Goal: Task Accomplishment & Management: Use online tool/utility

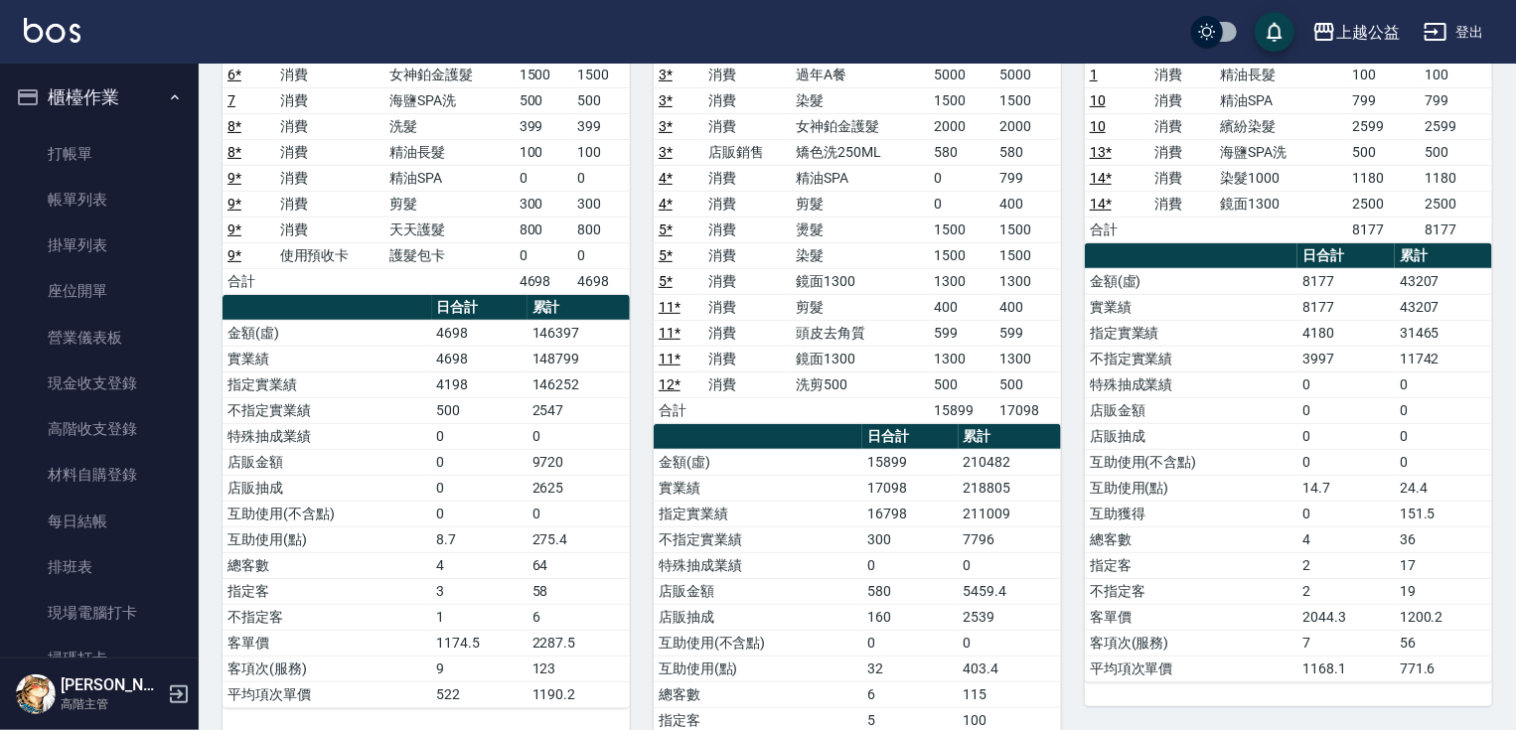
scroll to position [1121, 0]
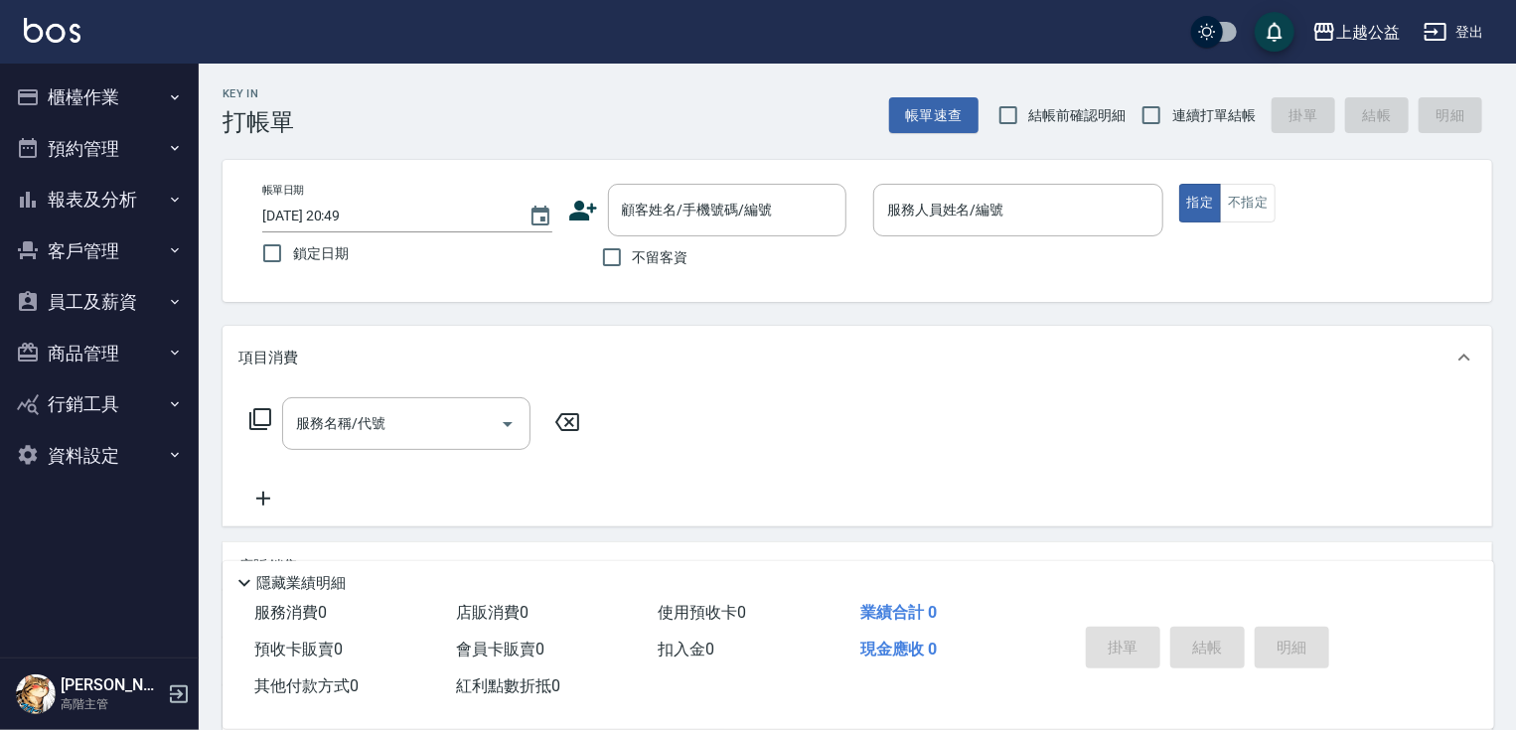
click at [640, 257] on span "不留客資" at bounding box center [661, 257] width 56 height 21
click at [633, 257] on input "不留客資" at bounding box center [612, 257] width 42 height 42
checkbox input "true"
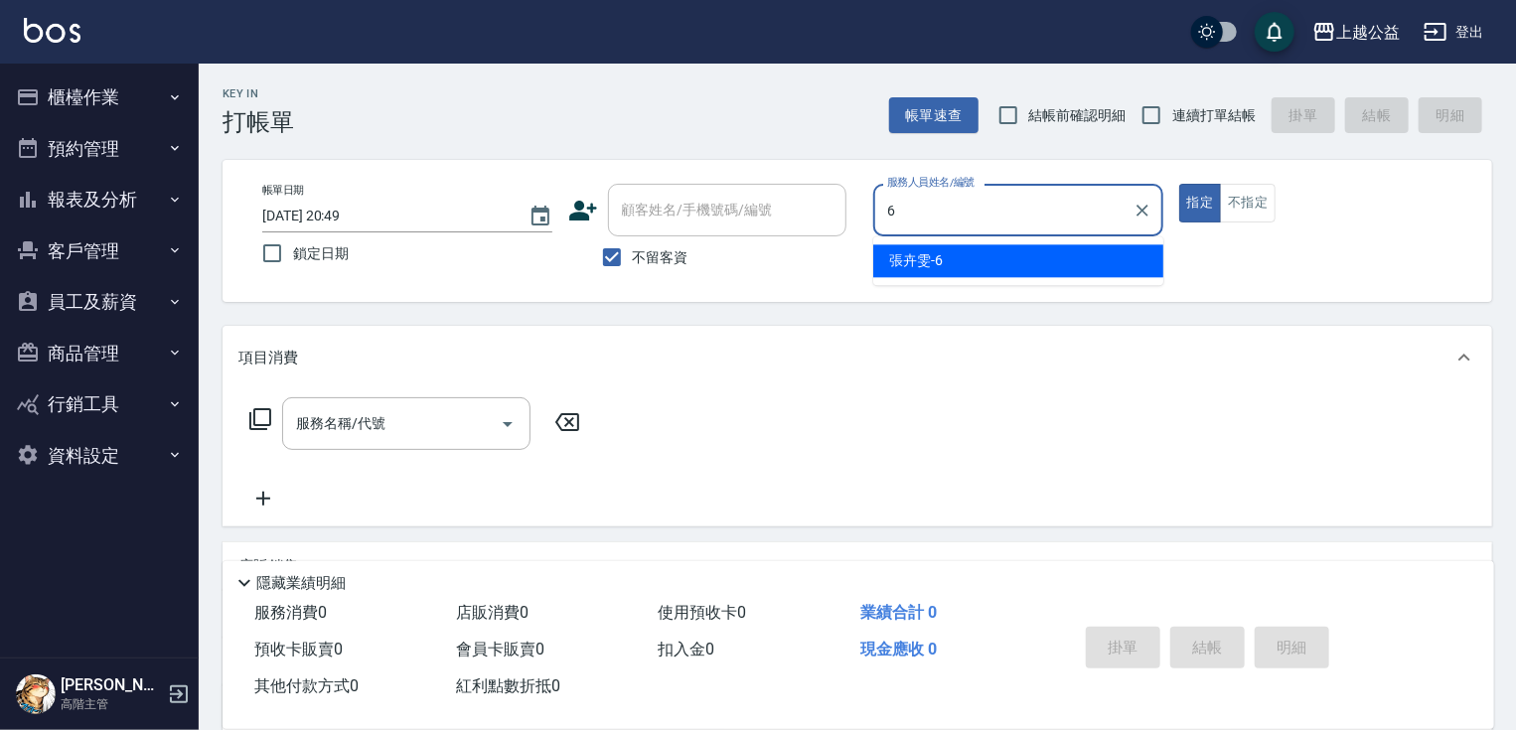
type input "[PERSON_NAME]-6"
type button "true"
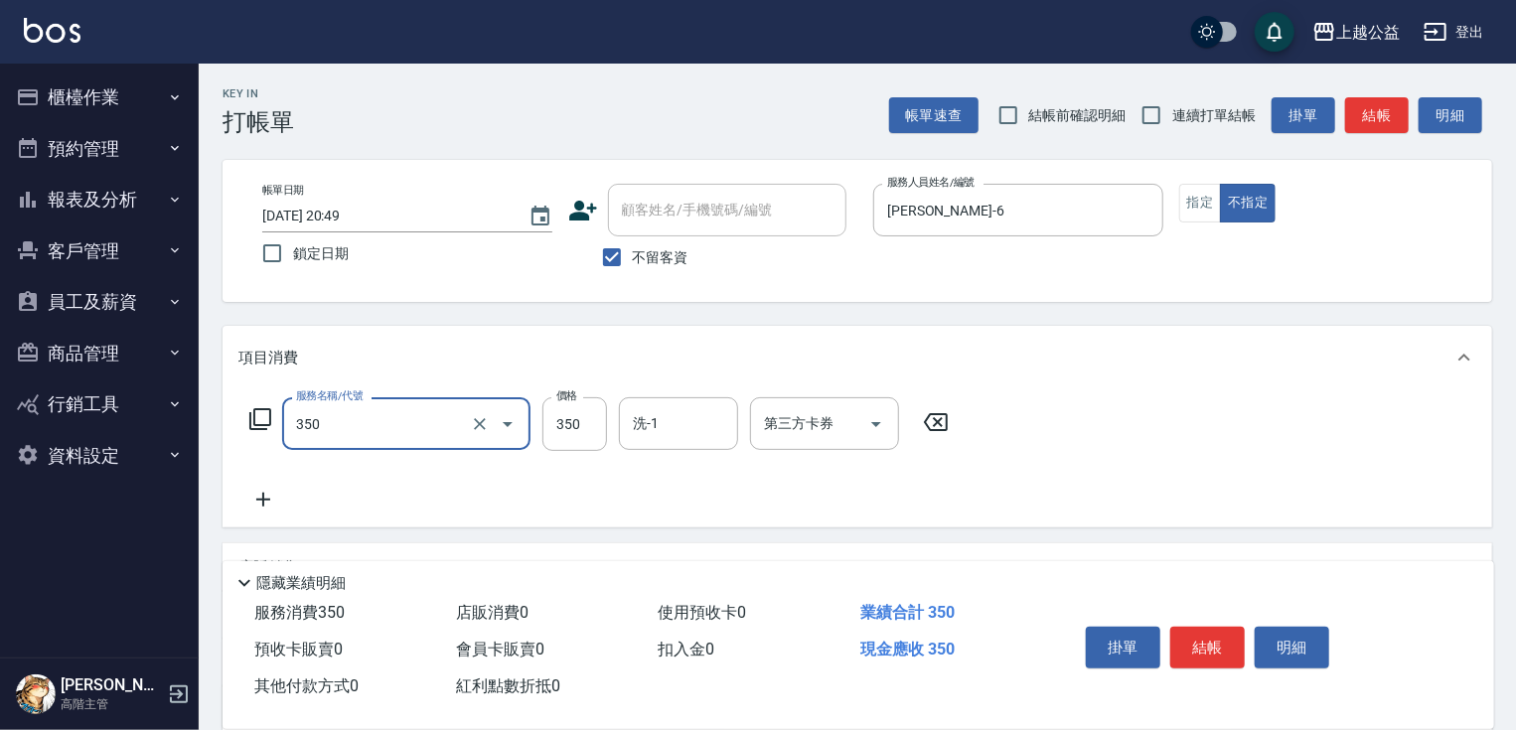
type input "一般洗剪(350)"
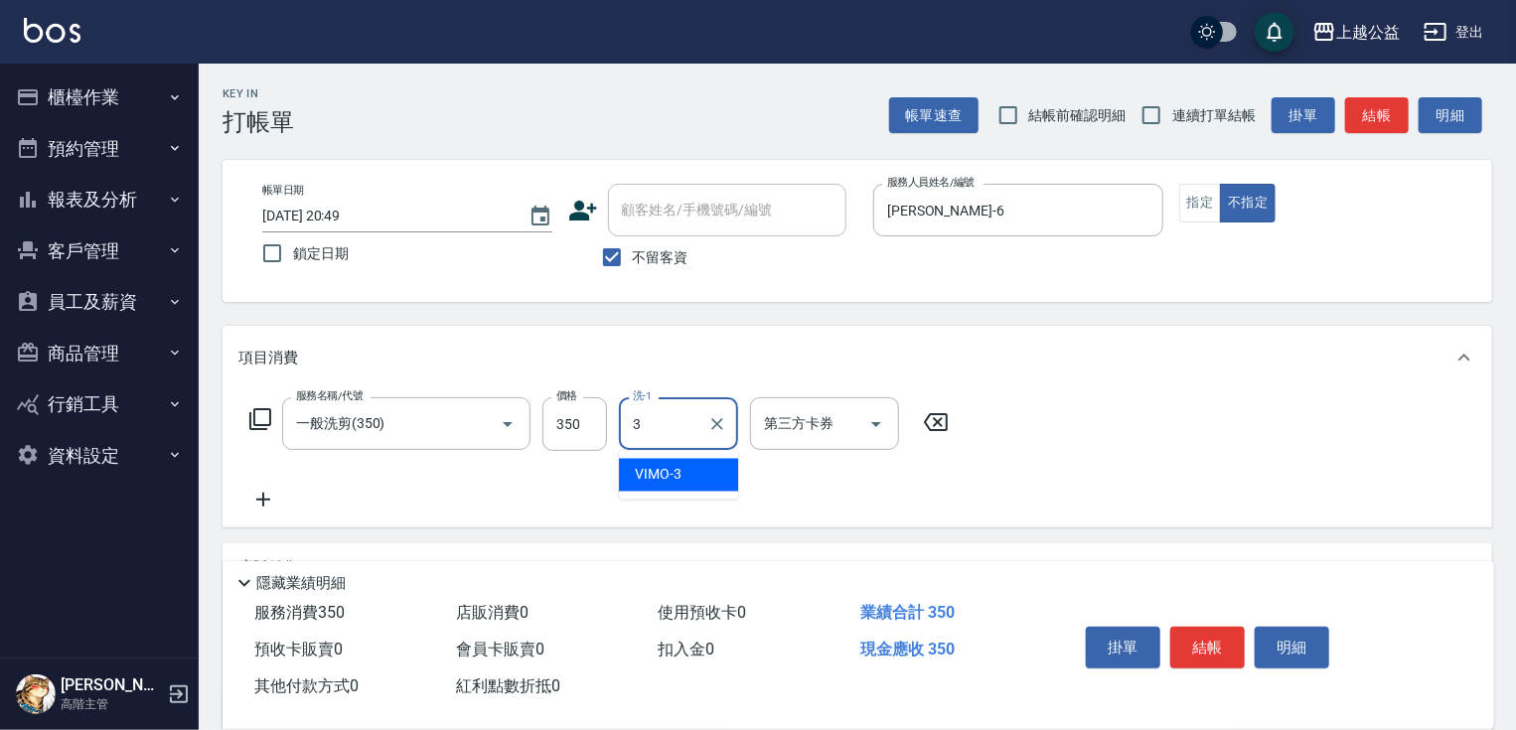
type input "VIMO-3"
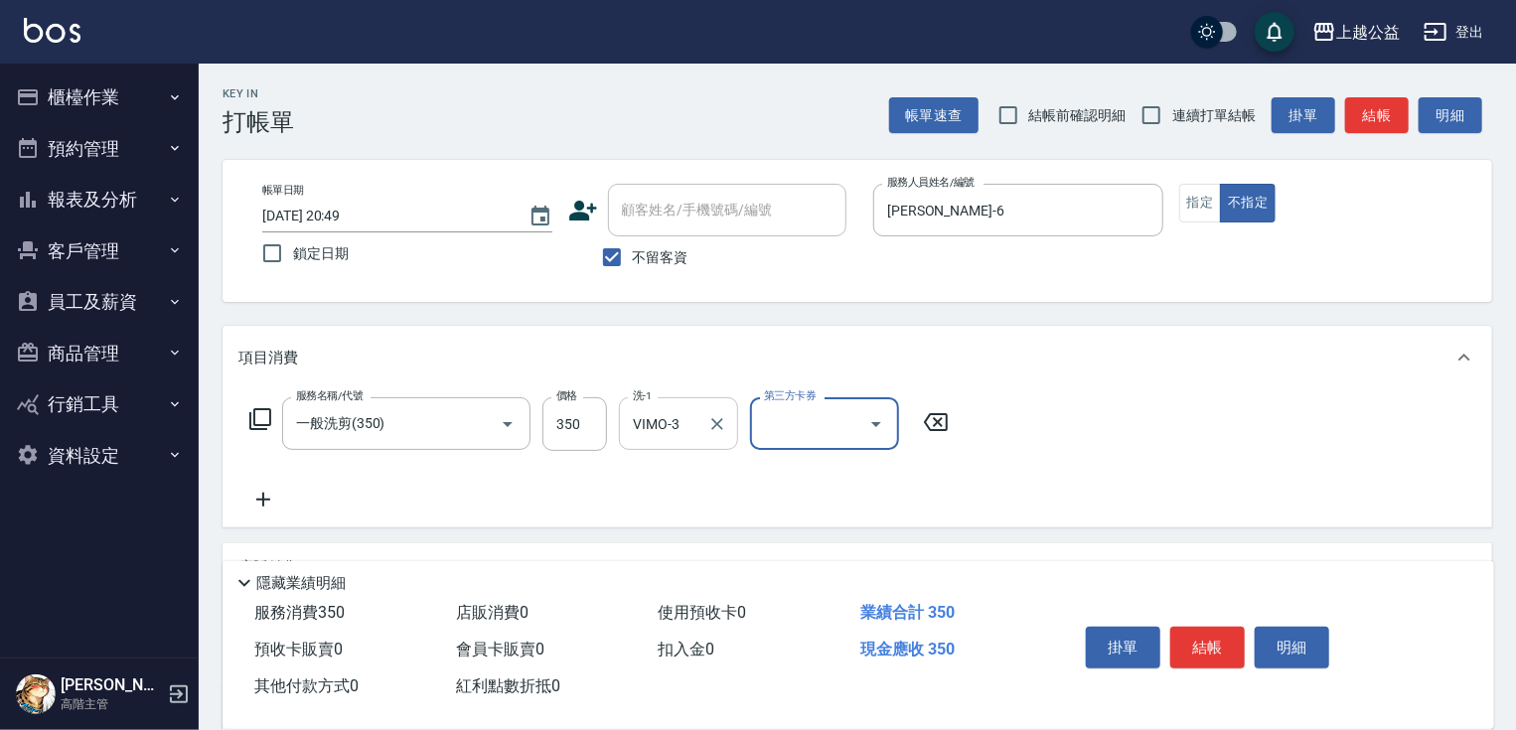
click at [692, 429] on input "VIMO-3" at bounding box center [664, 423] width 72 height 35
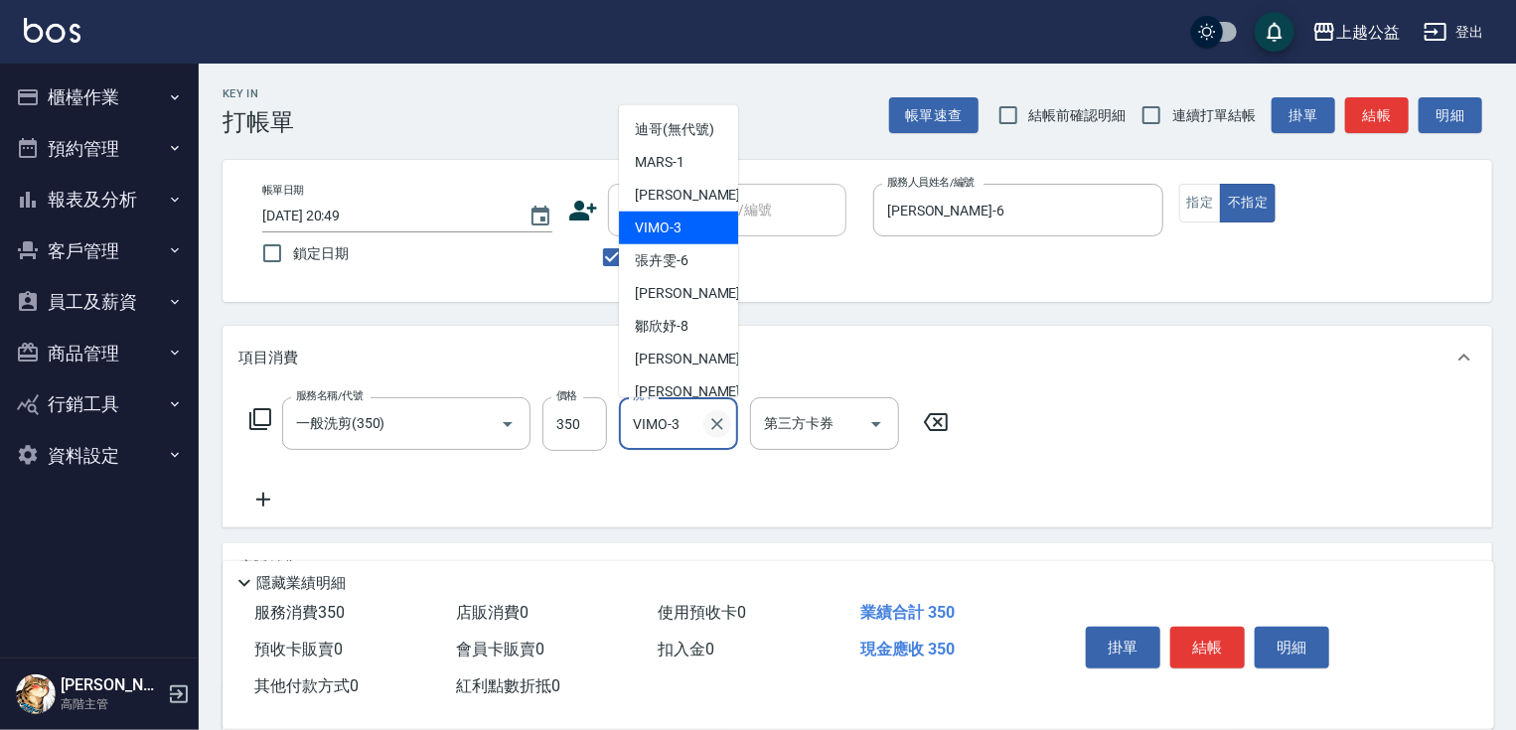
click at [708, 422] on icon "Clear" at bounding box center [717, 424] width 20 height 20
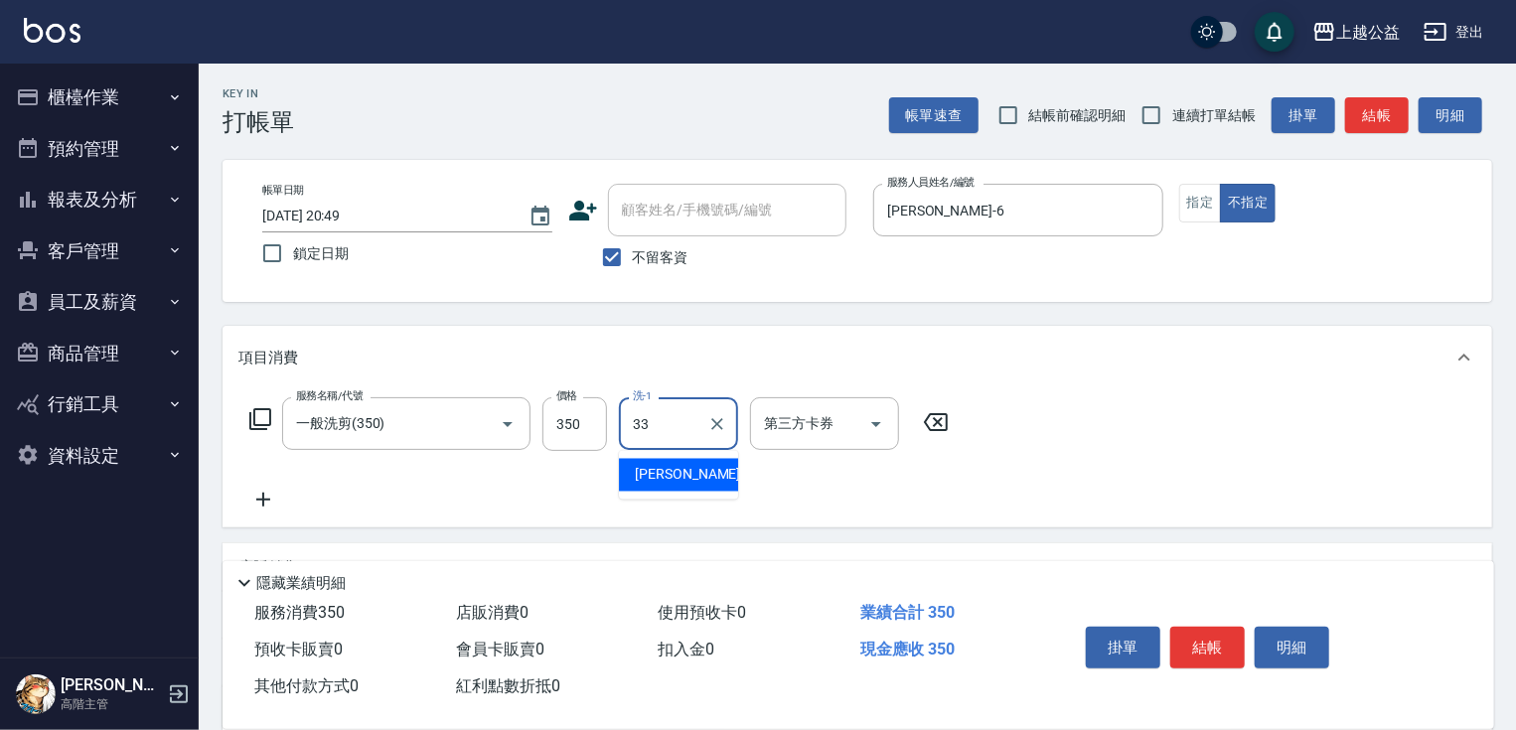
type input "[PERSON_NAME]-33"
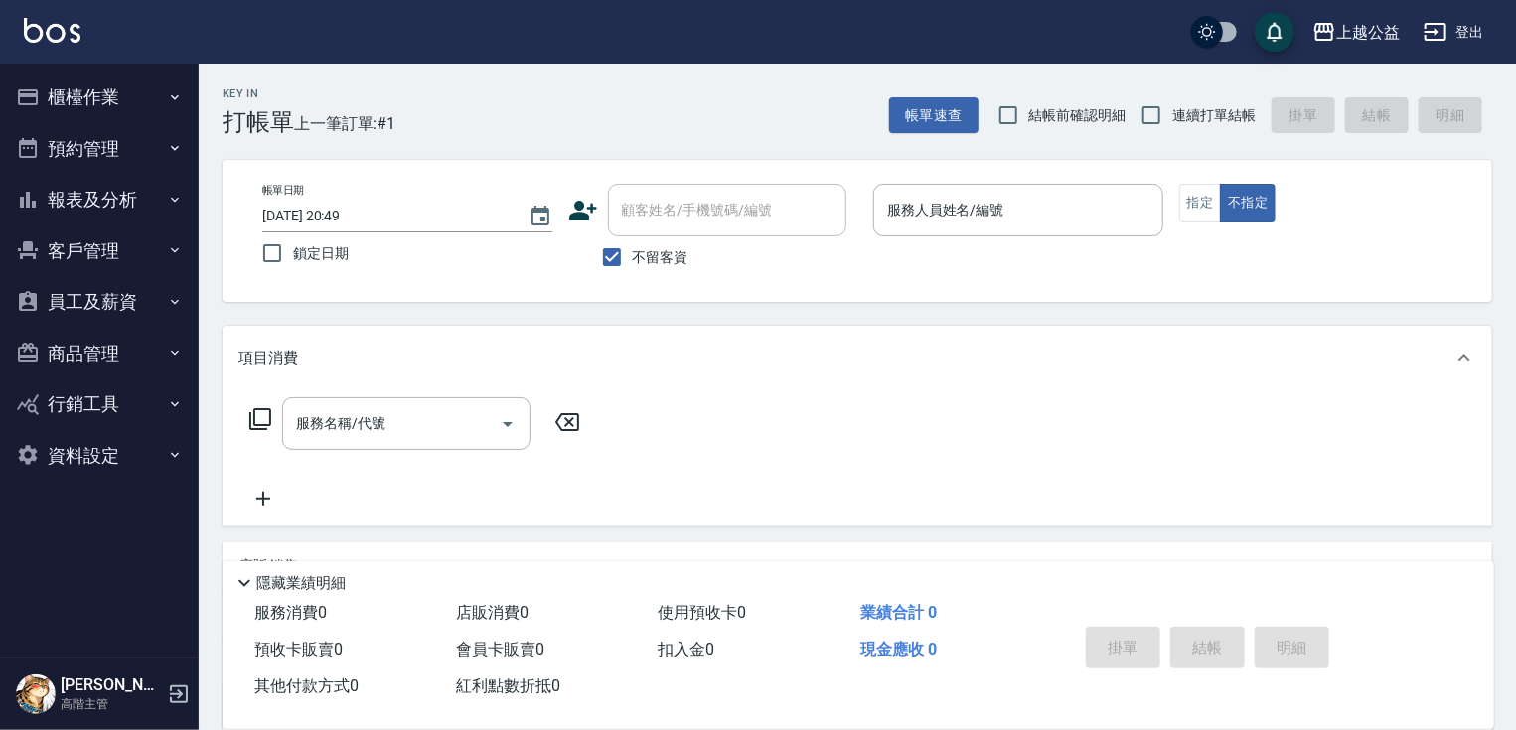
click at [1185, 107] on span "連續打單結帳" at bounding box center [1213, 115] width 83 height 21
click at [1172, 107] on input "連續打單結帳" at bounding box center [1152, 115] width 42 height 42
checkbox input "true"
click at [1075, 212] on input "服務人員姓名/編號" at bounding box center [1018, 210] width 272 height 35
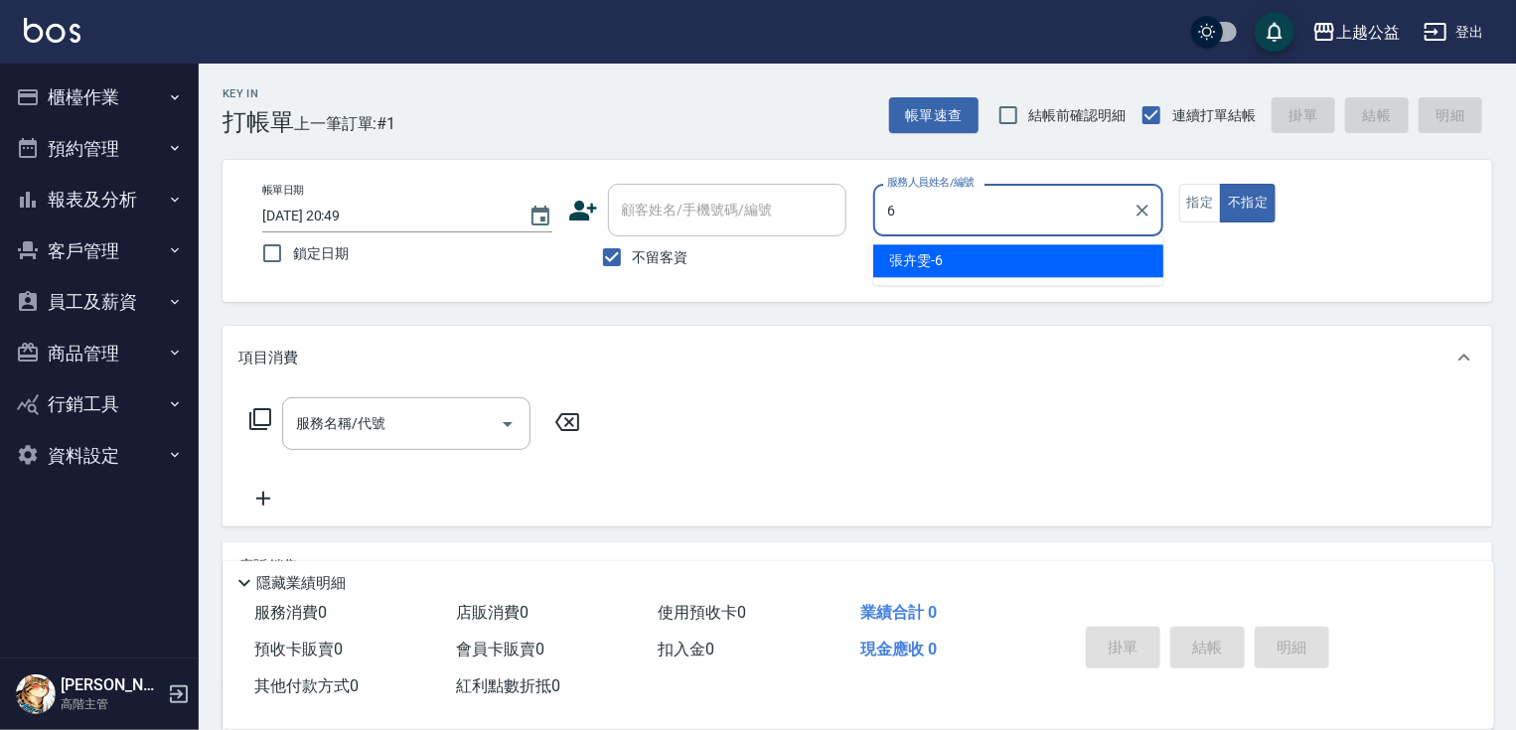
type input "[PERSON_NAME]-6"
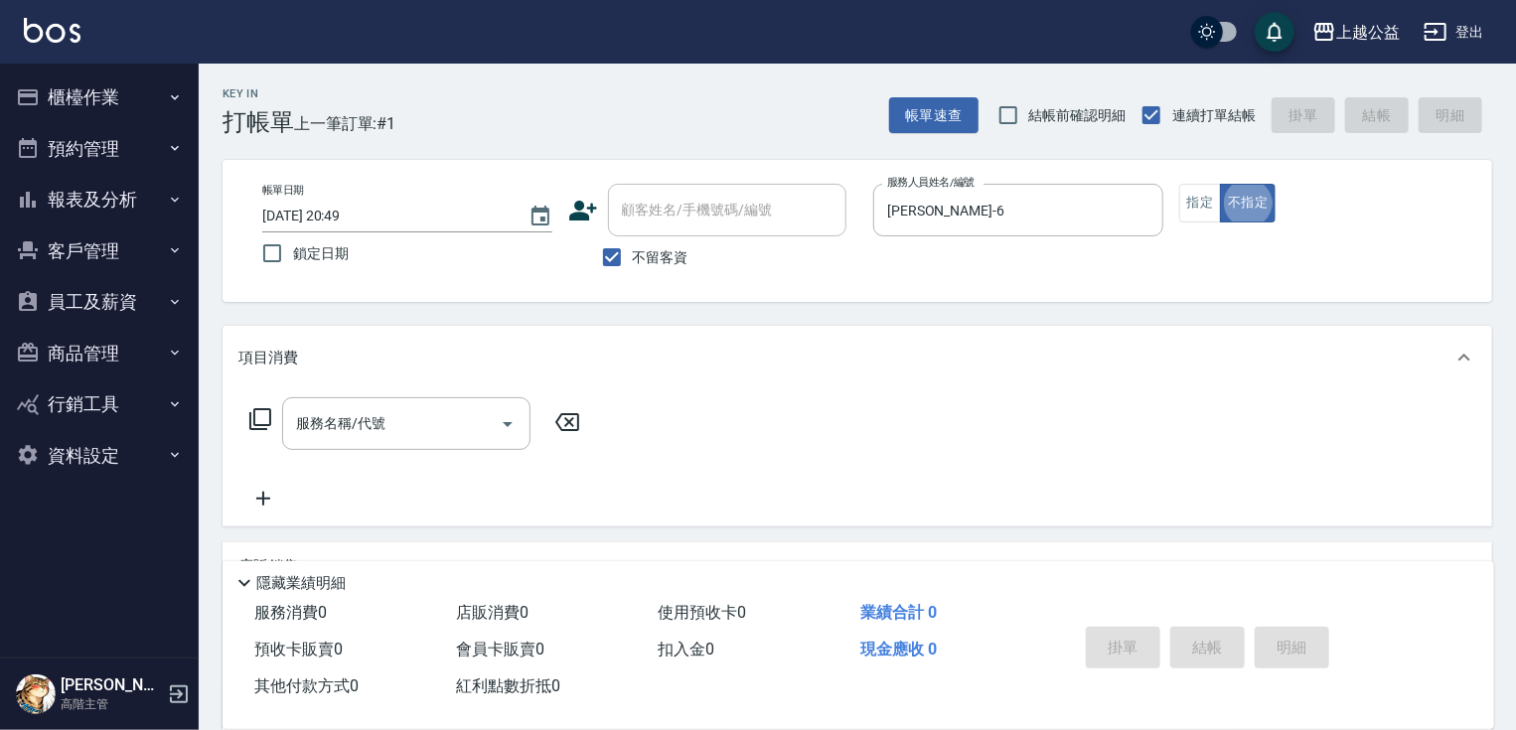
type button "false"
click at [1192, 198] on button "指定" at bounding box center [1200, 203] width 43 height 39
type button "true"
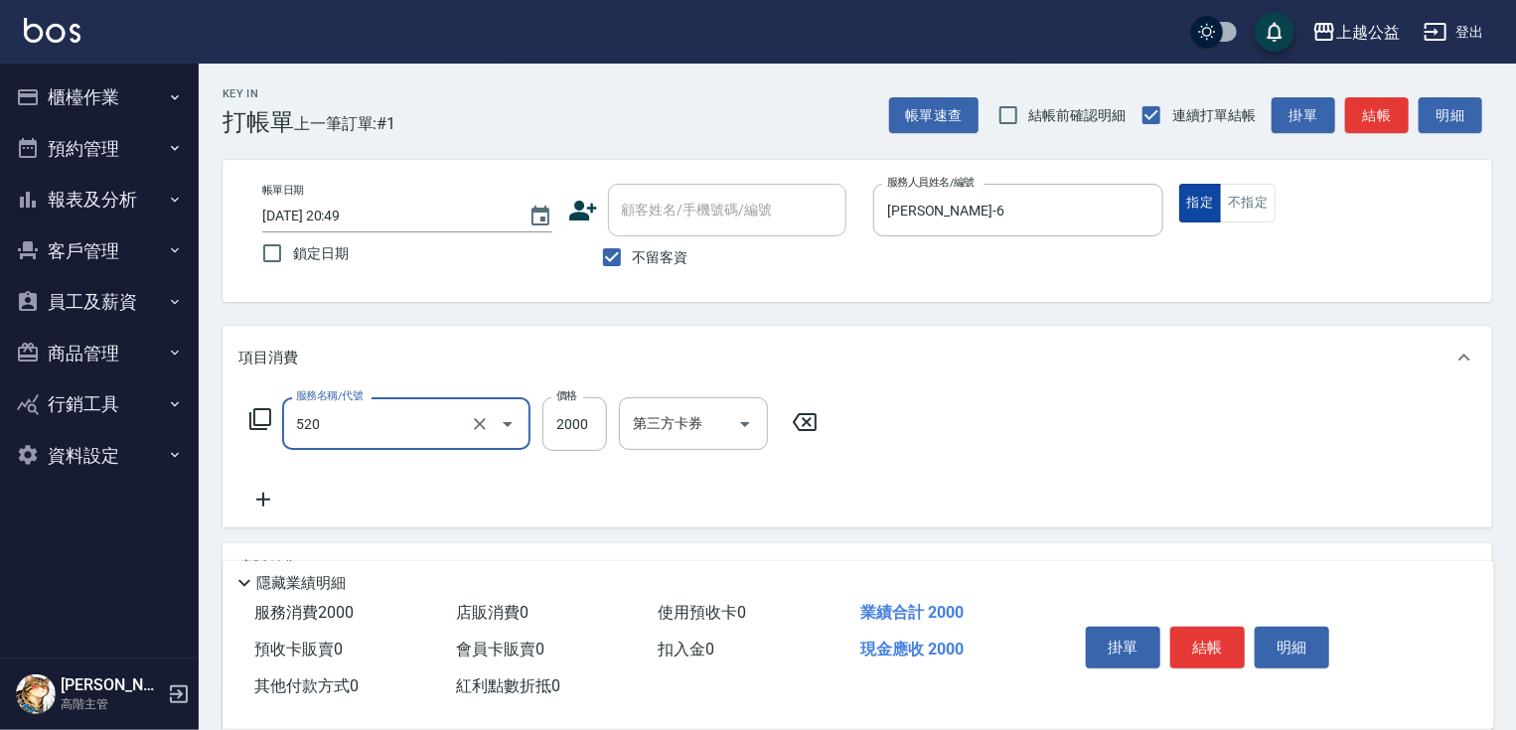
type input "繽紛染髮(520)"
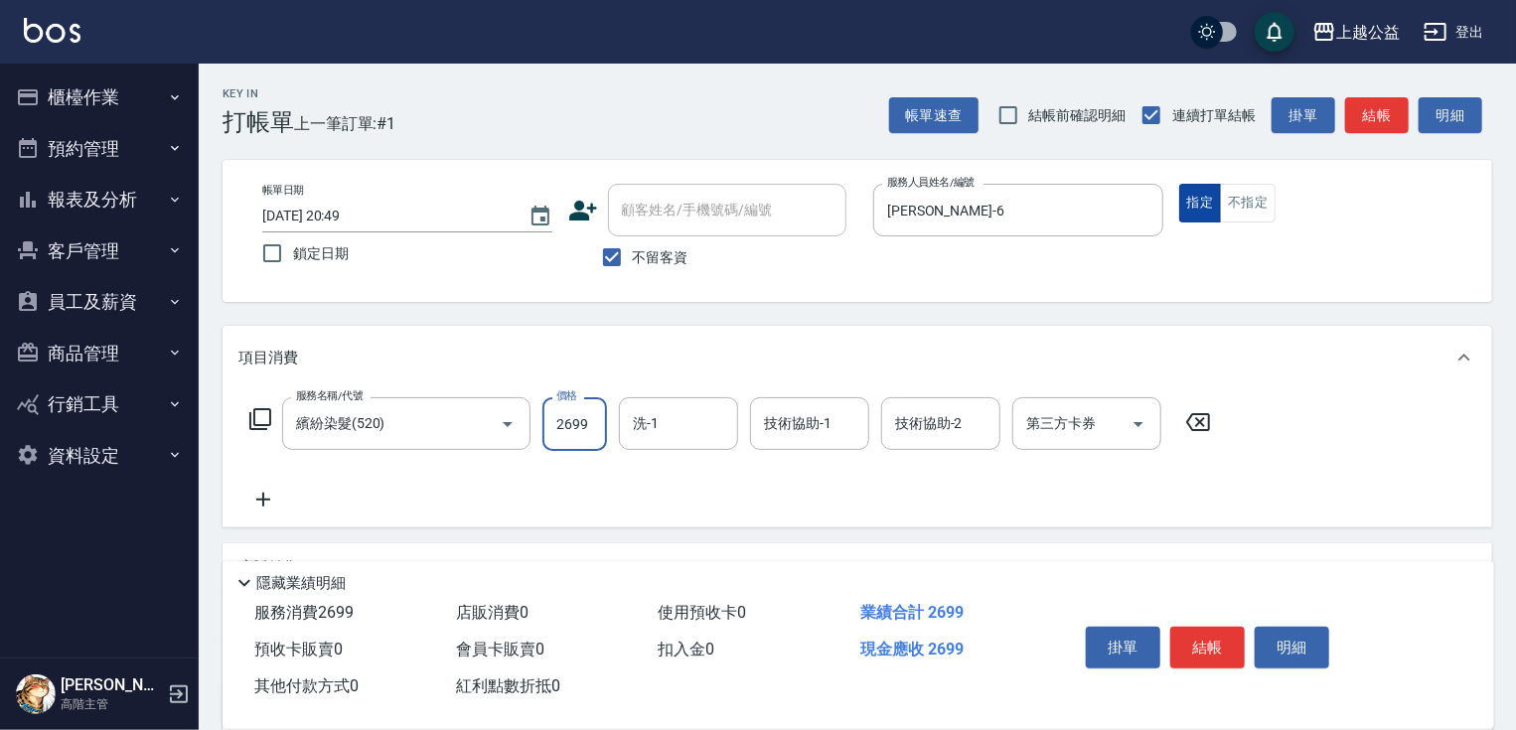
type input "2699"
type input "[PERSON_NAME]-33"
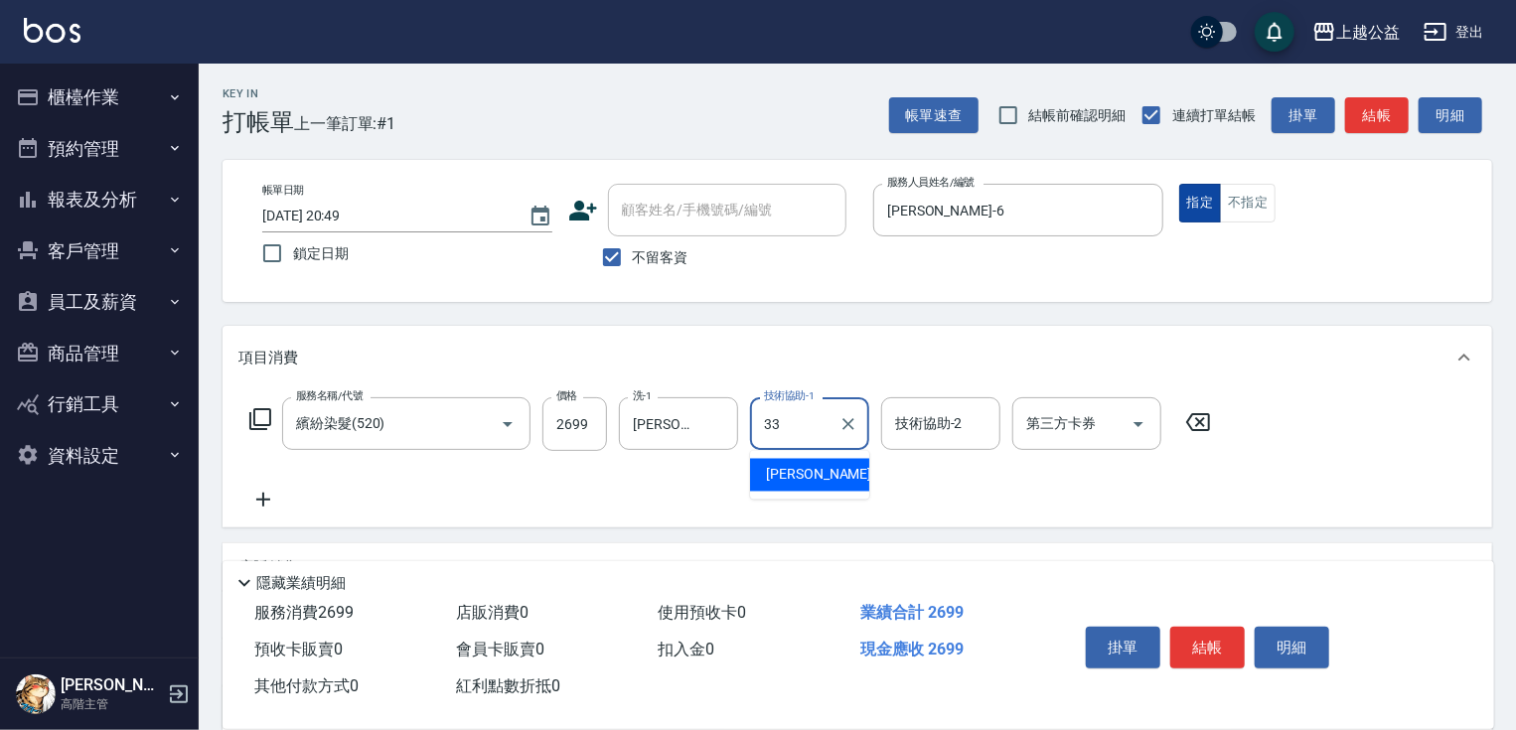
type input "[PERSON_NAME]-33"
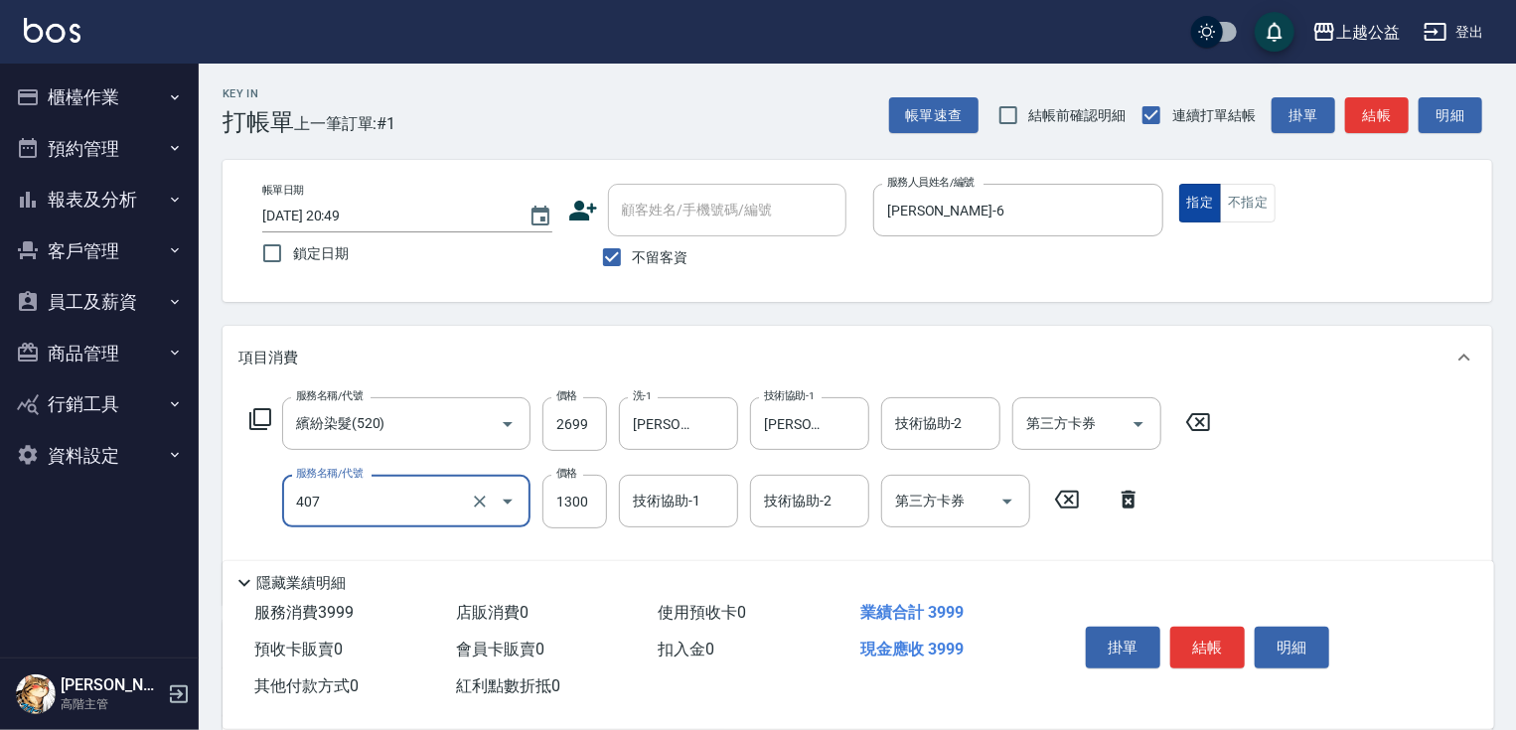
type input "女神鉑金護髮(407)"
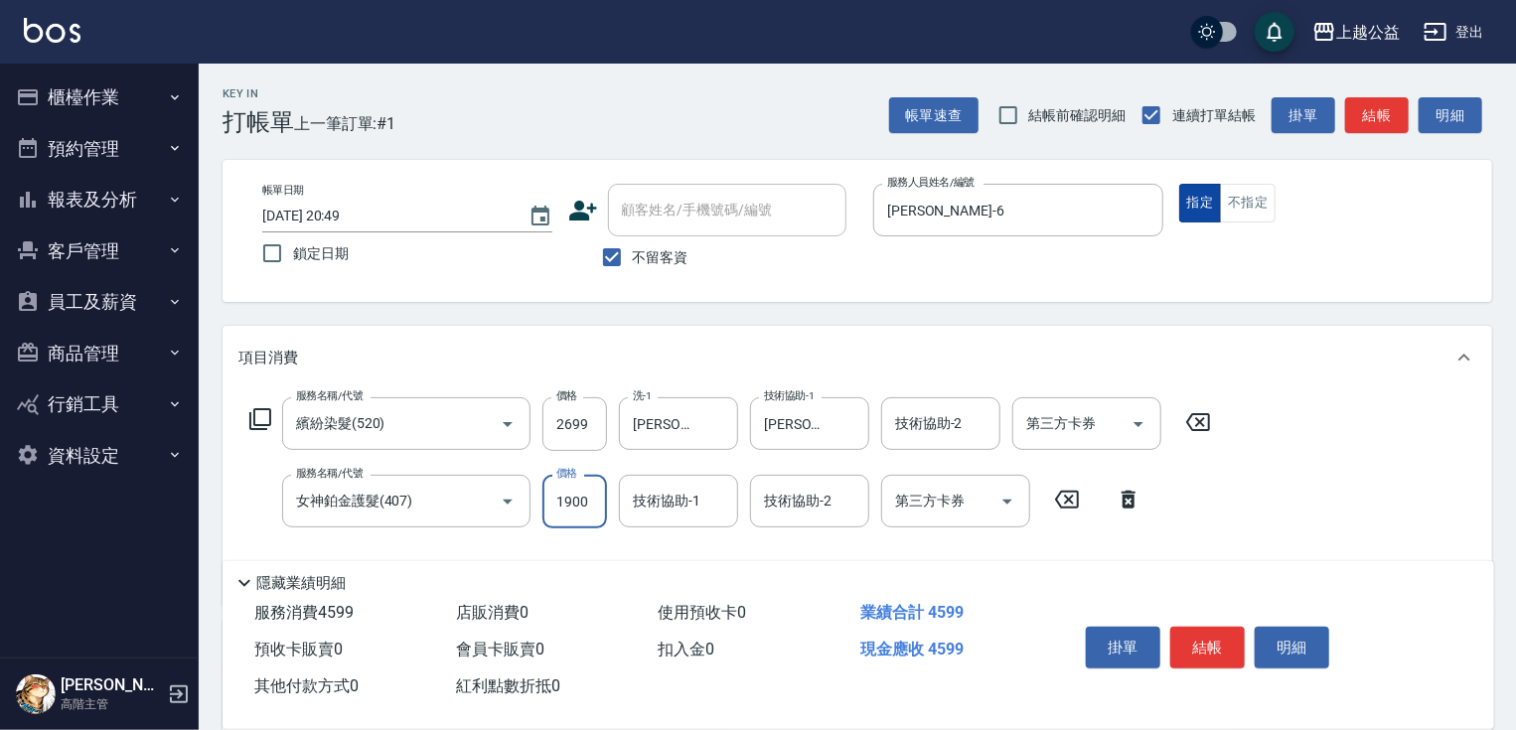
type input "1900"
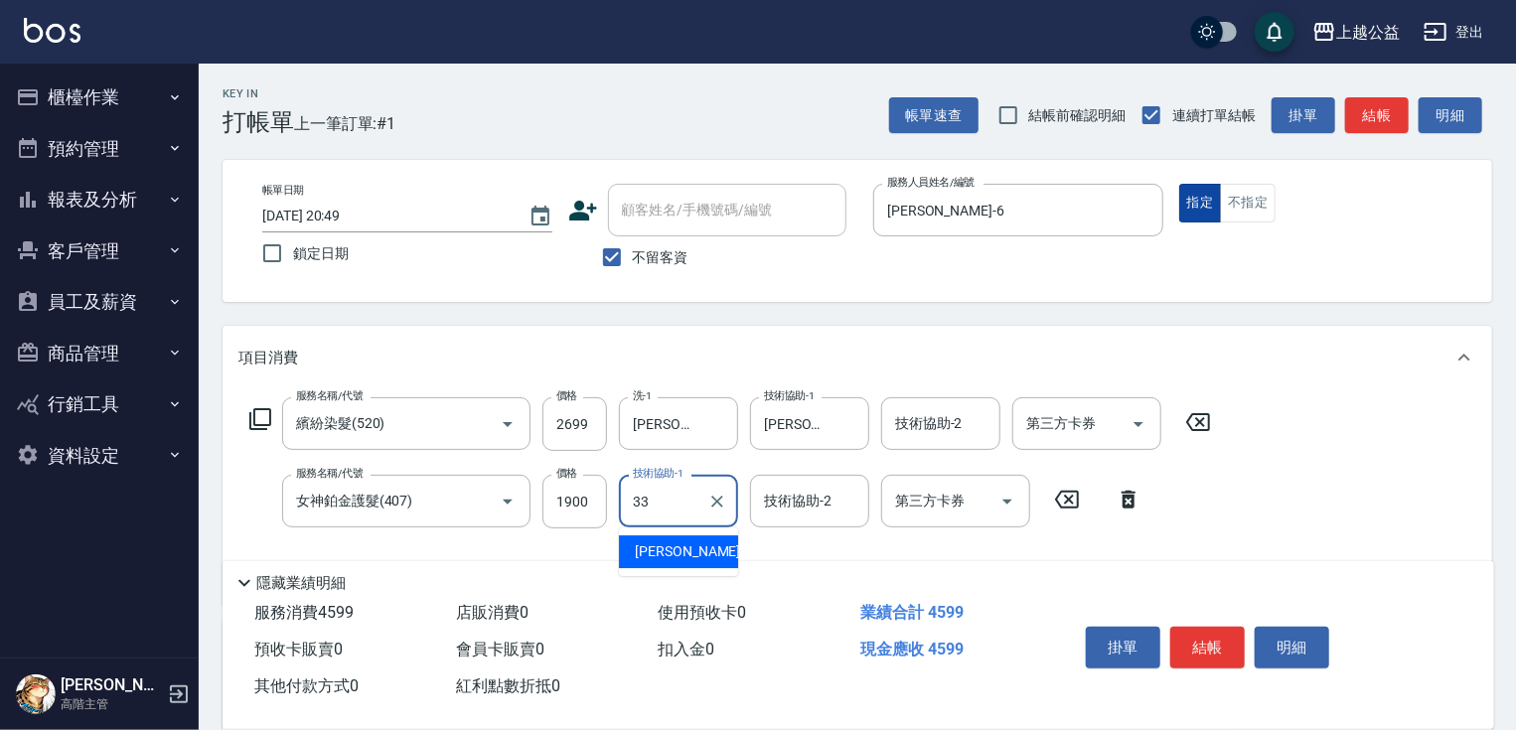
type input "[PERSON_NAME]-33"
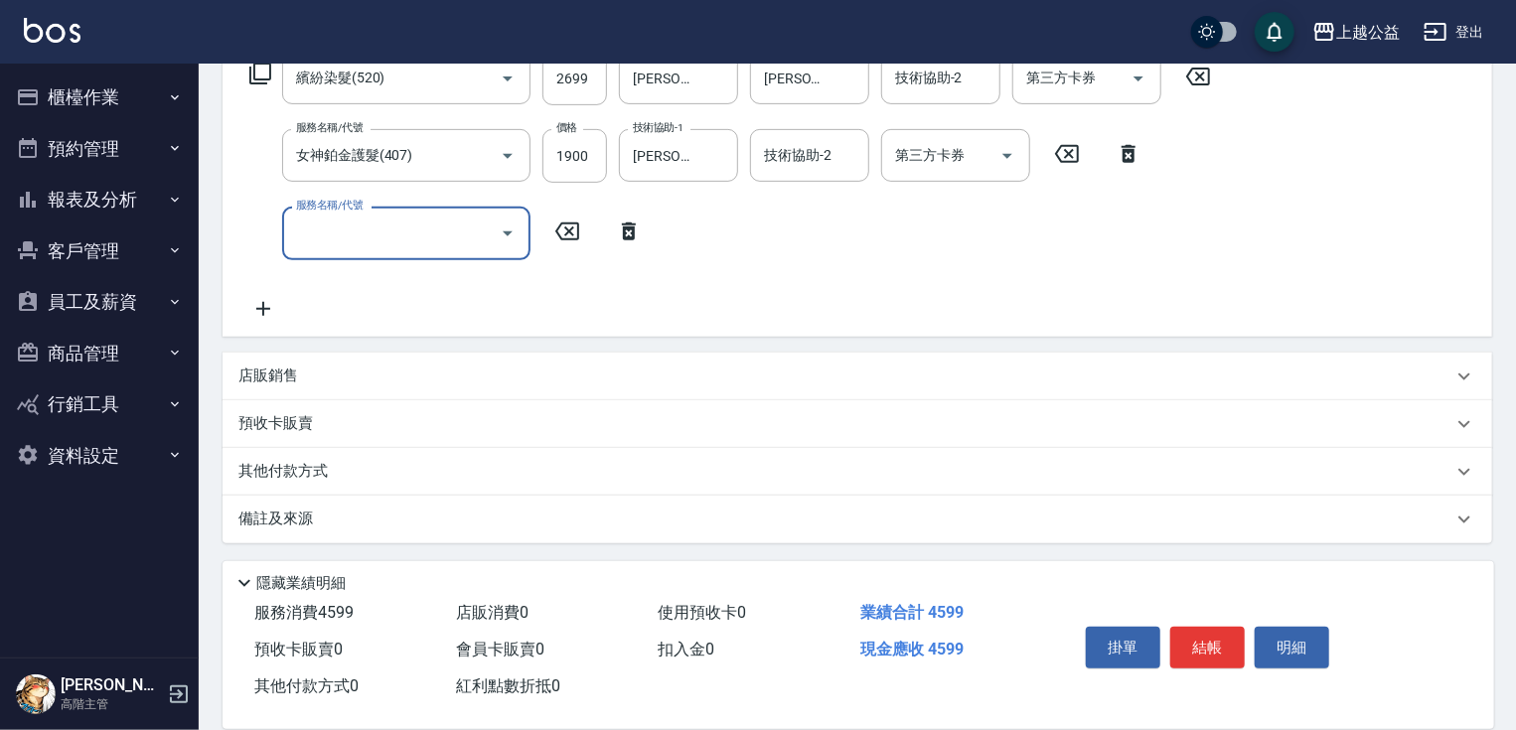
scroll to position [347, 0]
click at [266, 378] on p "店販銷售" at bounding box center [268, 375] width 60 height 21
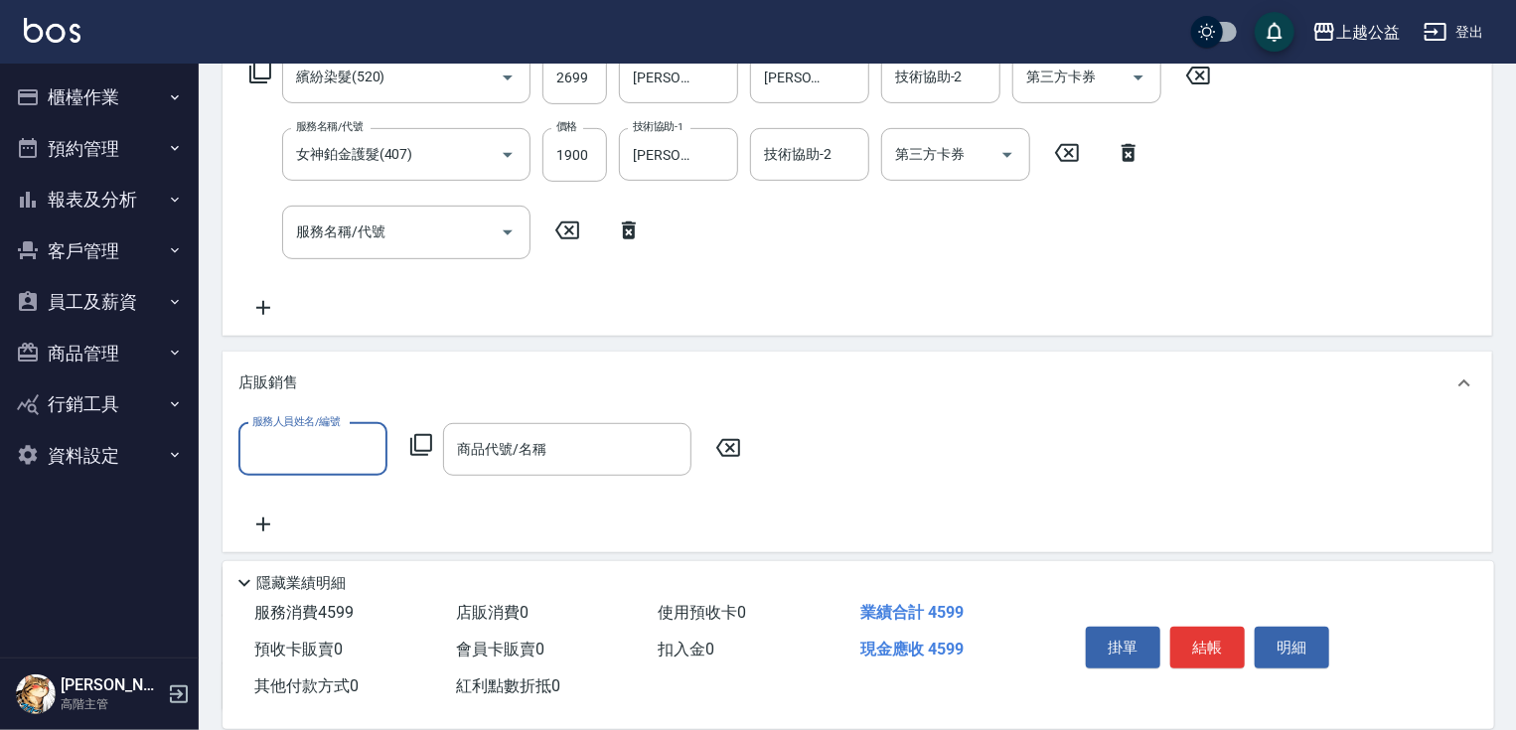
scroll to position [0, 0]
type input "[PERSON_NAME]-6"
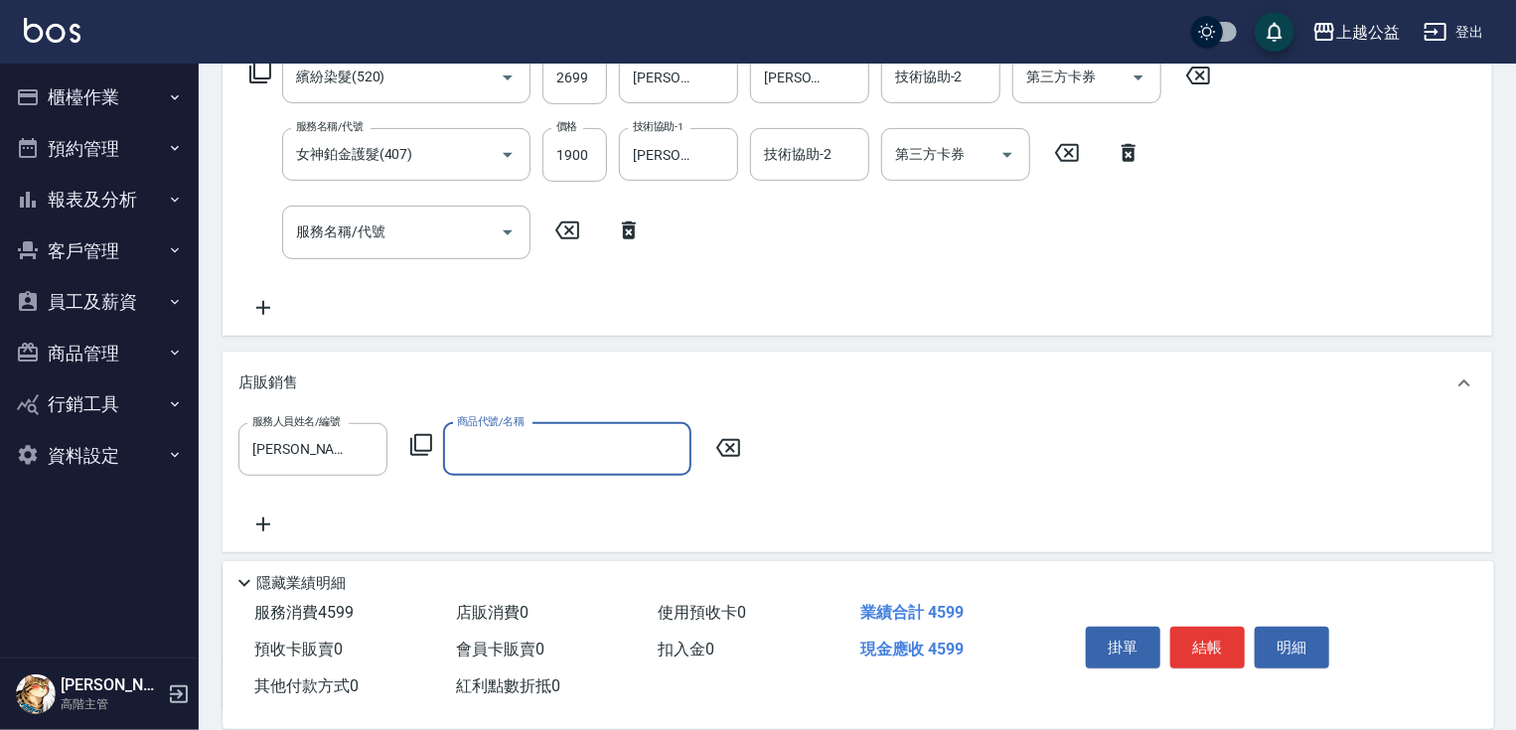
type input "6"
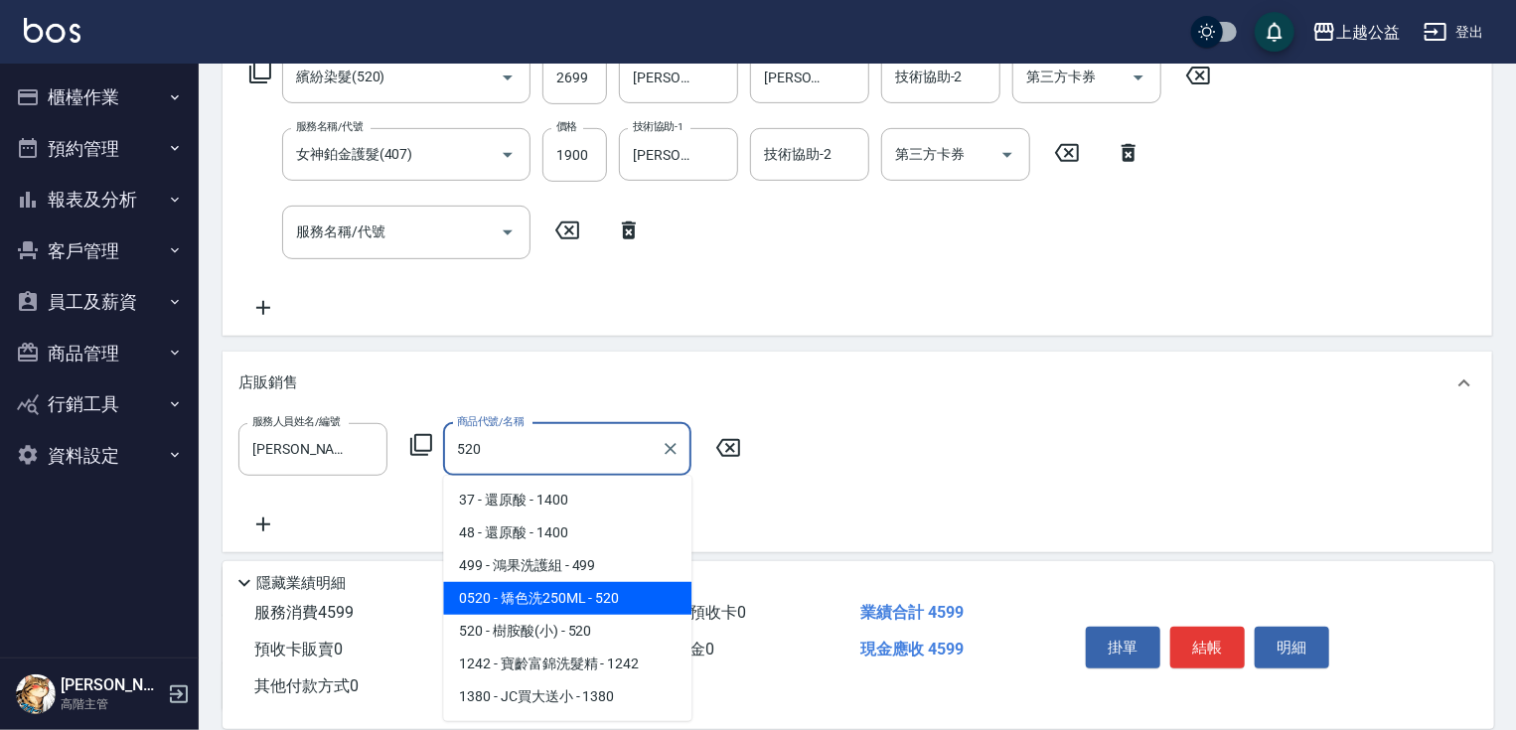
type input "矯色洗250ML"
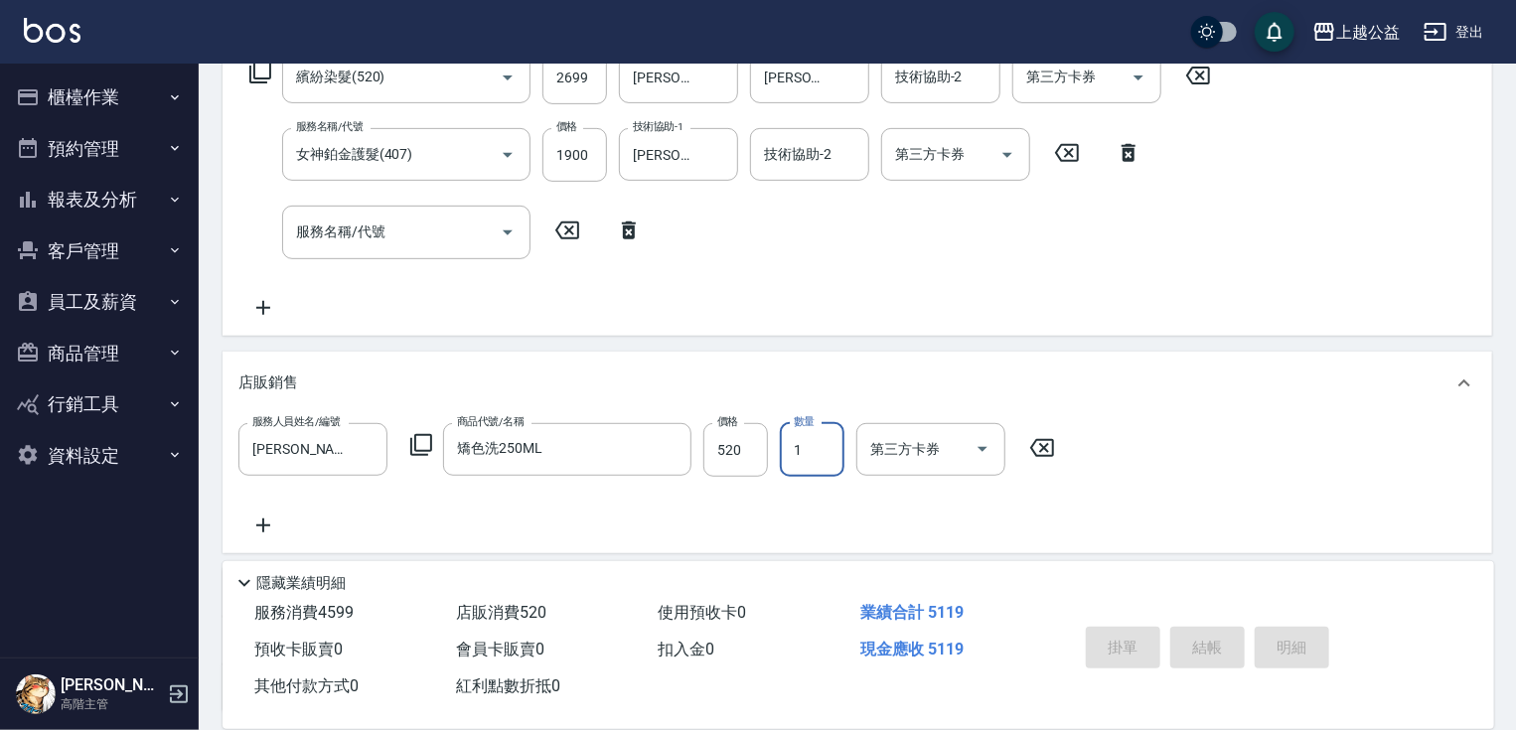
type input "2025/09/23 20:50"
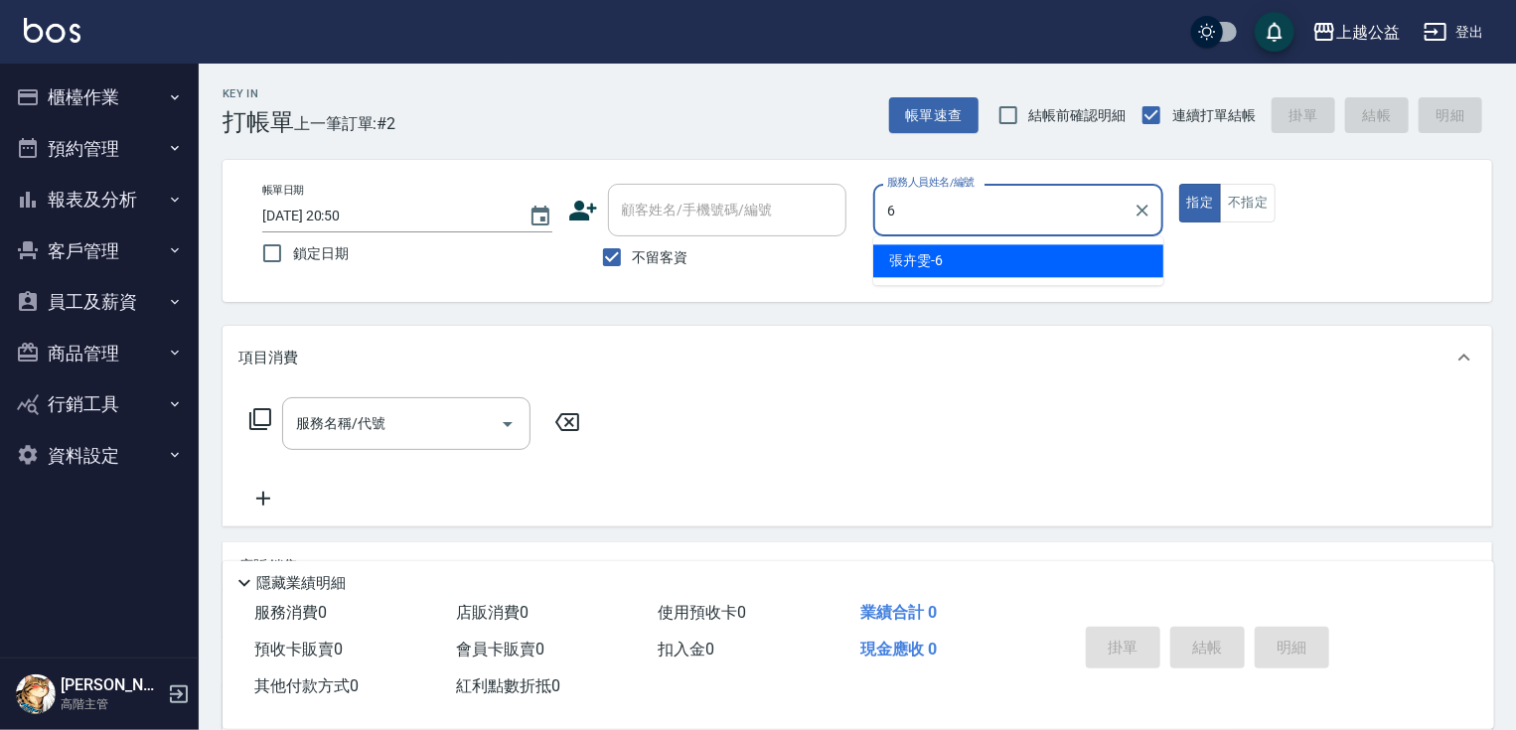
type input "[PERSON_NAME]-6"
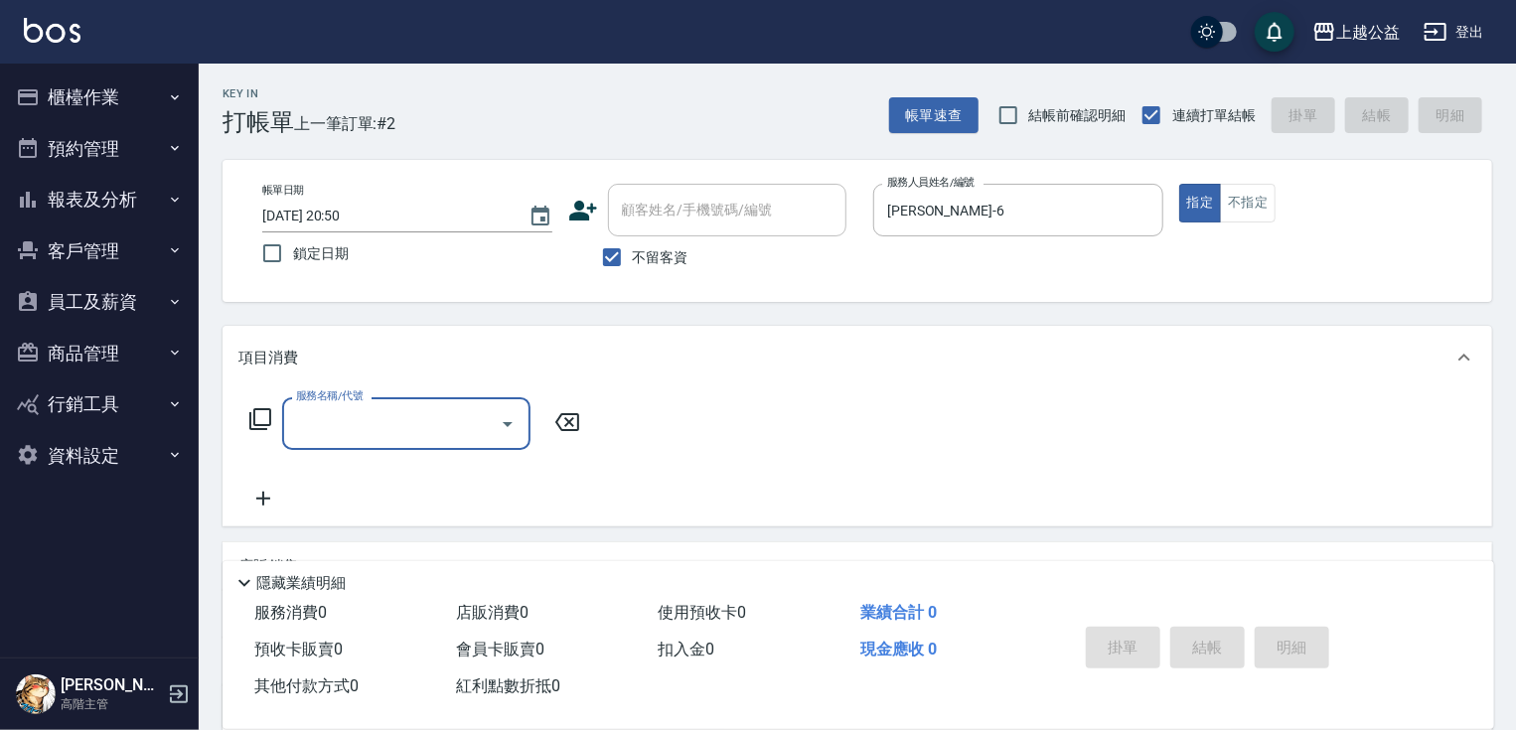
drag, startPoint x: 632, startPoint y: 270, endPoint x: 636, endPoint y: 258, distance: 12.6
click at [632, 269] on label "不留客資" at bounding box center [639, 257] width 97 height 42
click at [632, 269] on input "不留客資" at bounding box center [612, 257] width 42 height 42
checkbox input "false"
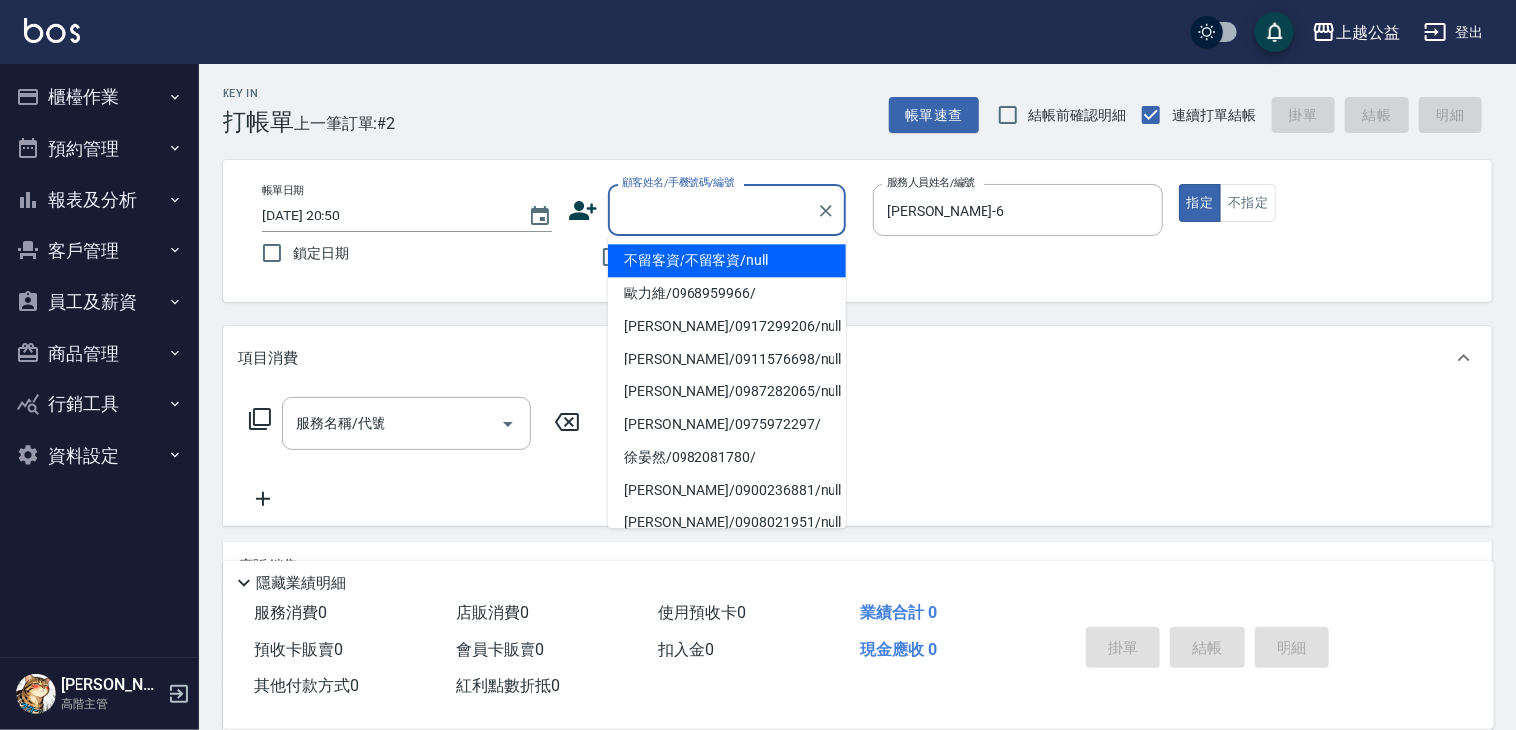
click at [647, 213] on div "顧客姓名/手機號碼/編號 顧客姓名/手機號碼/編號" at bounding box center [727, 210] width 238 height 53
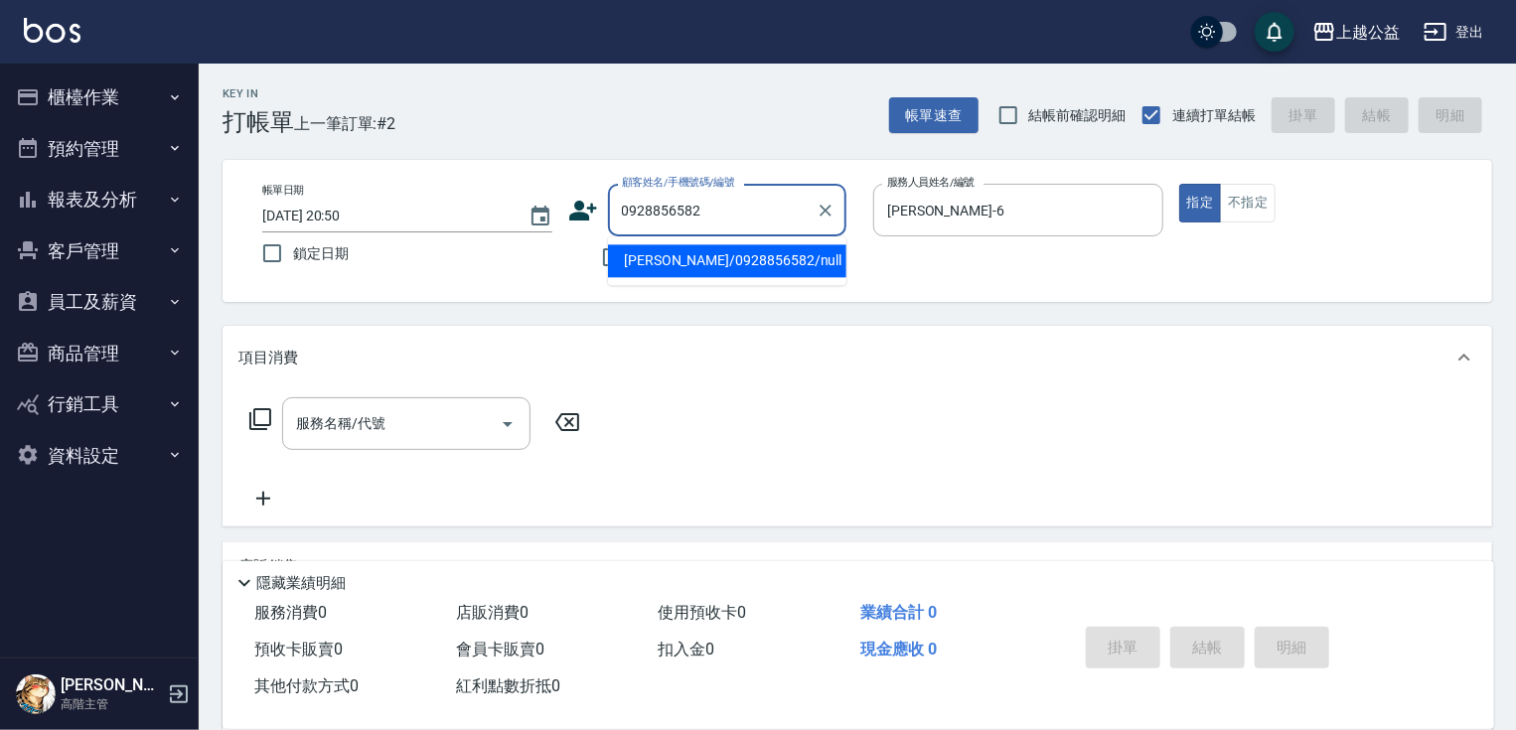
type input "鄭茹云/0928856582/null"
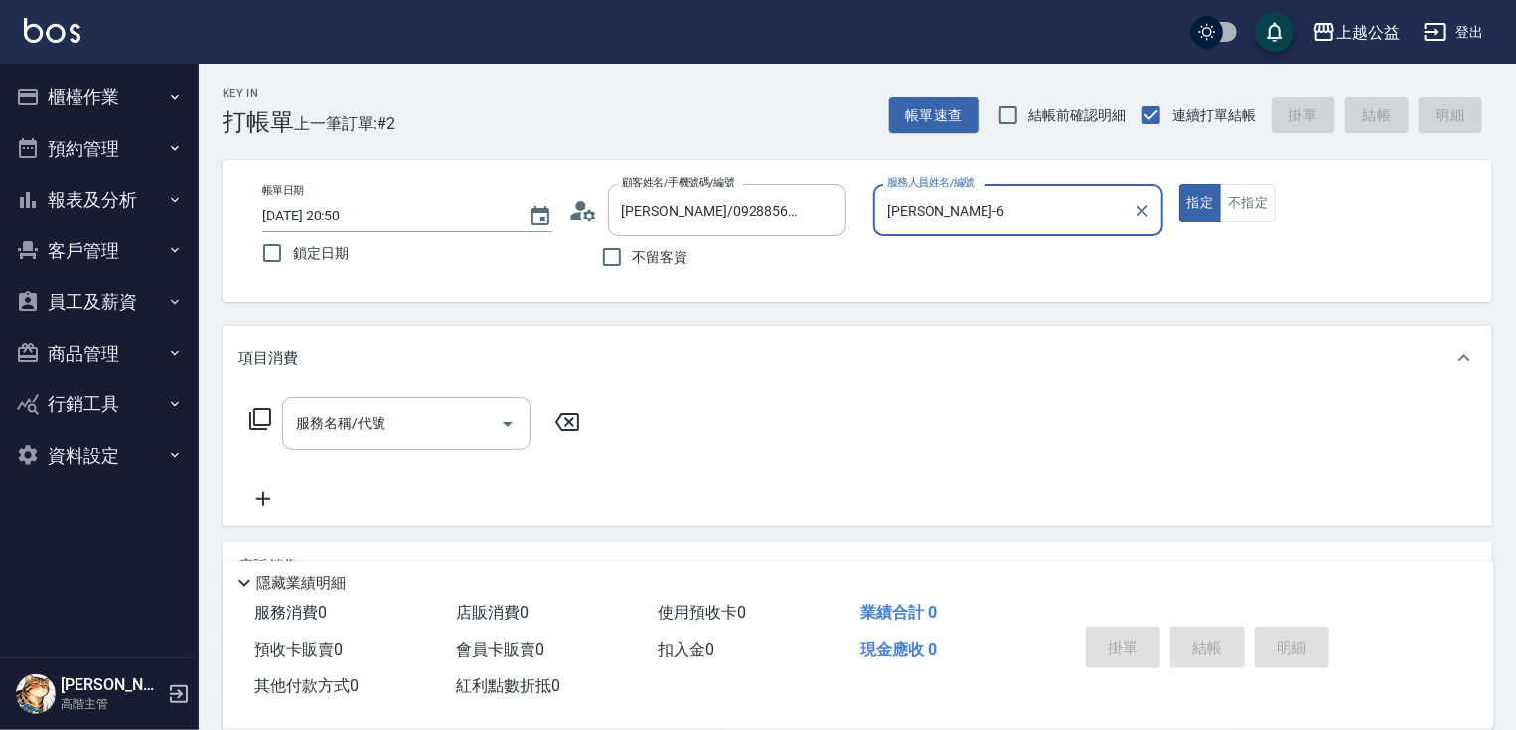
click at [1179, 184] on button "指定" at bounding box center [1200, 203] width 43 height 39
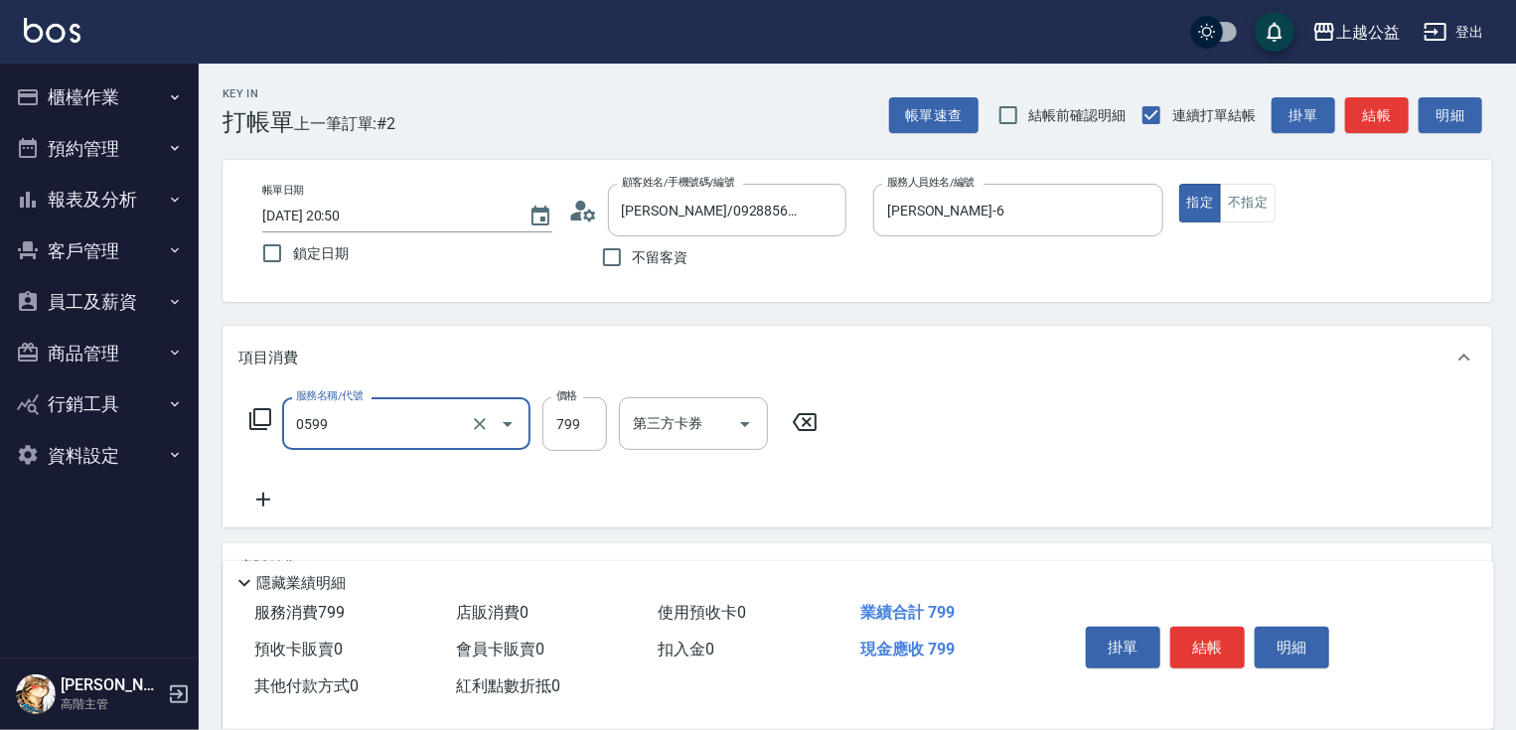
type input "精油SPA(0599)"
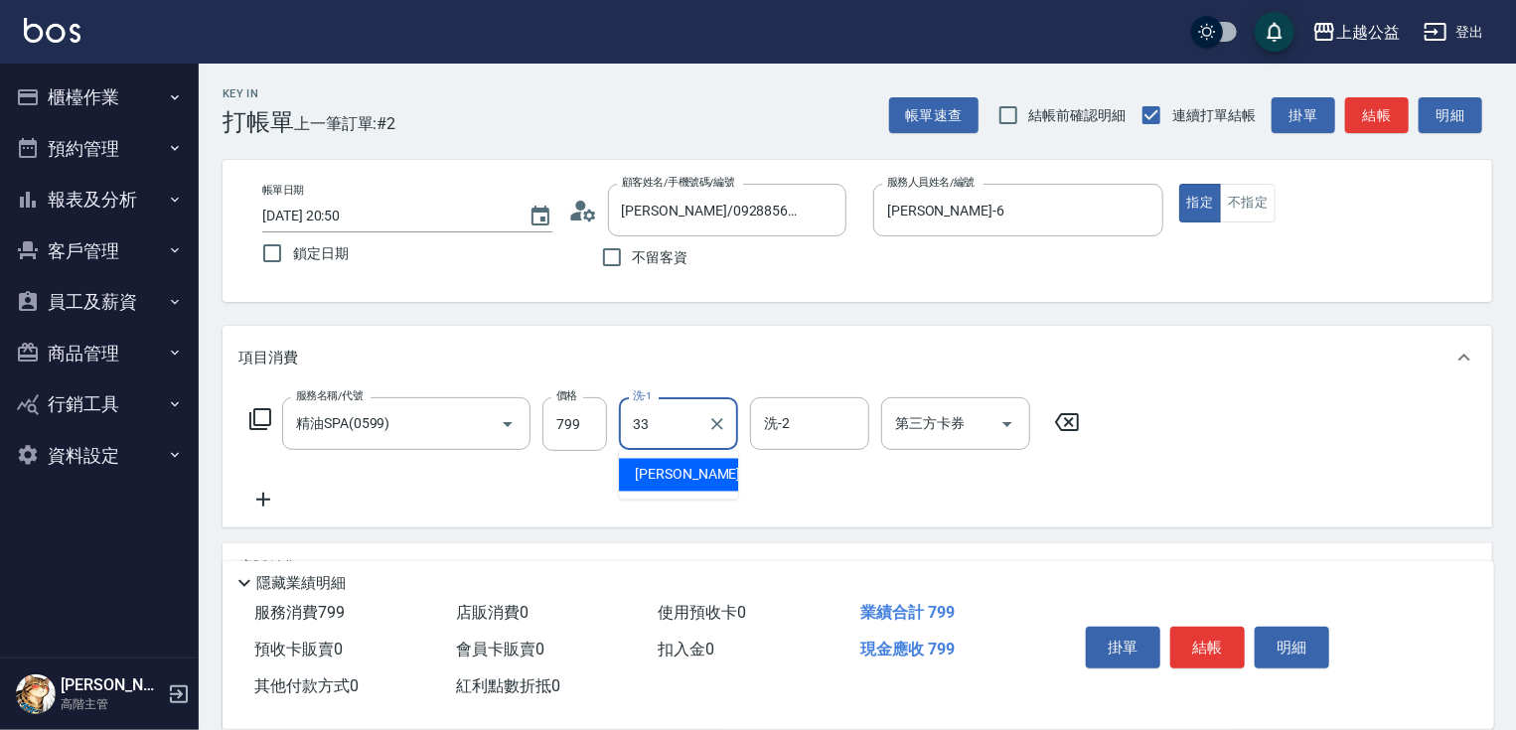
type input "[PERSON_NAME]-33"
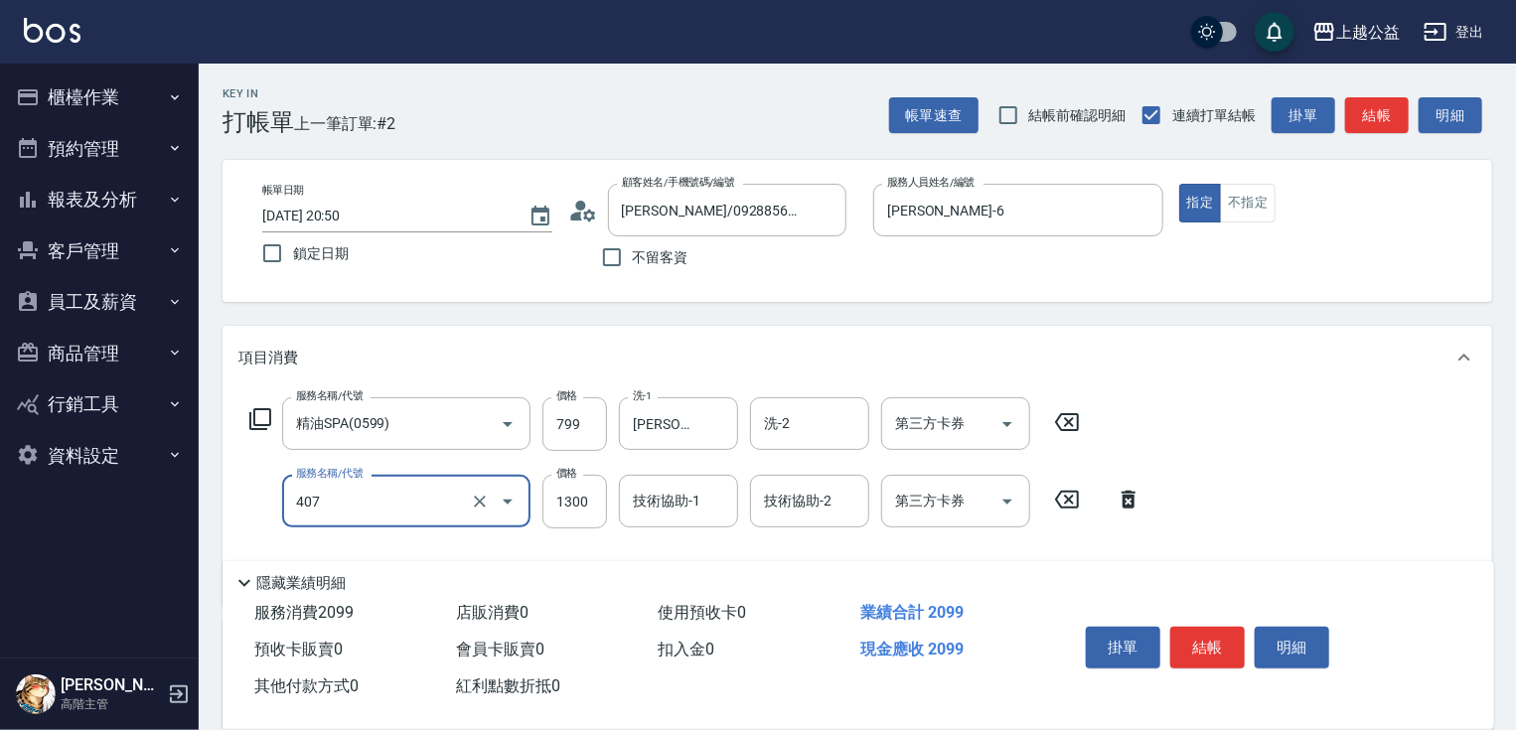
type input "女神鉑金護髮(407)"
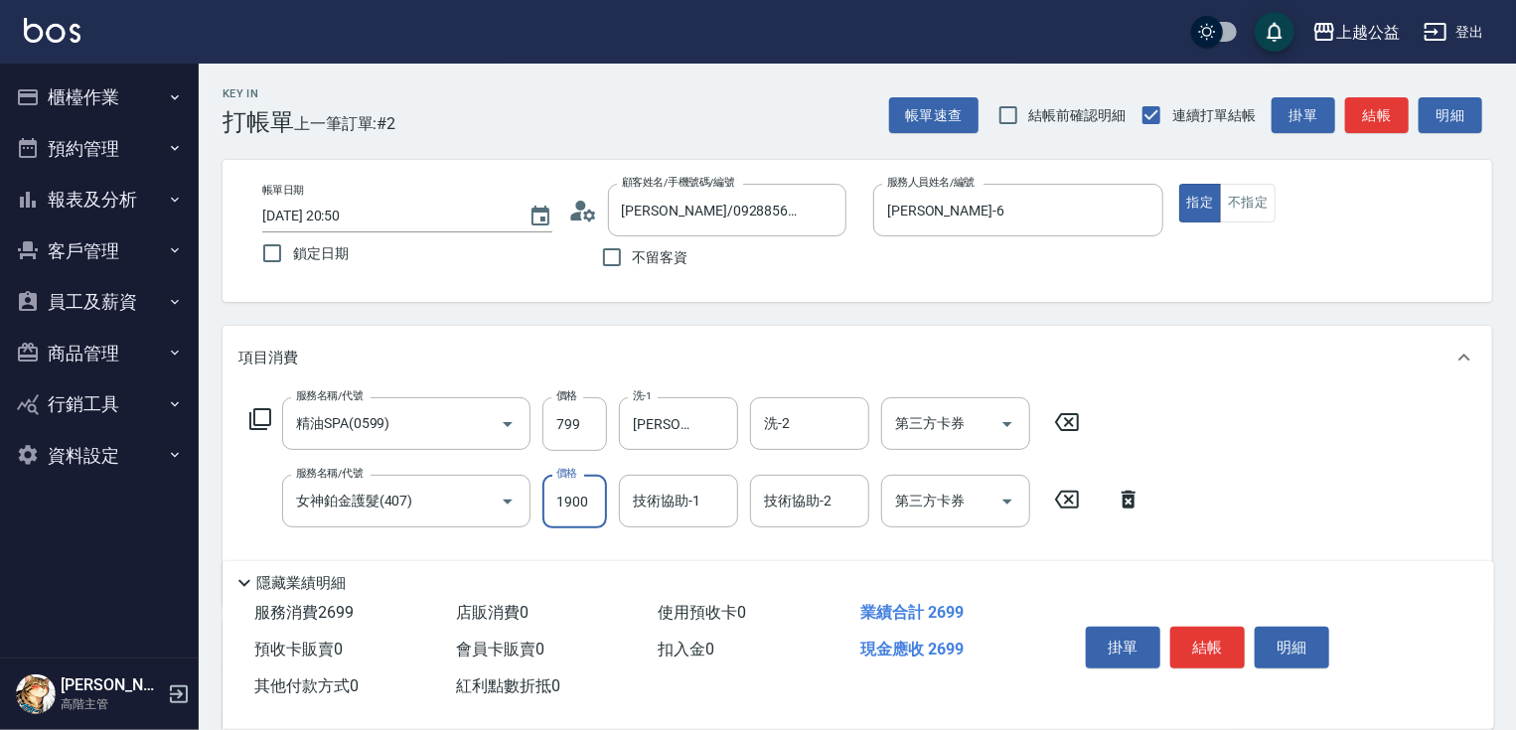
type input "1900"
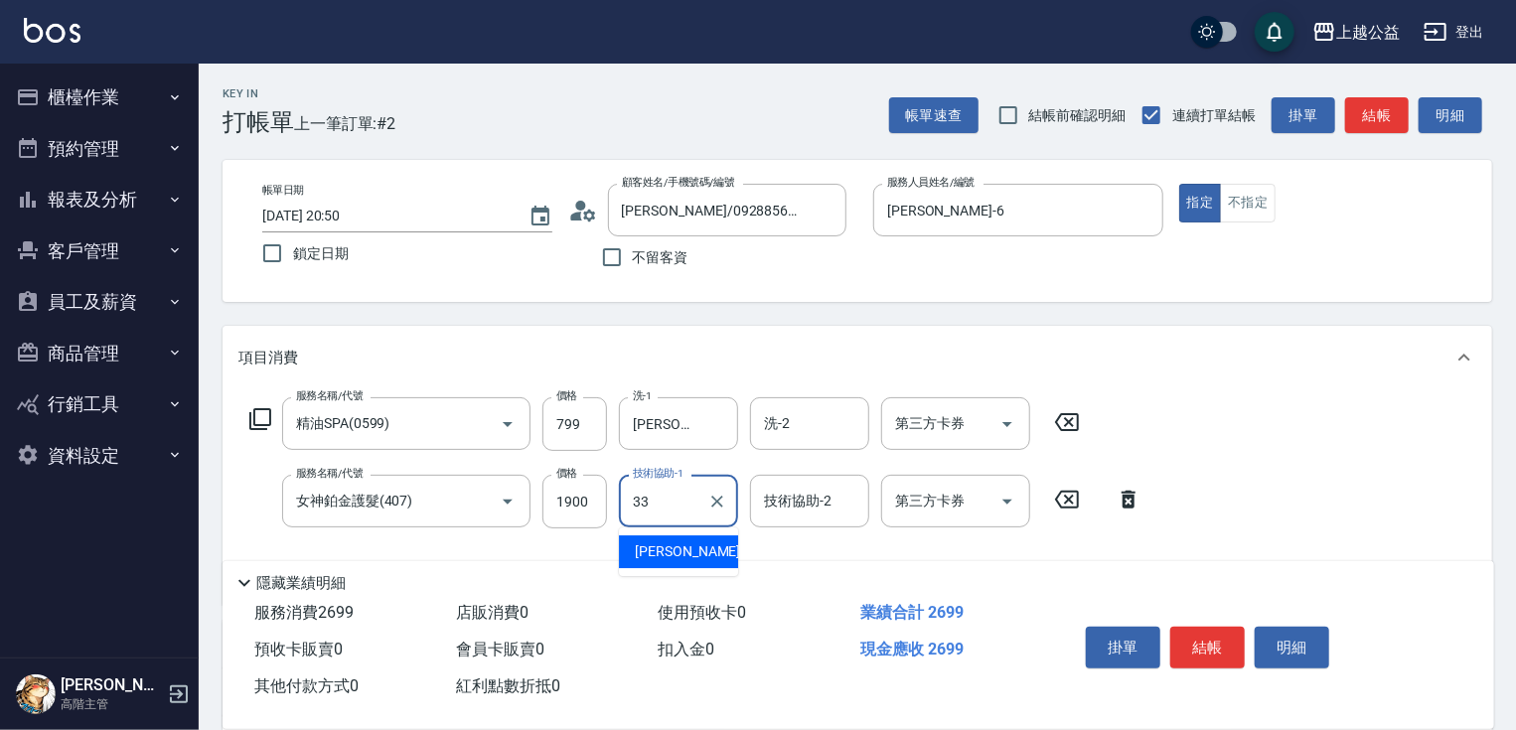
type input "[PERSON_NAME]-33"
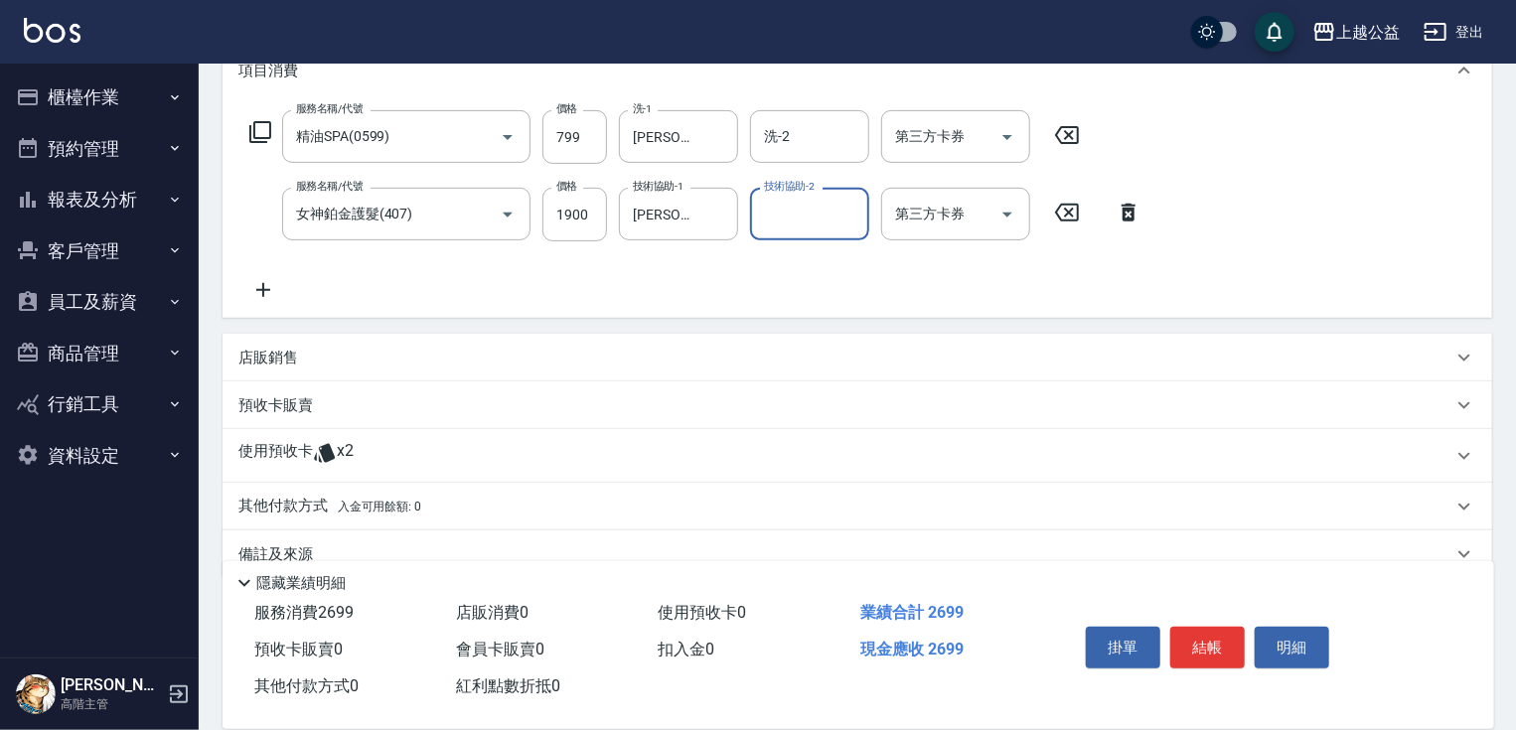
scroll to position [321, 0]
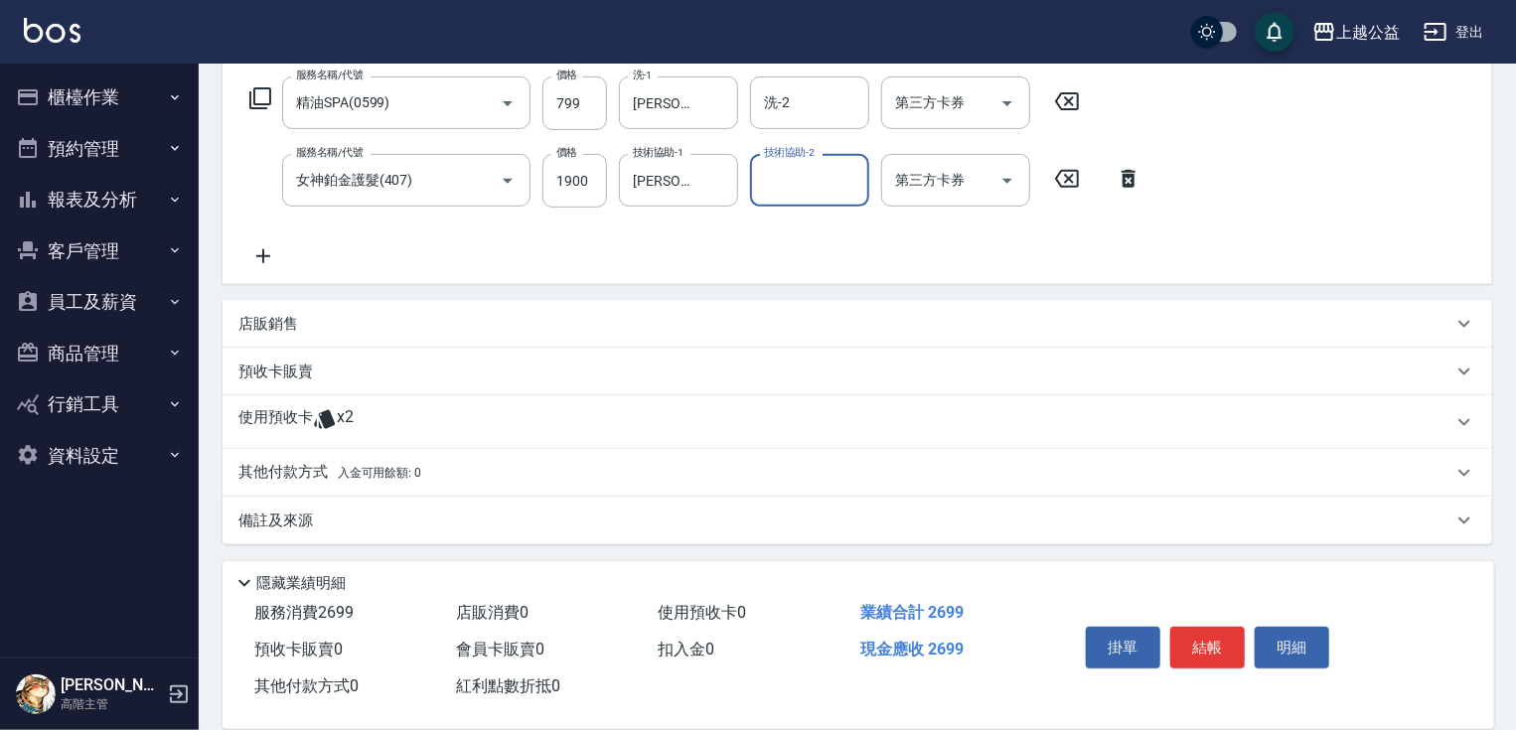
drag, startPoint x: 308, startPoint y: 423, endPoint x: 350, endPoint y: 403, distance: 46.2
click at [308, 425] on p "使用預收卡" at bounding box center [275, 422] width 75 height 30
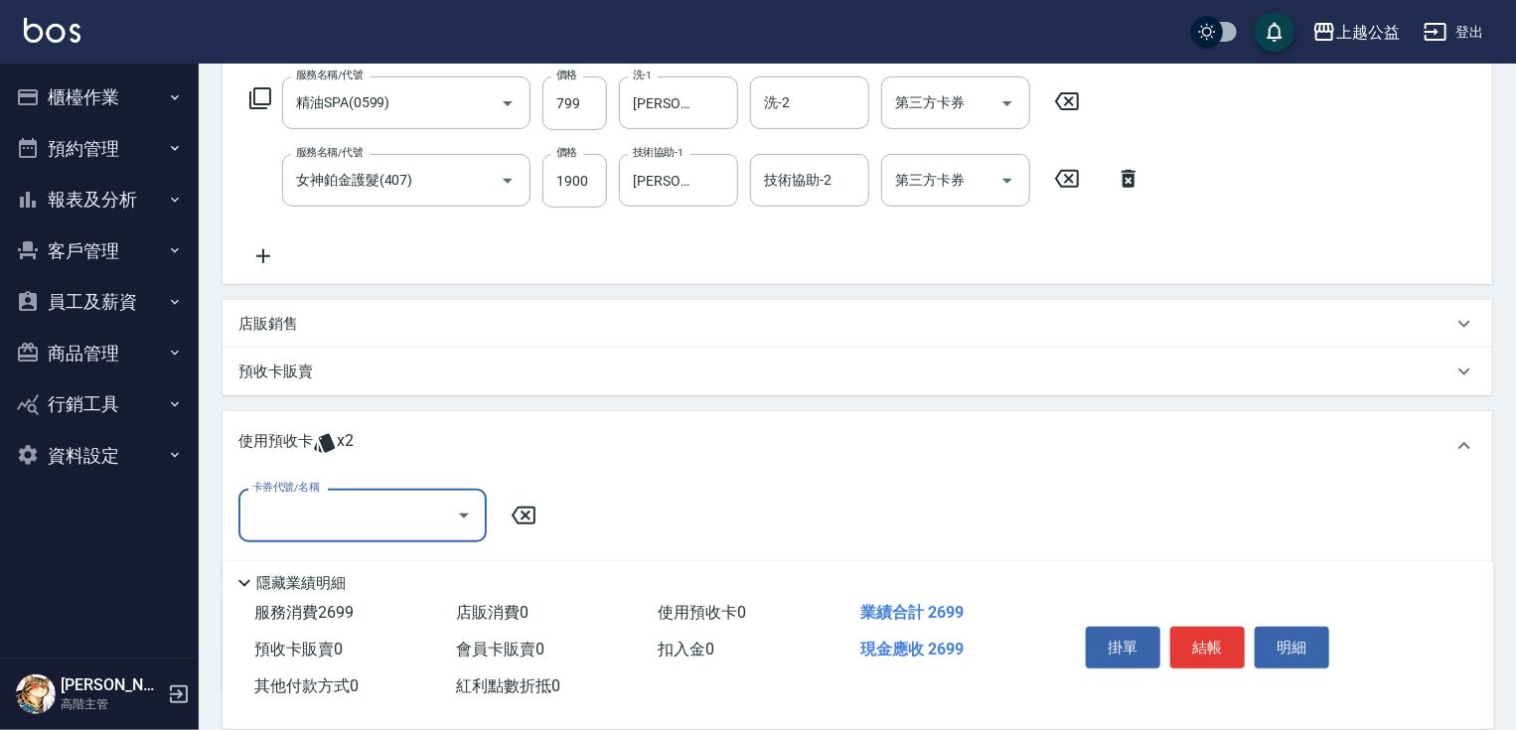
scroll to position [0, 0]
drag, startPoint x: 1513, startPoint y: 325, endPoint x: 1518, endPoint y: 409, distance: 84.6
click at [1516, 409] on html "上越公益 登出 櫃檯作業 打帳單 帳單列表 掛單列表 座位開單 營業儀表板 現金收支登錄 高階收支登錄 材料自購登錄 每日結帳 排班表 現場電腦打卡 掃碼打卡…" at bounding box center [758, 280] width 1516 height 1203
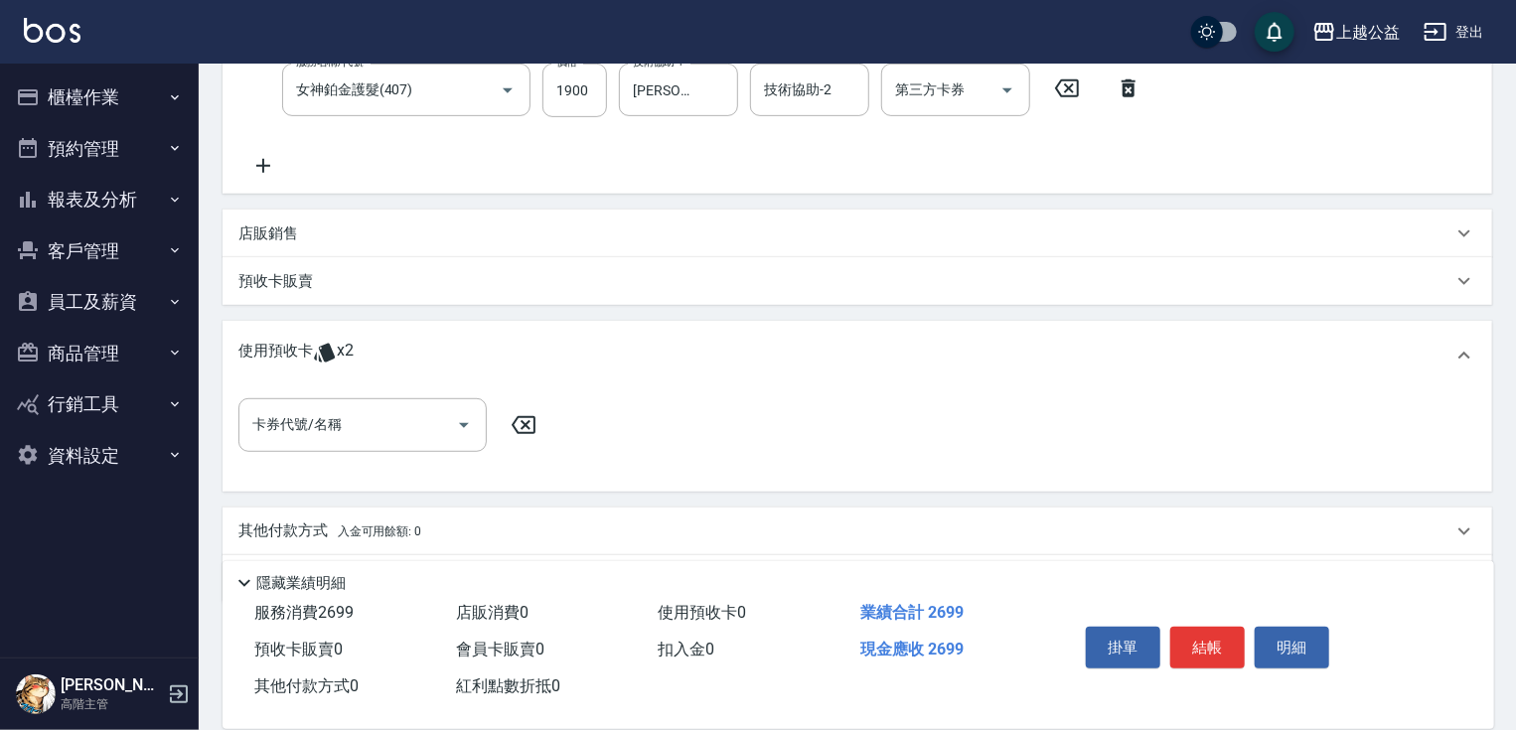
click at [379, 452] on div "卡券代號/名稱 卡券代號/名稱" at bounding box center [857, 436] width 1238 height 76
click at [373, 422] on input "卡券代號/名稱" at bounding box center [347, 424] width 201 height 35
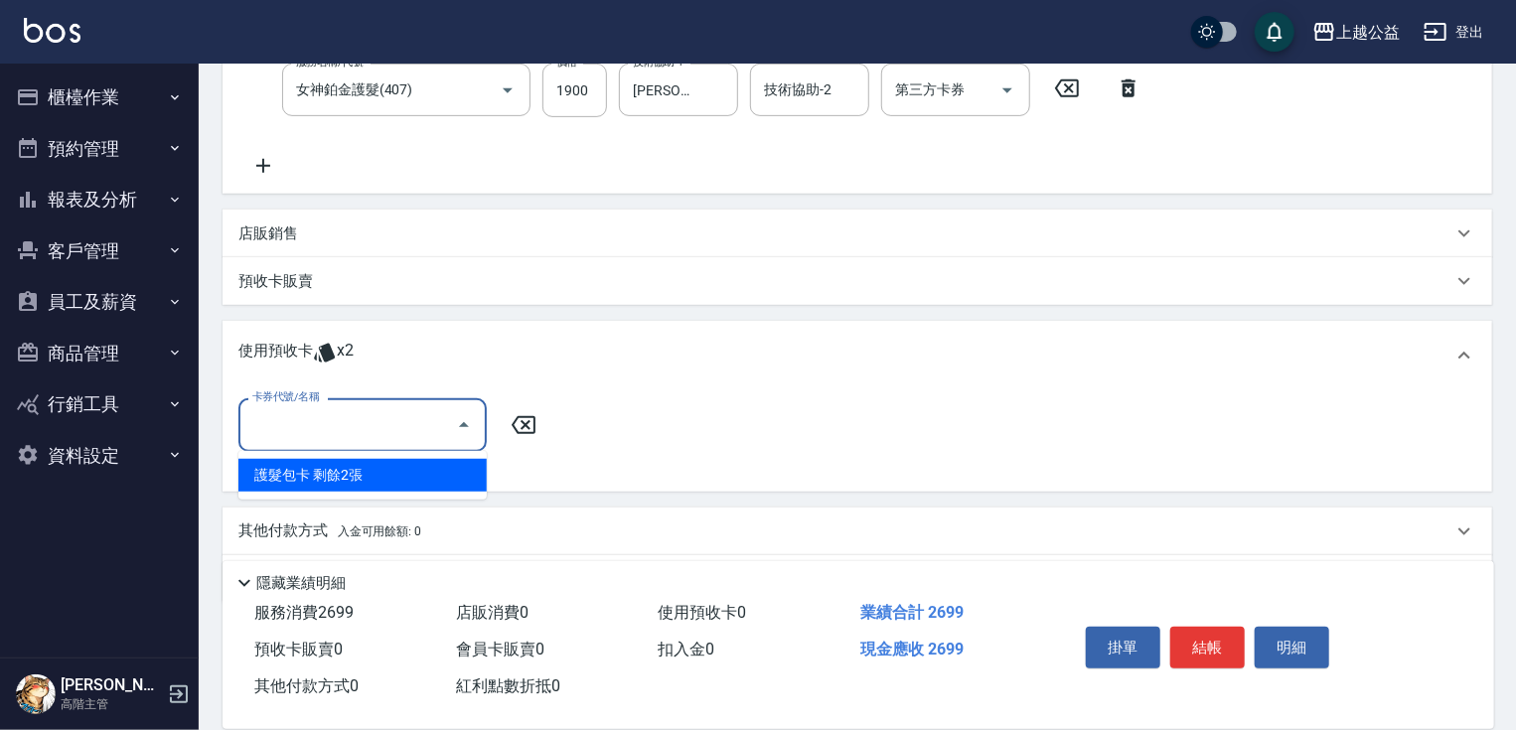
click at [379, 473] on div "護髮包卡 剩餘2張" at bounding box center [362, 475] width 248 height 33
type input "護髮包卡"
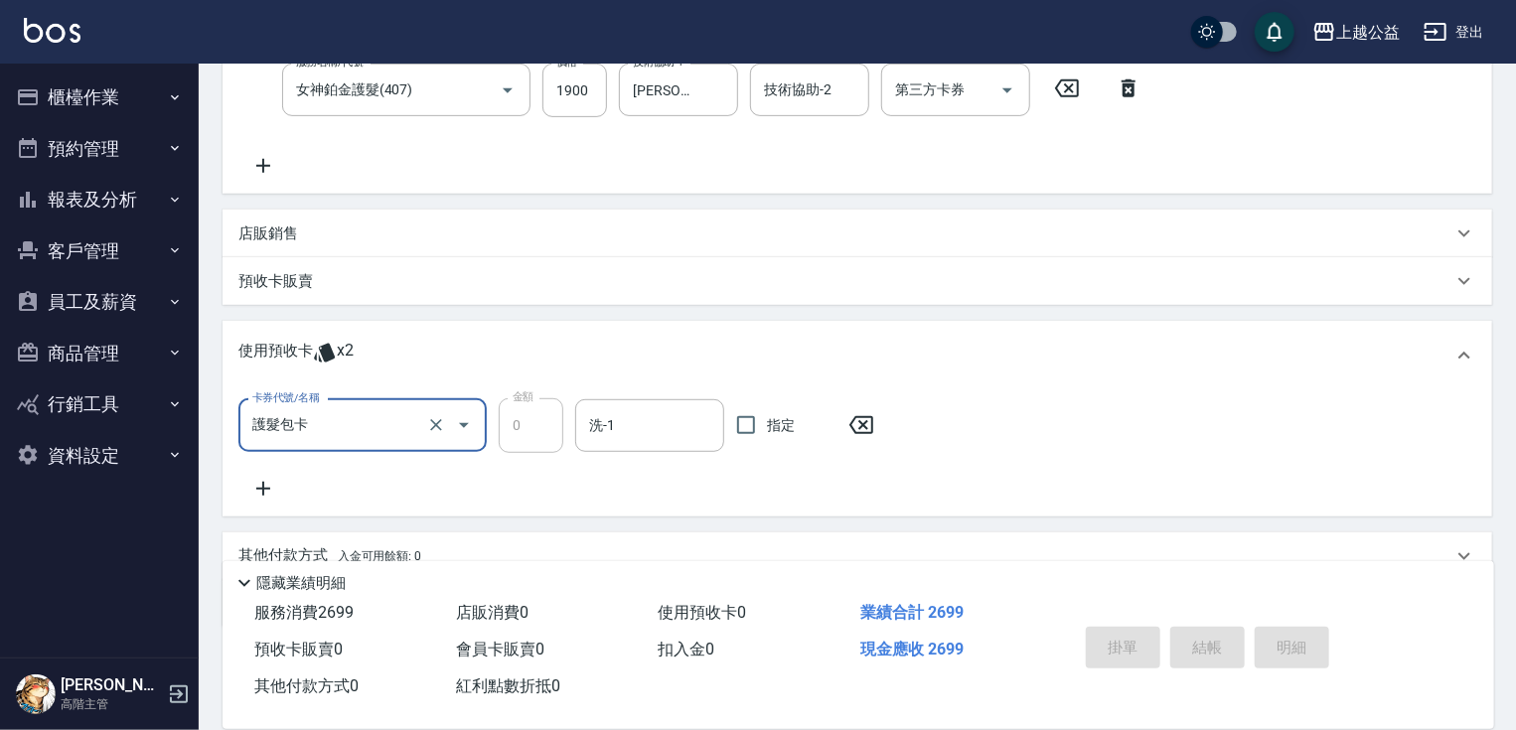
type input "2025/09/23 20:51"
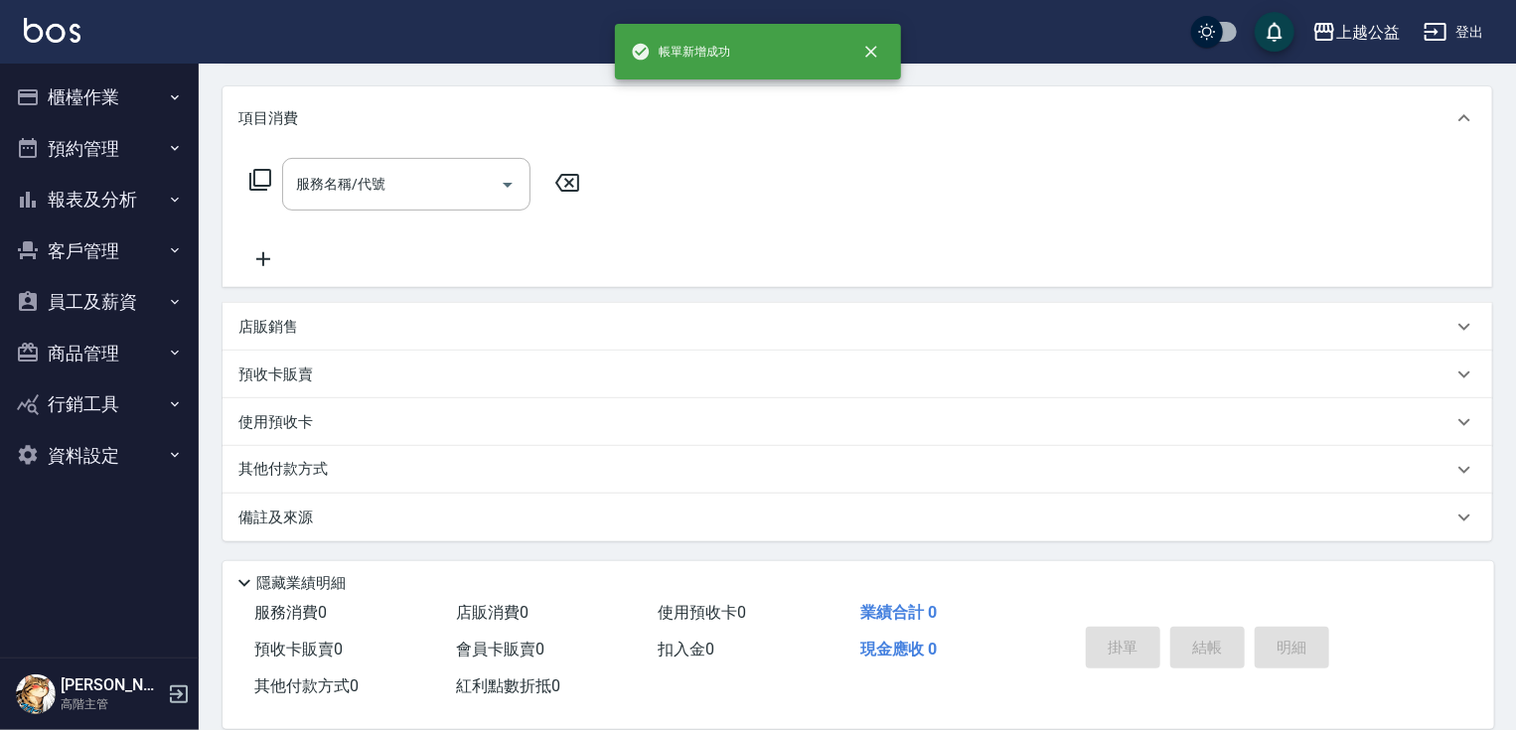
scroll to position [0, 0]
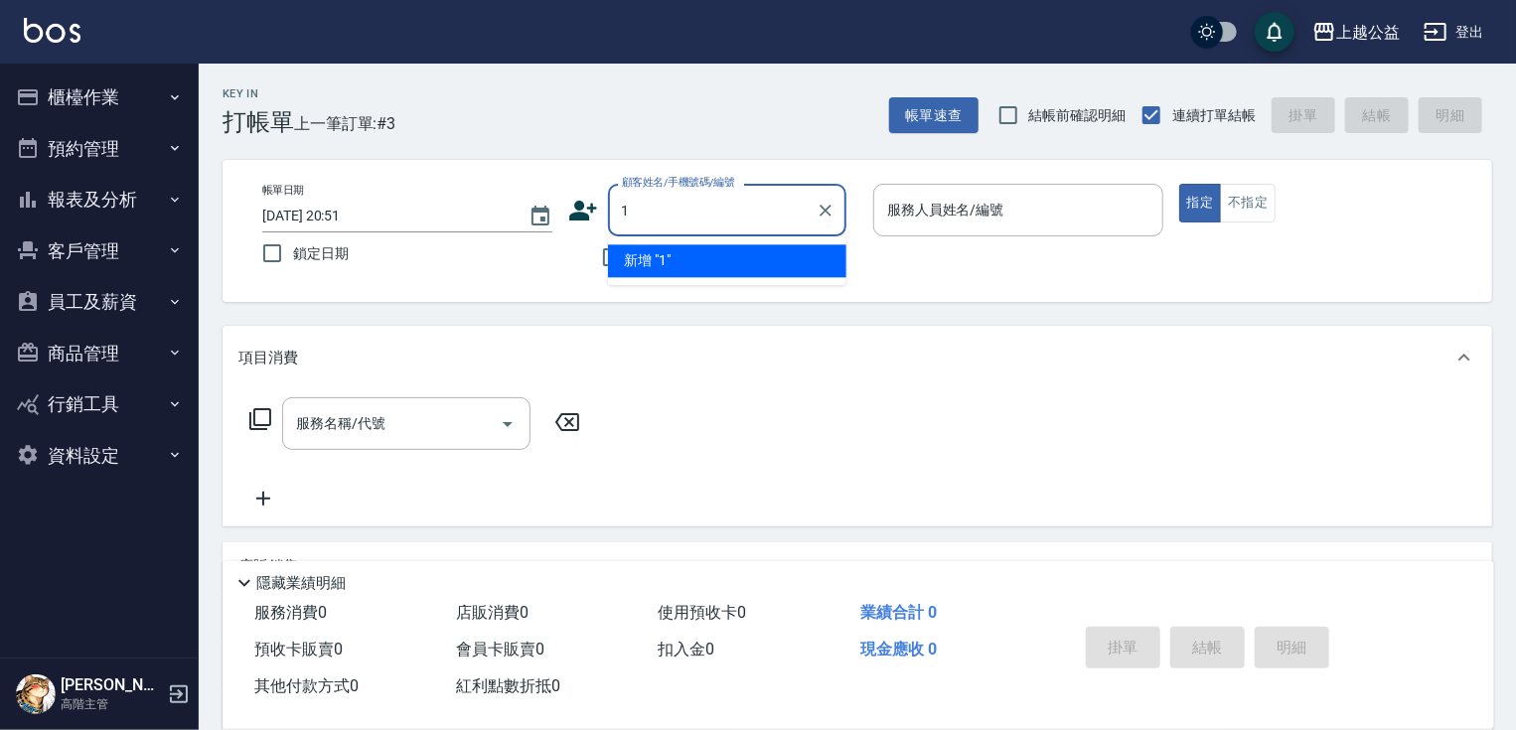
type input "1"
click at [935, 273] on div "帳單日期 2025/09/23 20:51 鎖定日期 顧客姓名/手機號碼/編號 顧客姓名/手機號碼/編號 不留客資 服務人員姓名/編號 服務人員姓名/編號 指…" at bounding box center [857, 231] width 1222 height 94
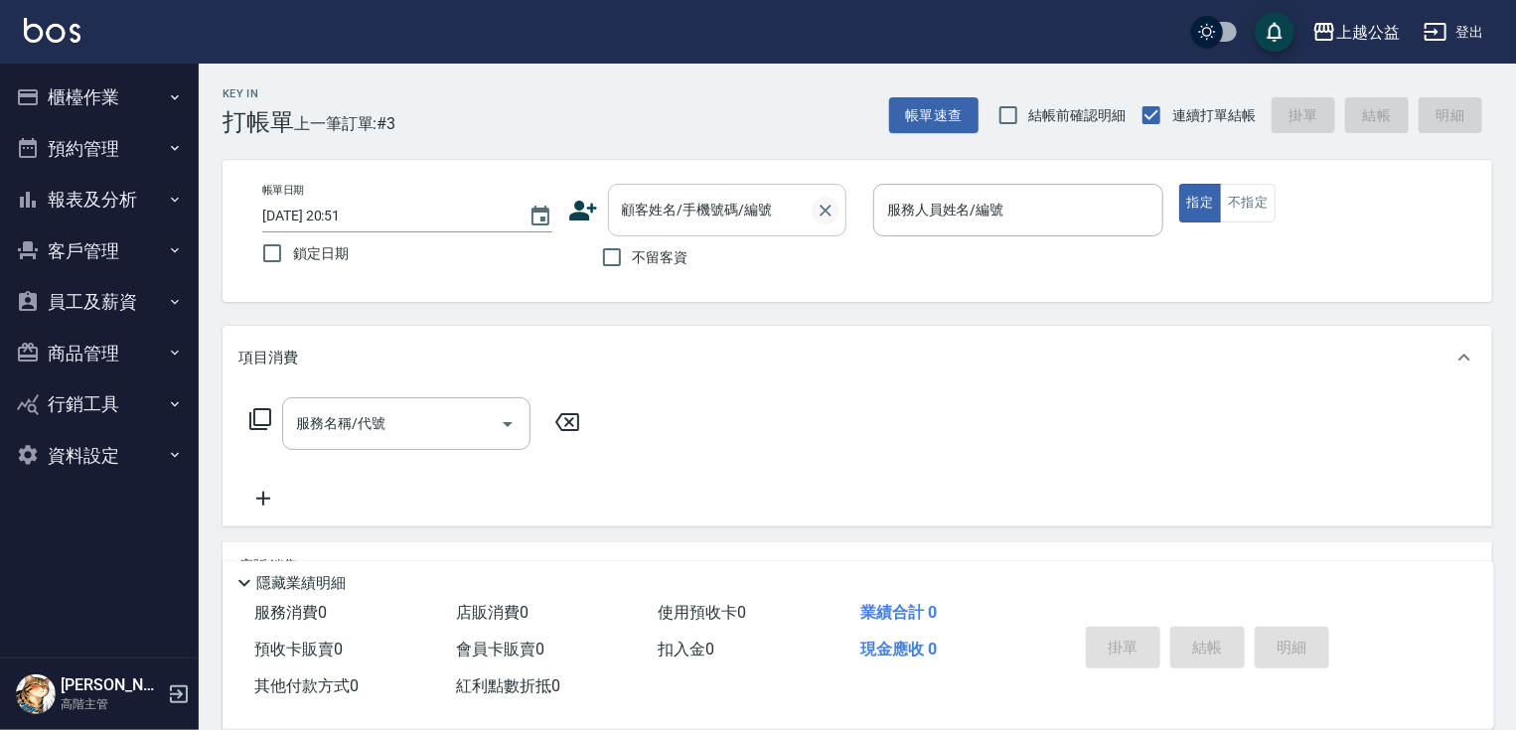
click at [820, 210] on icon "Clear" at bounding box center [826, 211] width 20 height 20
click at [642, 259] on span "不留客資" at bounding box center [661, 257] width 56 height 21
click at [633, 259] on input "不留客資" at bounding box center [612, 257] width 42 height 42
checkbox input "true"
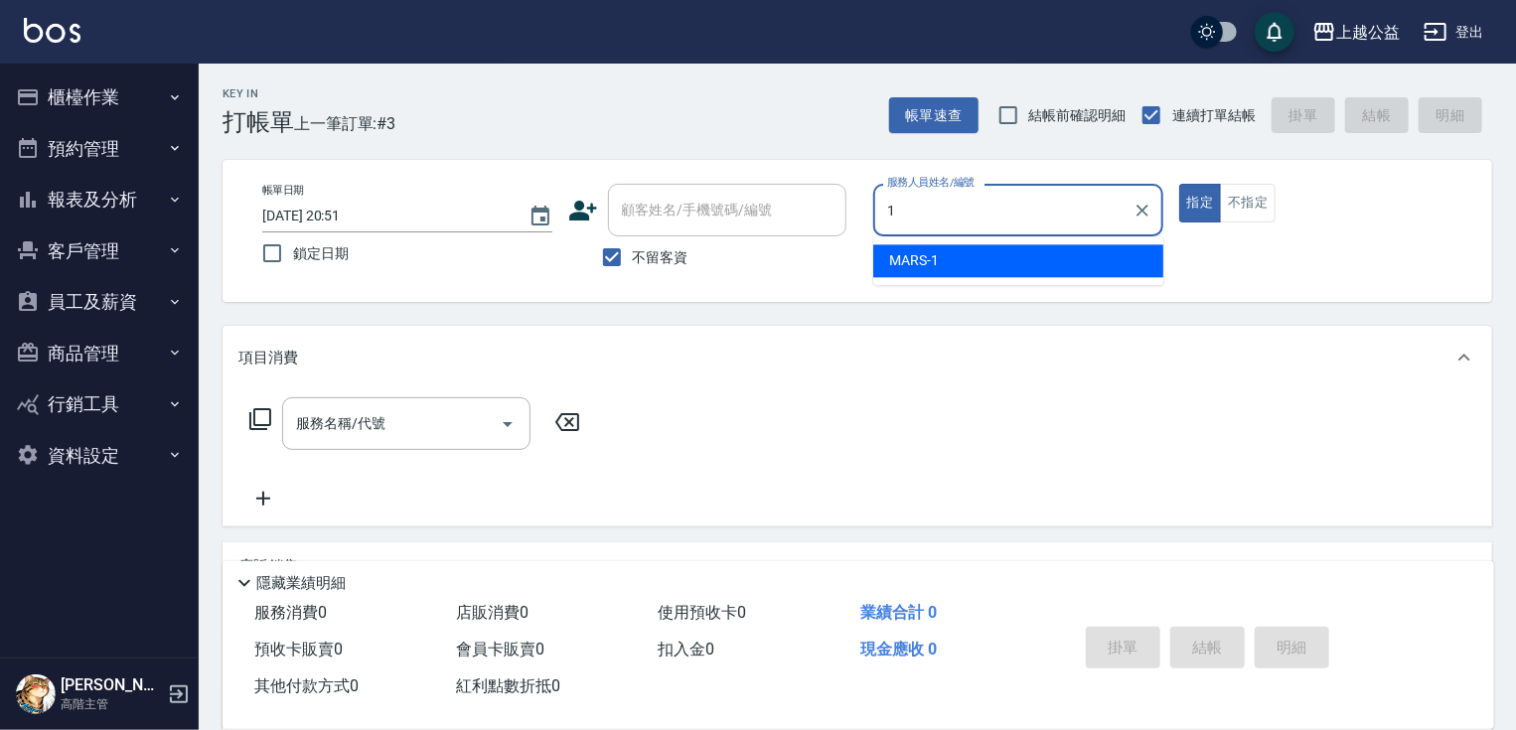
type input "MARS-1"
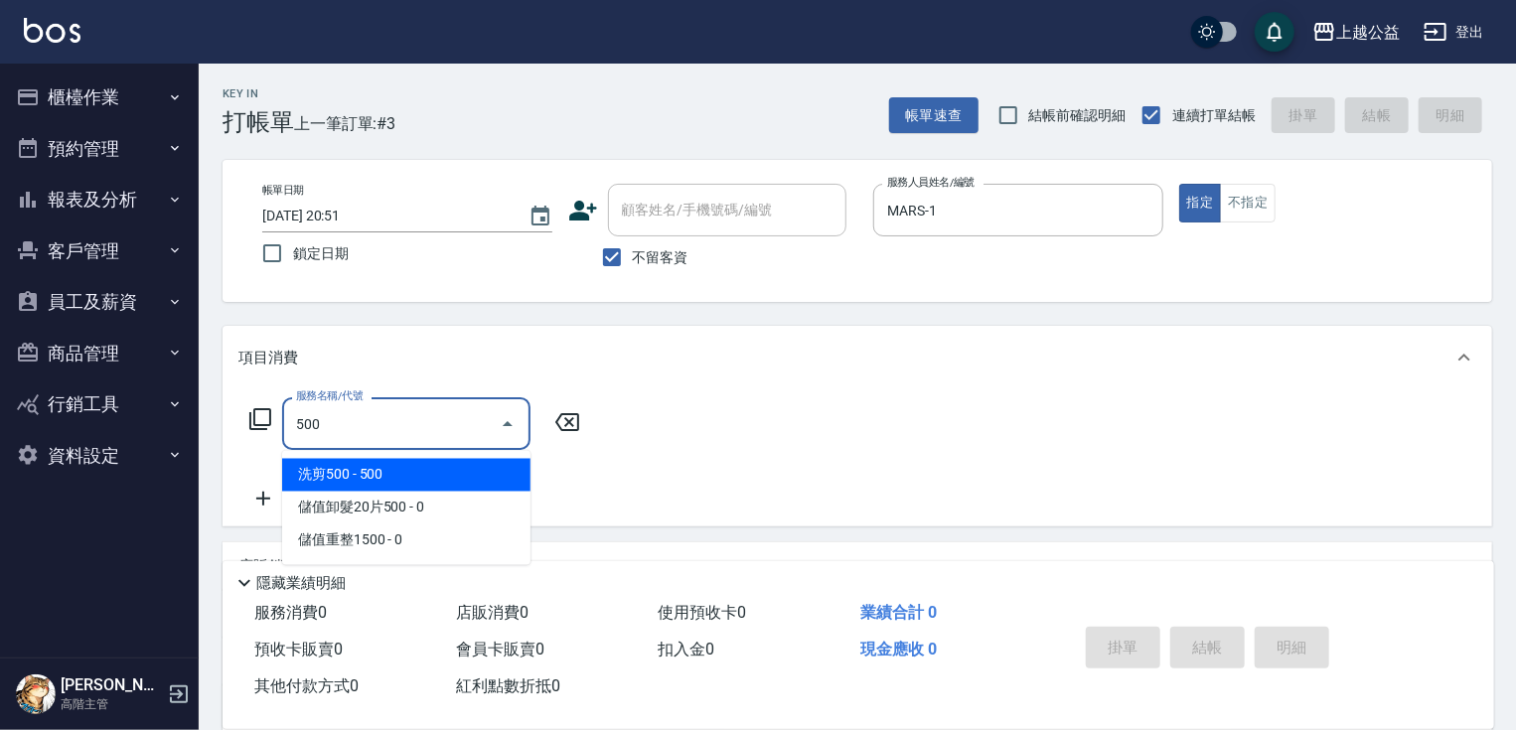
type input "洗剪500(500)"
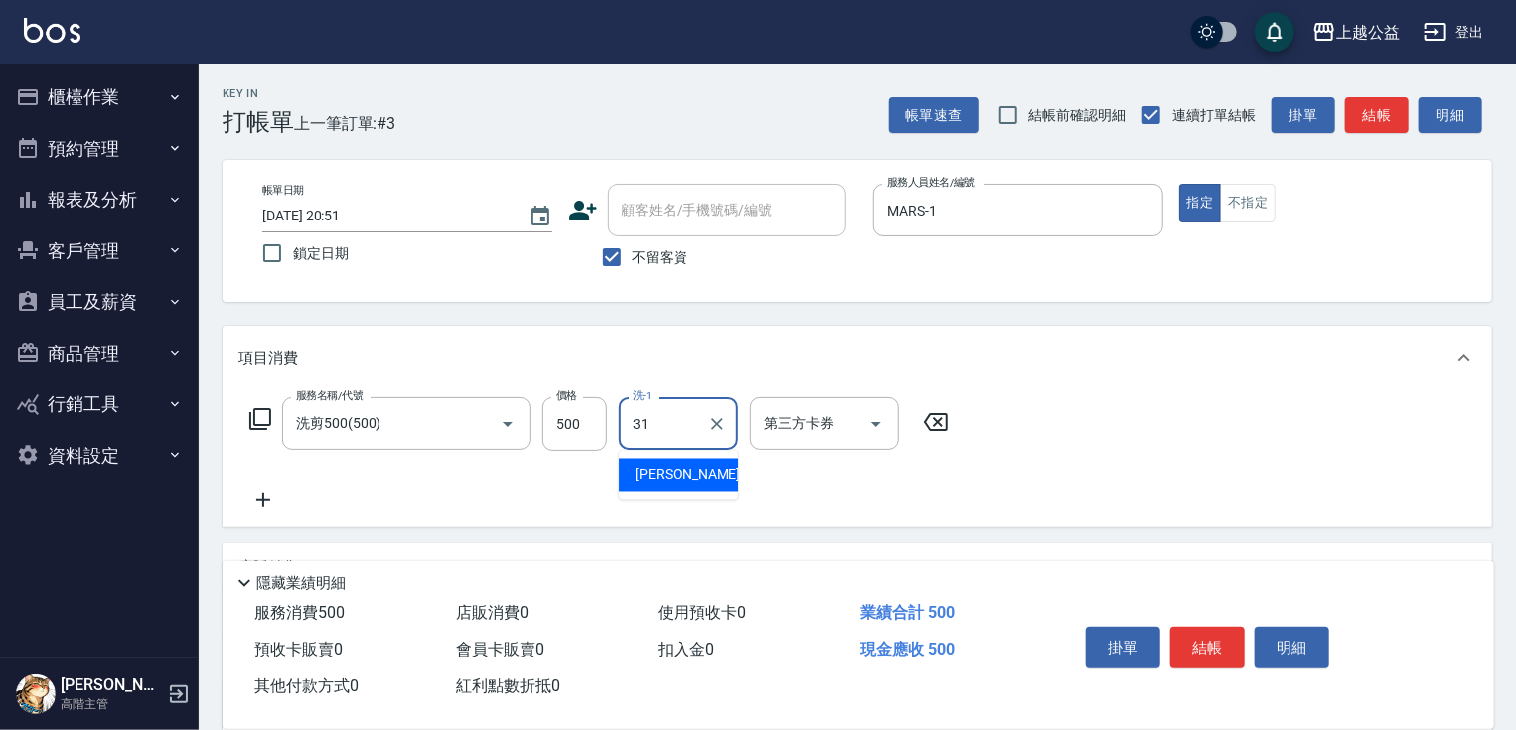
type input "郭宸均-31"
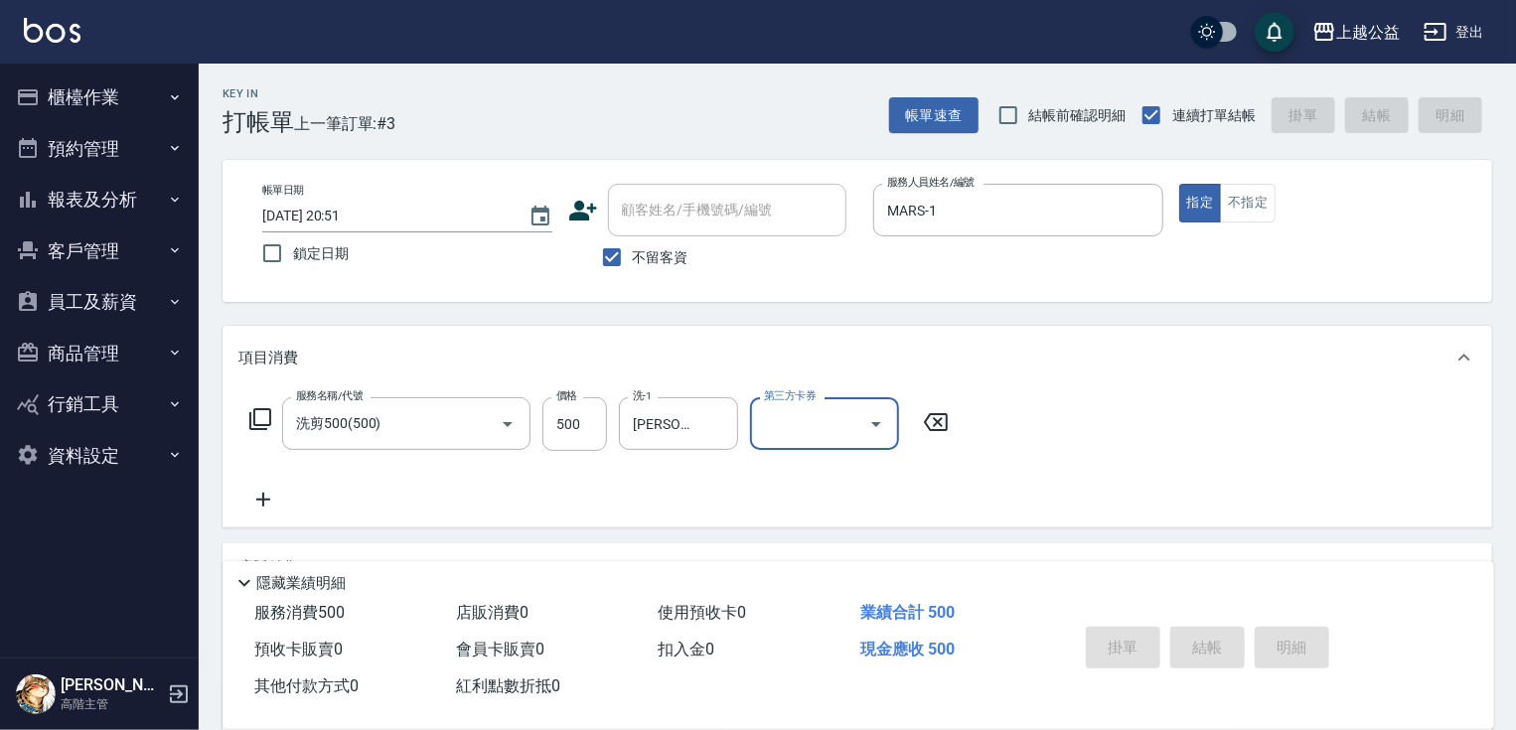
type input "2025/09/23 20:52"
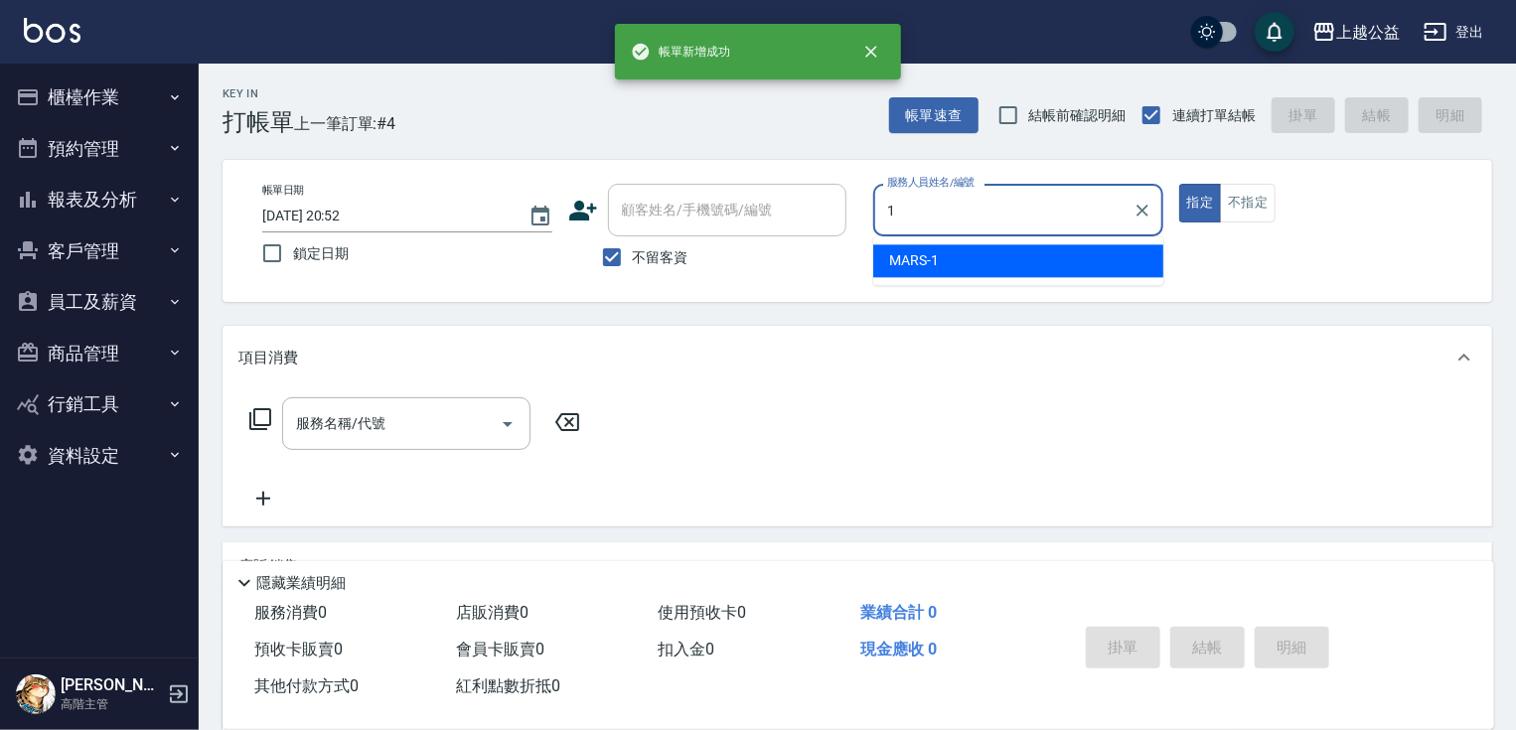
type input "MARS-1"
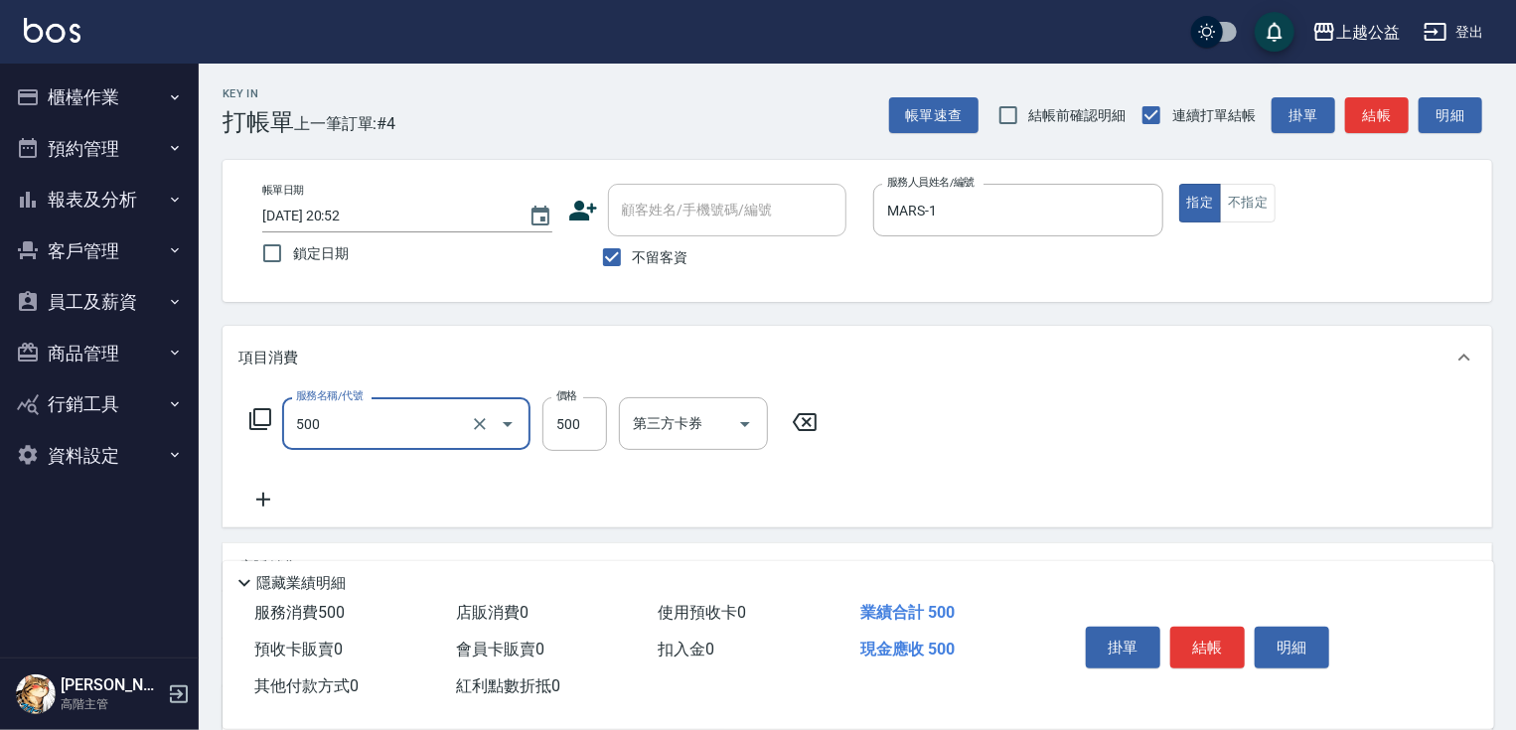
type input "洗剪500(500)"
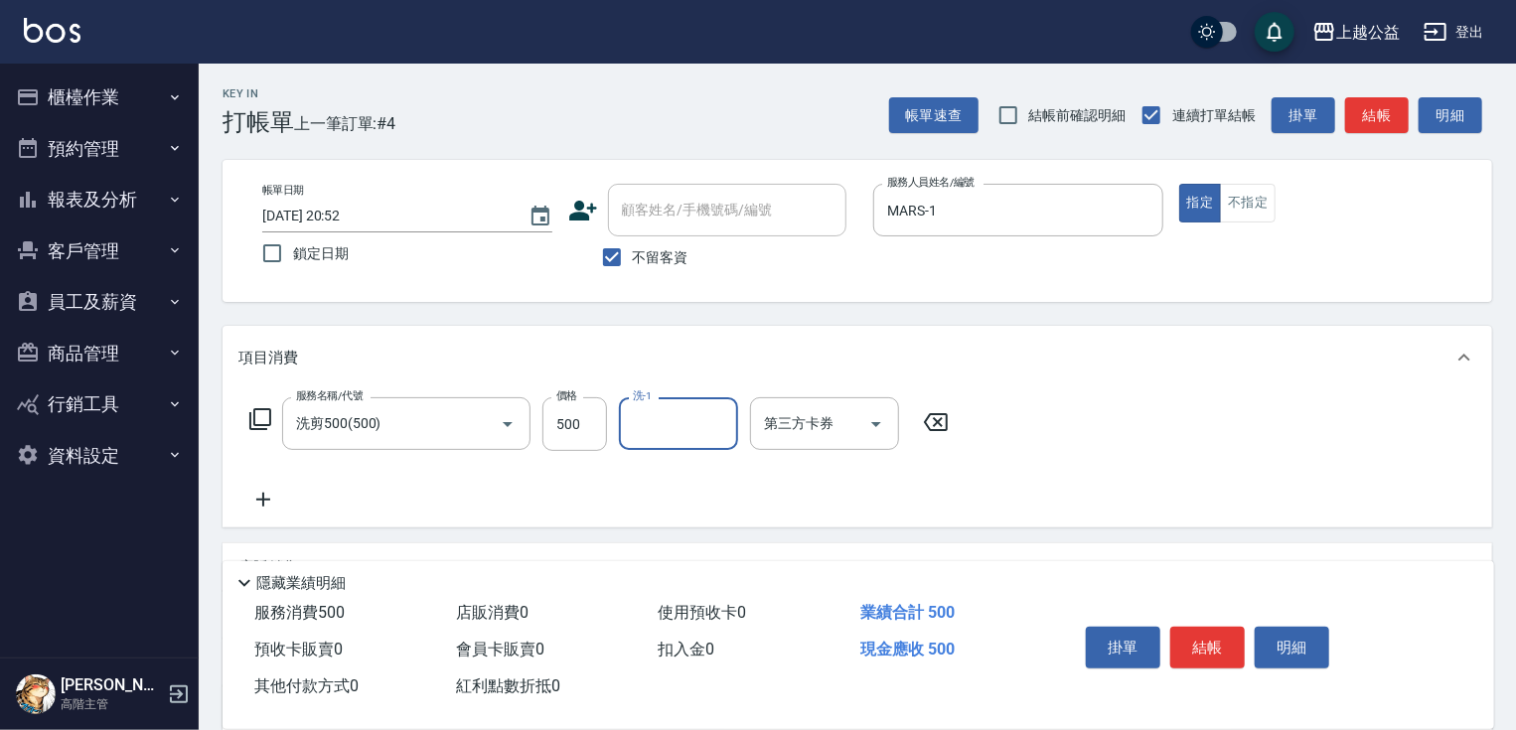
type input "3"
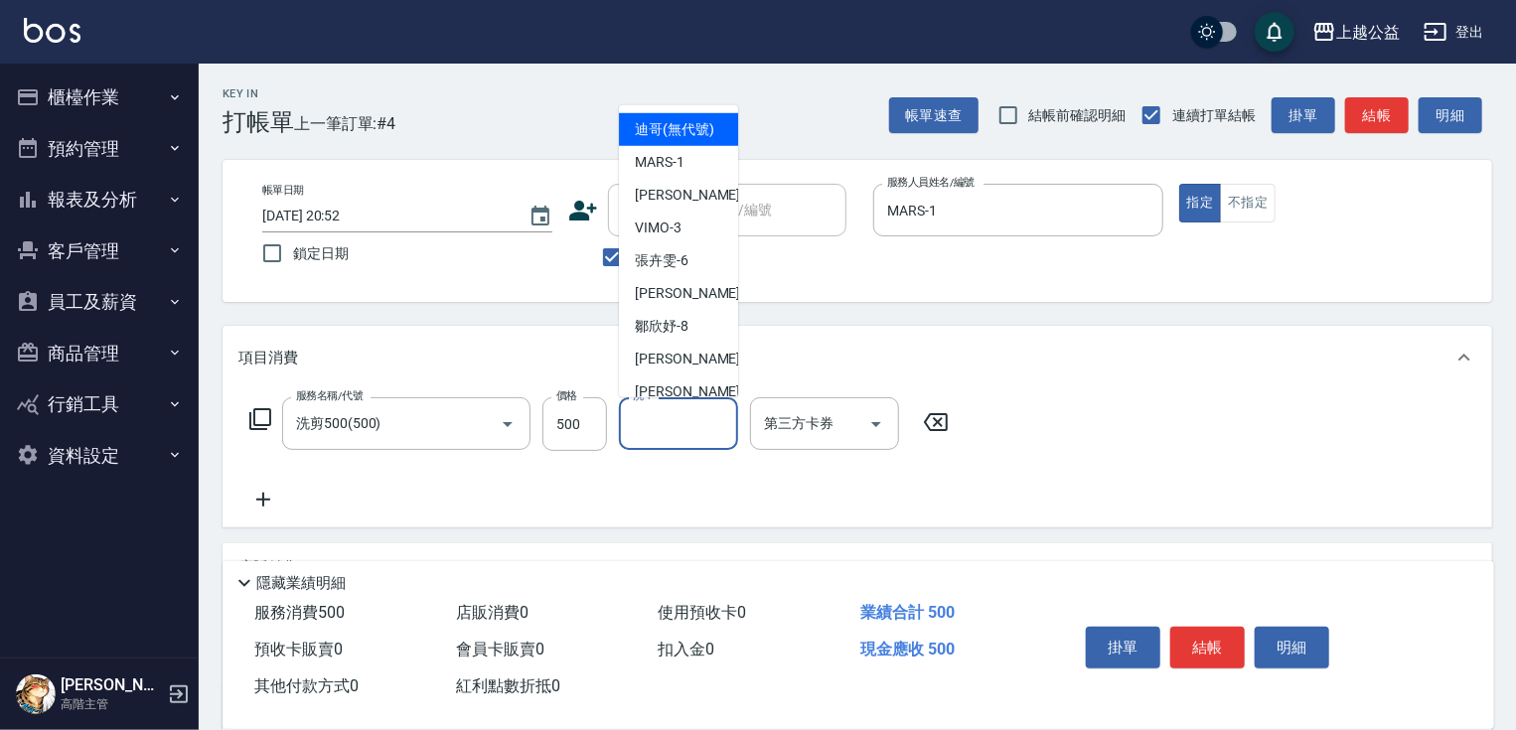
drag, startPoint x: 889, startPoint y: 279, endPoint x: 840, endPoint y: 345, distance: 81.7
click at [886, 283] on div "帳單日期 2025/09/23 20:52 鎖定日期 顧客姓名/手機號碼/編號 顧客姓名/手機號碼/編號 不留客資 服務人員姓名/編號 MARS-1 服務人員…" at bounding box center [858, 231] width 1270 height 142
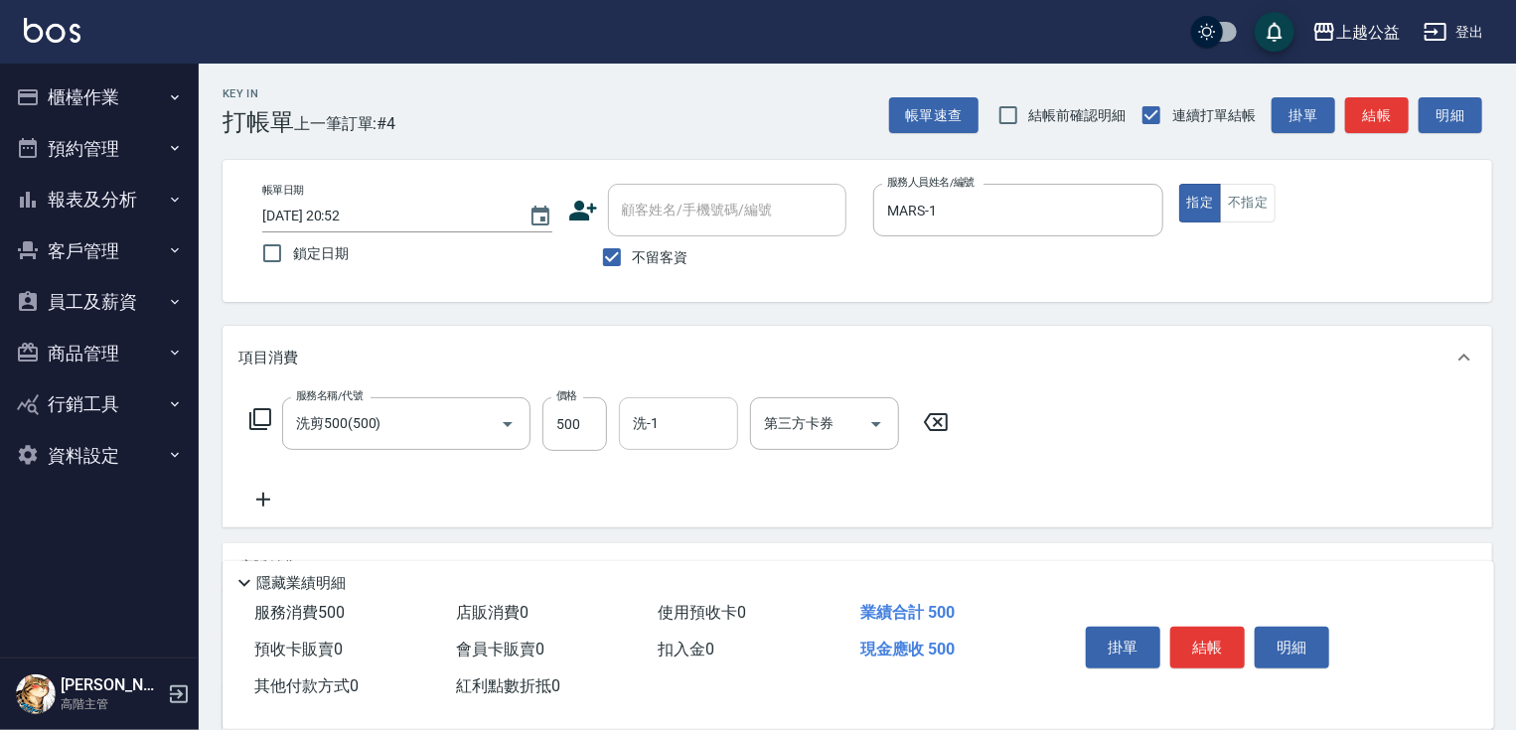
click at [678, 433] on input "洗-1" at bounding box center [678, 423] width 101 height 35
click at [819, 313] on div "Key In 打帳單 上一筆訂單:#4 帳單速查 結帳前確認明細 連續打單結帳 掛單 結帳 明細 帳單日期 2025/09/23 20:52 鎖定日期 顧客姓…" at bounding box center [857, 493] width 1317 height 859
click at [259, 495] on icon at bounding box center [263, 500] width 50 height 24
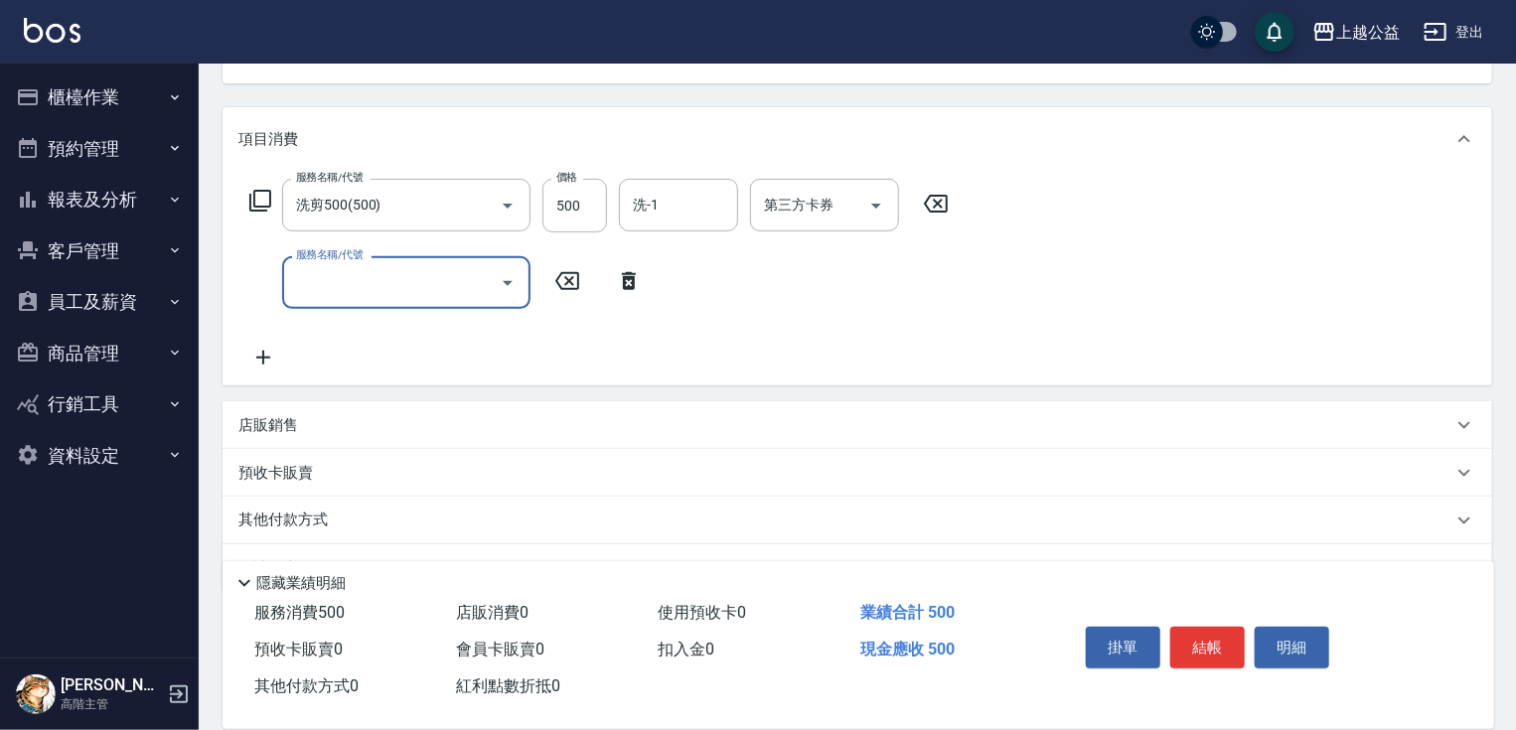
scroll to position [228, 0]
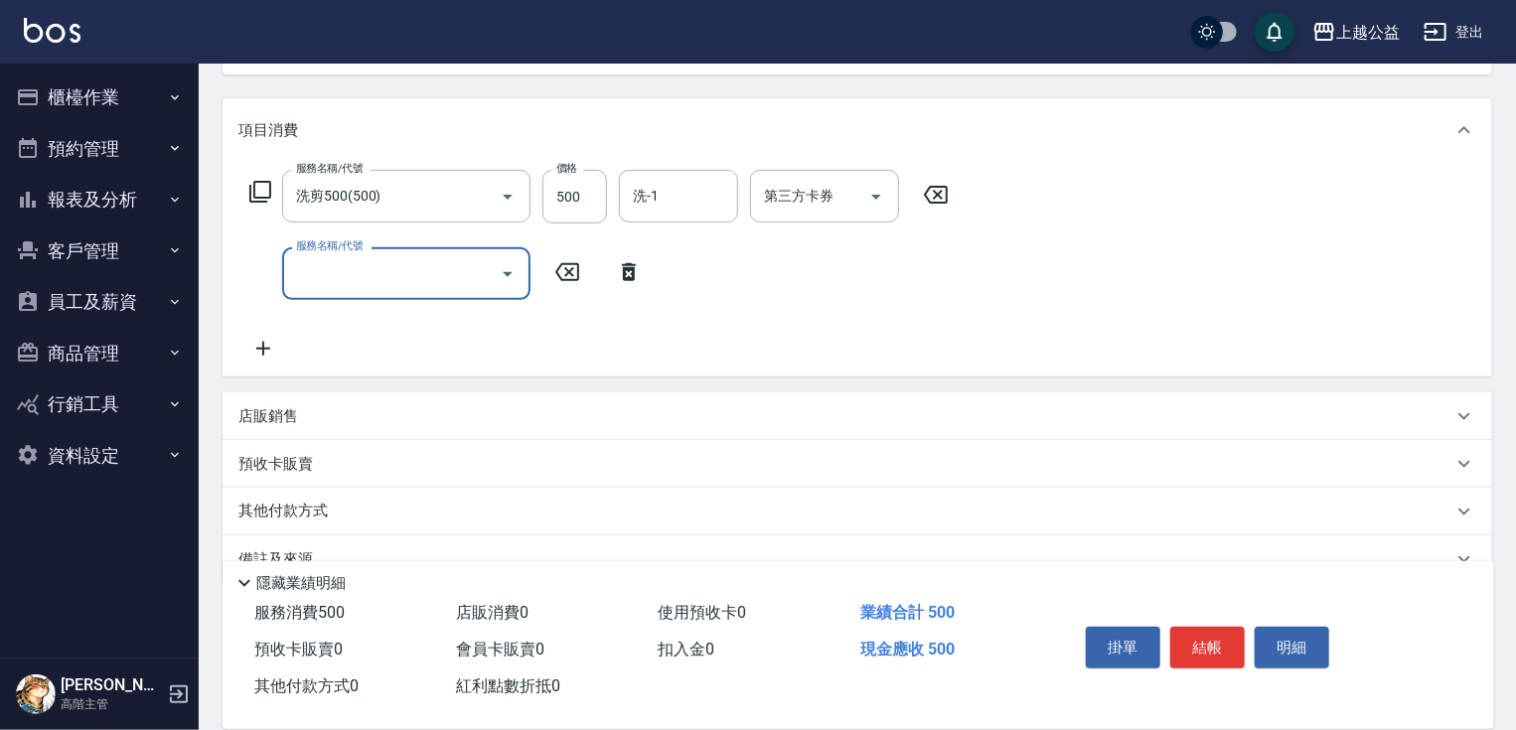
click at [338, 412] on div "店販銷售" at bounding box center [845, 416] width 1214 height 21
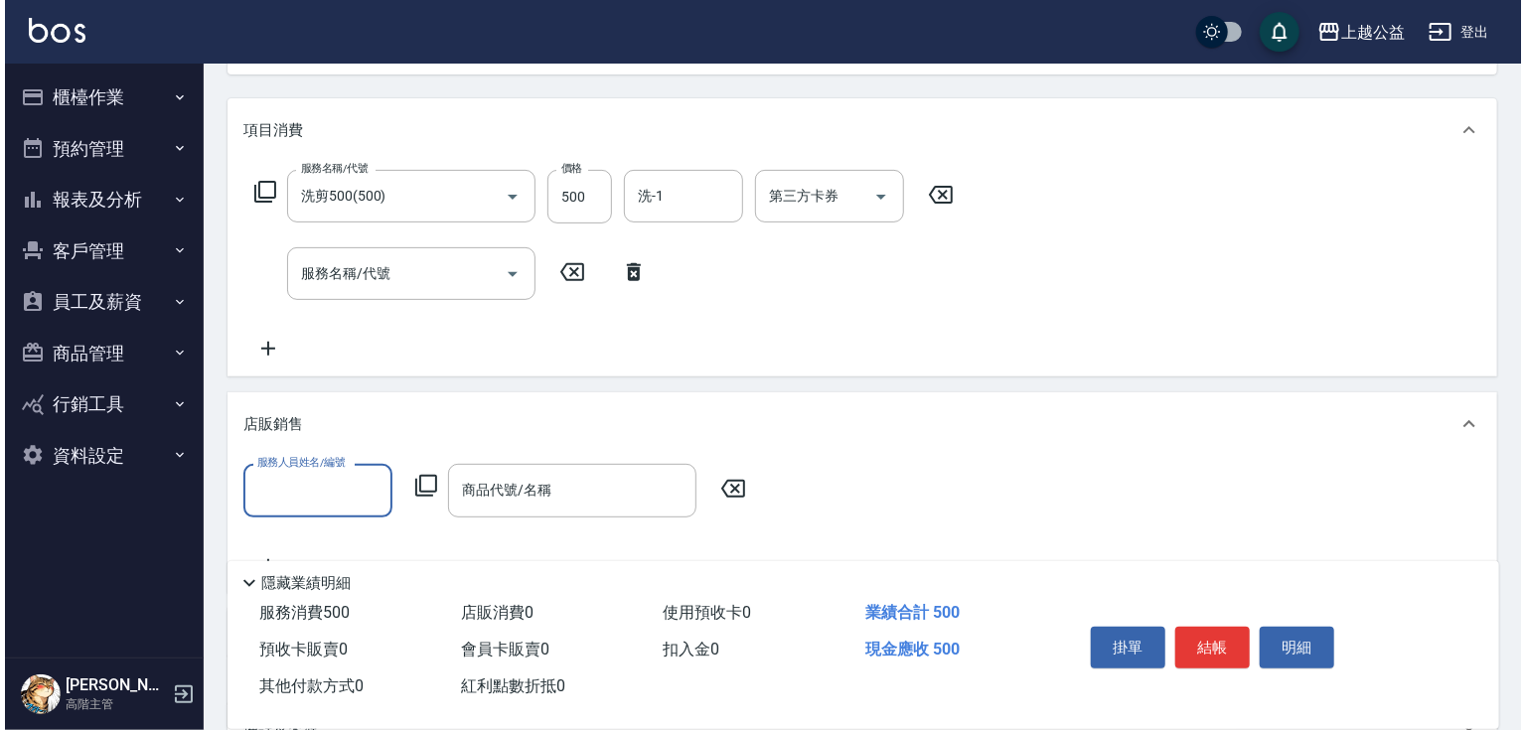
scroll to position [0, 0]
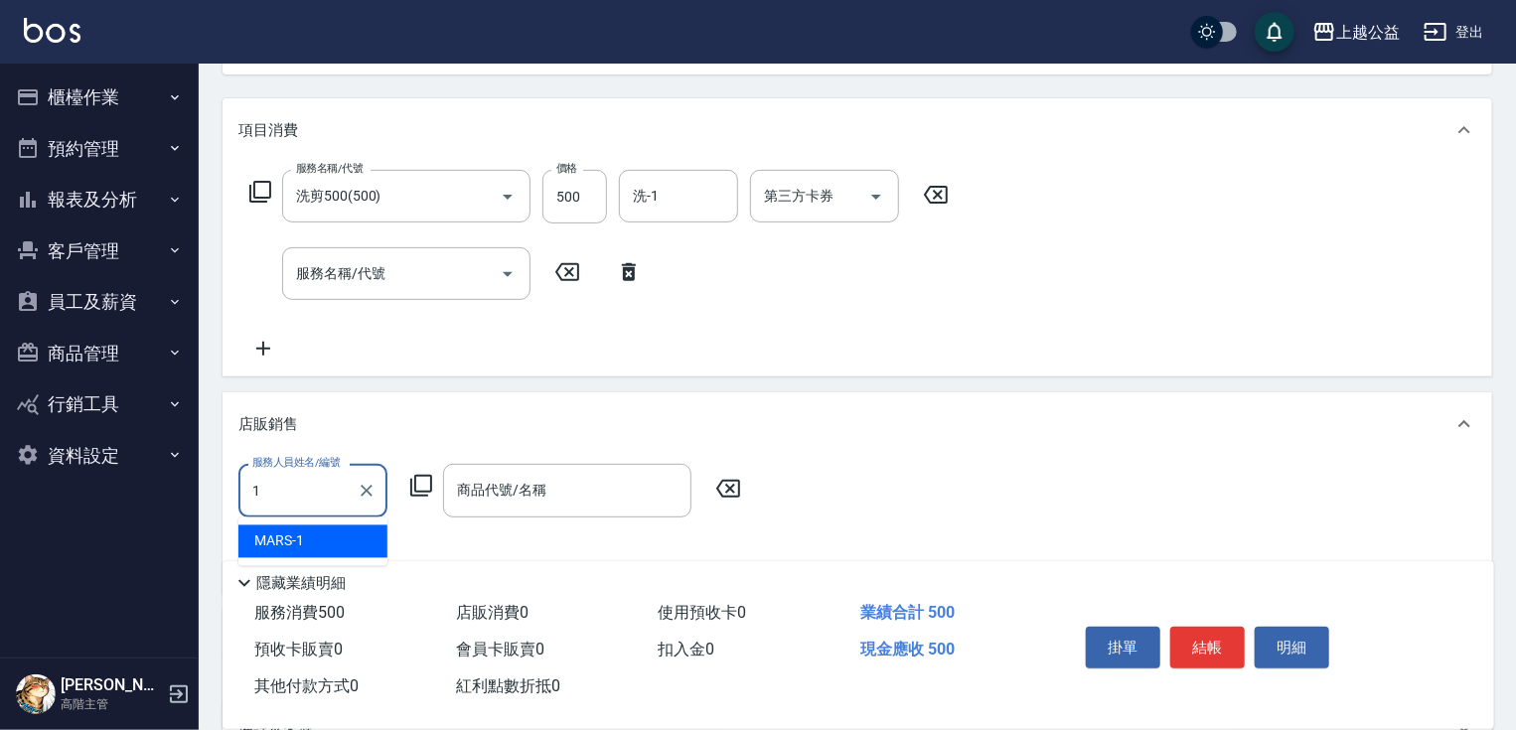
type input "MARS-1"
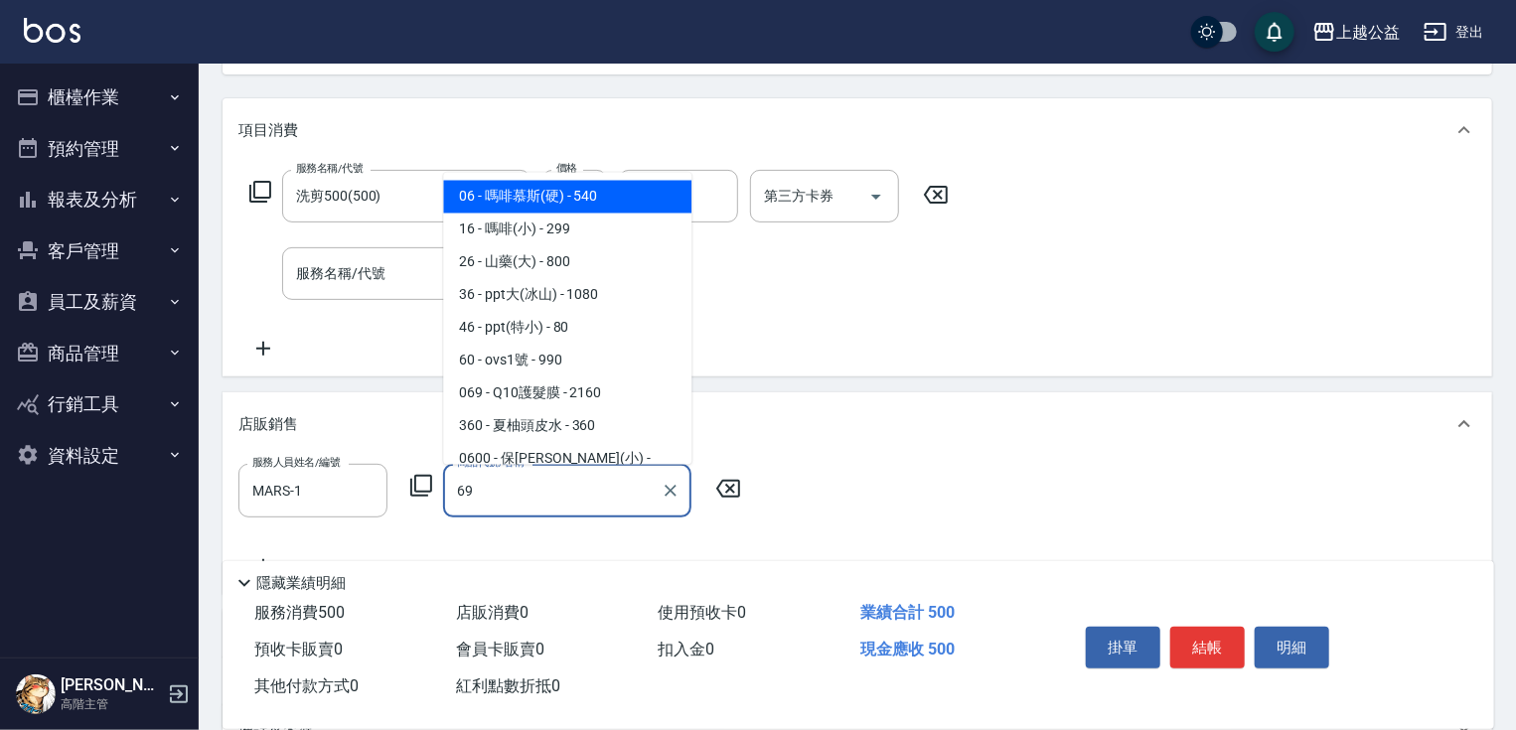
type input "699"
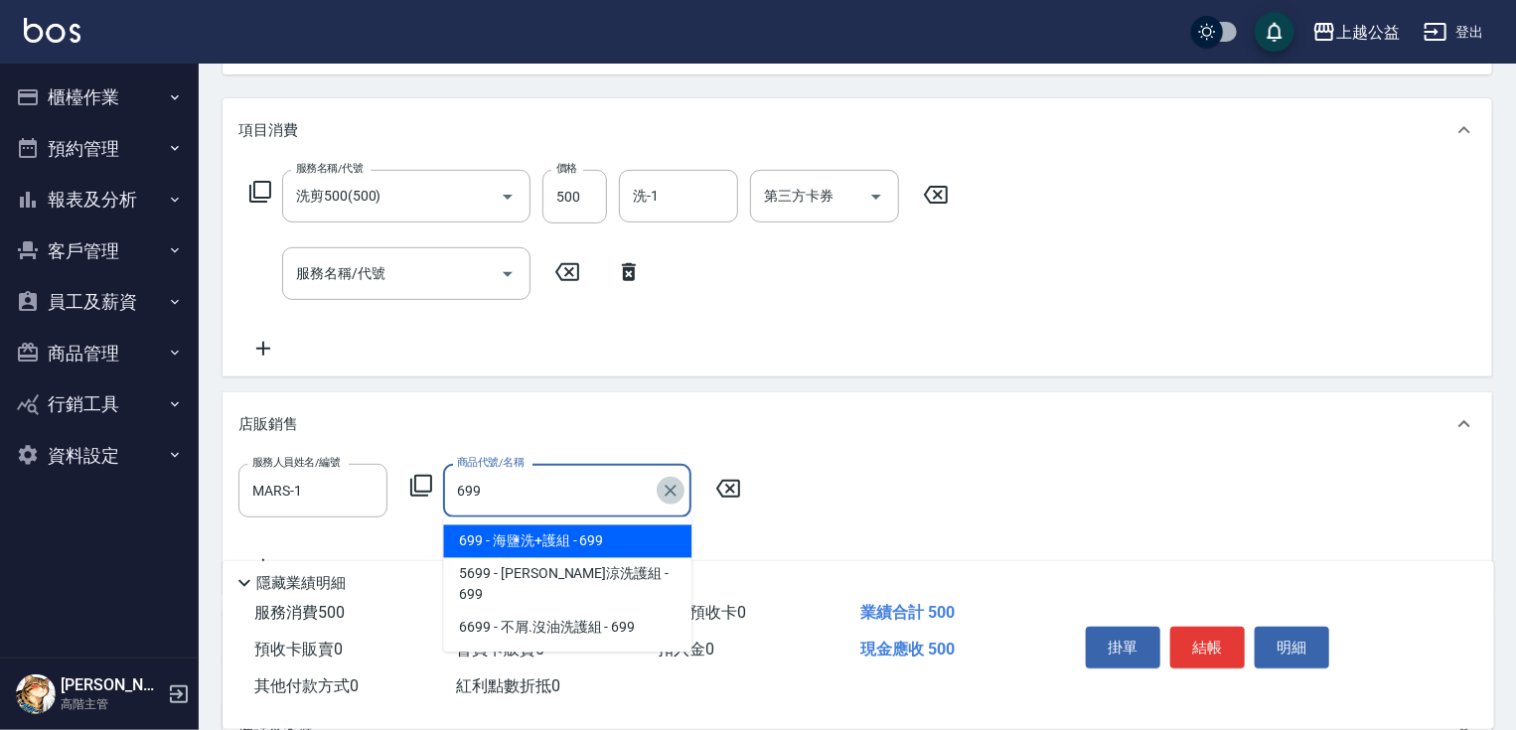
click at [672, 493] on icon "Clear" at bounding box center [671, 491] width 20 height 20
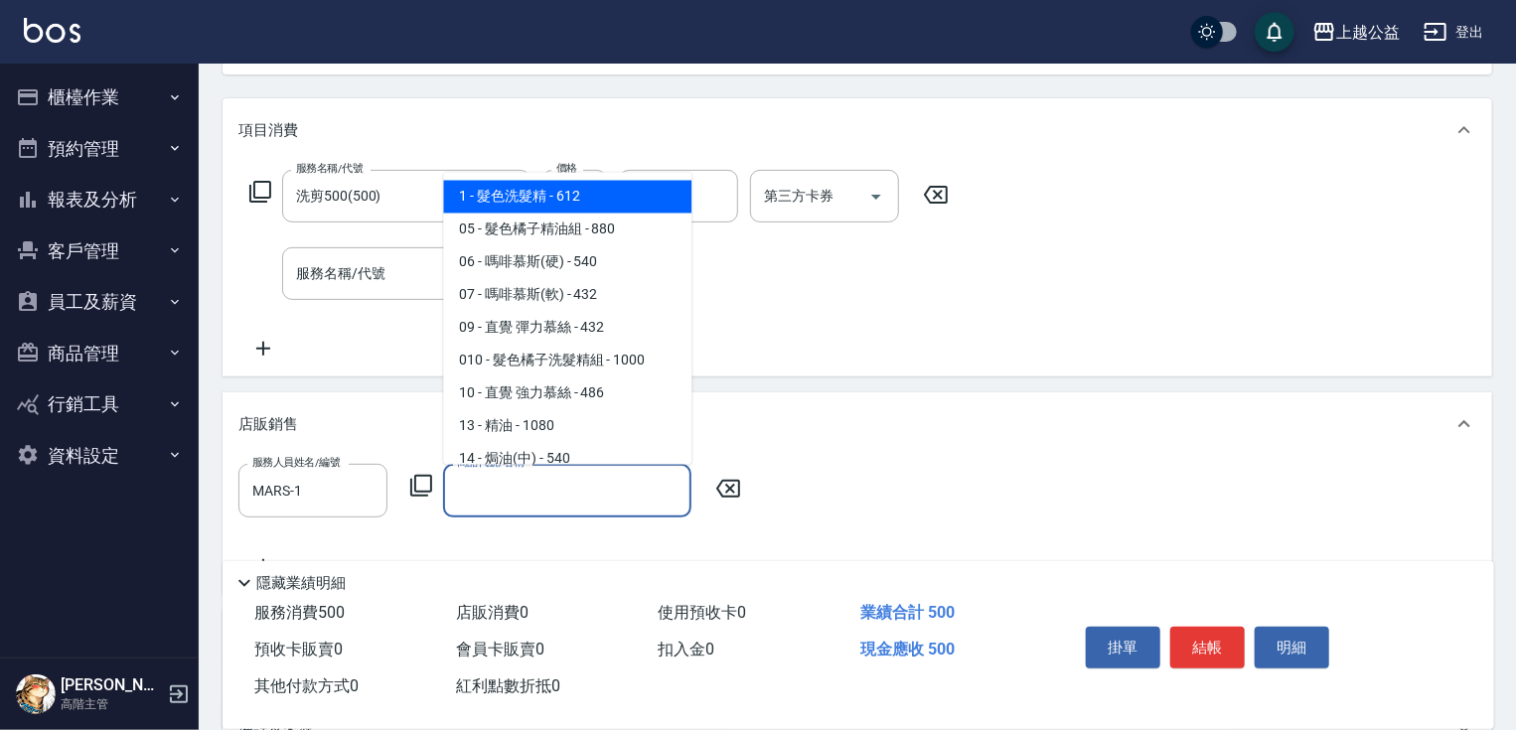
click at [425, 491] on icon at bounding box center [421, 486] width 22 height 22
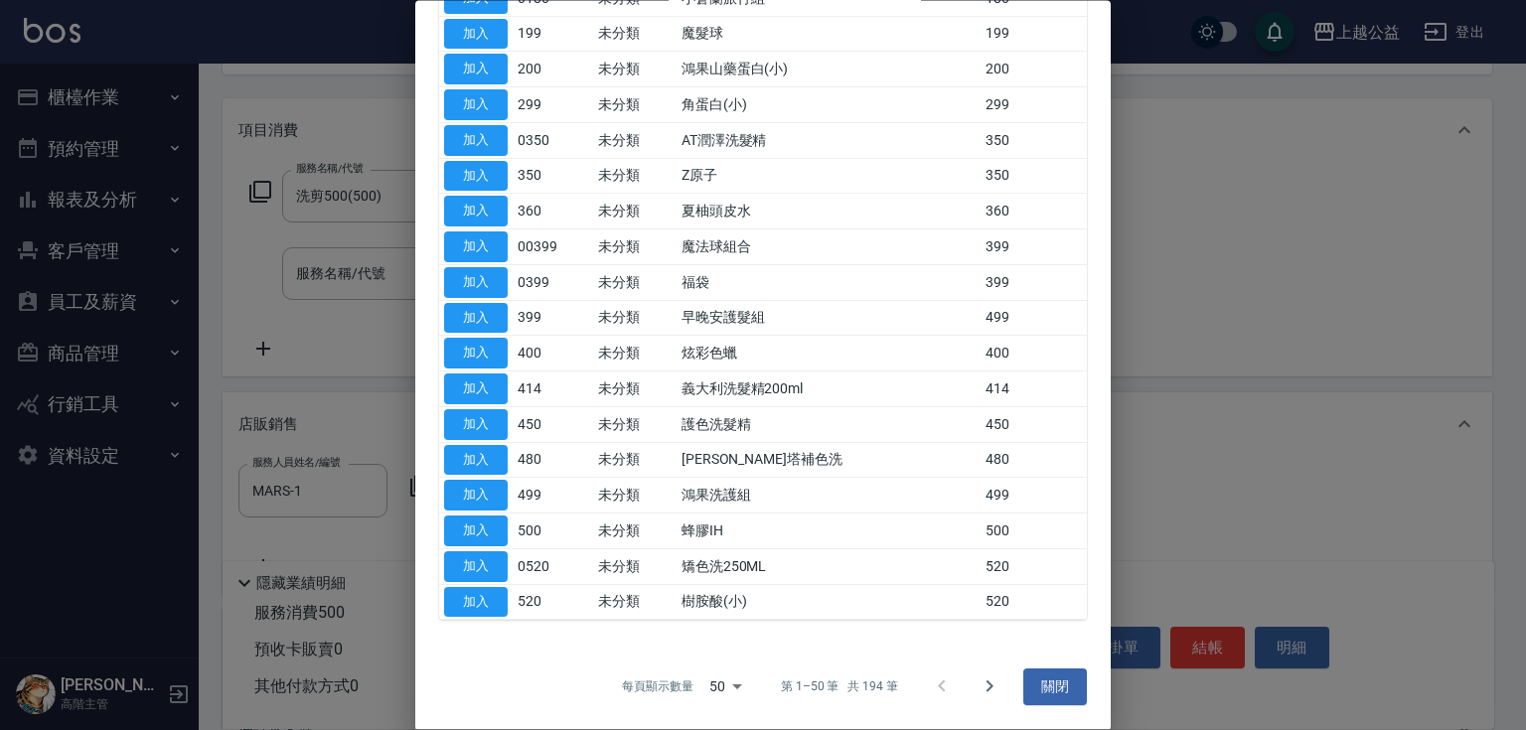
scroll to position [1360, 0]
click at [986, 685] on icon "Go to next page" at bounding box center [989, 688] width 7 height 12
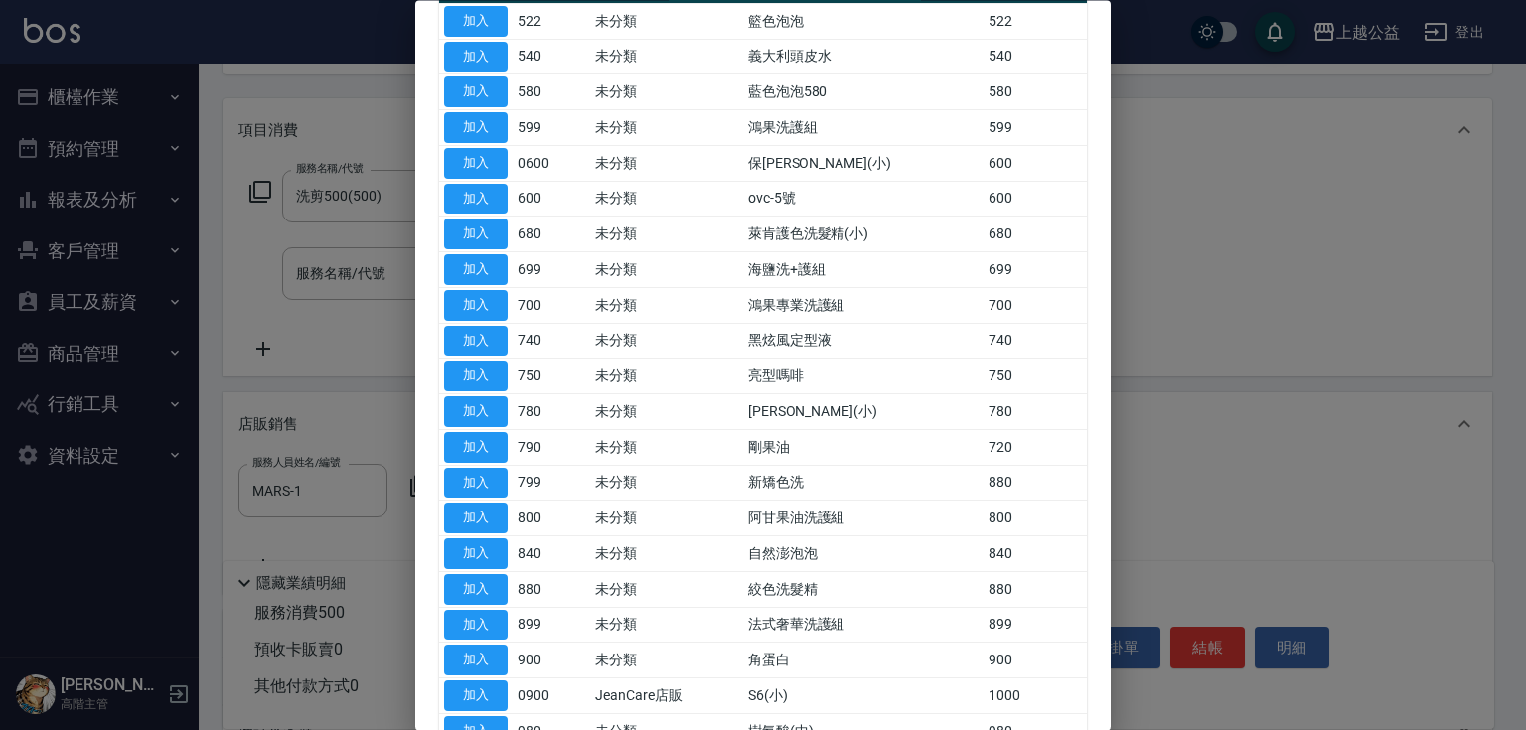
scroll to position [171, 0]
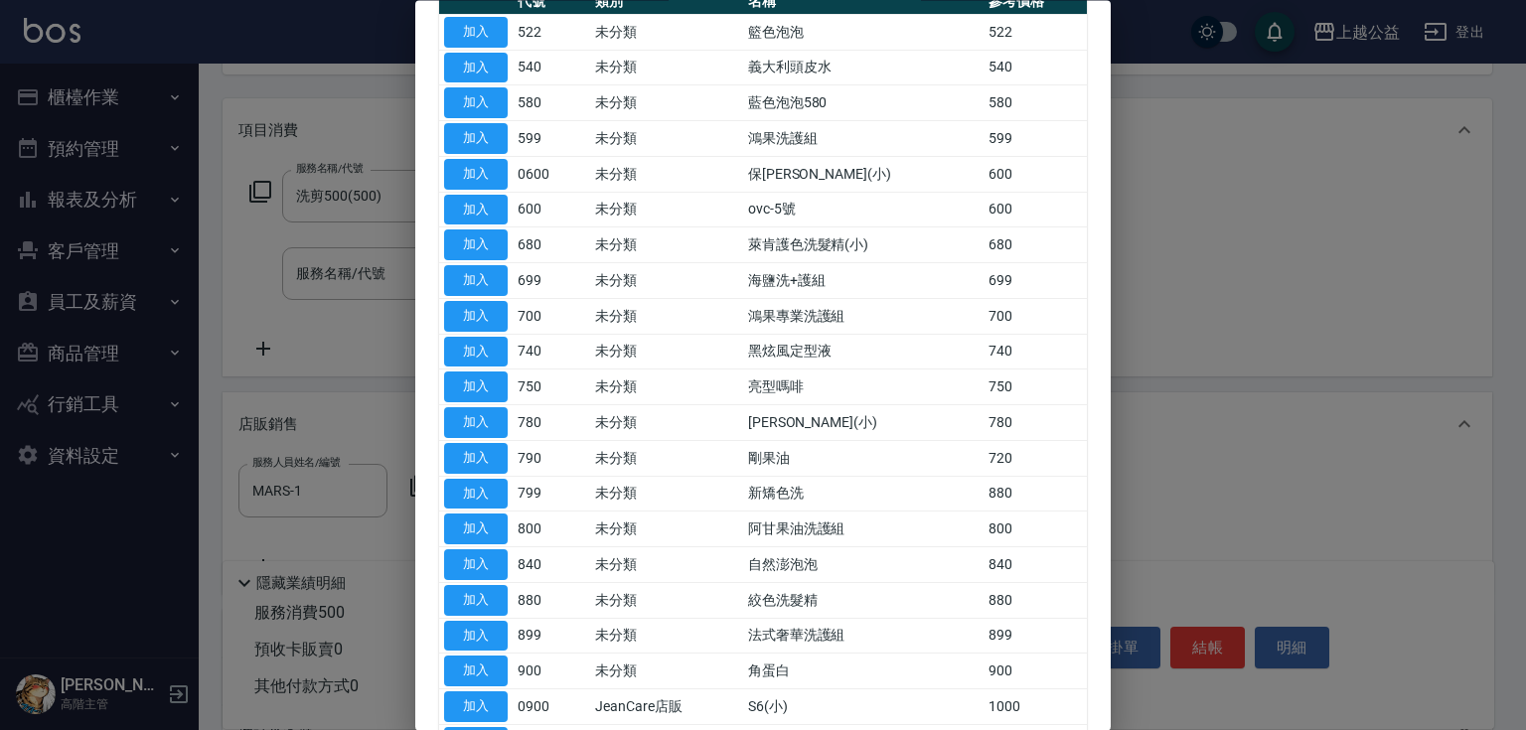
click at [1165, 270] on div at bounding box center [763, 365] width 1526 height 730
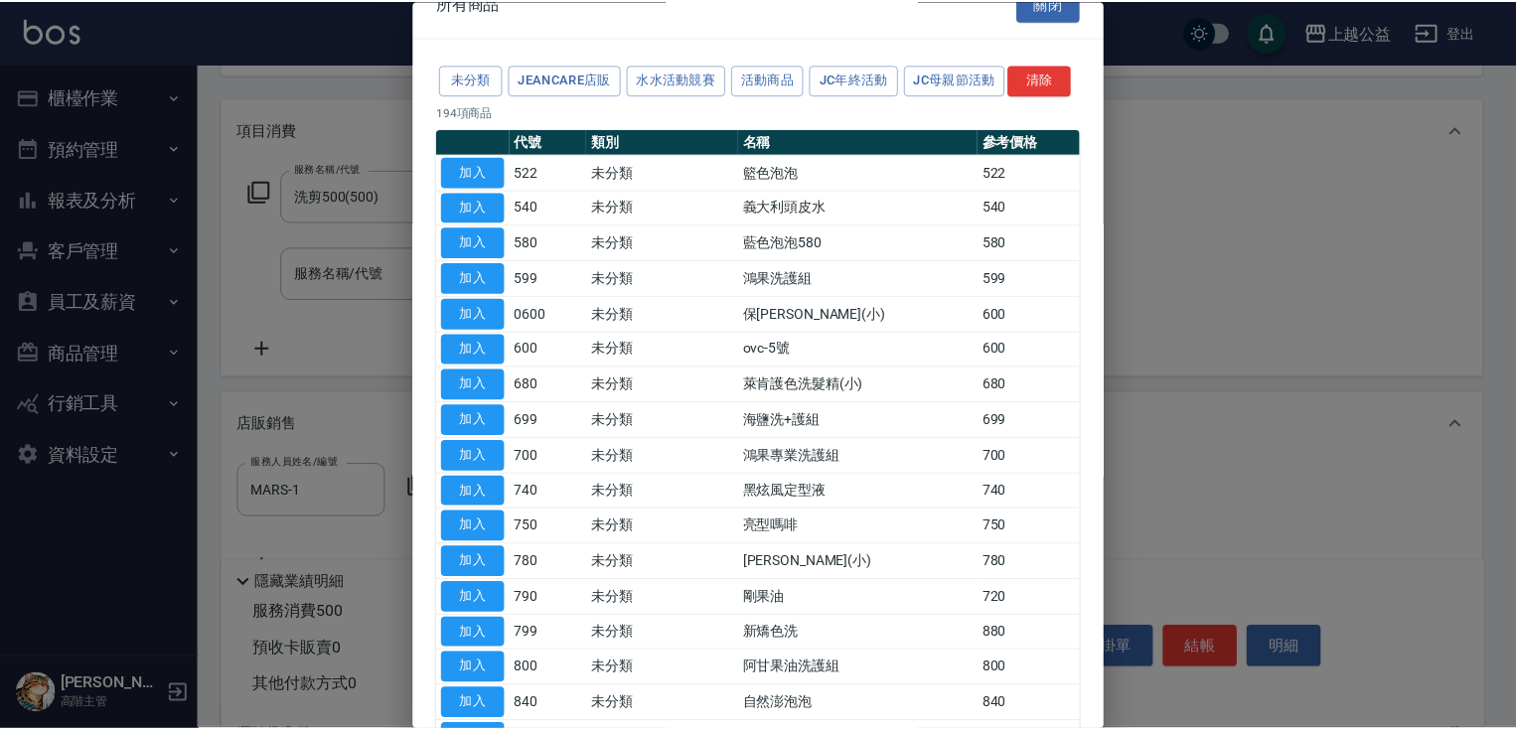
scroll to position [10, 0]
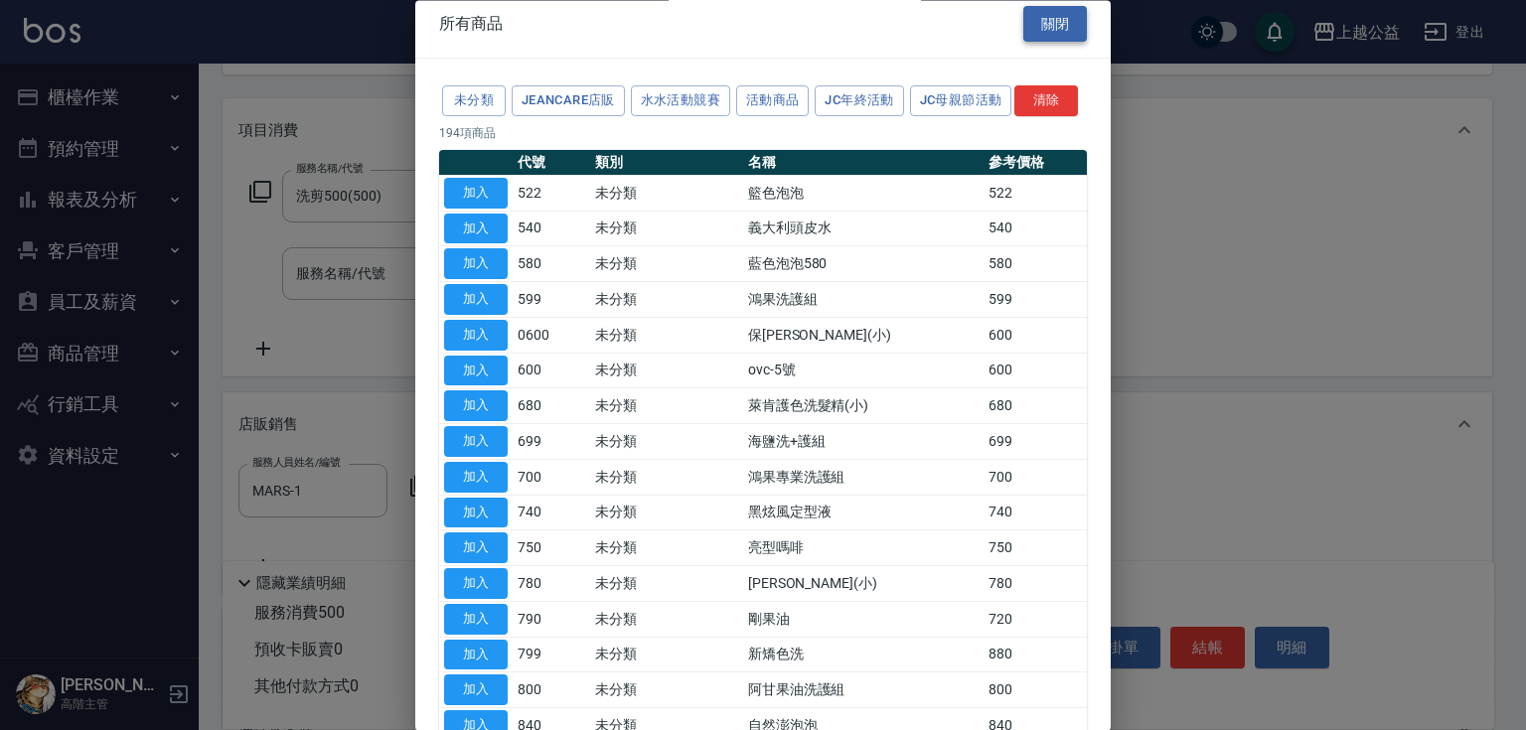
click at [1050, 20] on button "關閉" at bounding box center [1055, 24] width 64 height 37
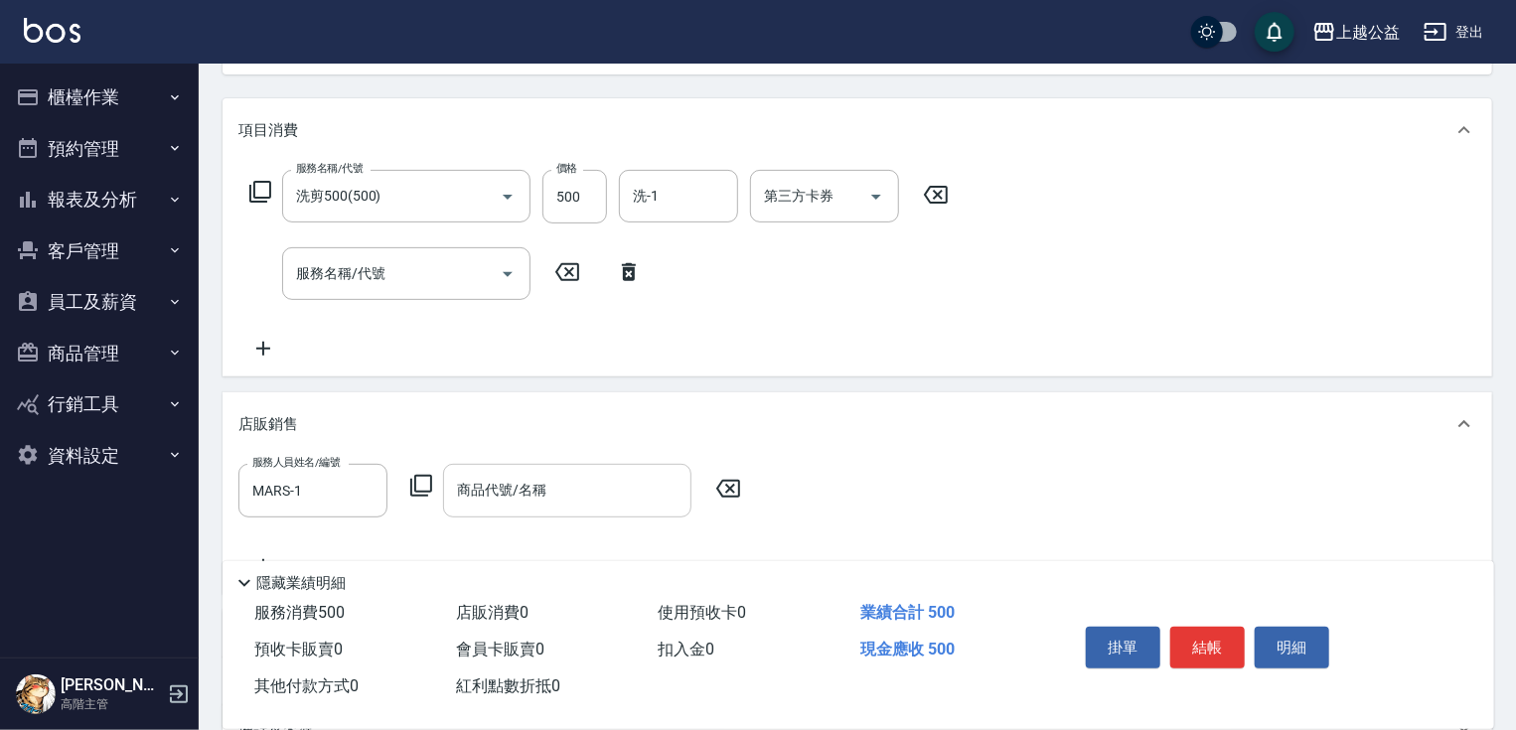
click at [638, 482] on input "商品代號/名稱" at bounding box center [567, 490] width 230 height 35
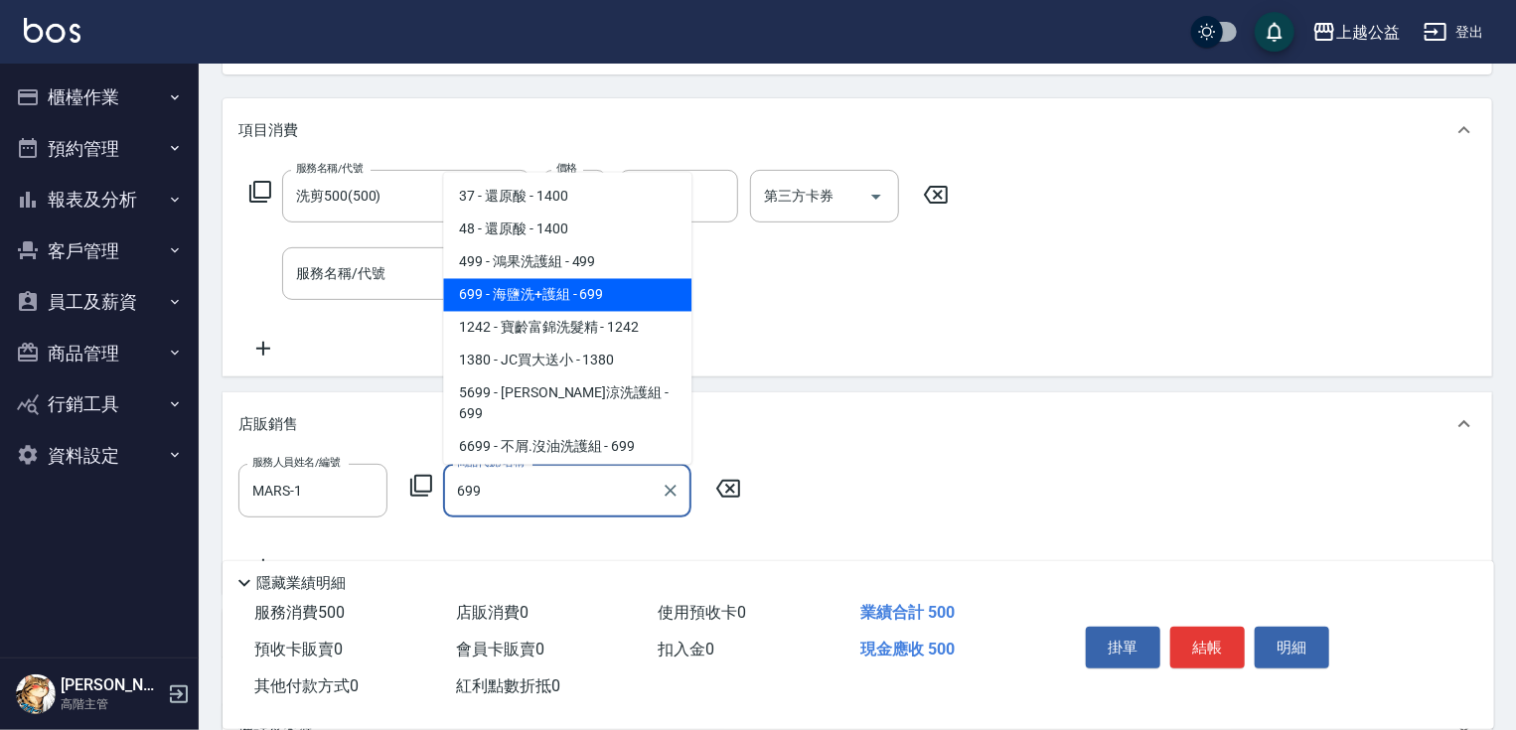
type input "海鹽洗+護組"
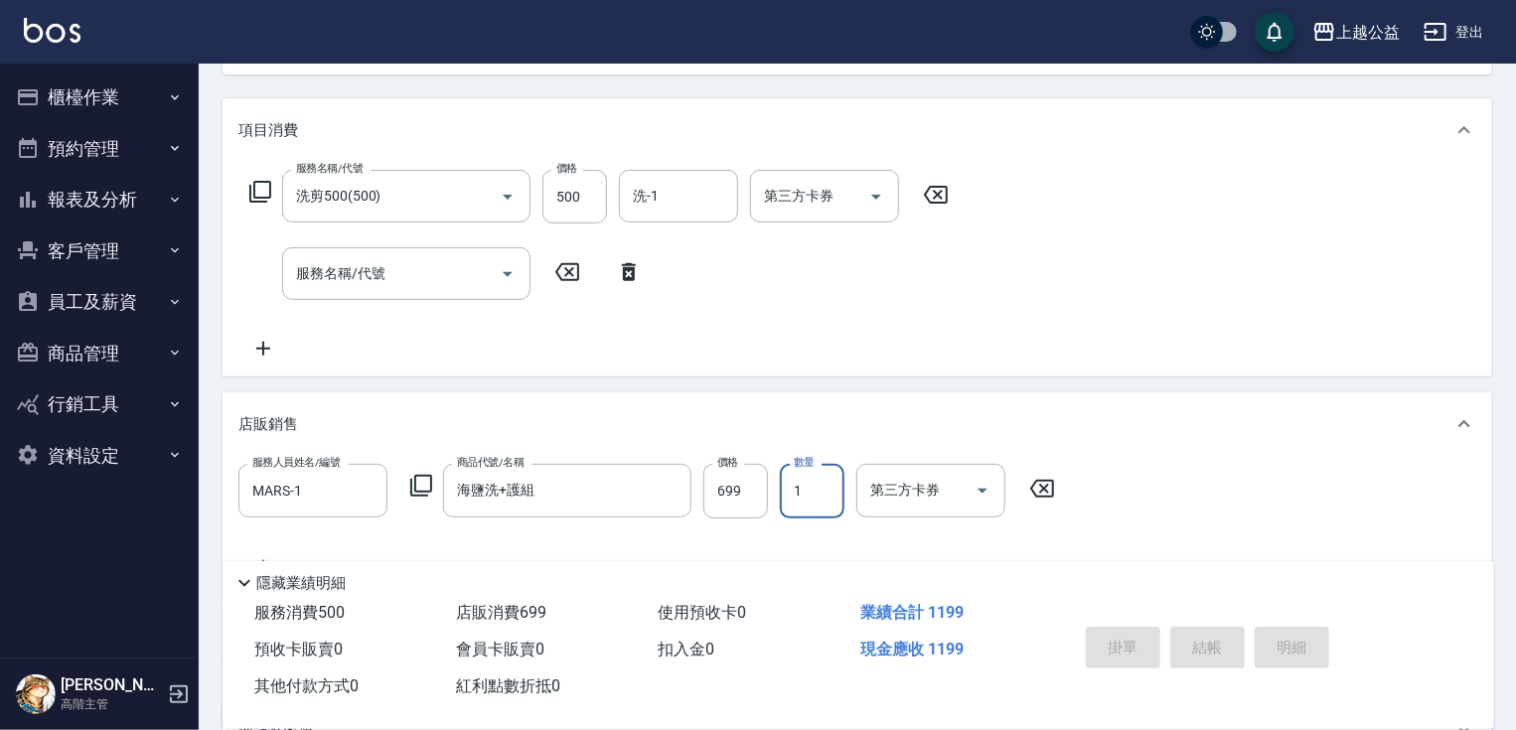
type input "2025/09/23 20:53"
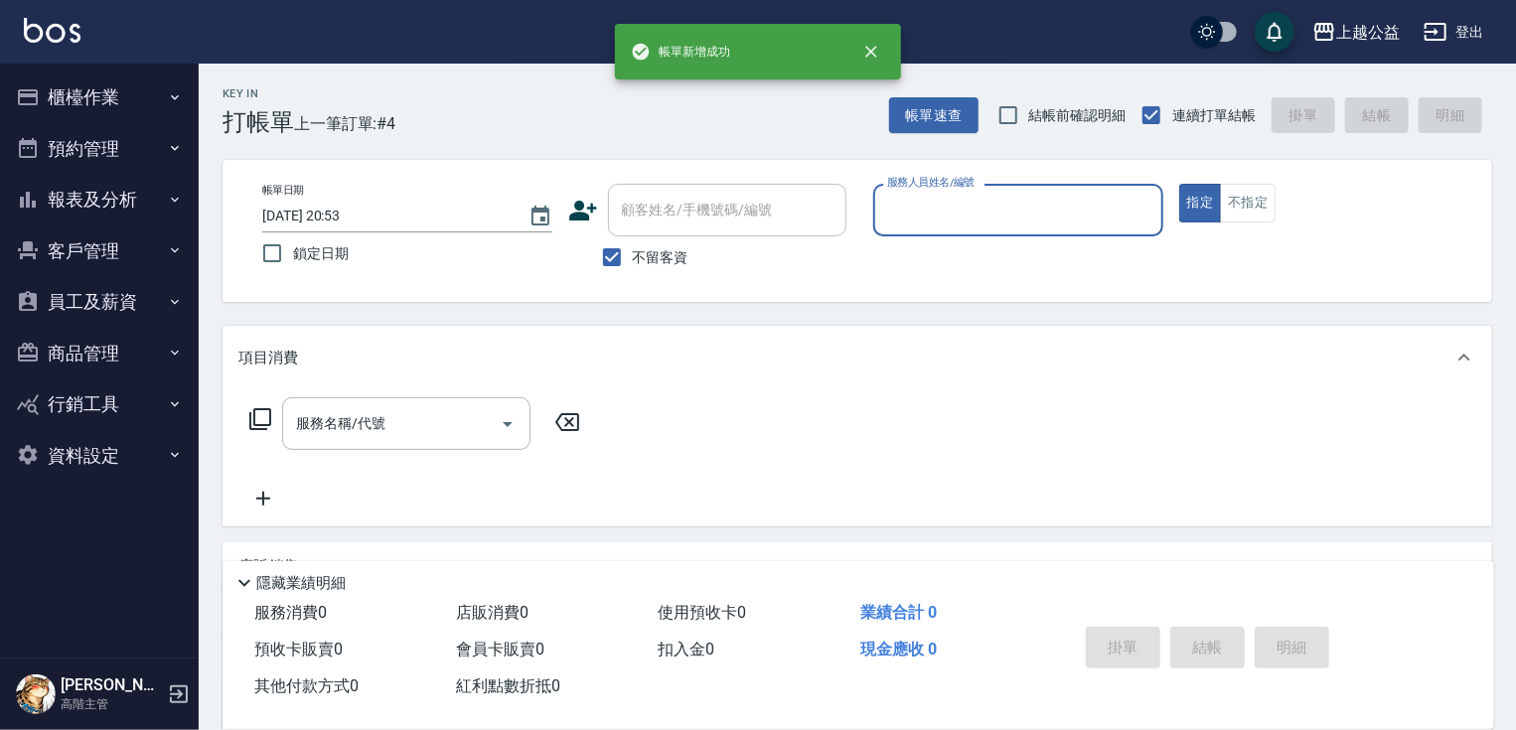
scroll to position [0, 0]
type input "MARS-1"
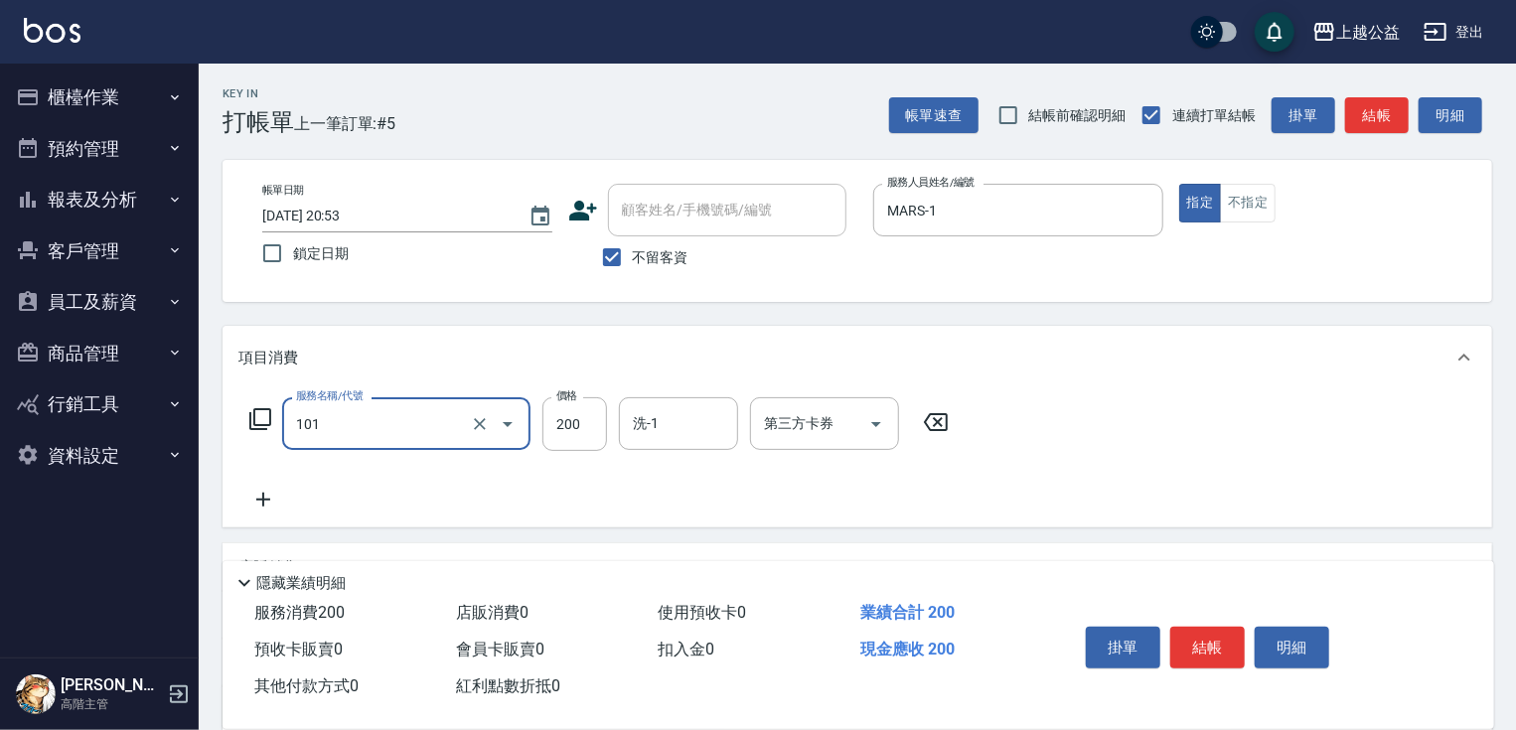
type input "洗髮(101)"
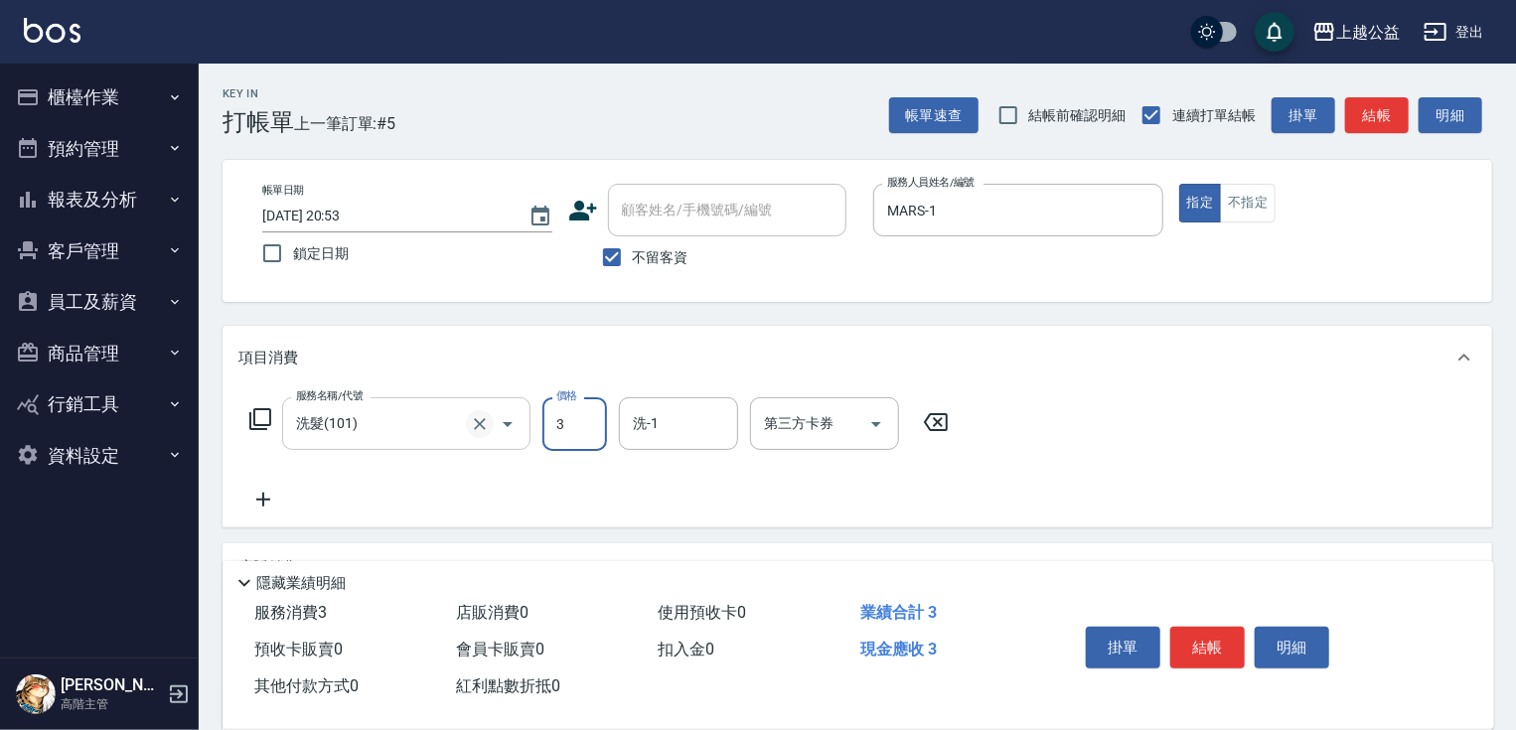
click at [473, 423] on icon "Clear" at bounding box center [480, 424] width 20 height 20
type input "3"
drag, startPoint x: 387, startPoint y: 424, endPoint x: 363, endPoint y: 397, distance: 36.6
click at [386, 424] on input "服務名稱/代號" at bounding box center [378, 423] width 175 height 35
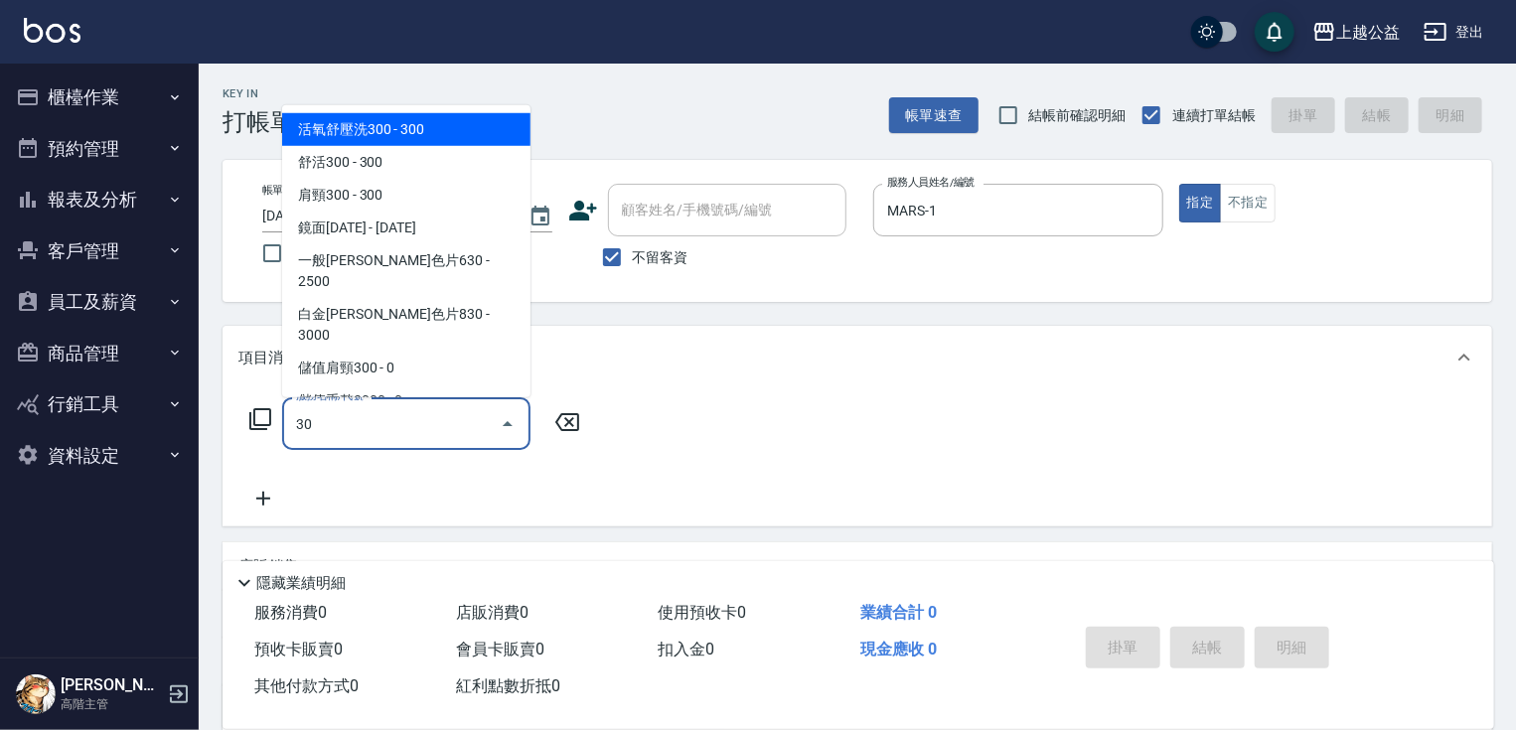
type input "300"
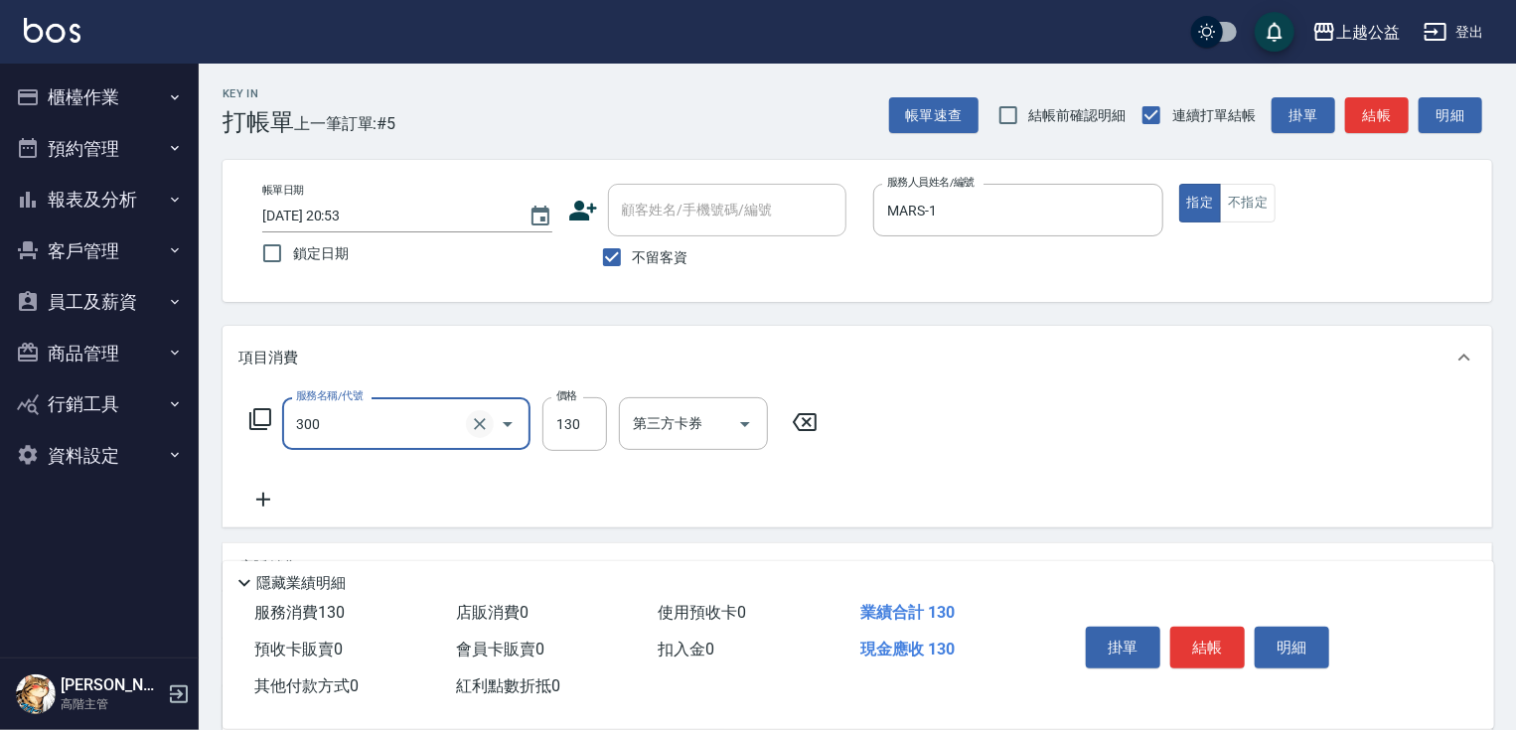
click at [470, 423] on icon "Clear" at bounding box center [480, 424] width 20 height 20
click at [430, 421] on input "服務名稱/代號" at bounding box center [378, 423] width 175 height 35
type input "活氧舒壓洗300(102)"
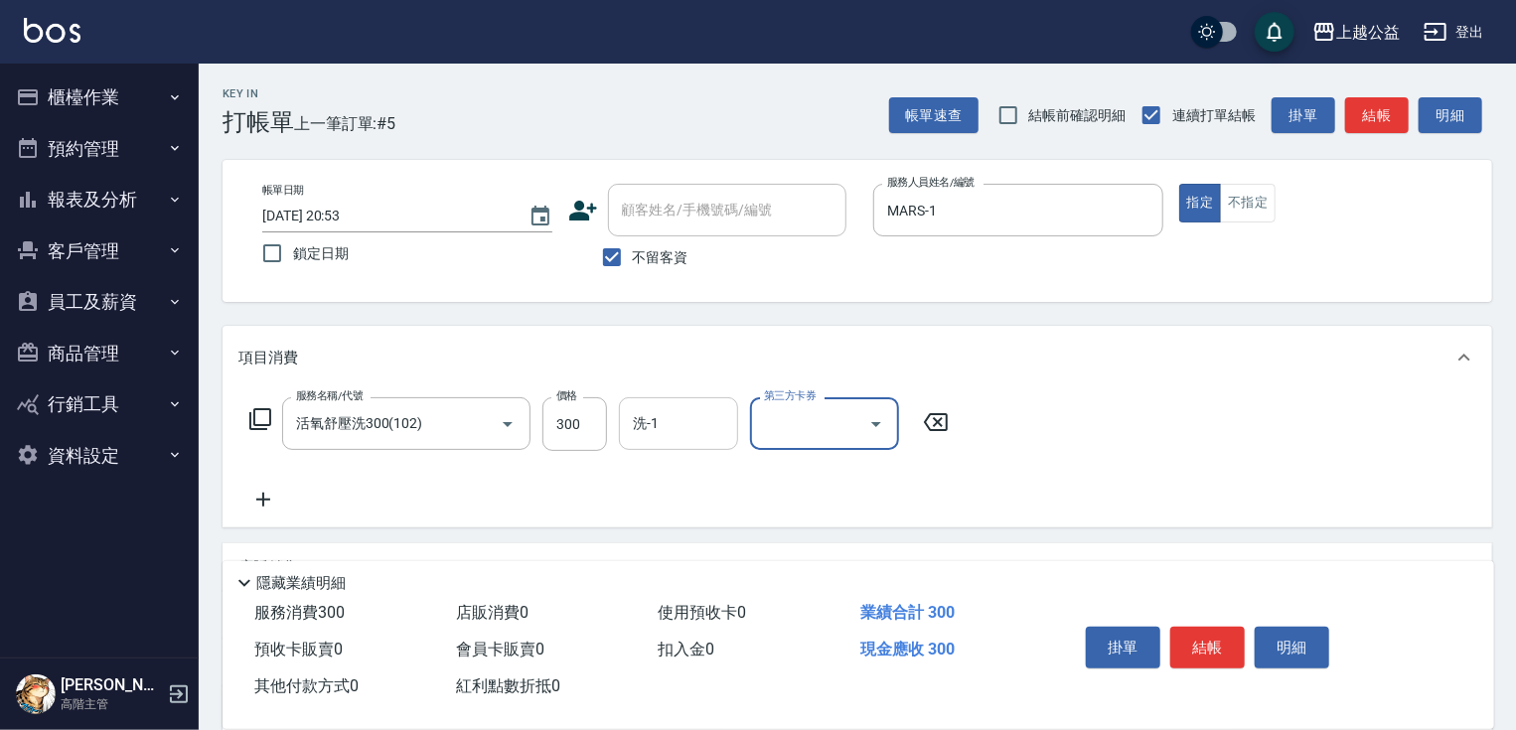
click at [624, 429] on div "洗-1" at bounding box center [678, 423] width 119 height 53
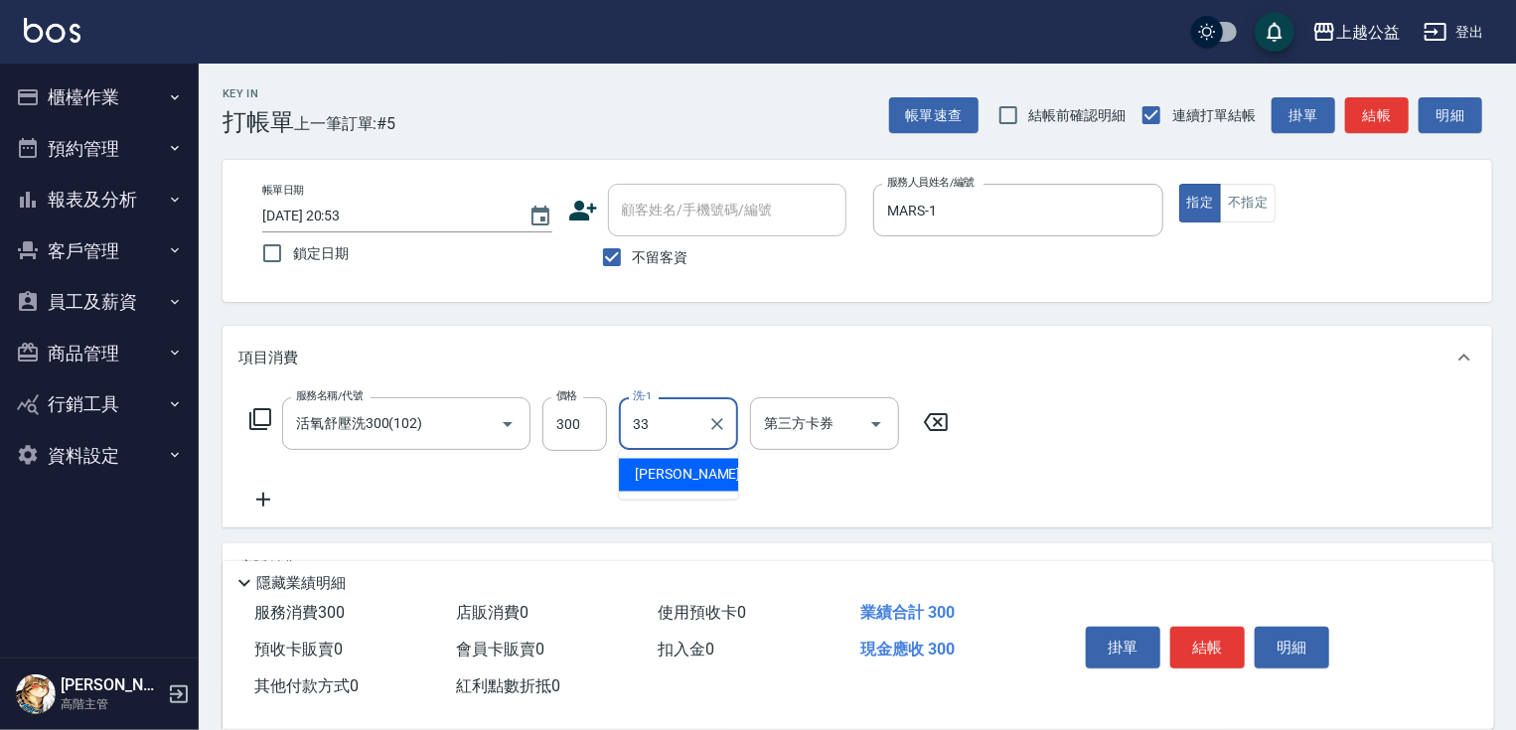
type input "[PERSON_NAME]-33"
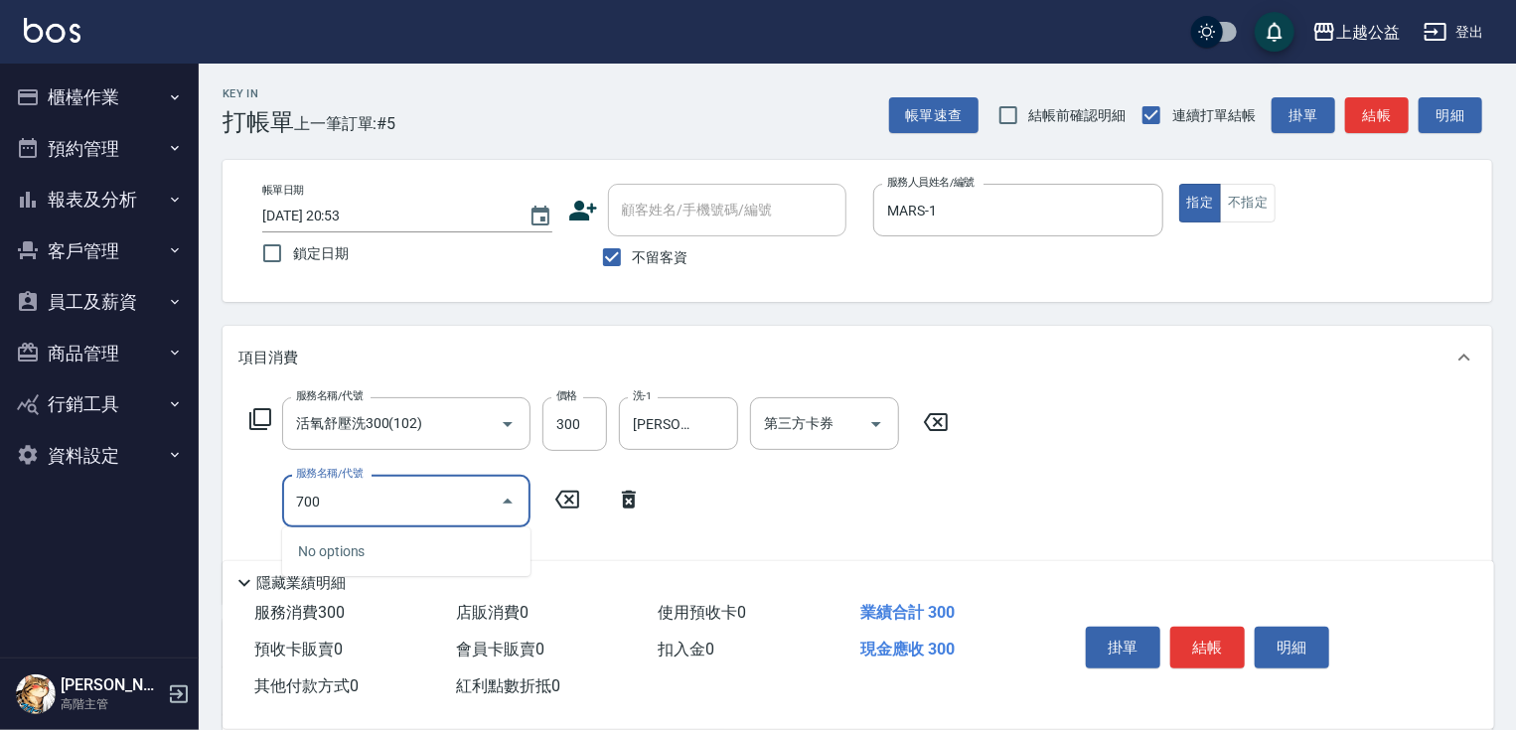
type input "7004"
click at [362, 486] on input "7004" at bounding box center [378, 501] width 175 height 35
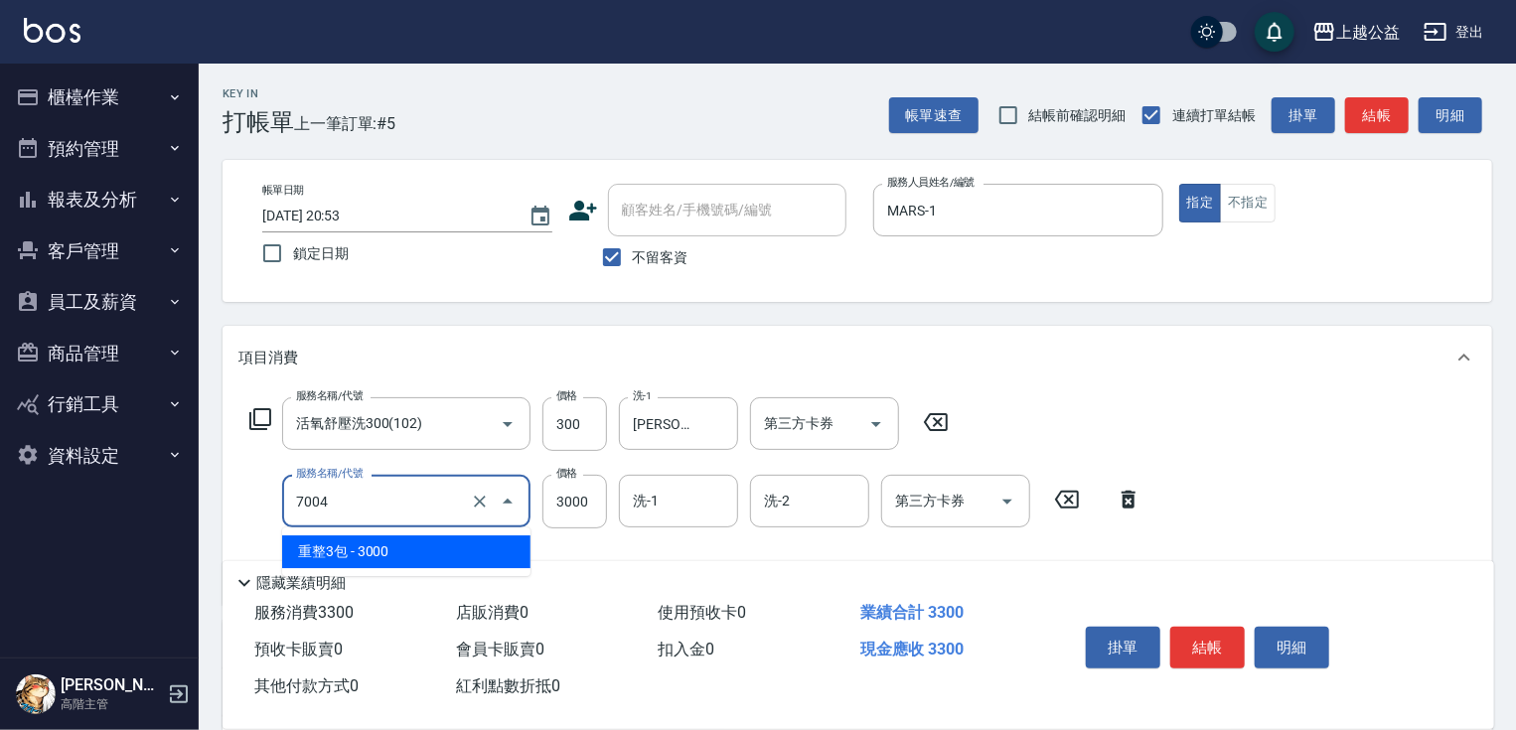
click at [379, 488] on input "7004" at bounding box center [378, 501] width 175 height 35
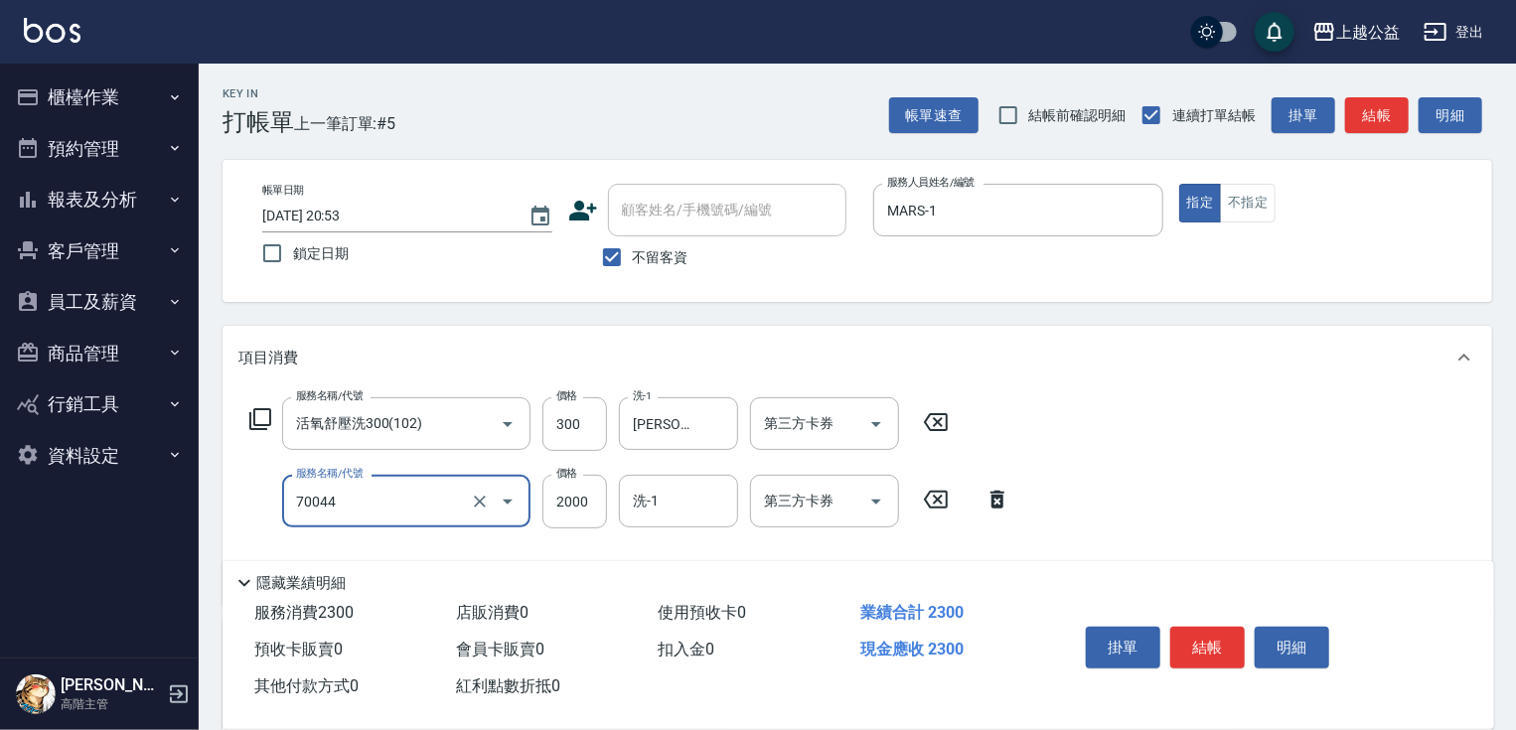
type input "重整一包(70044)"
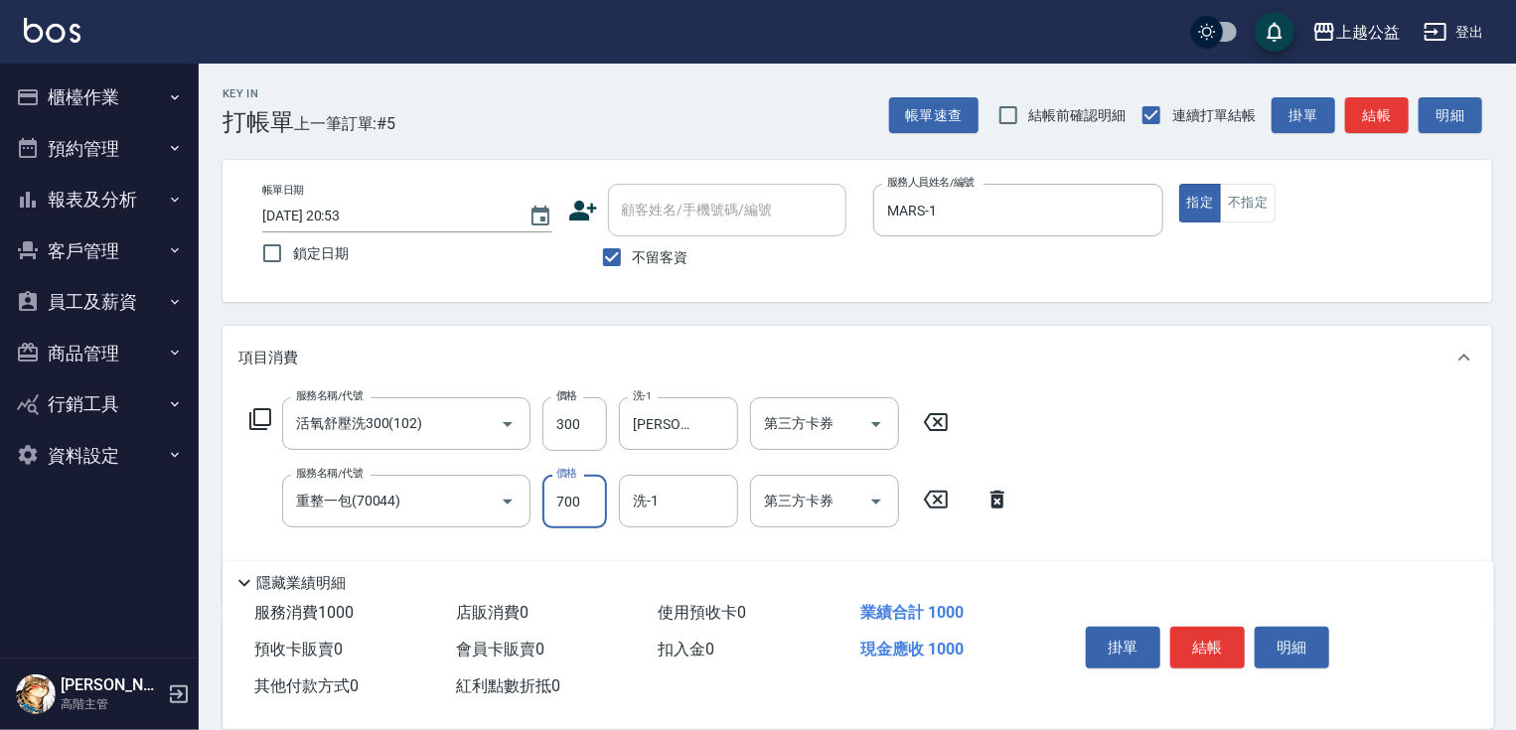
type input "700"
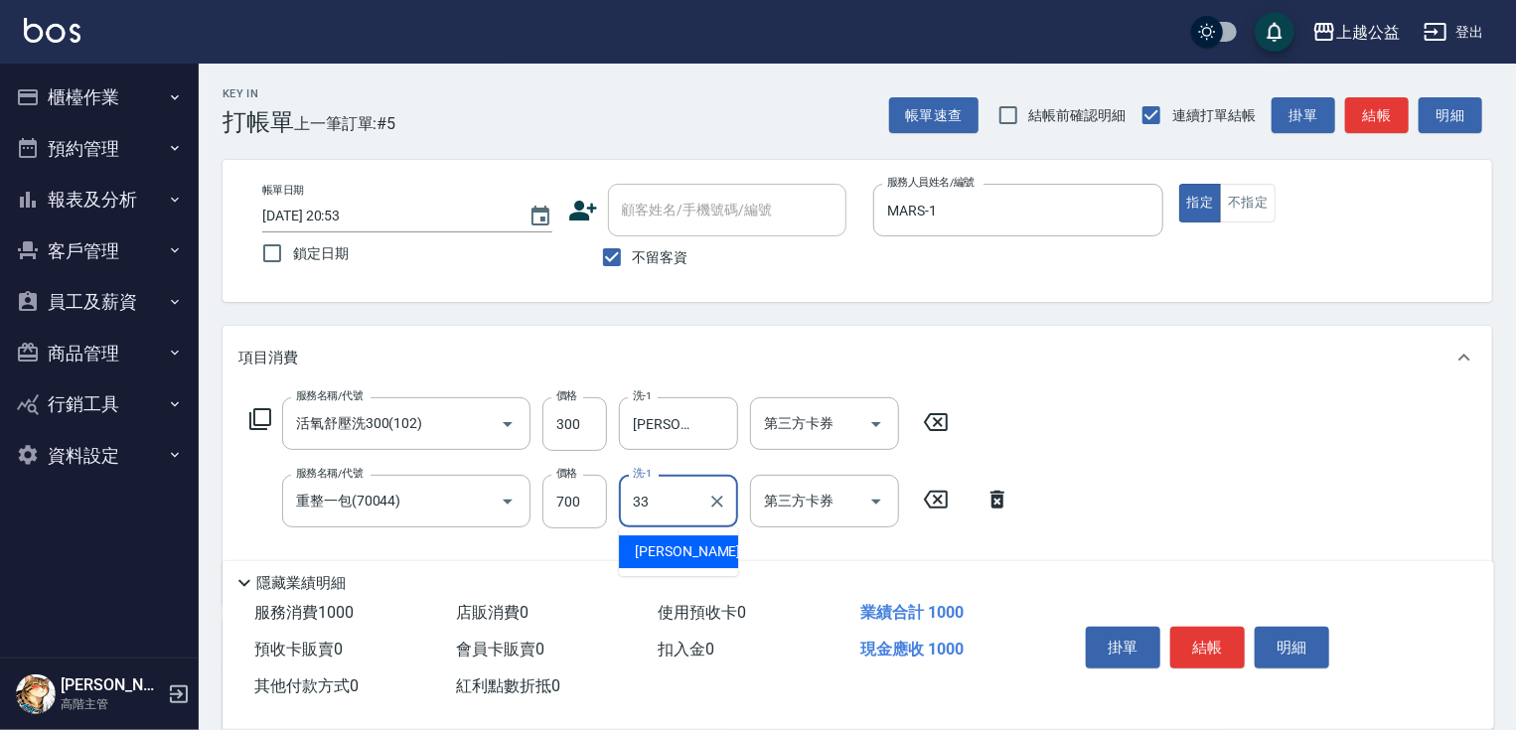
type input "[PERSON_NAME]-33"
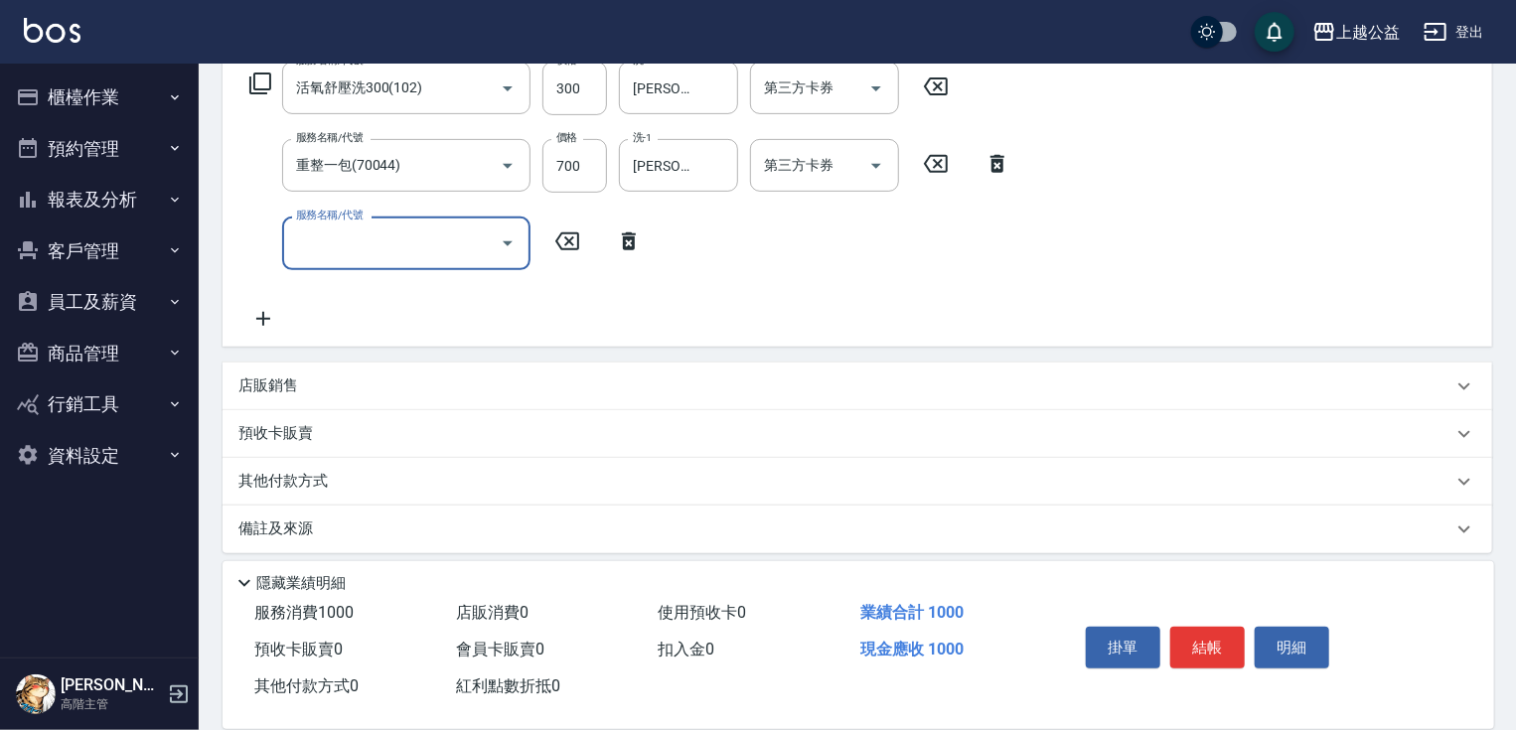
scroll to position [347, 0]
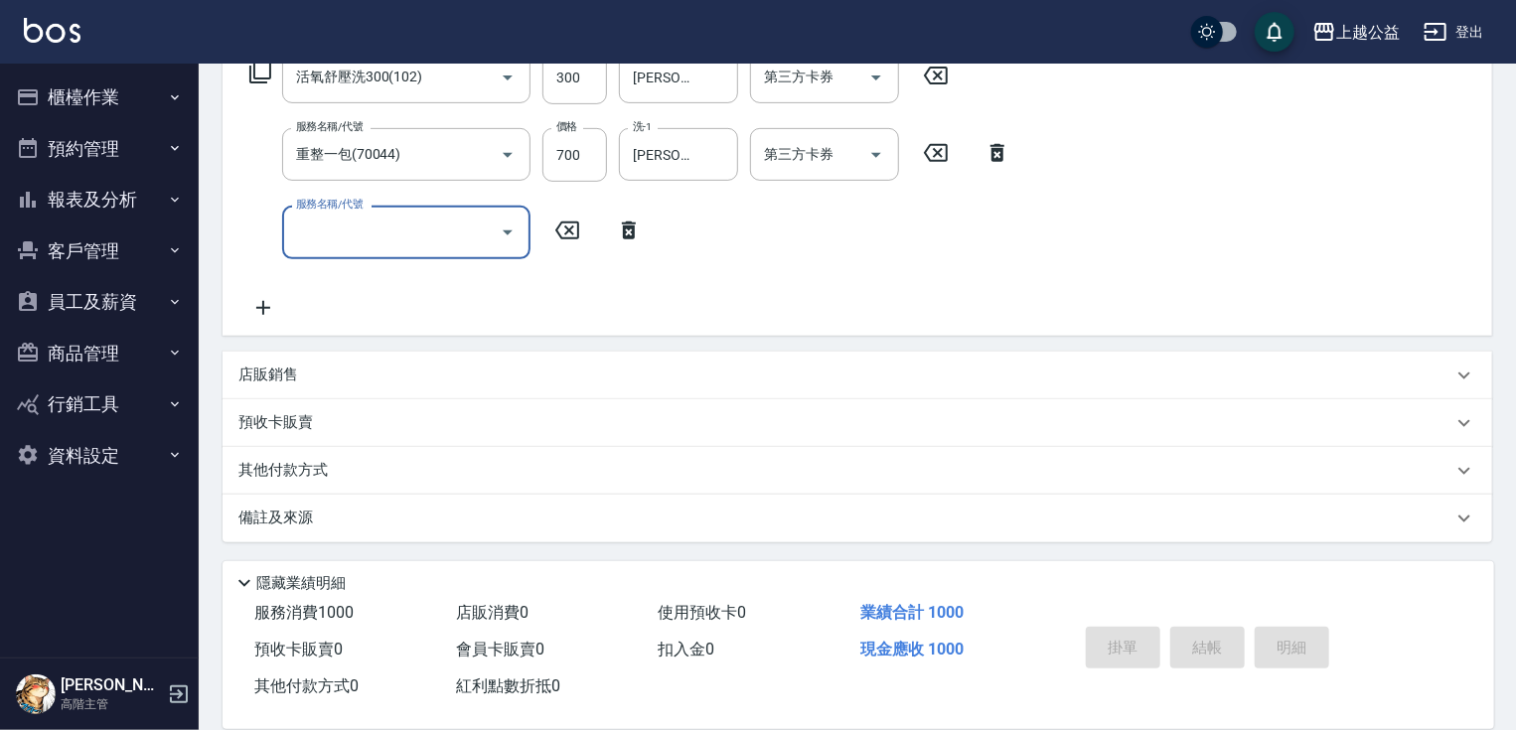
type input "2025/09/23 20:54"
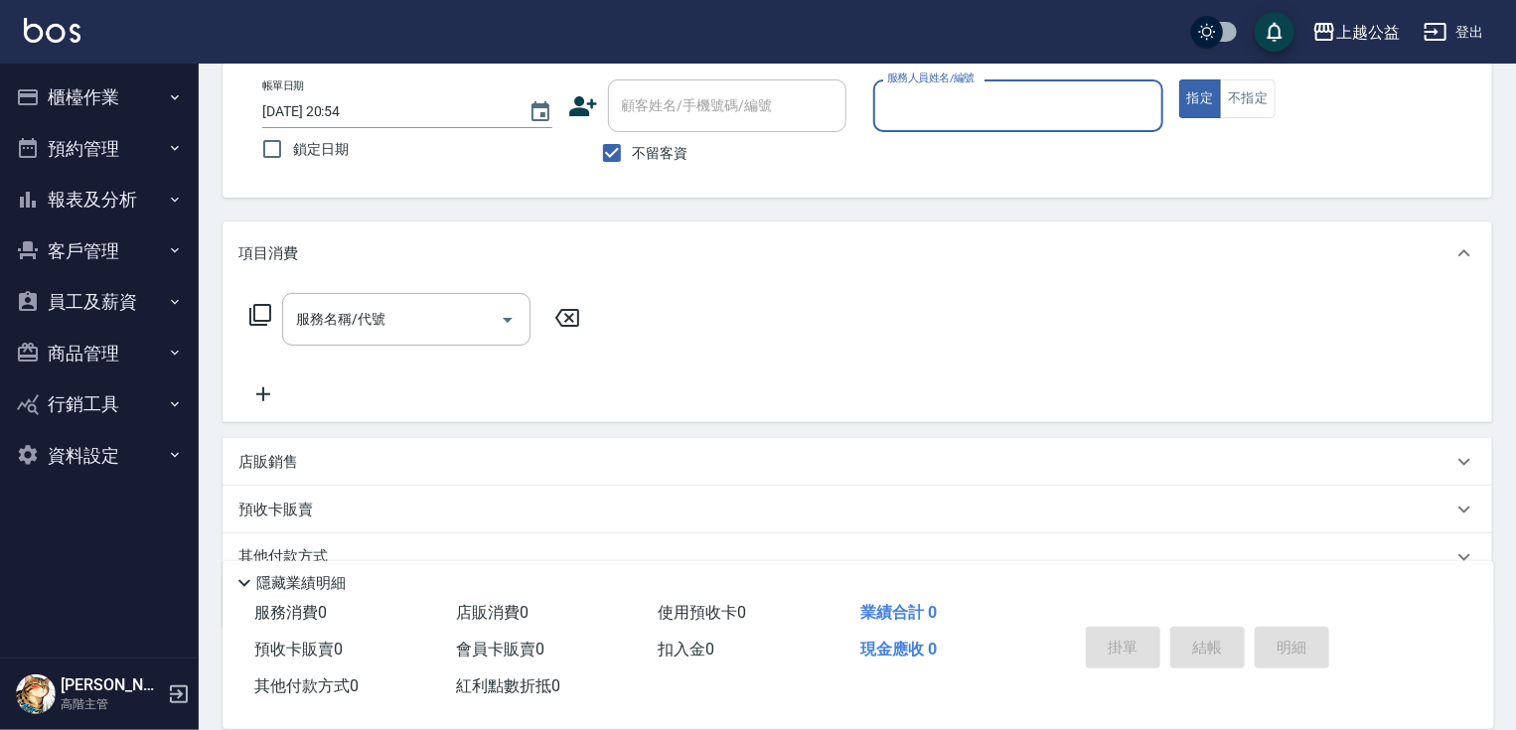
scroll to position [101, 0]
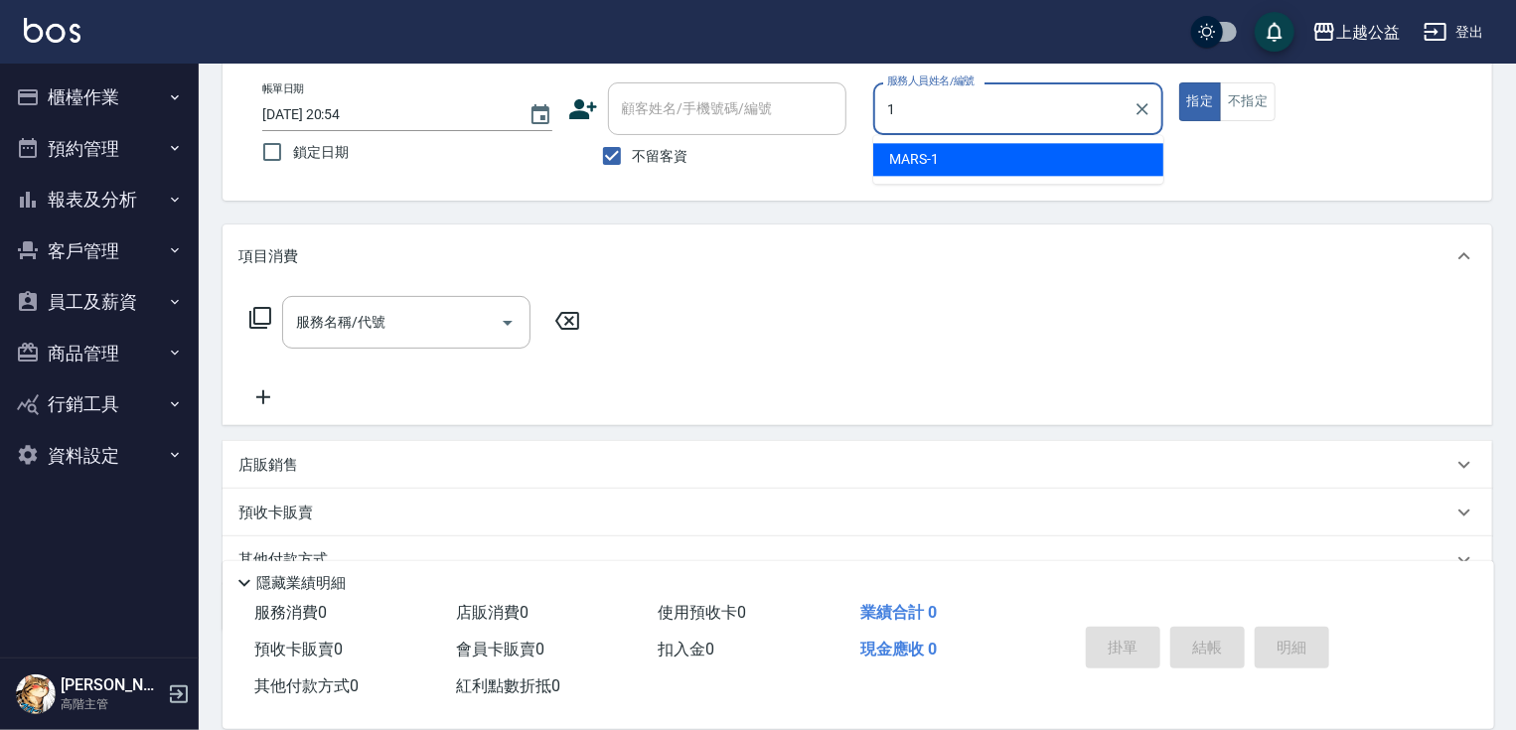
type input "MARS-1"
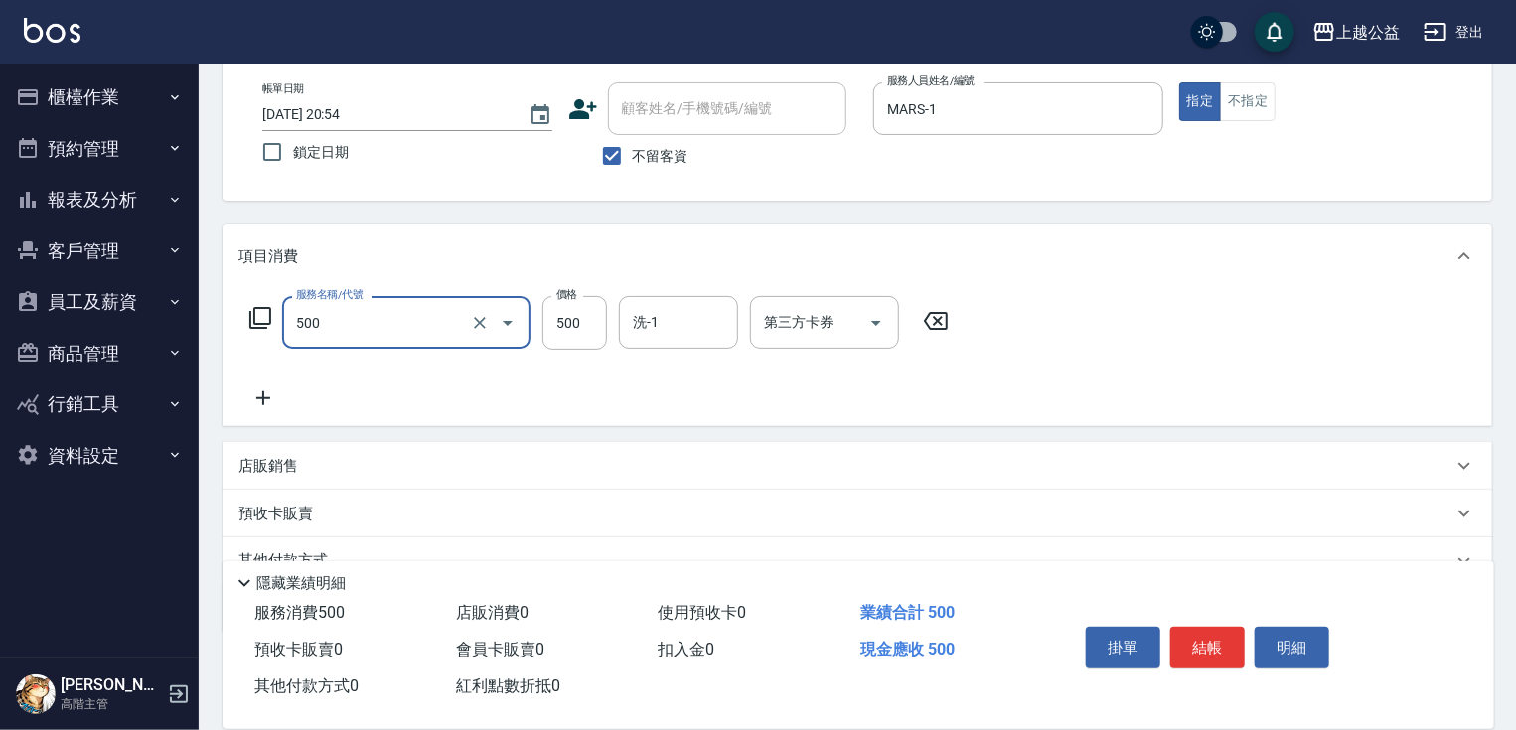
type input "洗剪500(500)"
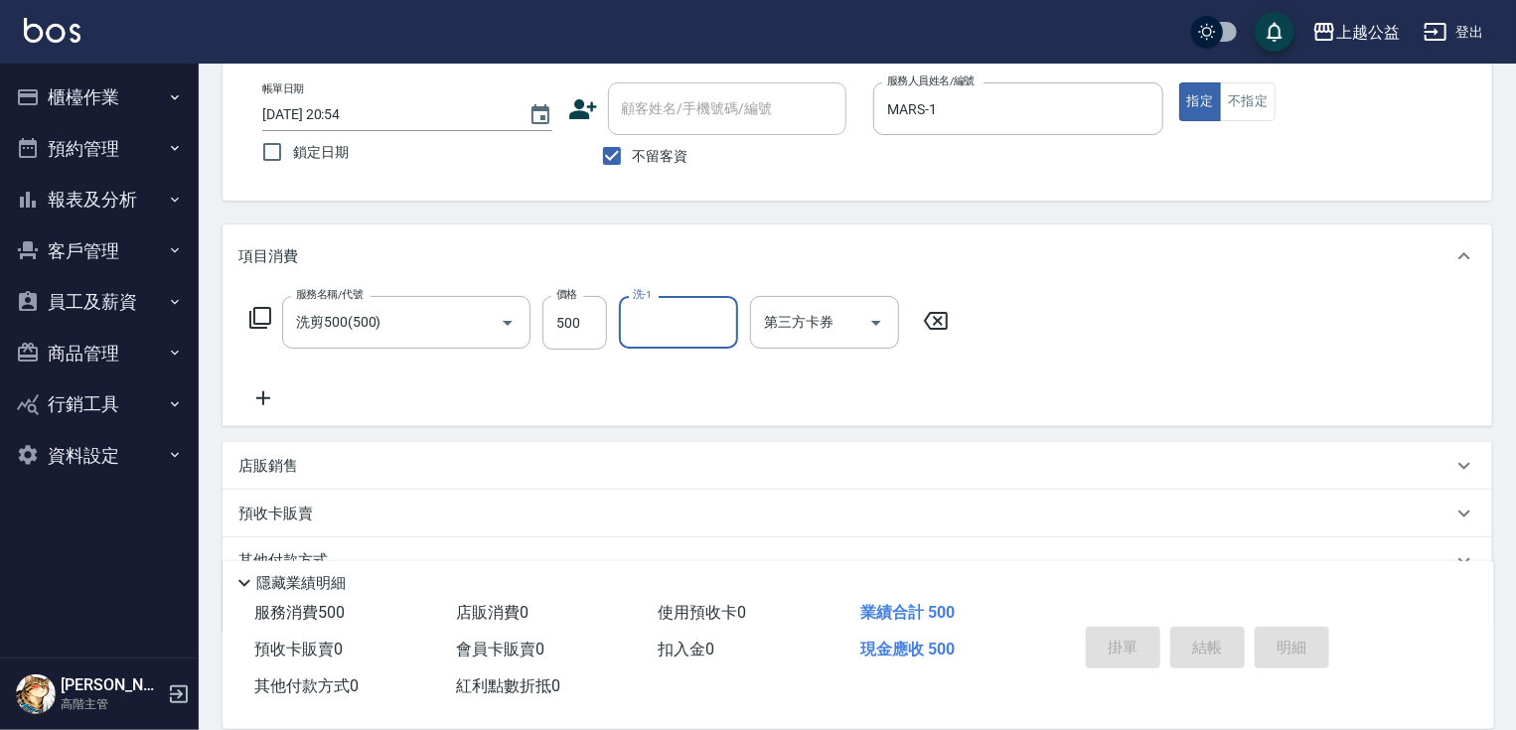
type input "2025/09/23 20:55"
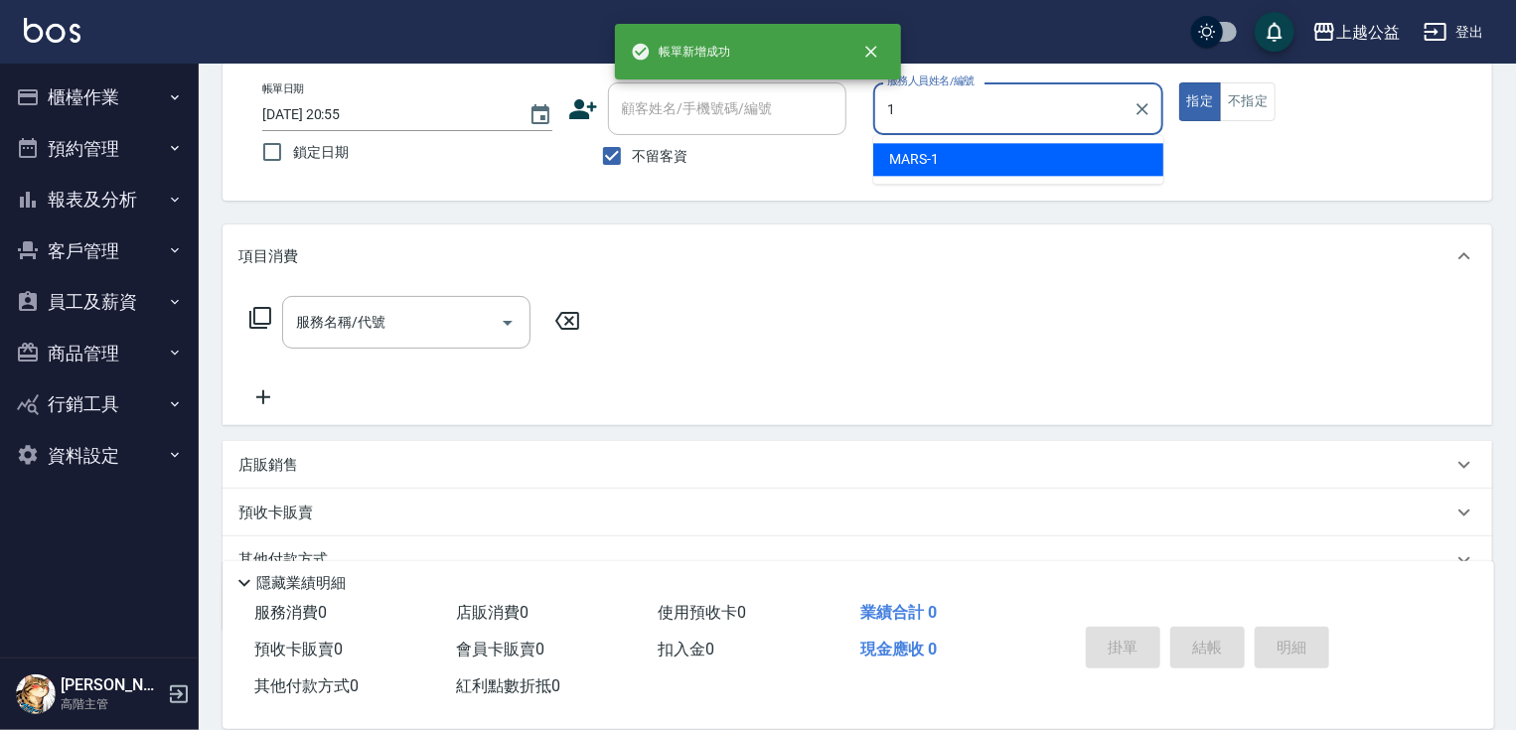
type input "MARS-1"
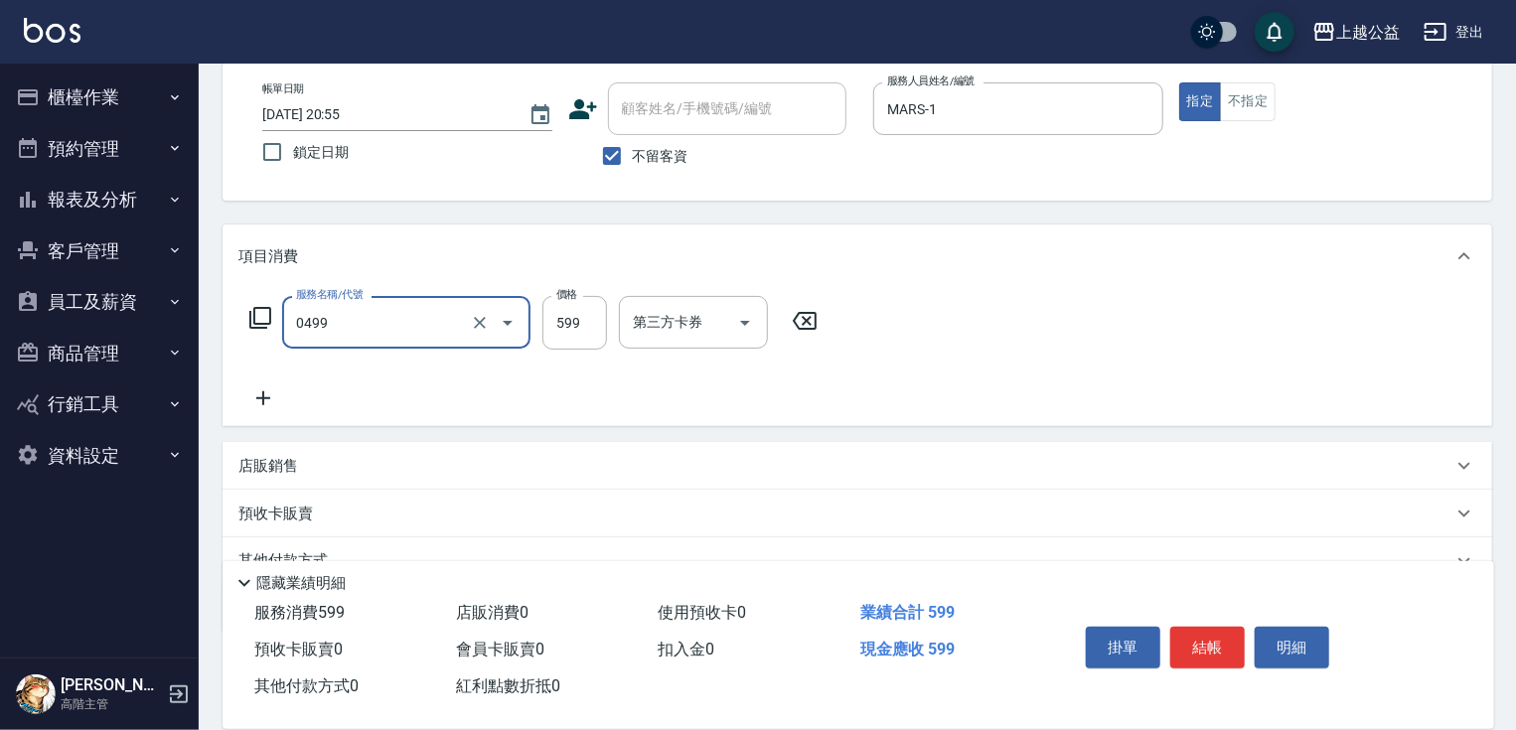
type input "頭皮去角質(0499)"
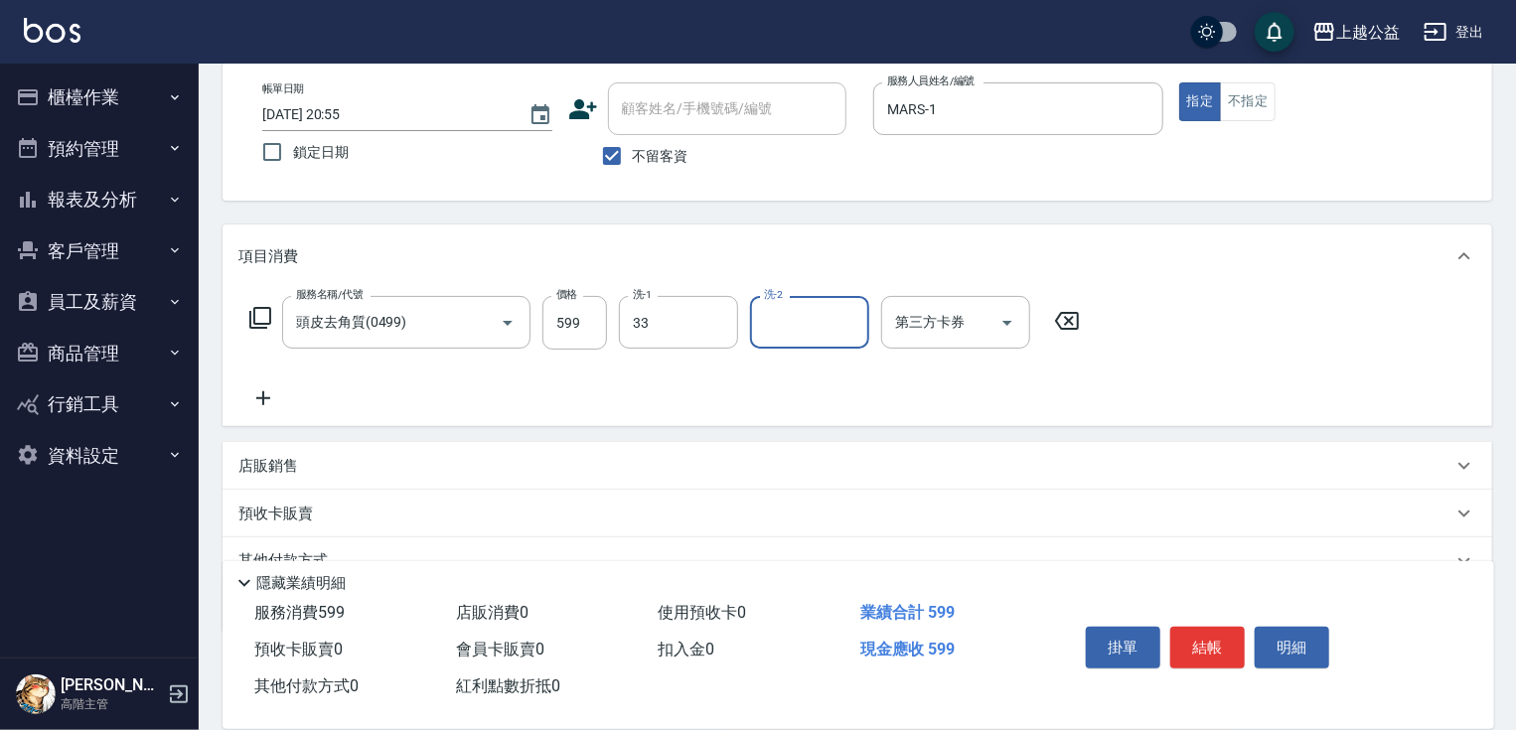
type input "[PERSON_NAME]-33"
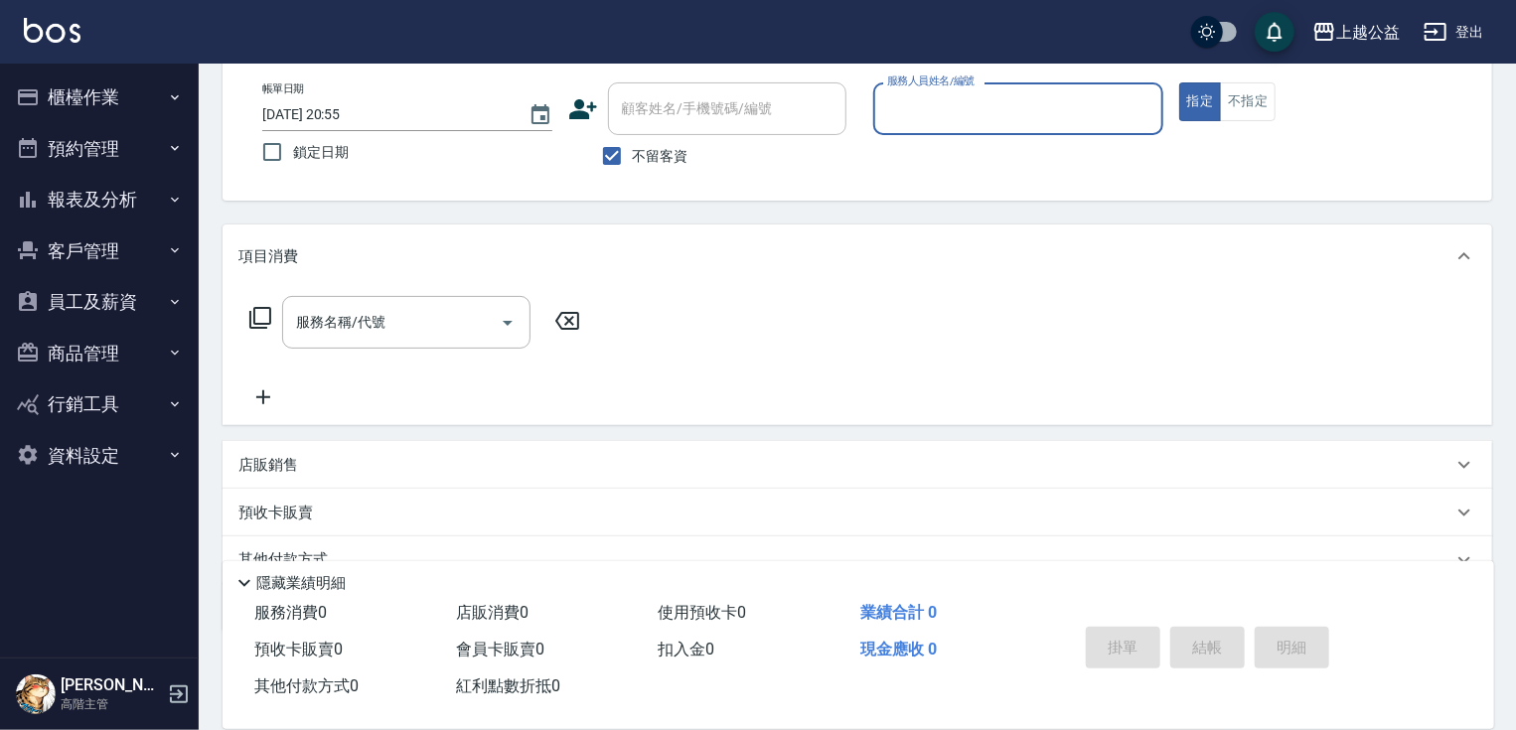
scroll to position [20, 0]
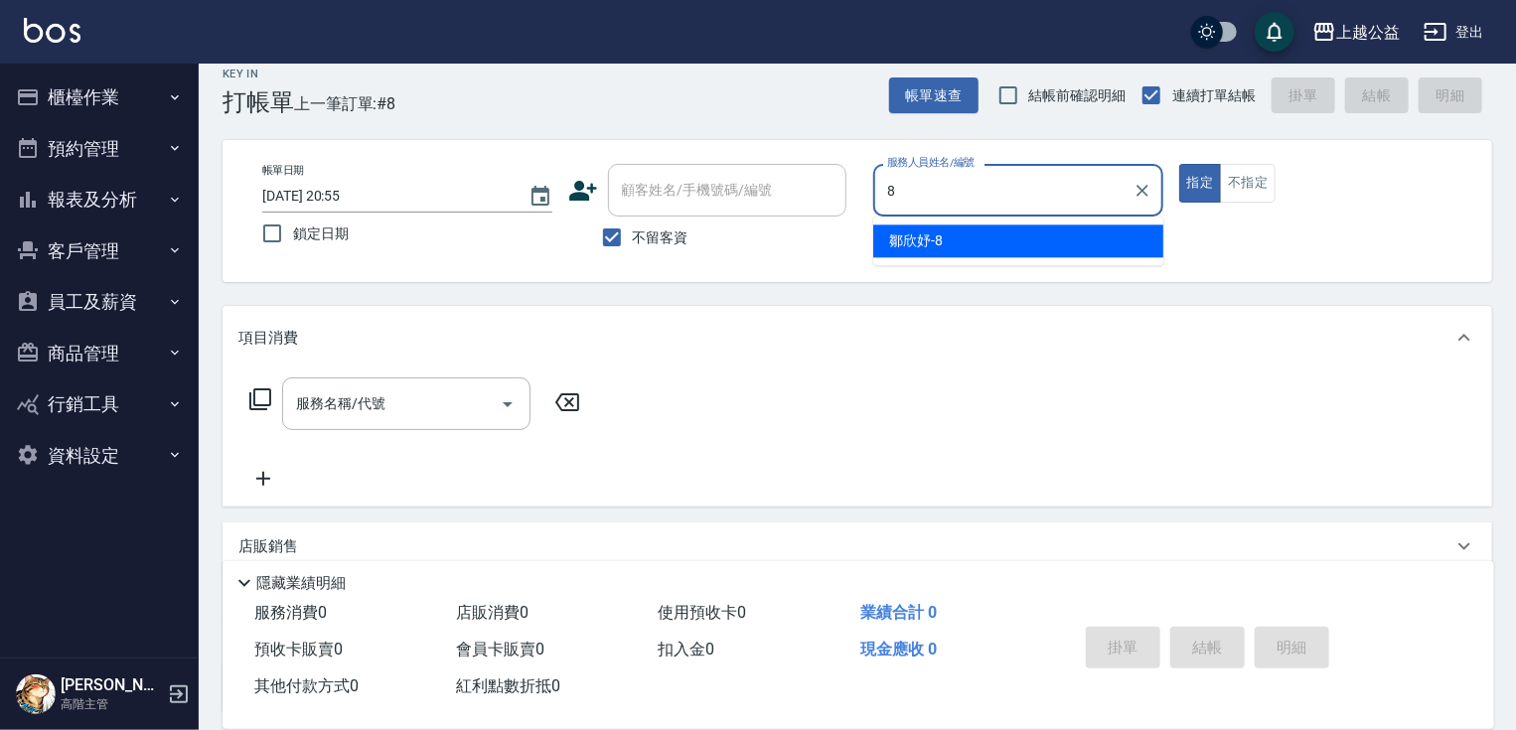
type input "鄒欣妤-8"
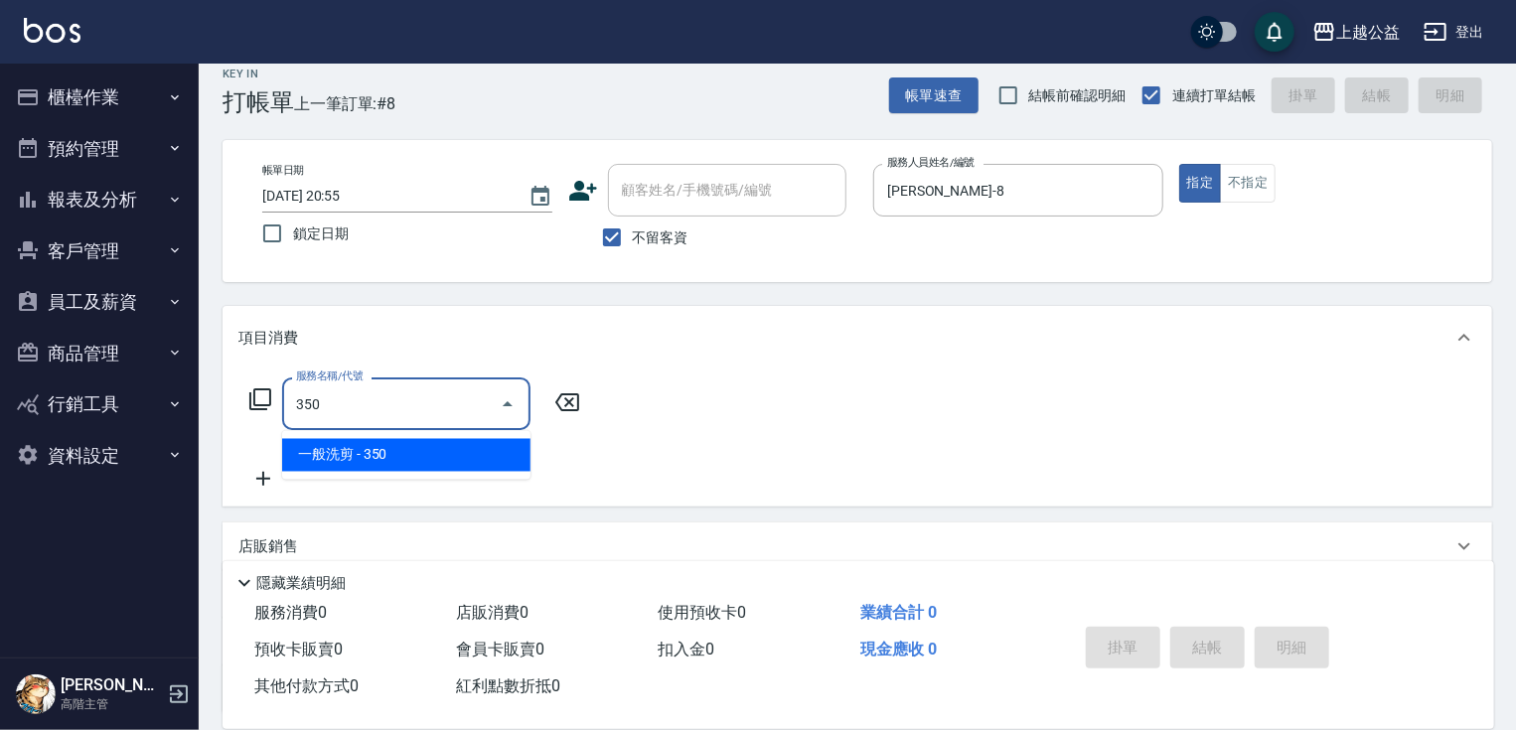
type input "一般洗剪(350)"
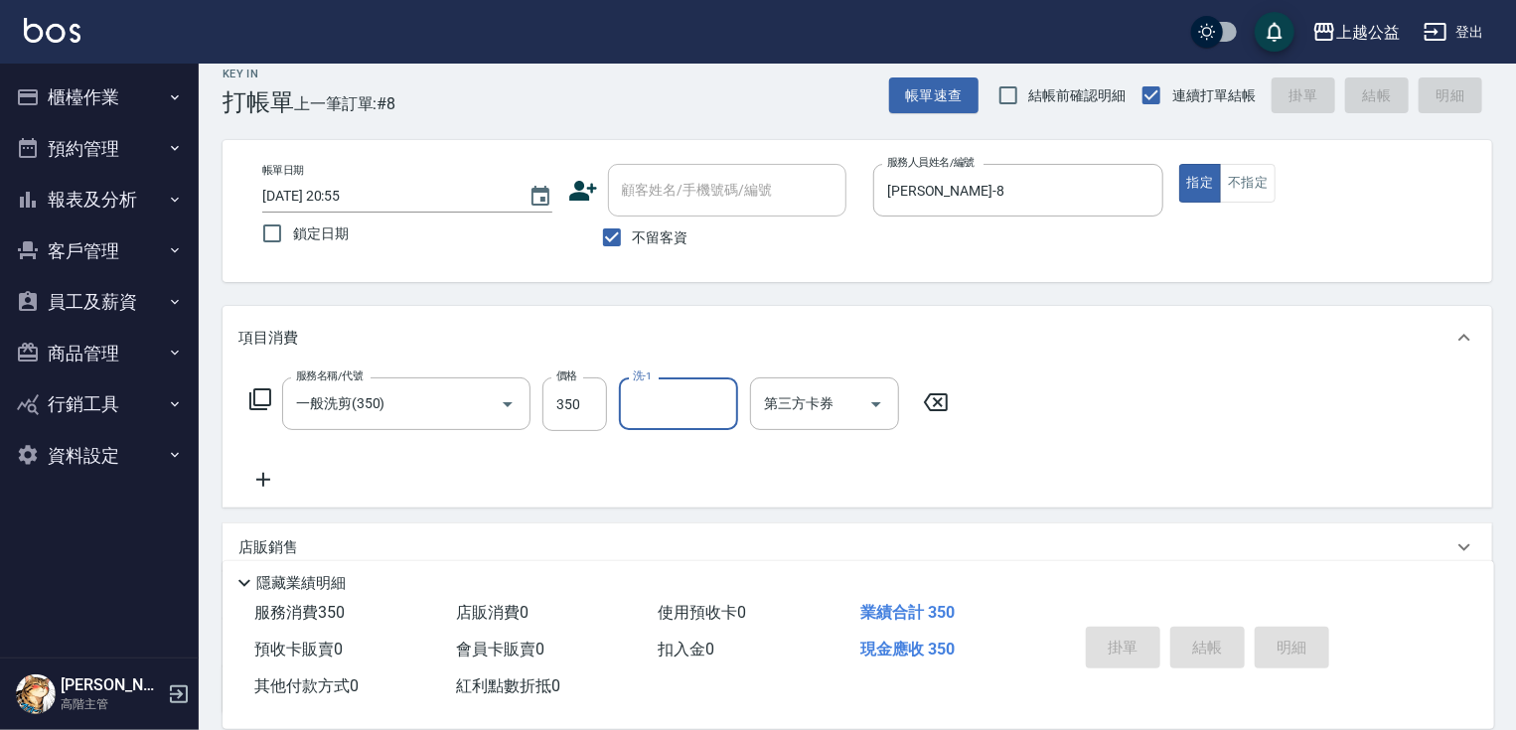
type input "2025/09/23 20:56"
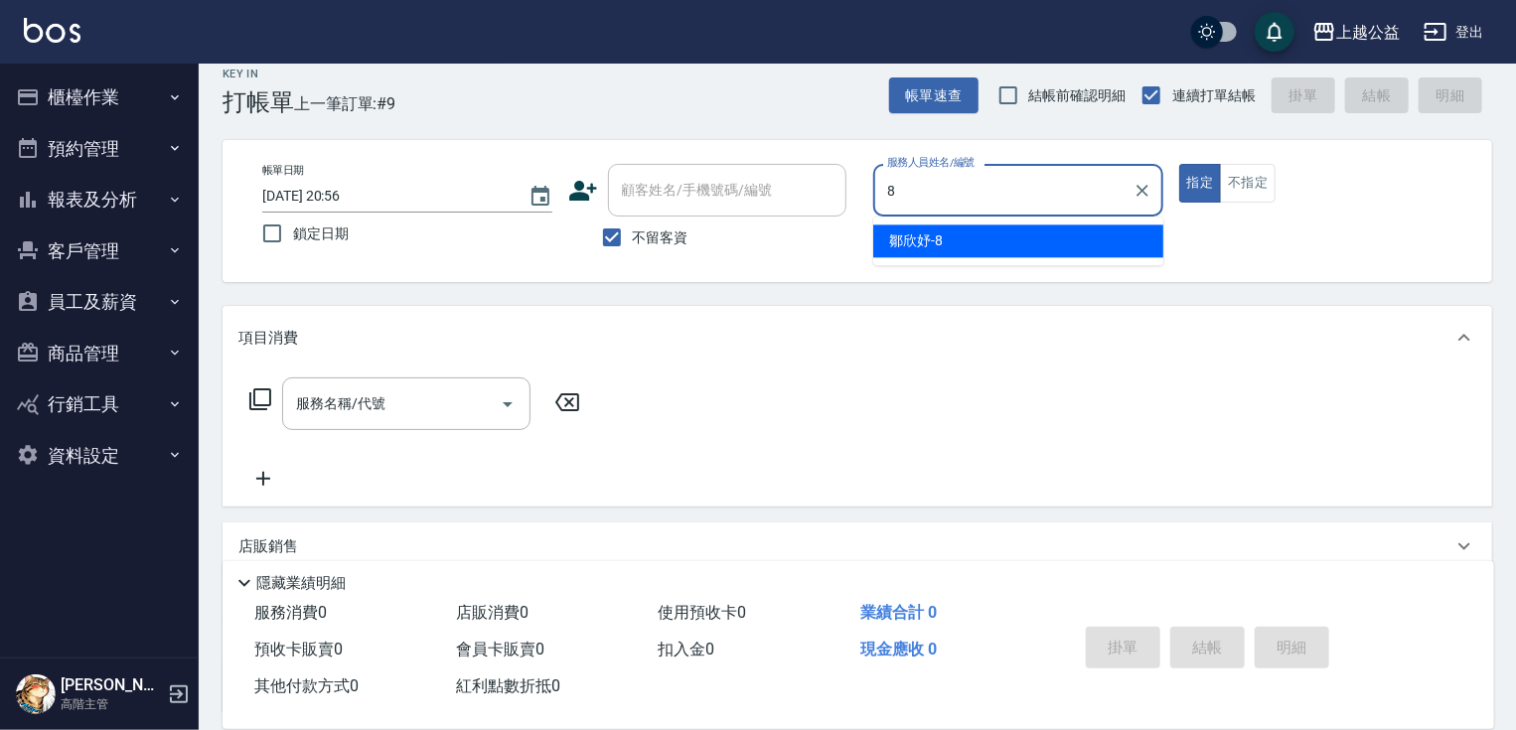
type input "鄒欣妤-8"
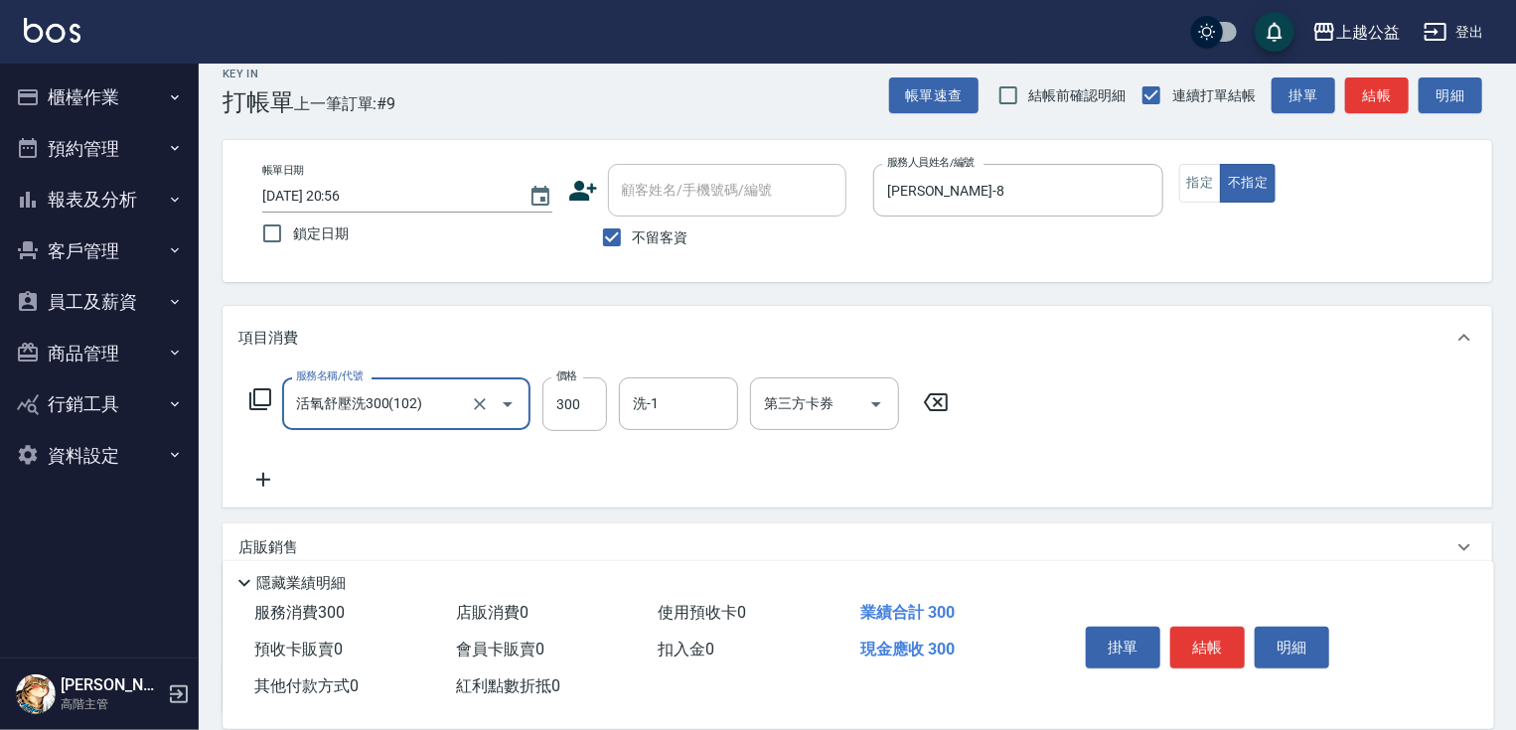
type input "活氧舒壓洗300(102)"
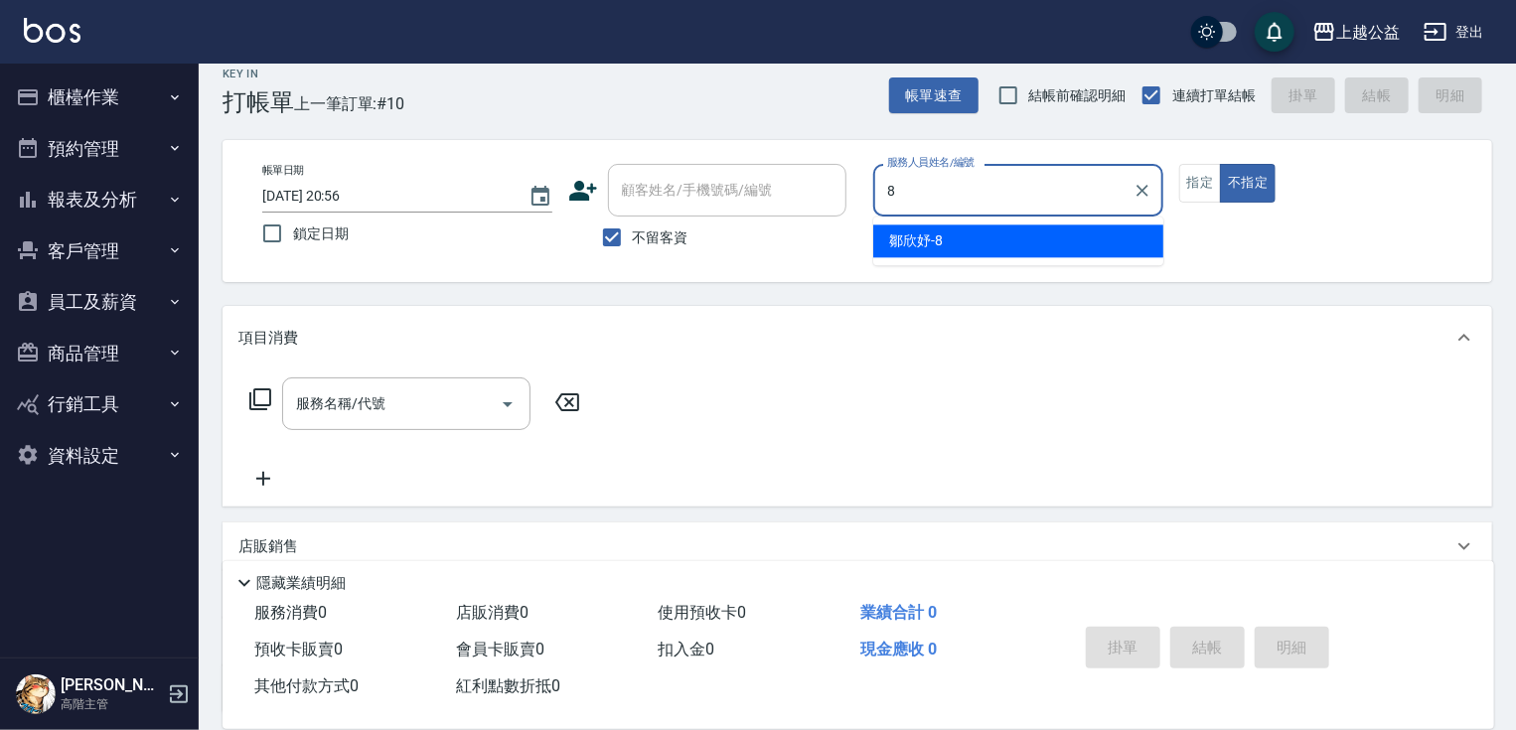
type input "鄒欣妤-8"
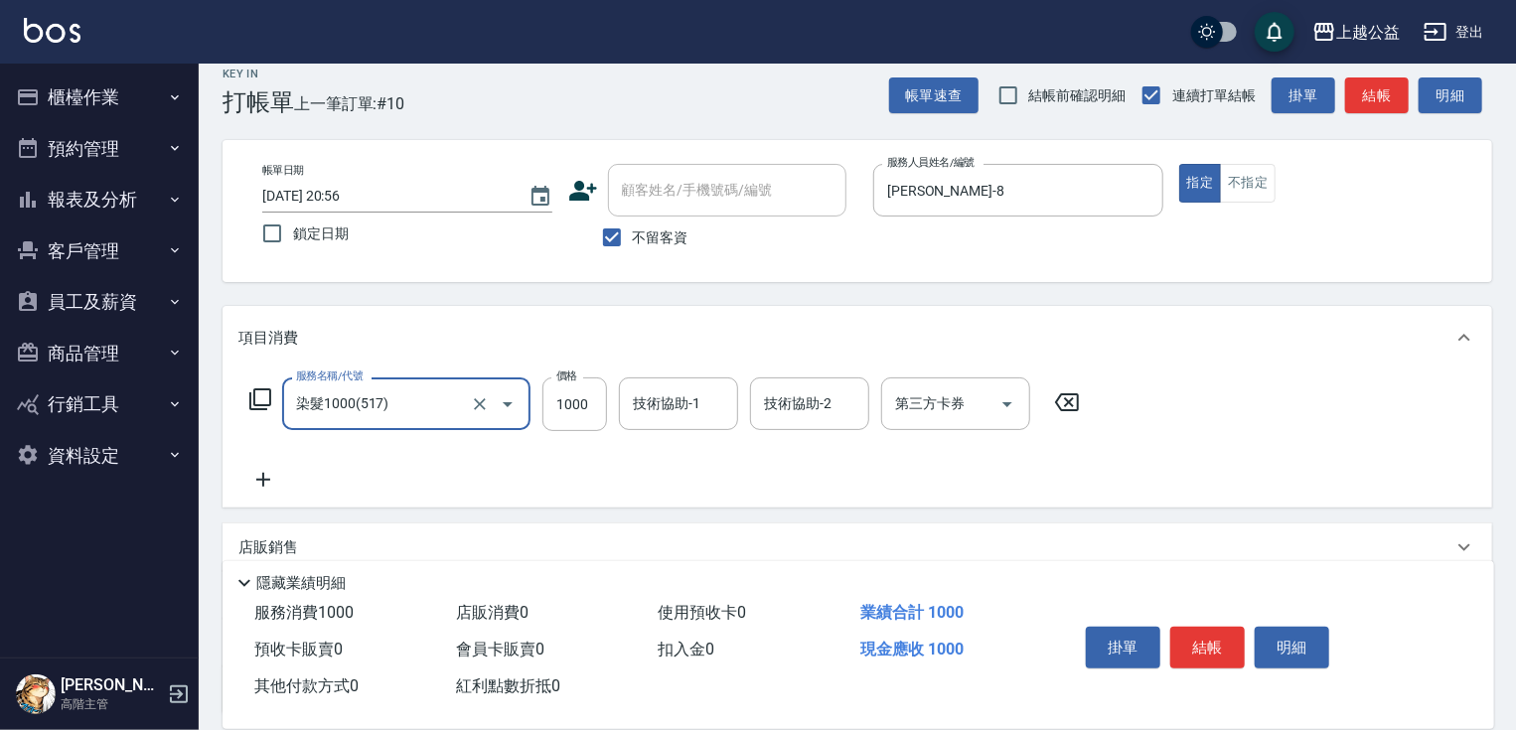
type input "染髮1000(517)"
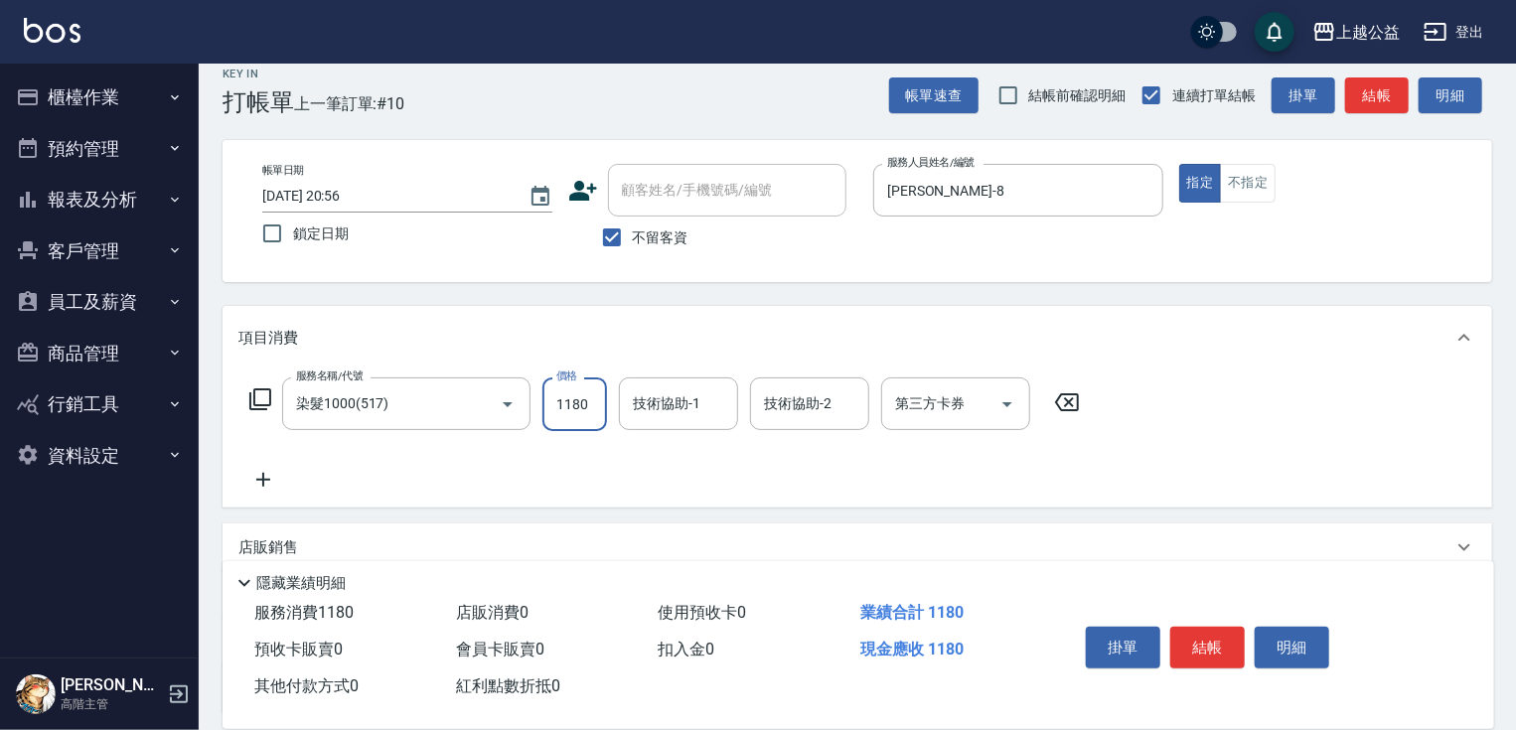
type input "1180"
type input "張鈺旋-32"
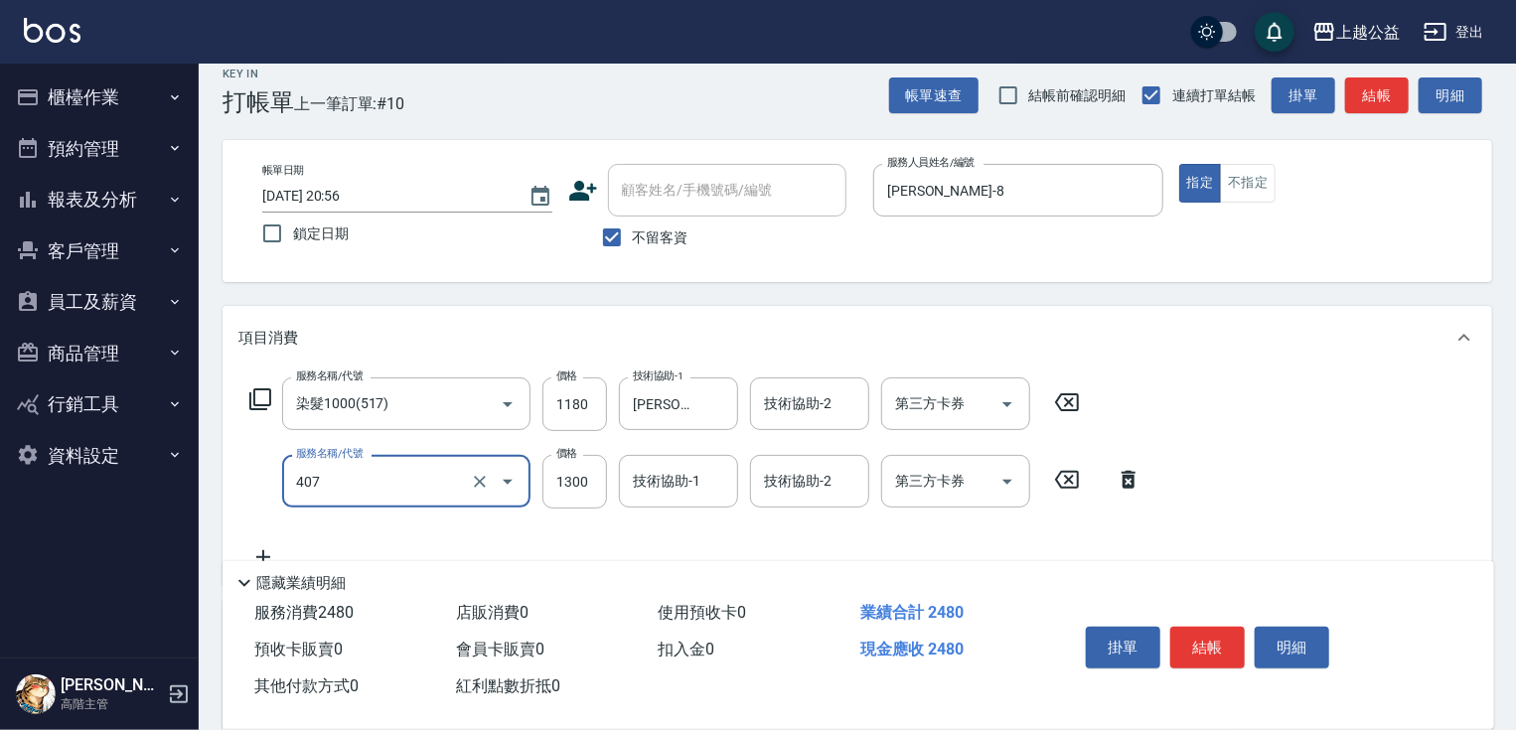
type input "女神鉑金護髮(407)"
type input "1800"
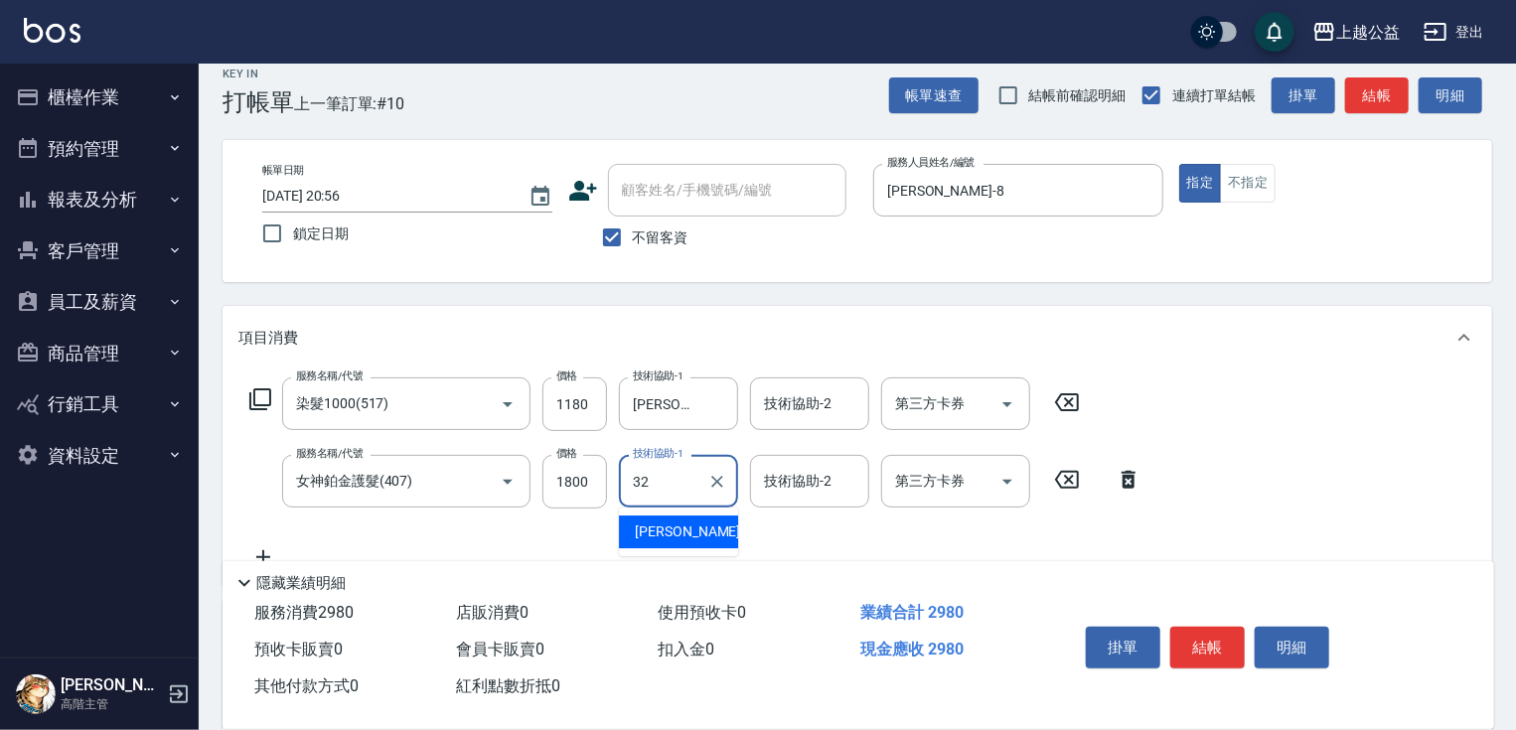
type input "張鈺旋-32"
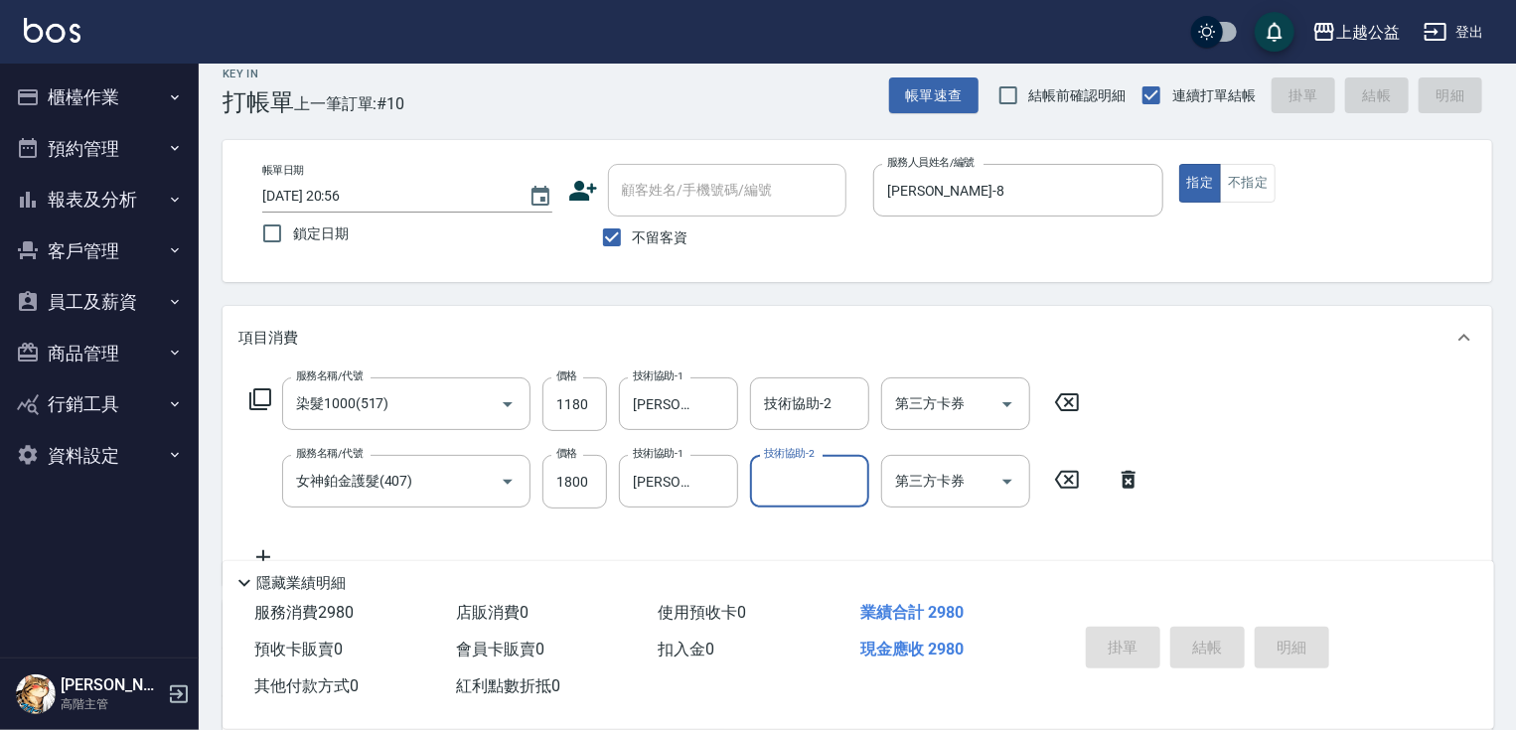
type input "2025/09/23 20:58"
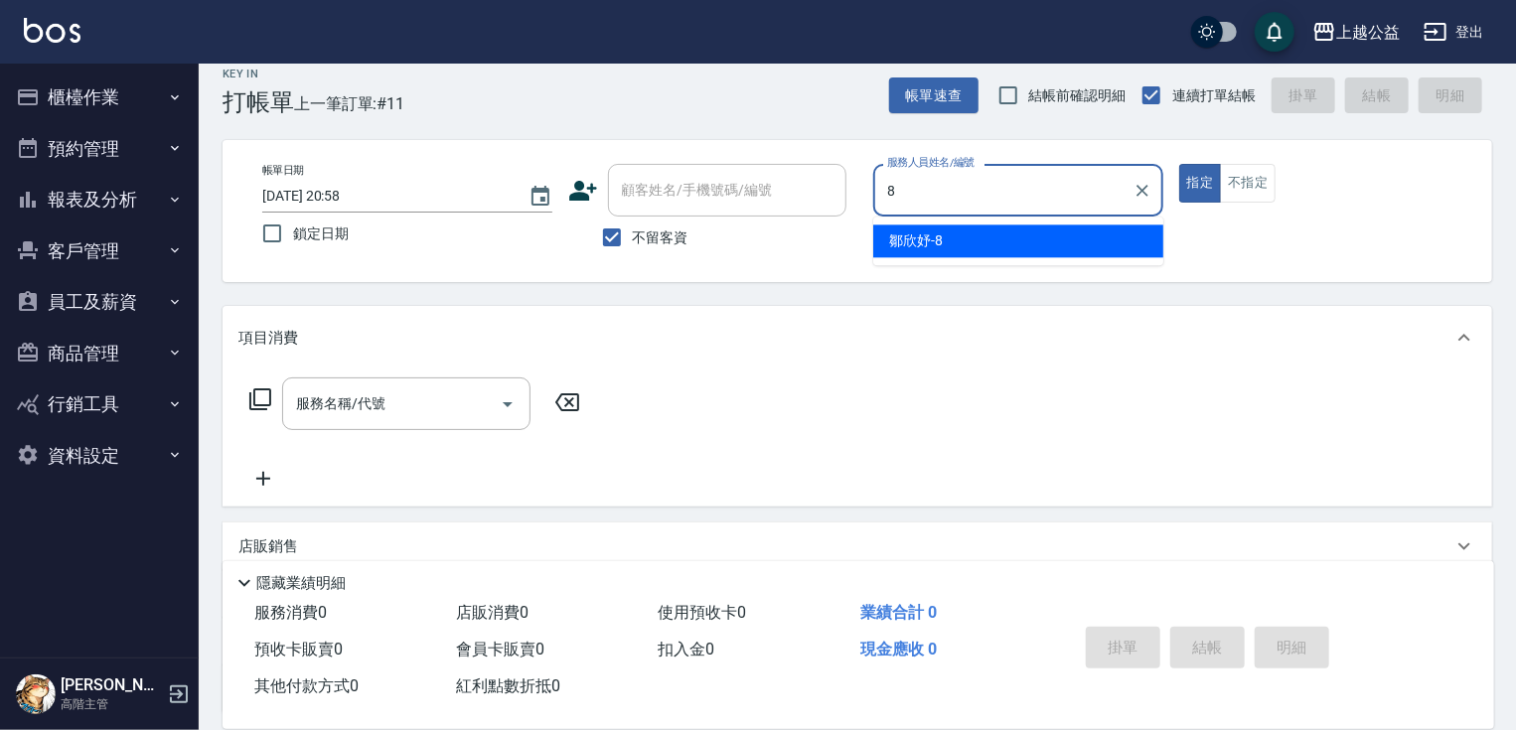
type input "鄒欣妤-8"
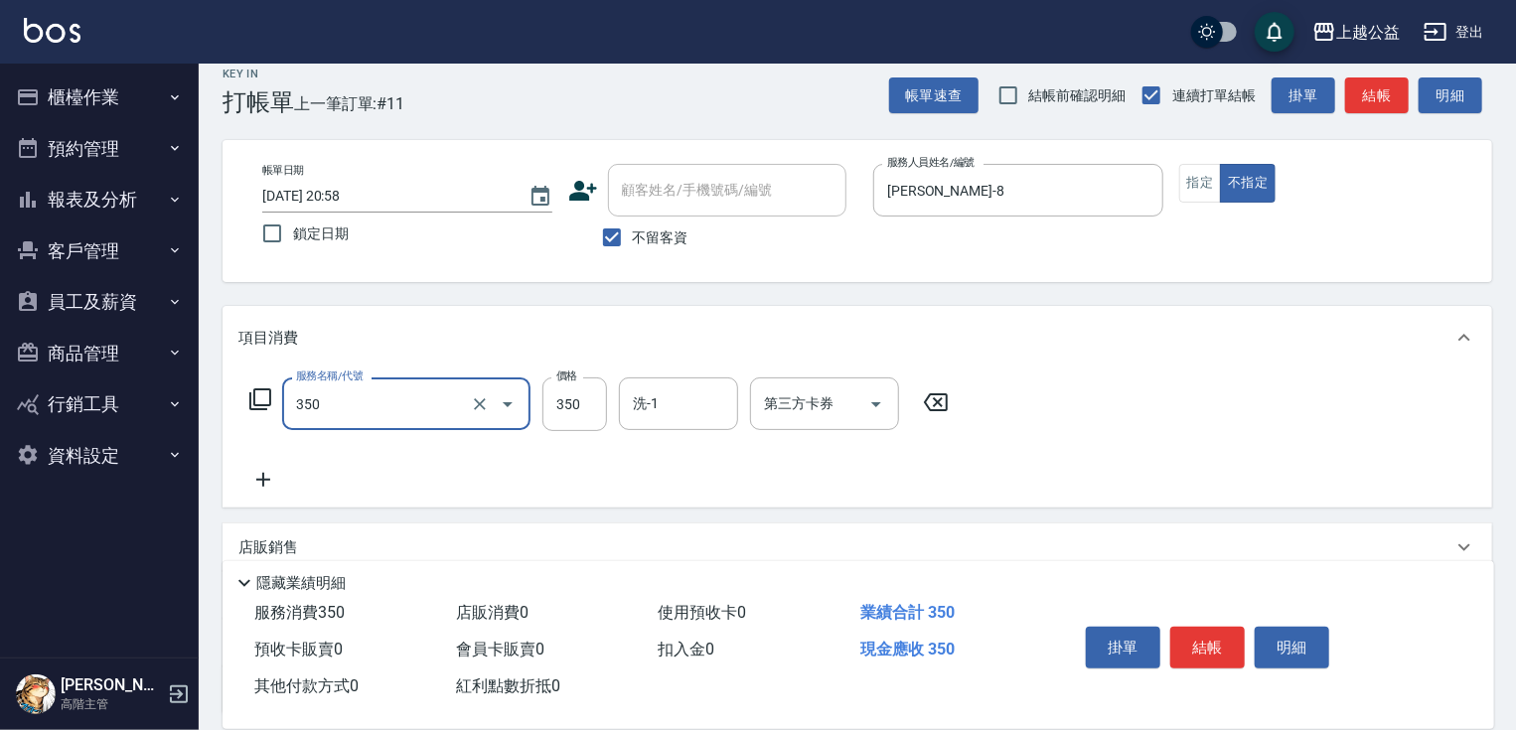
type input "一般洗剪(350)"
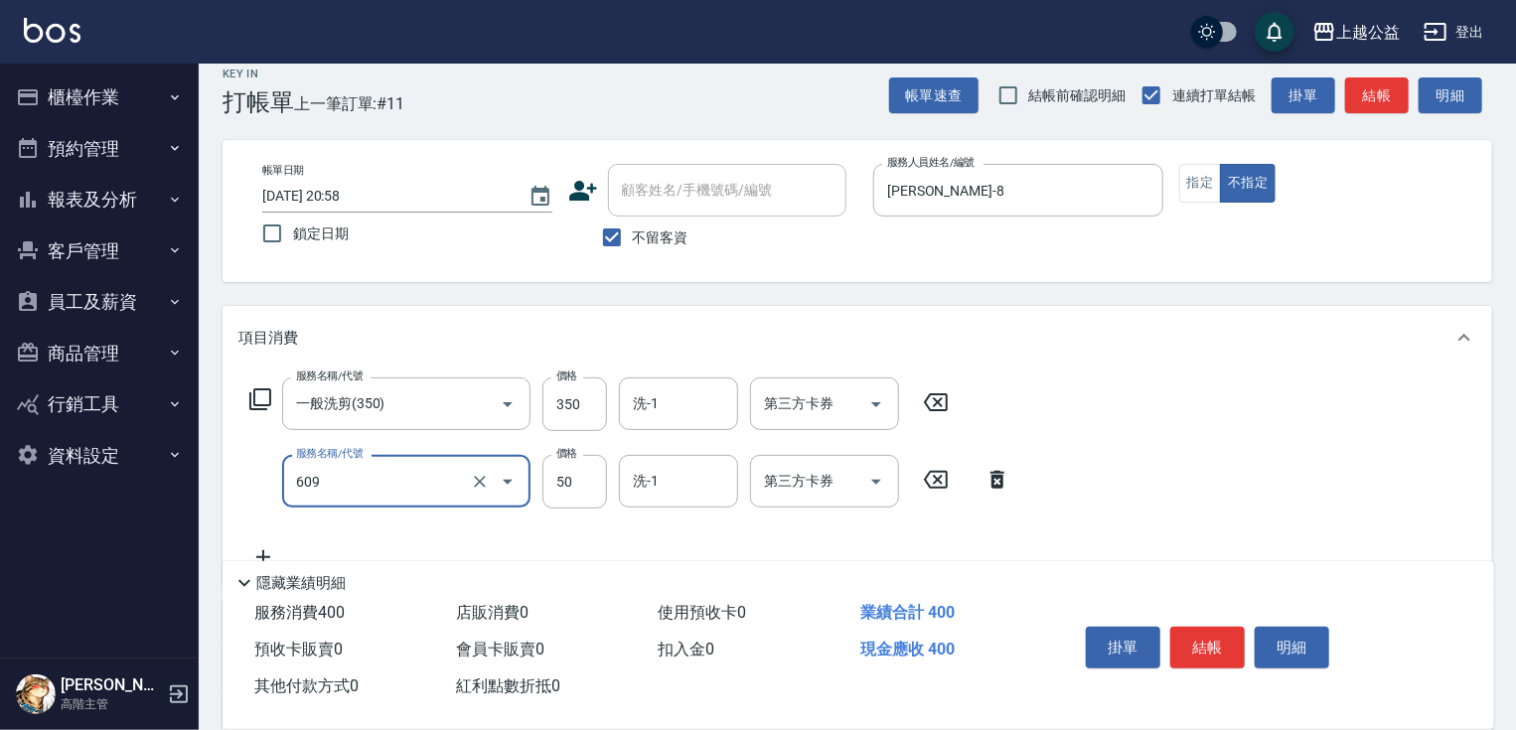
type input "精油(609)"
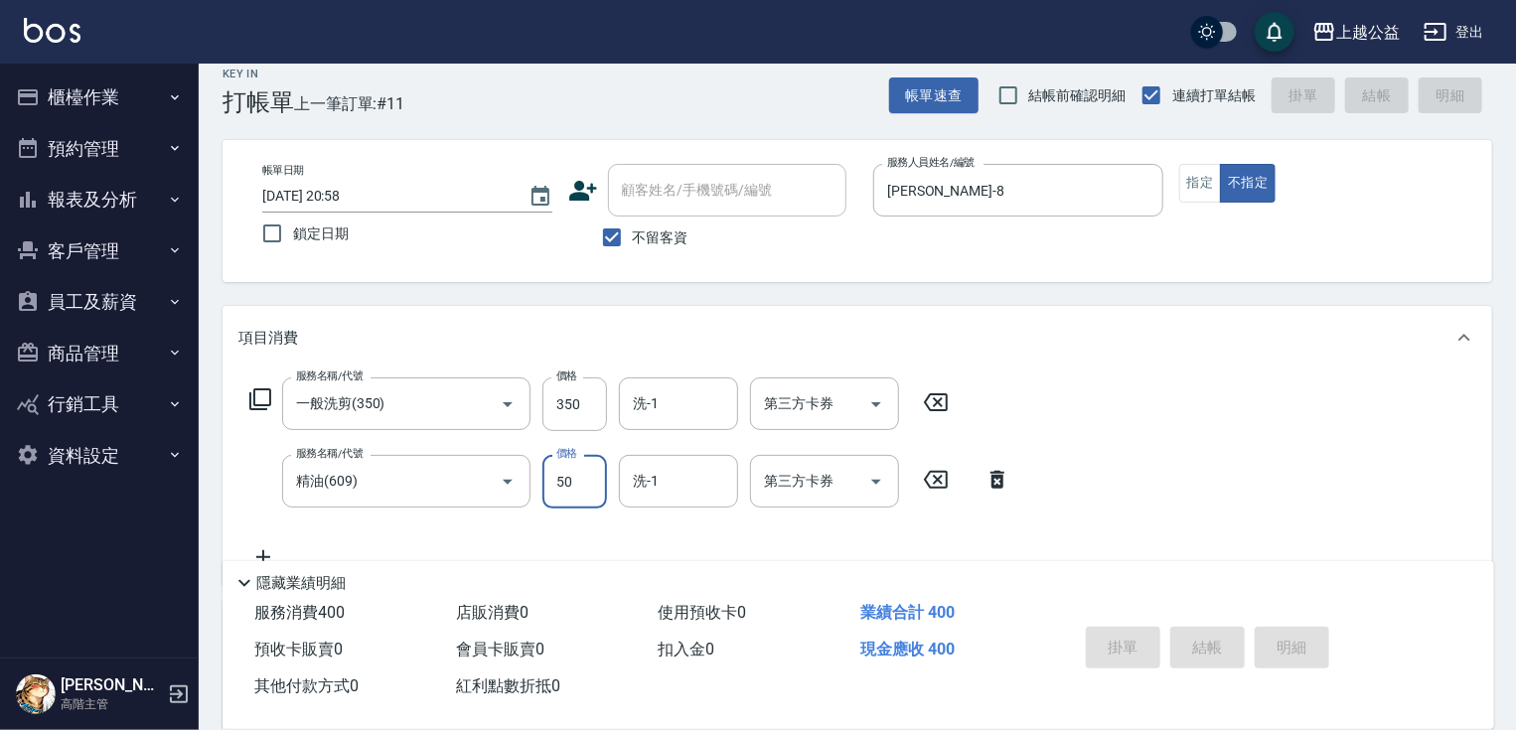
type input "2025/09/23 21:00"
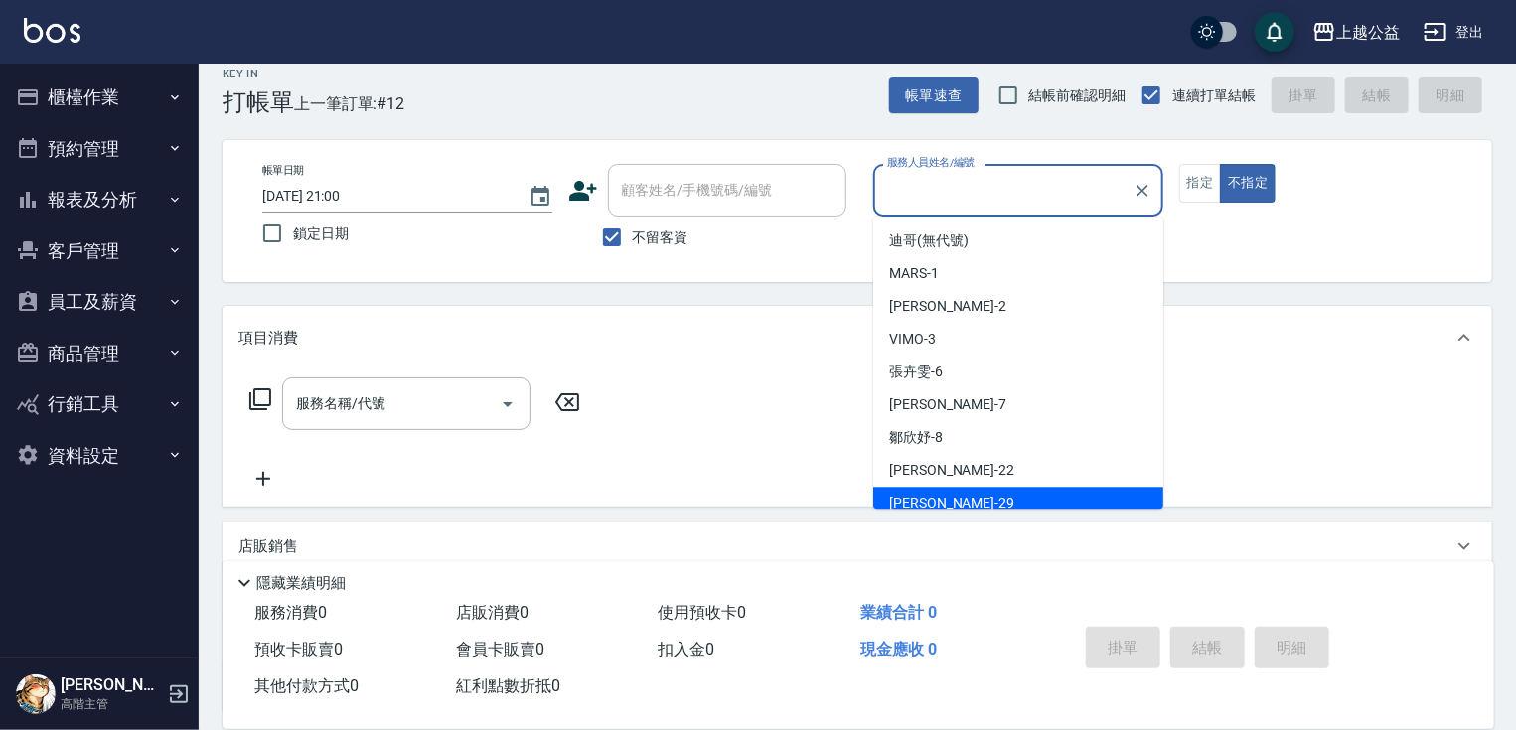
click at [1313, 320] on div "項目消費" at bounding box center [858, 338] width 1270 height 64
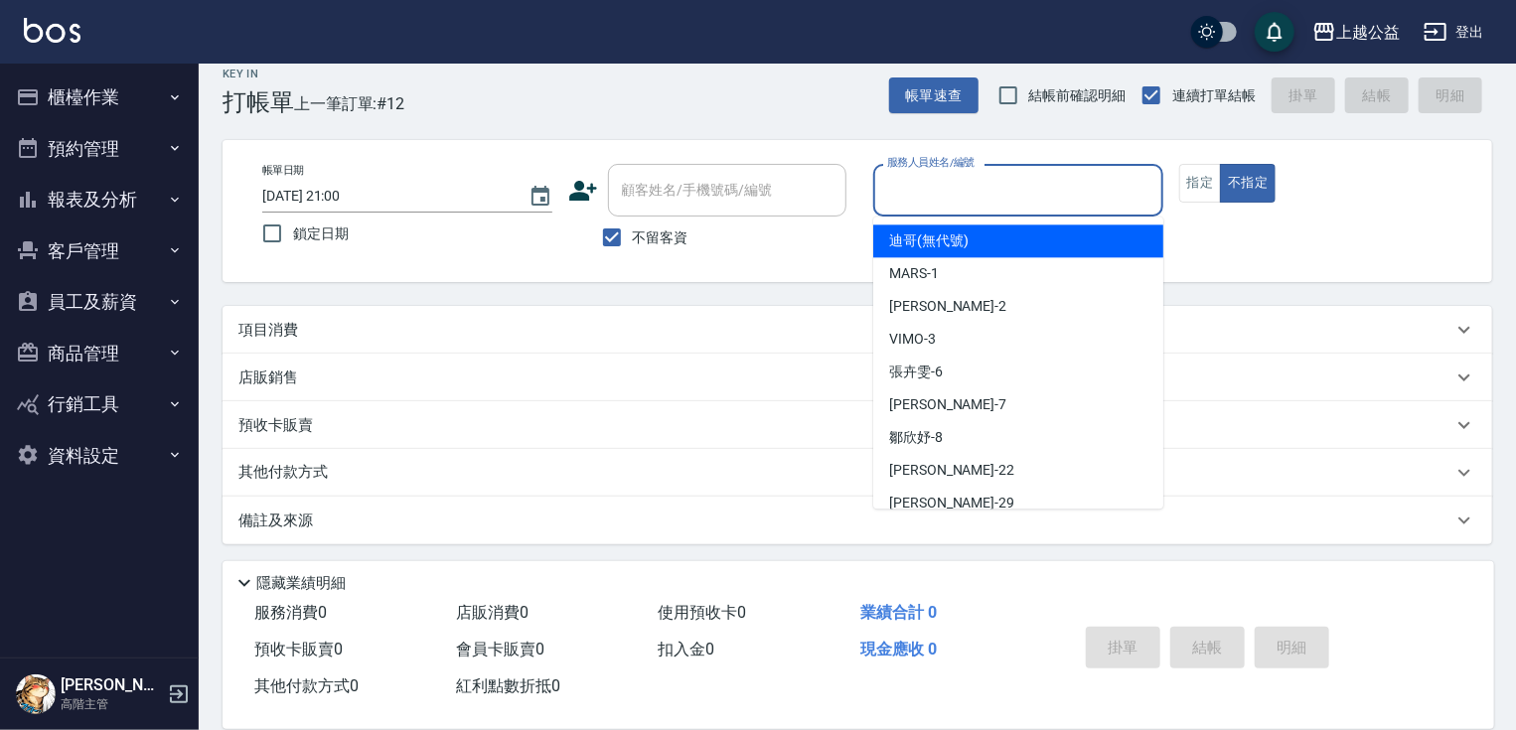
click at [977, 203] on input "服務人員姓名/編號" at bounding box center [1018, 190] width 272 height 35
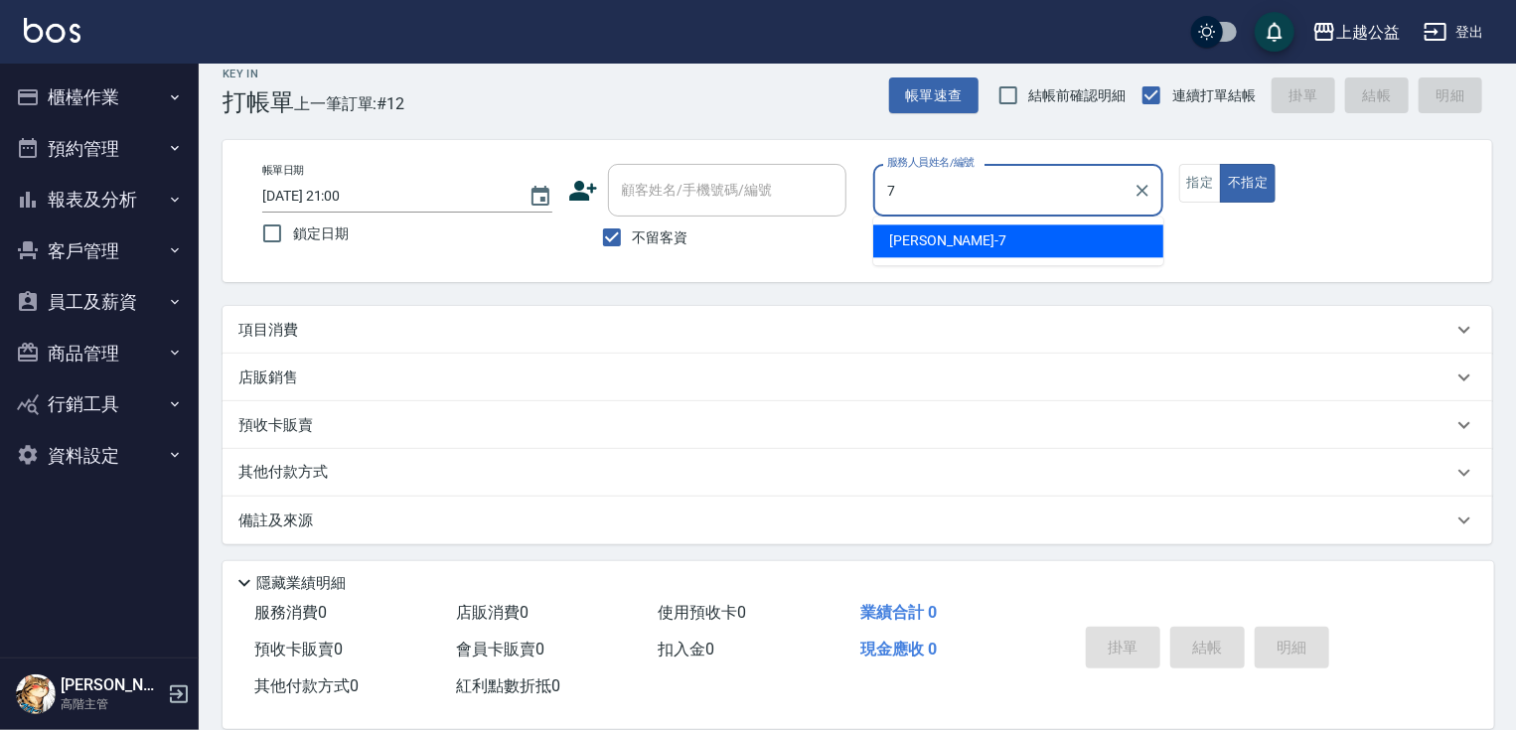
type input "廖麗婷-7"
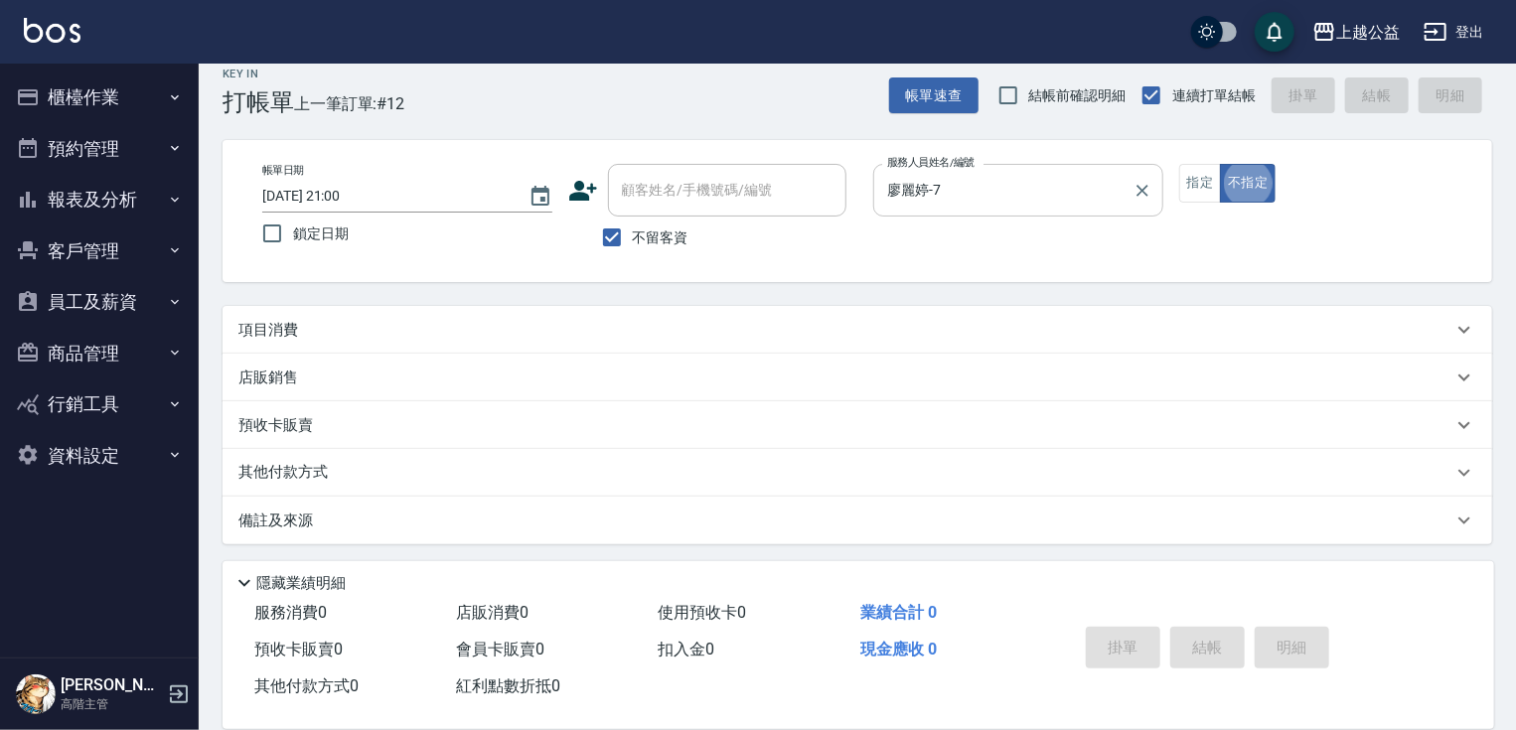
click at [1220, 164] on button "不指定" at bounding box center [1248, 183] width 56 height 39
click at [1108, 254] on div "帳單日期 2025/09/23 21:00 鎖定日期 顧客姓名/手機號碼/編號 顧客姓名/手機號碼/編號 不留客資 服務人員姓名/編號 廖麗婷-7 服務人員姓…" at bounding box center [857, 211] width 1222 height 94
click at [1250, 197] on button "不指定" at bounding box center [1248, 183] width 56 height 39
click at [547, 326] on div "項目消費" at bounding box center [845, 330] width 1214 height 21
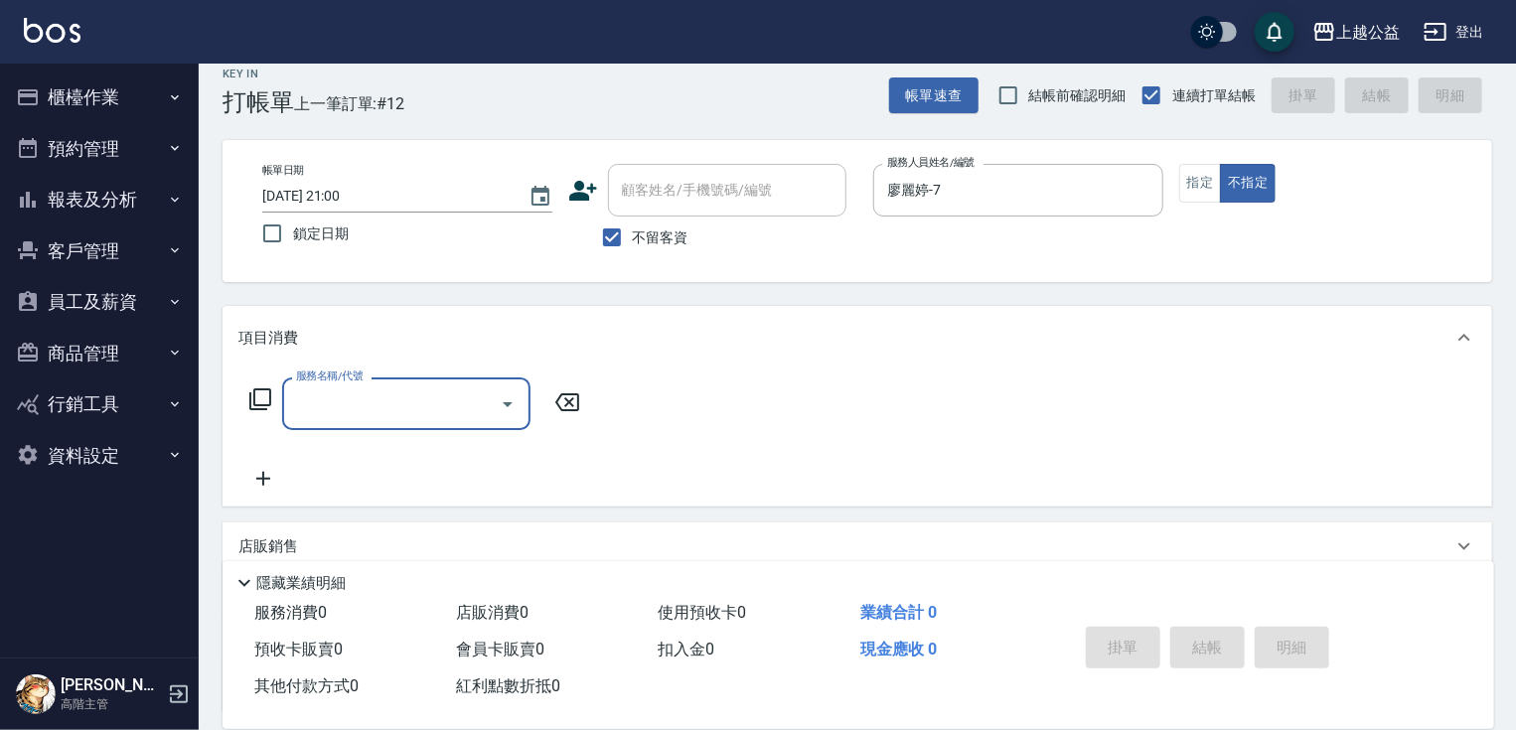
scroll to position [0, 0]
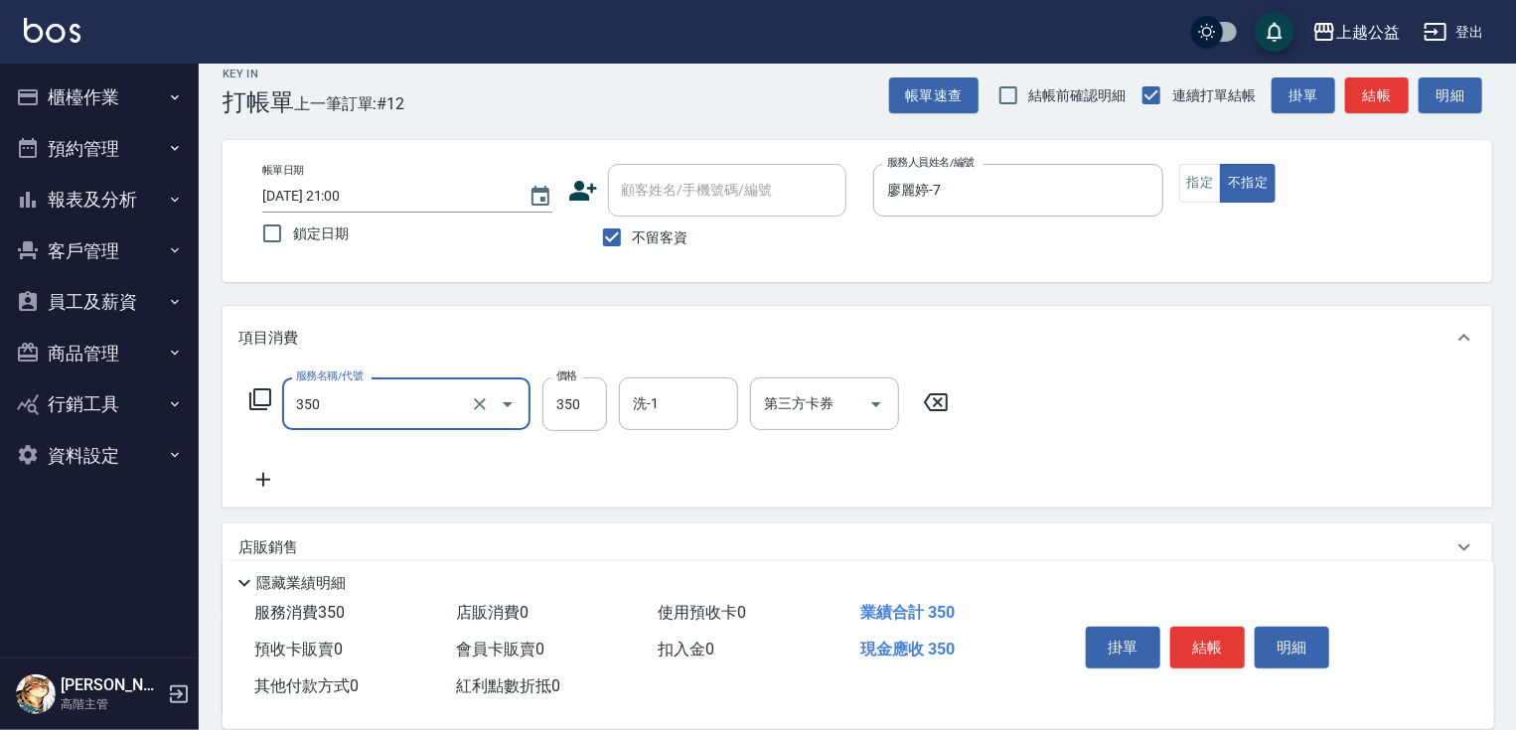
type input "一般洗剪(350)"
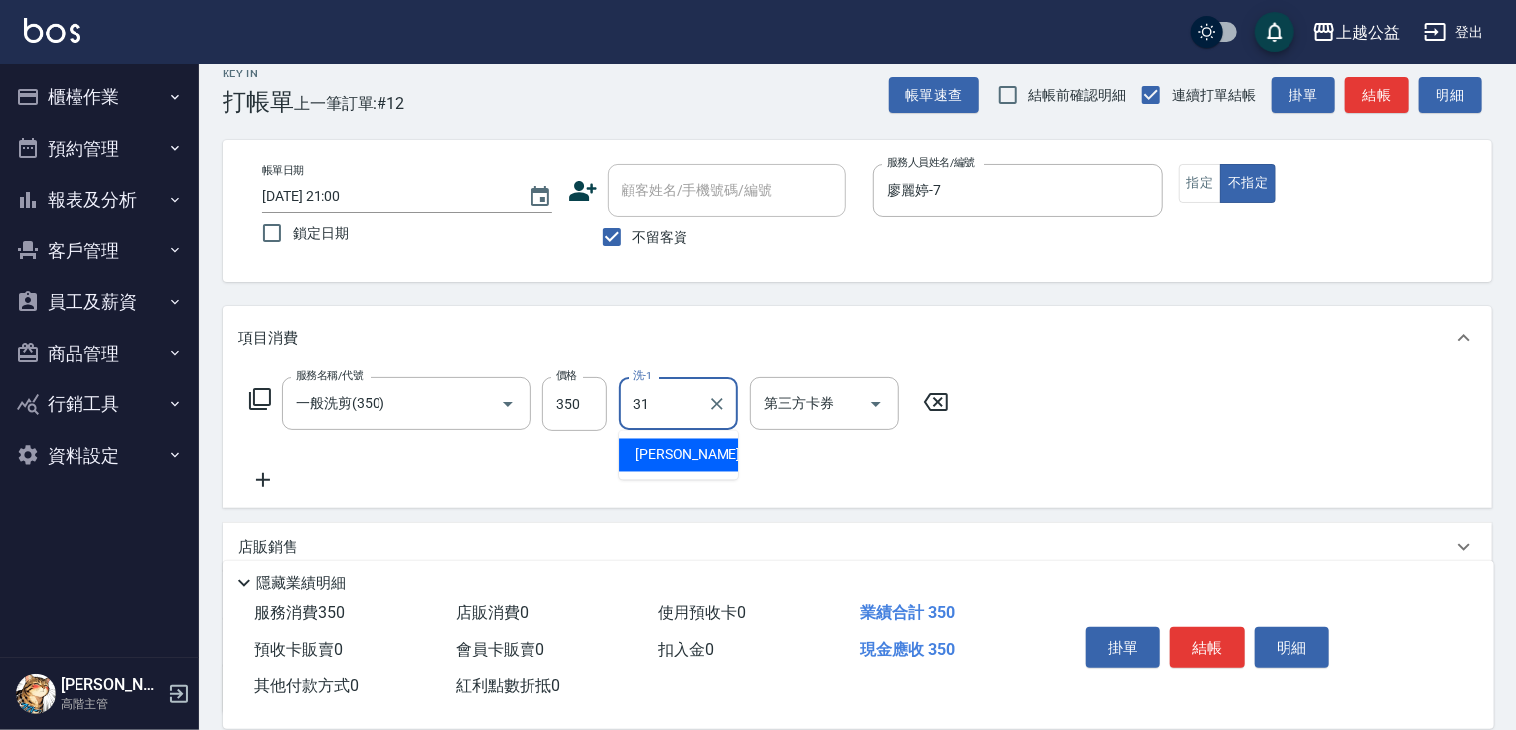
type input "郭宸均-31"
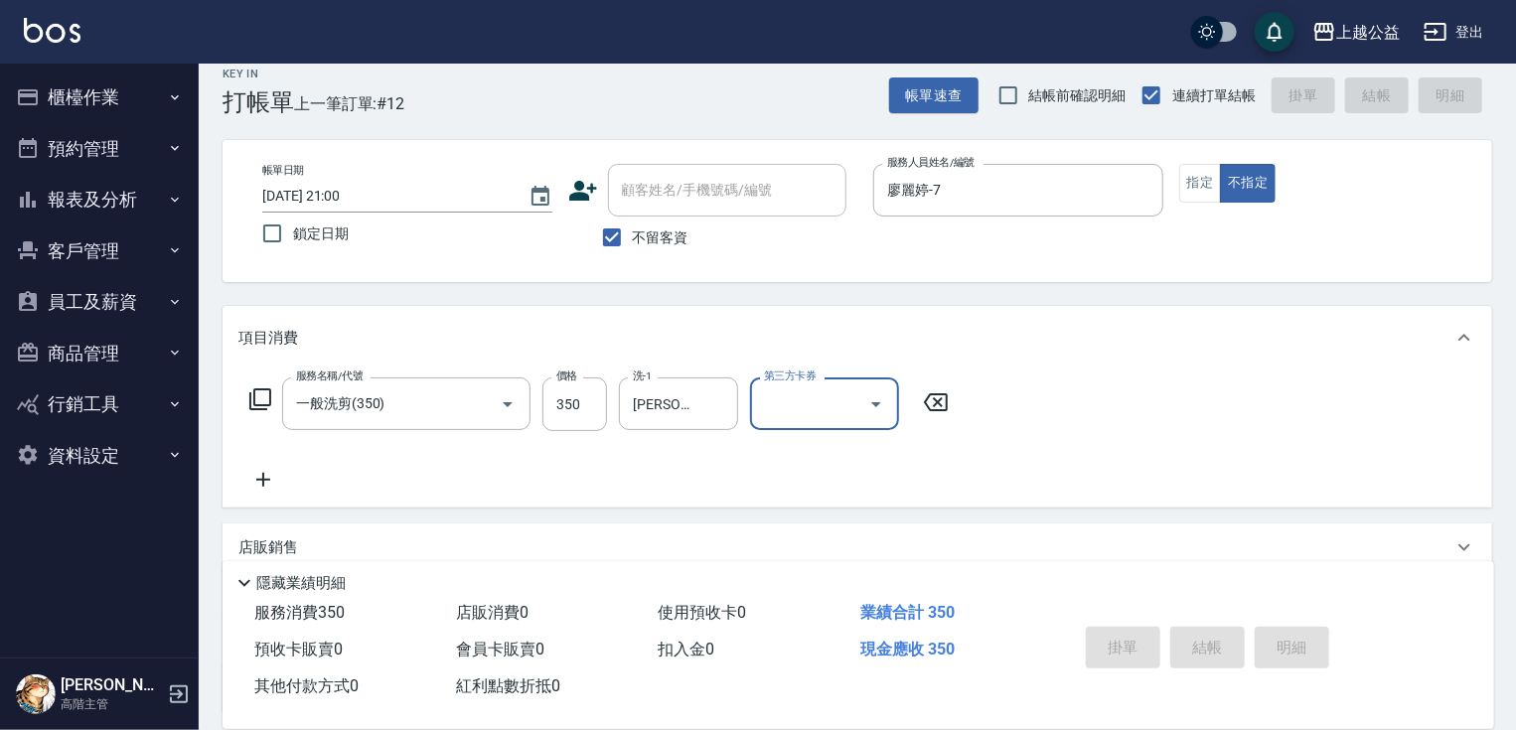
type input "2025/09/23 21:15"
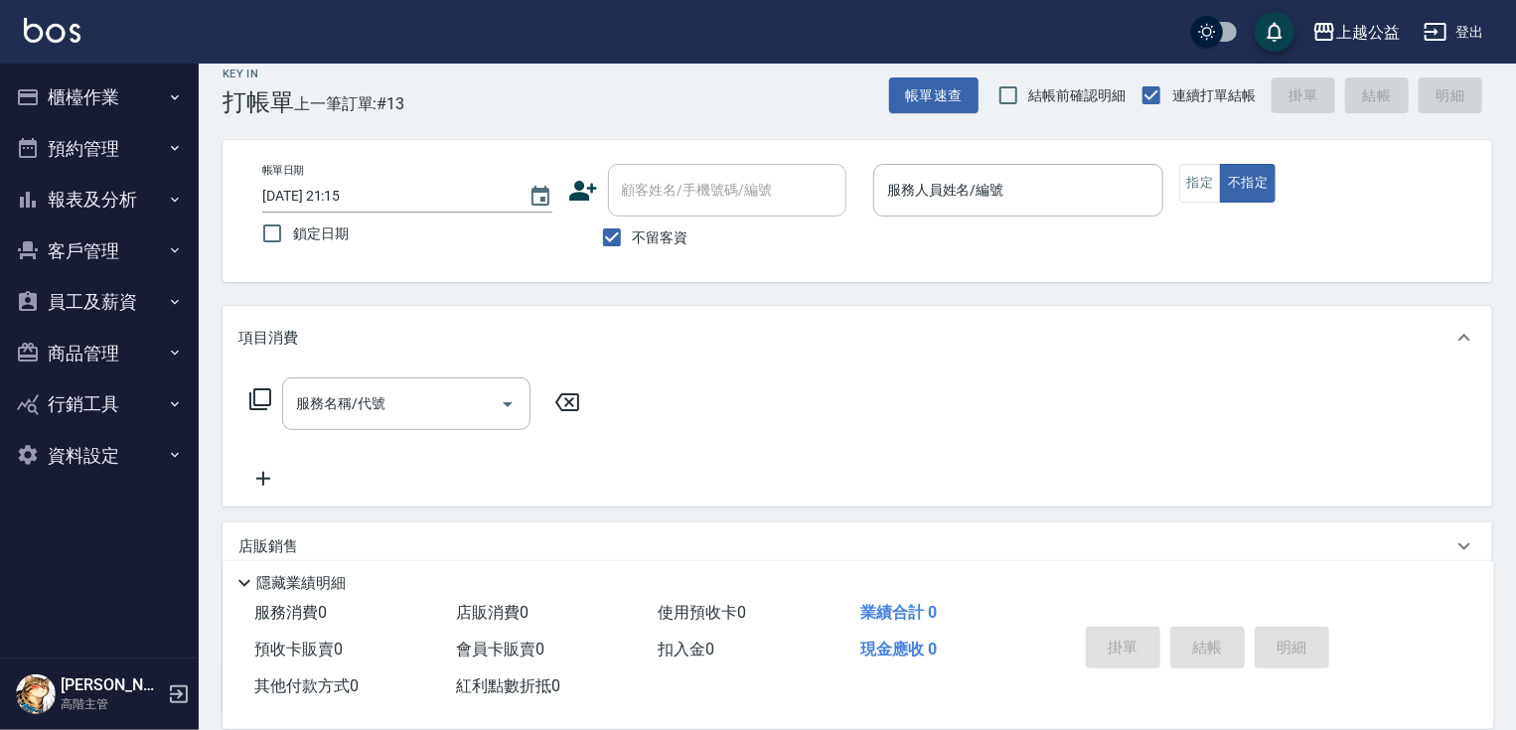
click at [646, 246] on span "不留客資" at bounding box center [661, 238] width 56 height 21
click at [633, 246] on input "不留客資" at bounding box center [612, 238] width 42 height 42
checkbox input "false"
click at [663, 200] on input "顧客姓名/手機號碼/編號" at bounding box center [712, 190] width 191 height 35
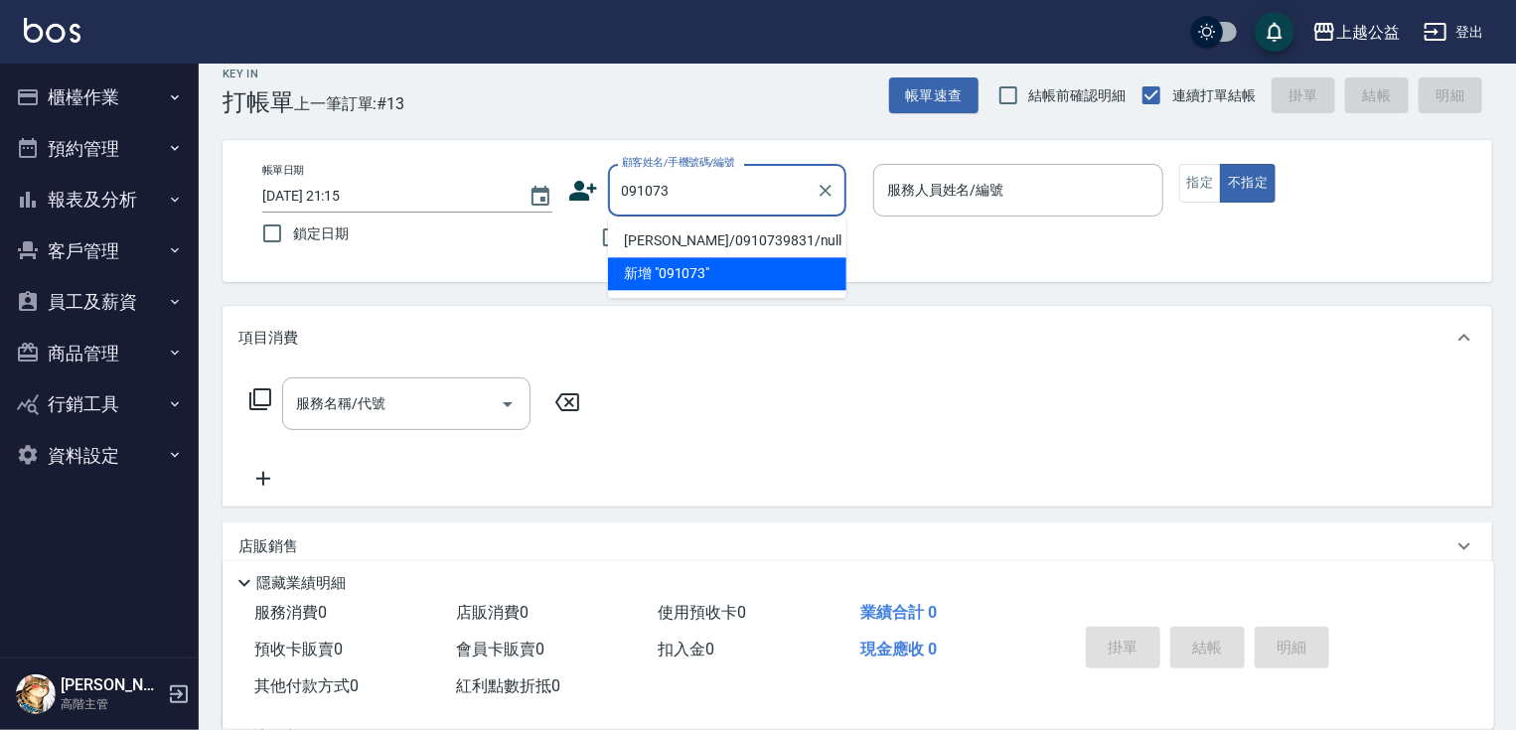
click at [732, 249] on li "陳威名/0910739831/null" at bounding box center [727, 241] width 238 height 33
type input "陳威名/0910739831/null"
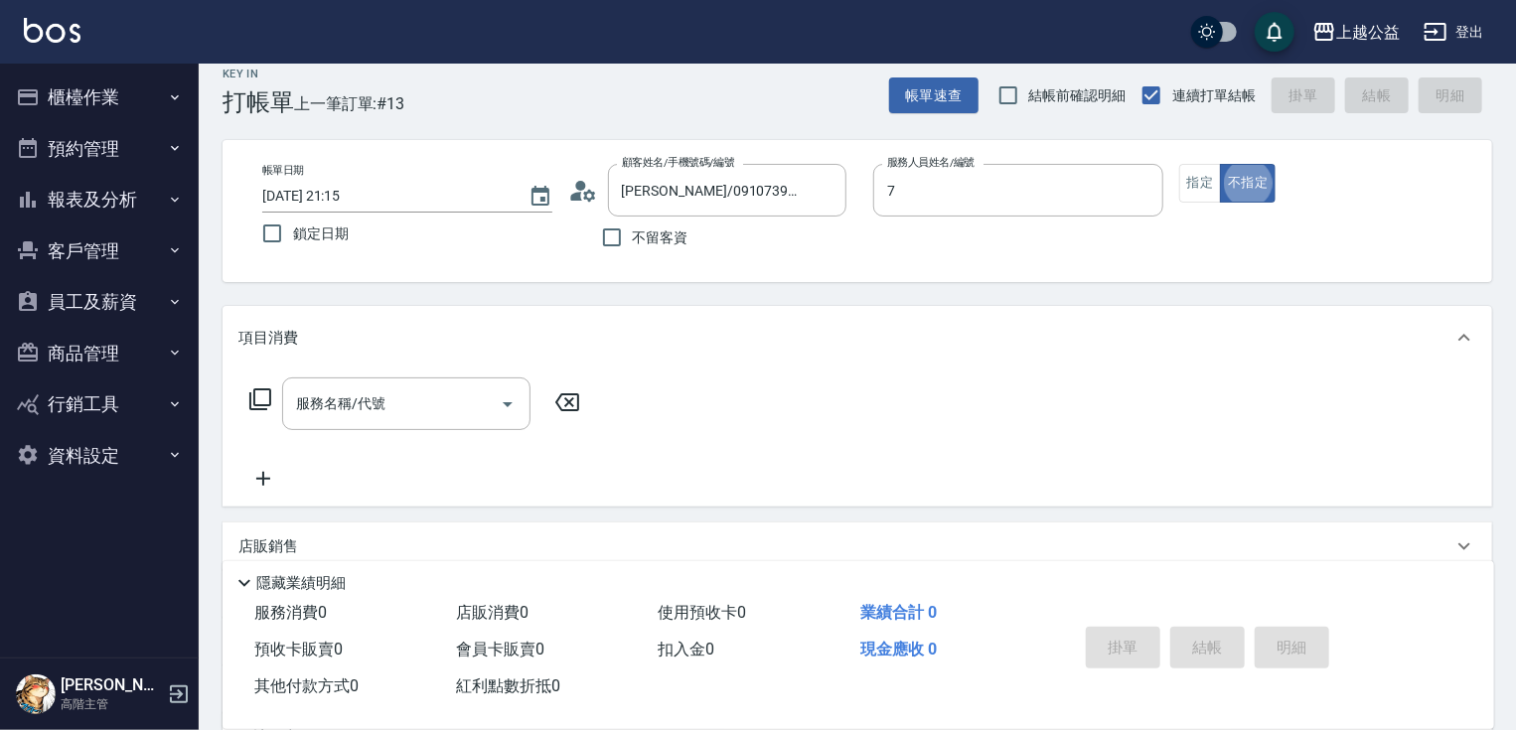
type input "廖麗婷-7"
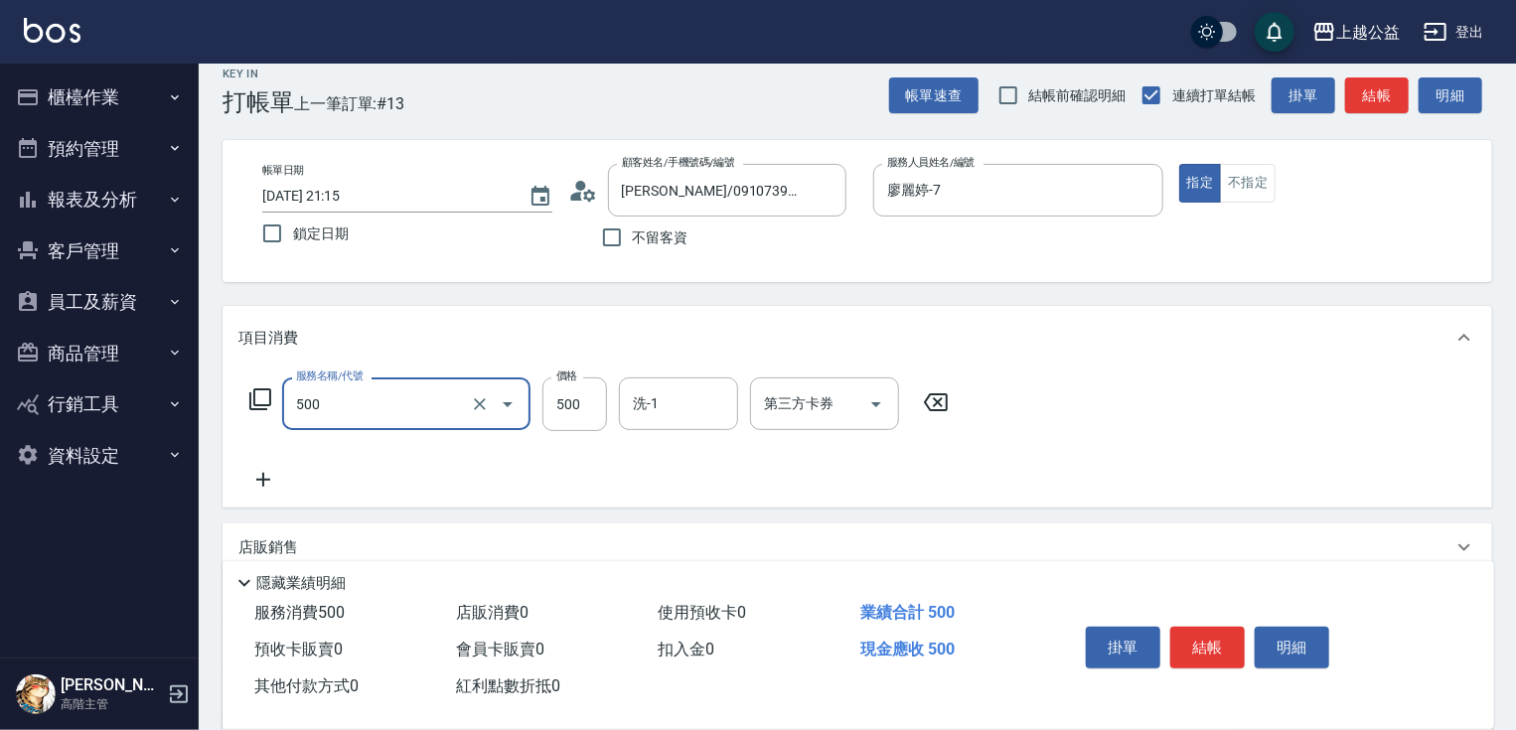
type input "洗剪500(500)"
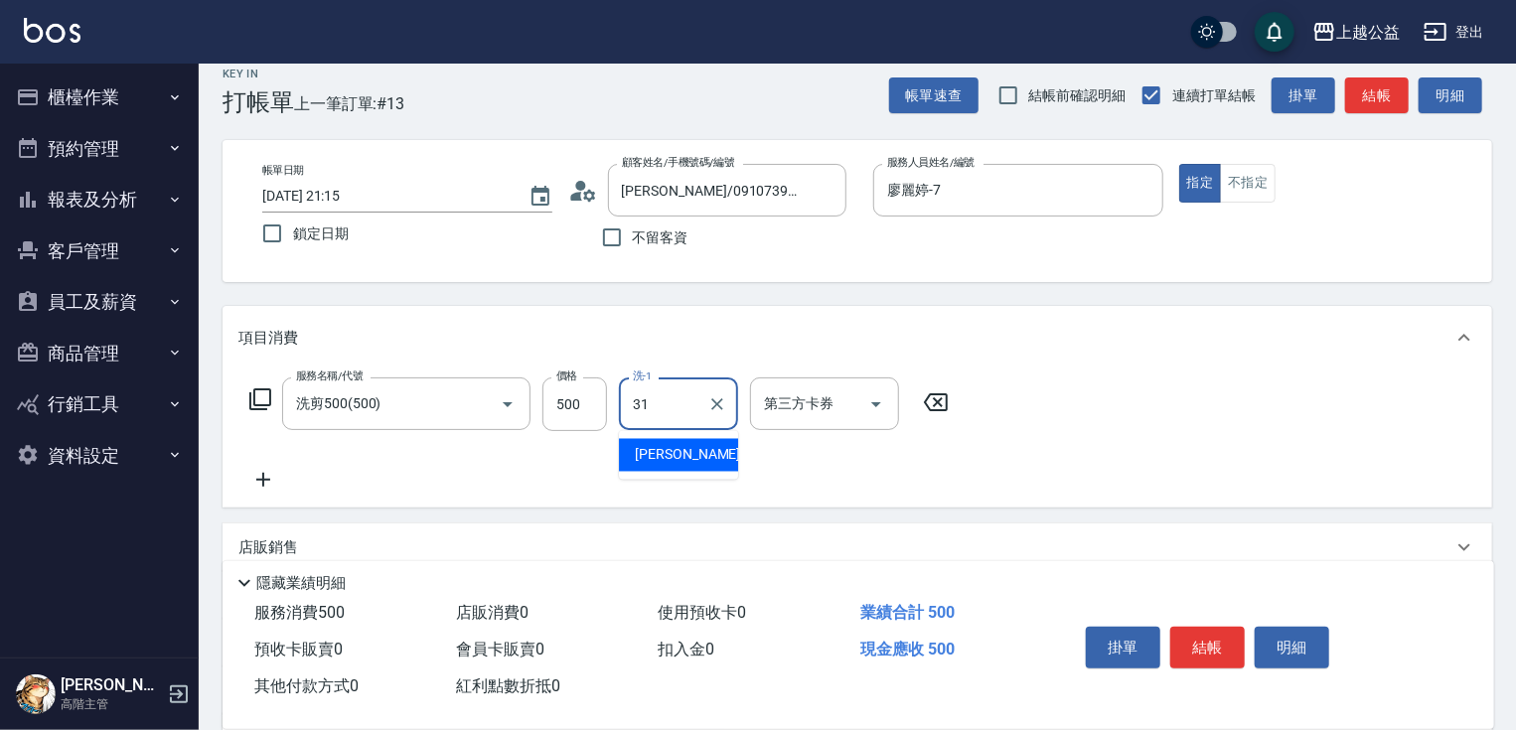
type input "郭宸均-31"
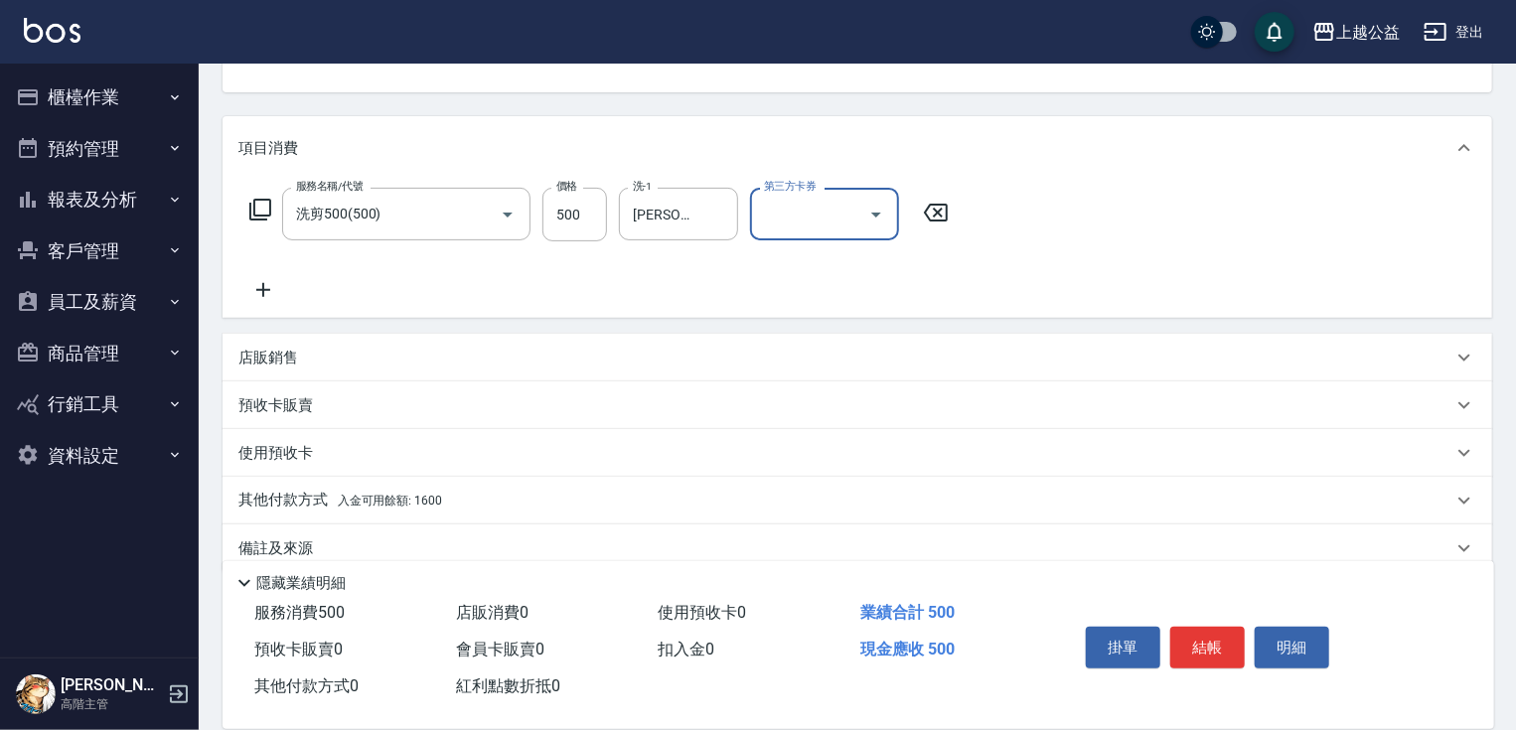
scroll to position [240, 0]
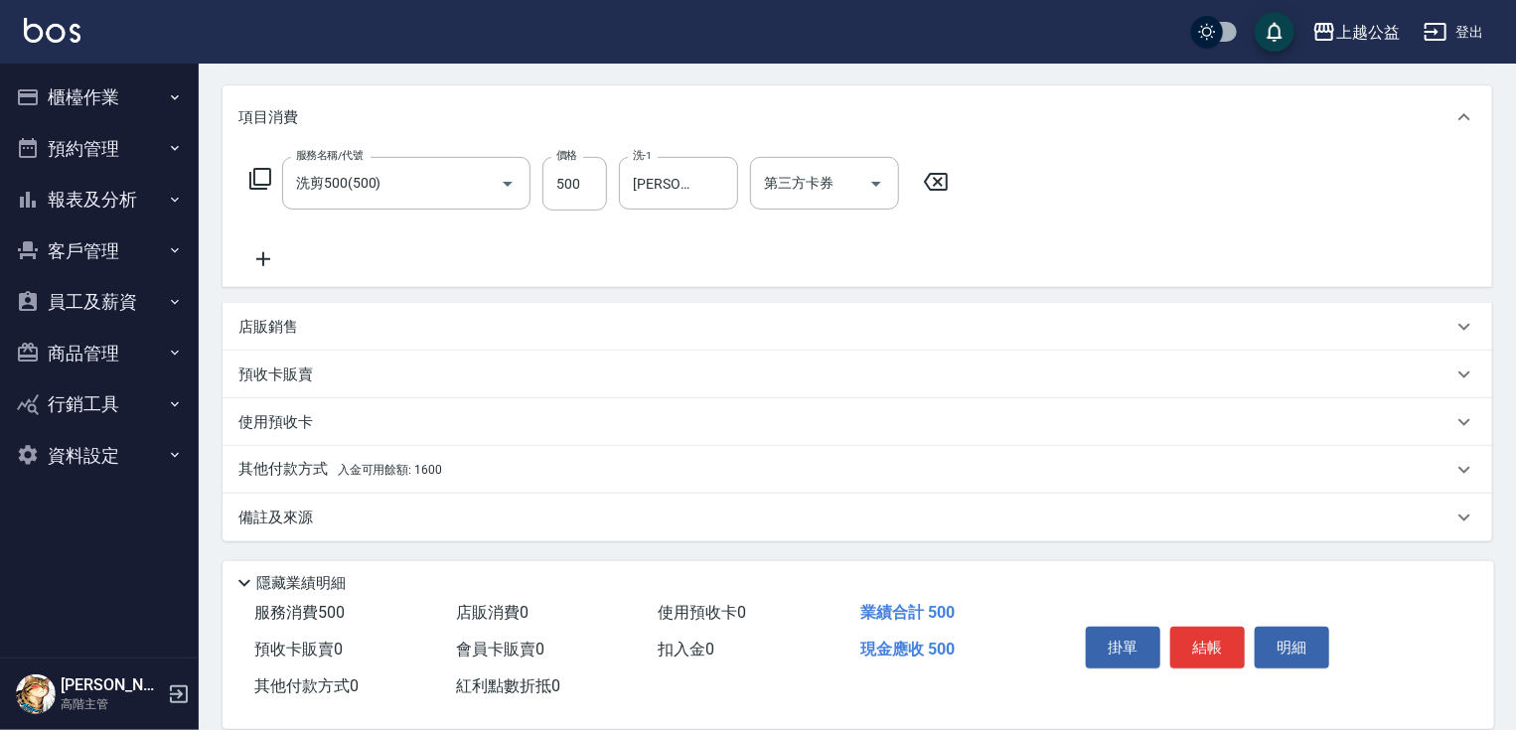
click at [387, 464] on span "入金可用餘額: 1600" at bounding box center [390, 470] width 104 height 14
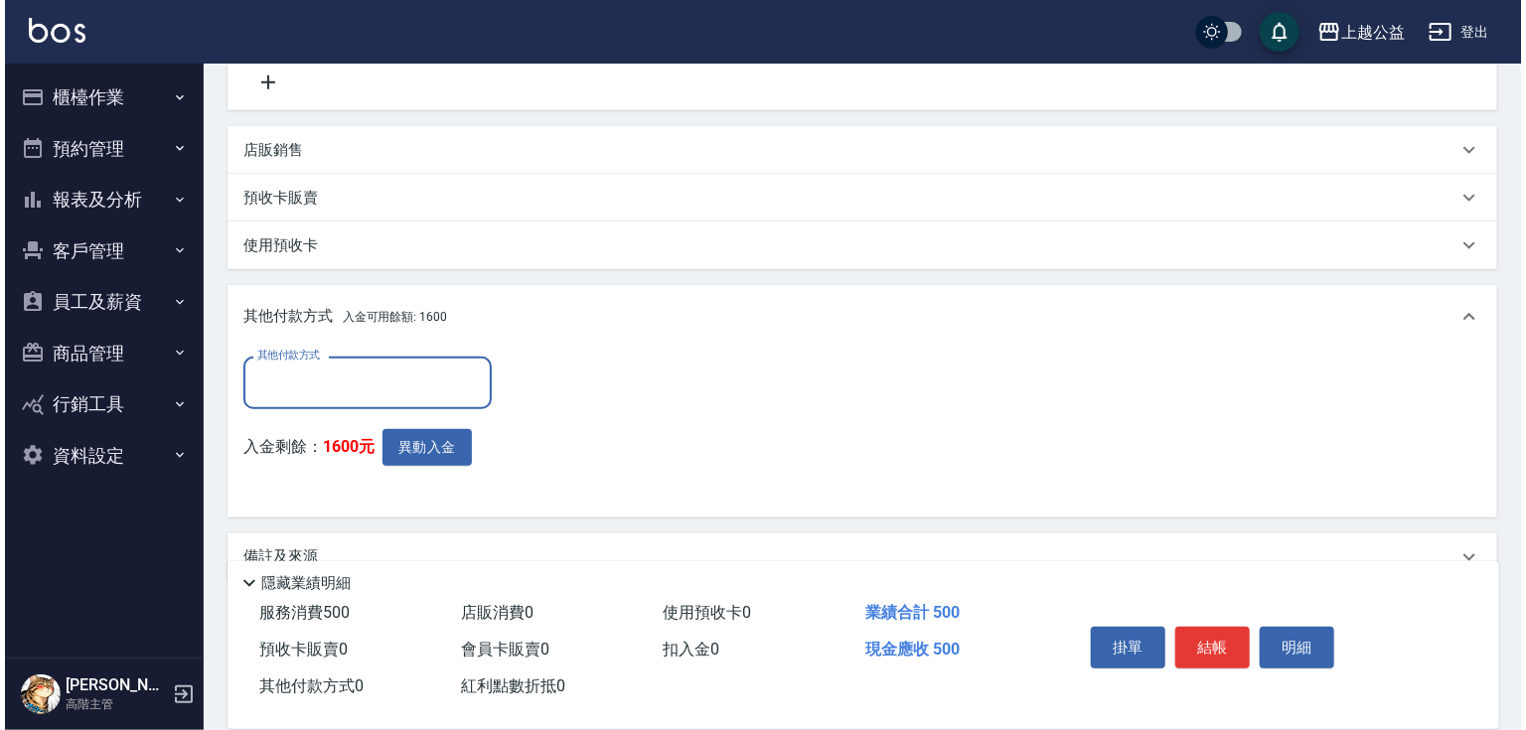
scroll to position [449, 0]
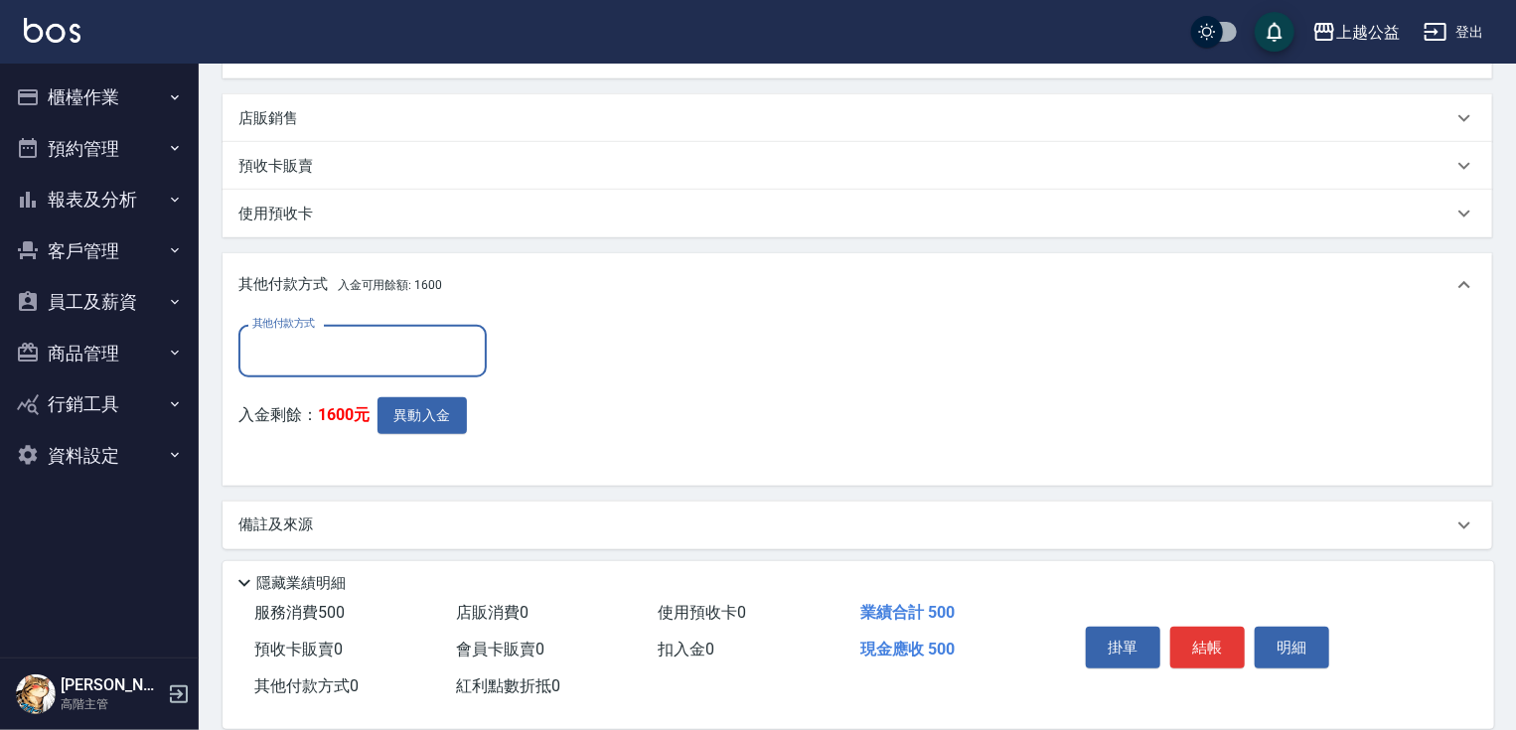
click at [323, 369] on div "其他付款方式" at bounding box center [362, 351] width 248 height 53
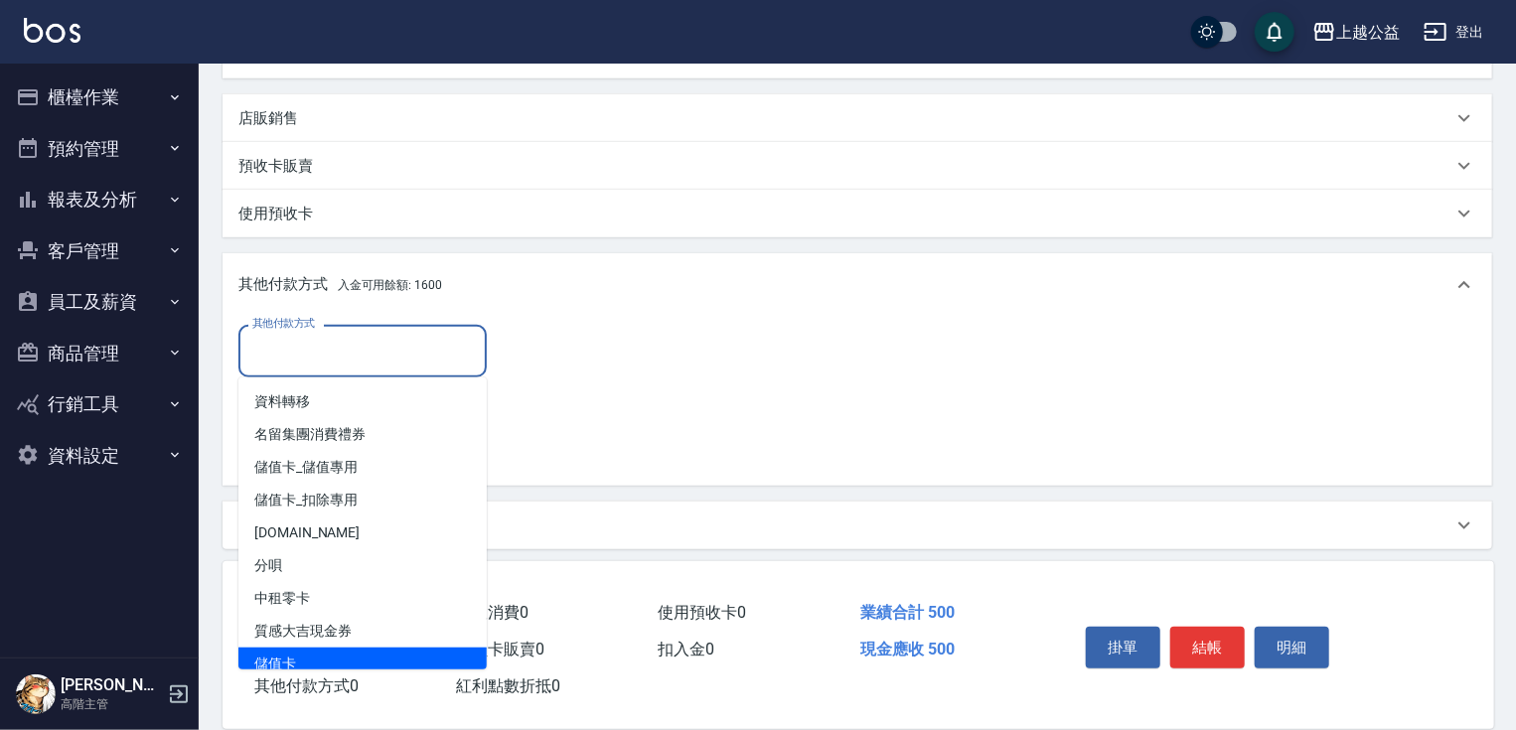
click at [314, 663] on span "儲值卡" at bounding box center [362, 664] width 248 height 33
type input "儲值卡"
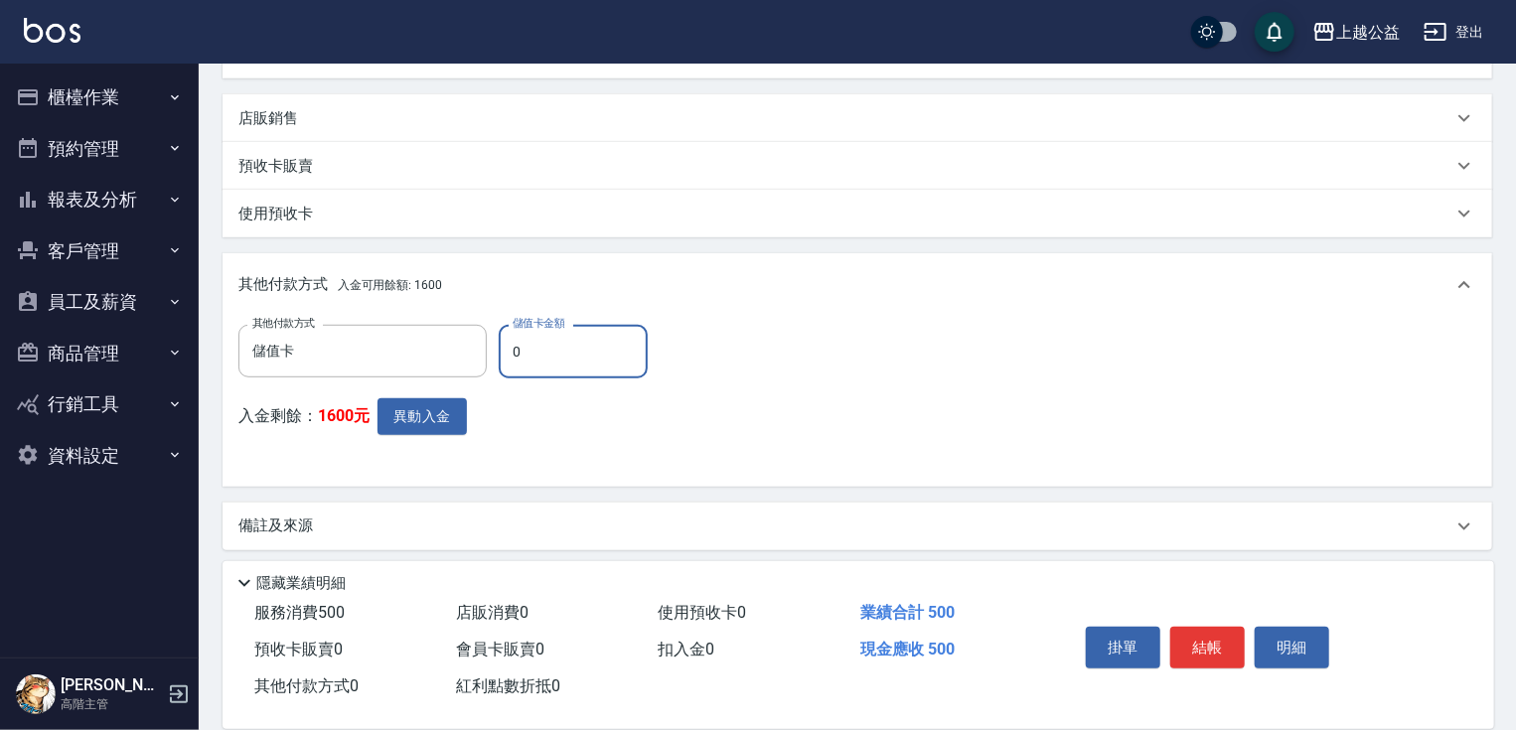
click at [556, 346] on input "0" at bounding box center [573, 352] width 149 height 54
click at [557, 346] on input "0" at bounding box center [573, 352] width 149 height 54
type input "500"
click at [508, 399] on div "入金剩餘： 1600元 異動入金" at bounding box center [448, 434] width 421 height 73
click at [450, 409] on button "異動入金" at bounding box center [422, 416] width 89 height 37
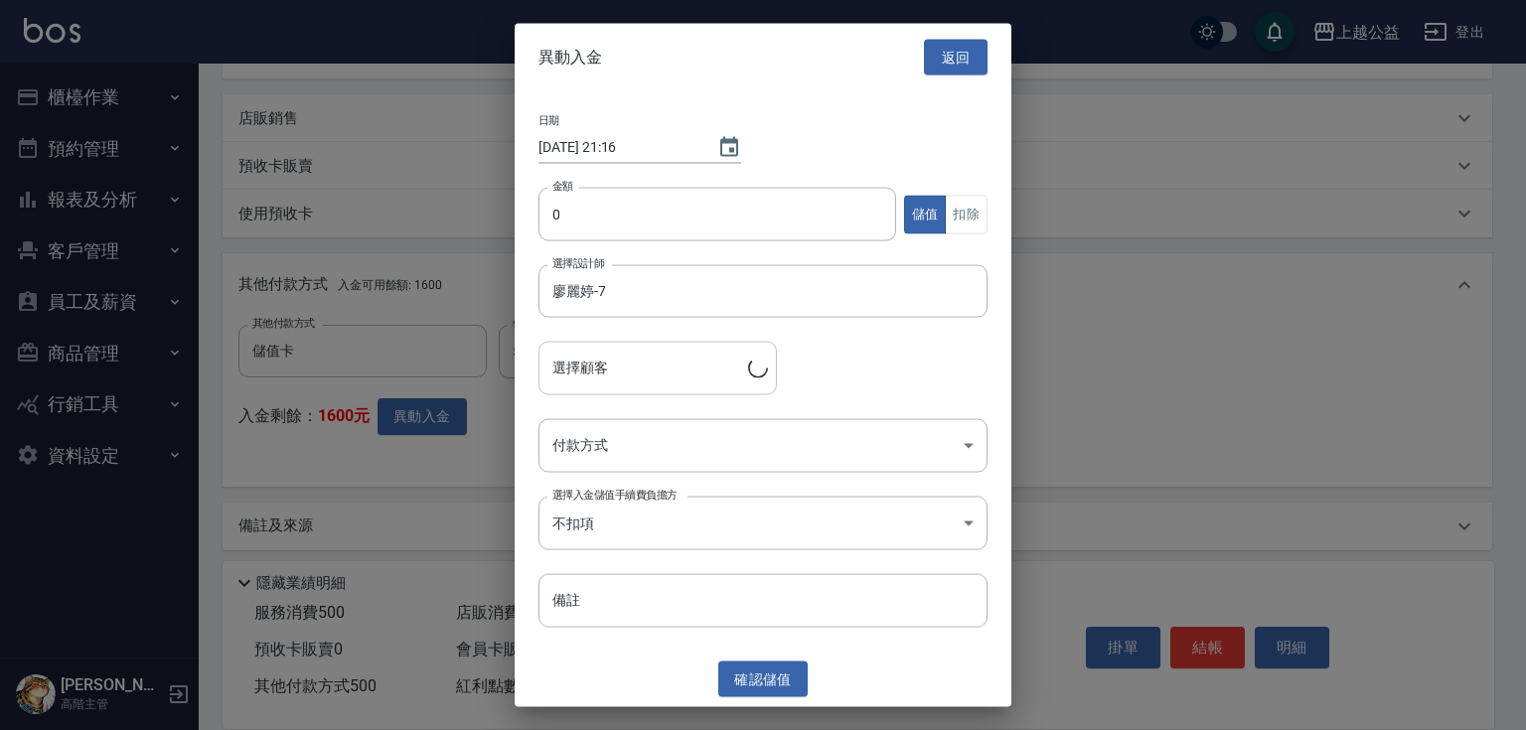
type input "陳威名/0910739831"
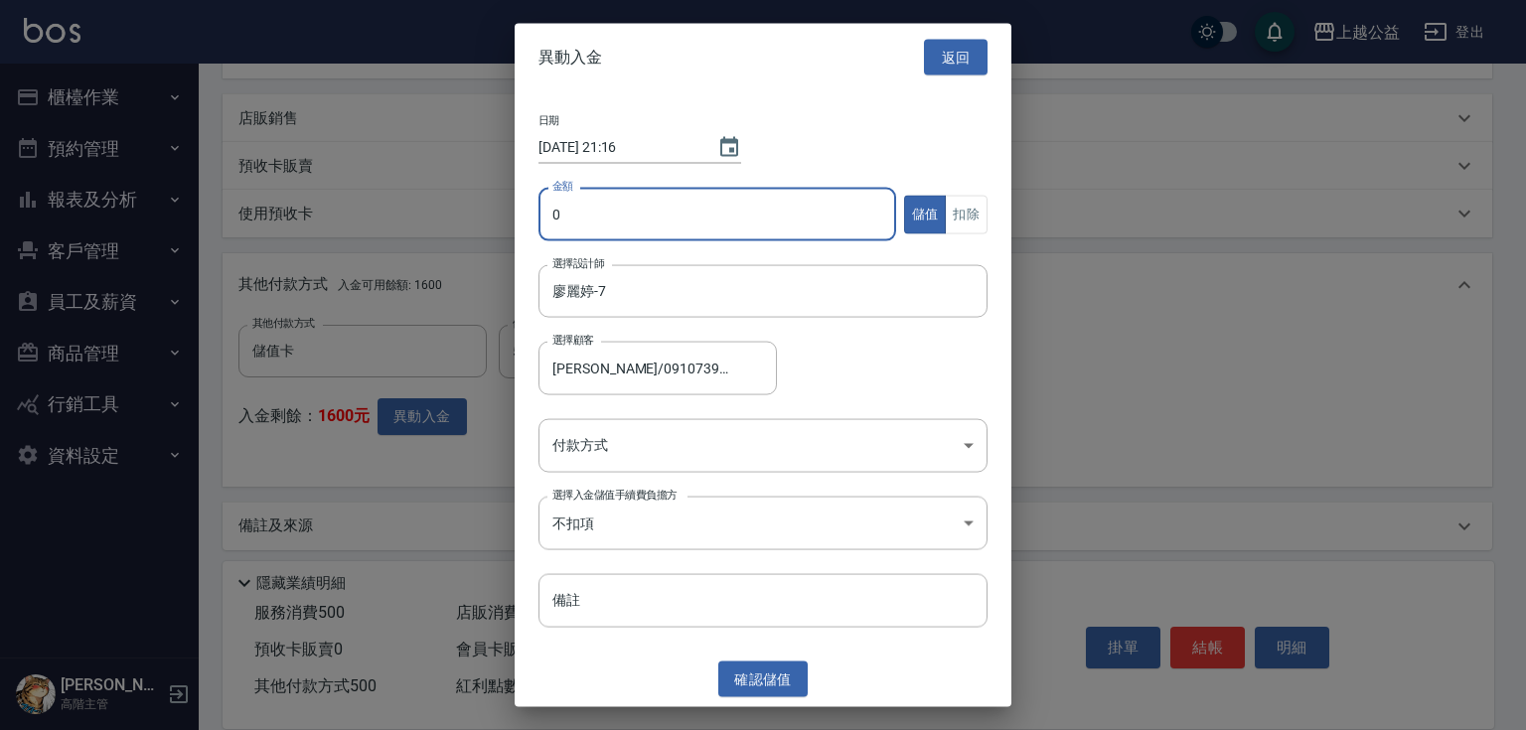
click at [613, 228] on input "0" at bounding box center [717, 215] width 358 height 54
type input "500"
click at [976, 223] on button "扣除" at bounding box center [966, 214] width 43 height 39
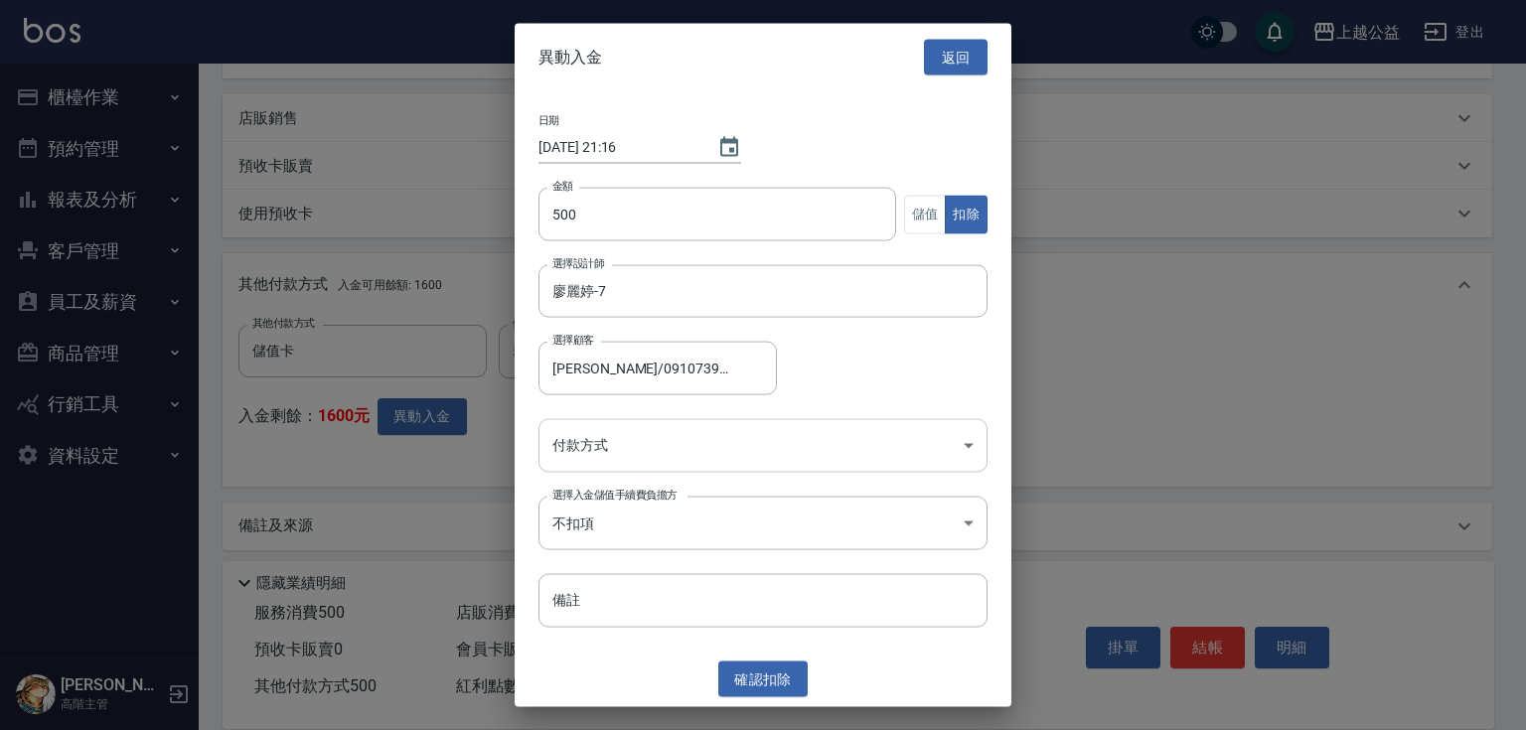
click at [648, 432] on body "上越公益 登出 櫃檯作業 打帳單 帳單列表 掛單列表 座位開單 營業儀表板 現金收支登錄 高階收支登錄 材料自購登錄 每日結帳 排班表 現場電腦打卡 掃碼打卡…" at bounding box center [763, 145] width 1526 height 1188
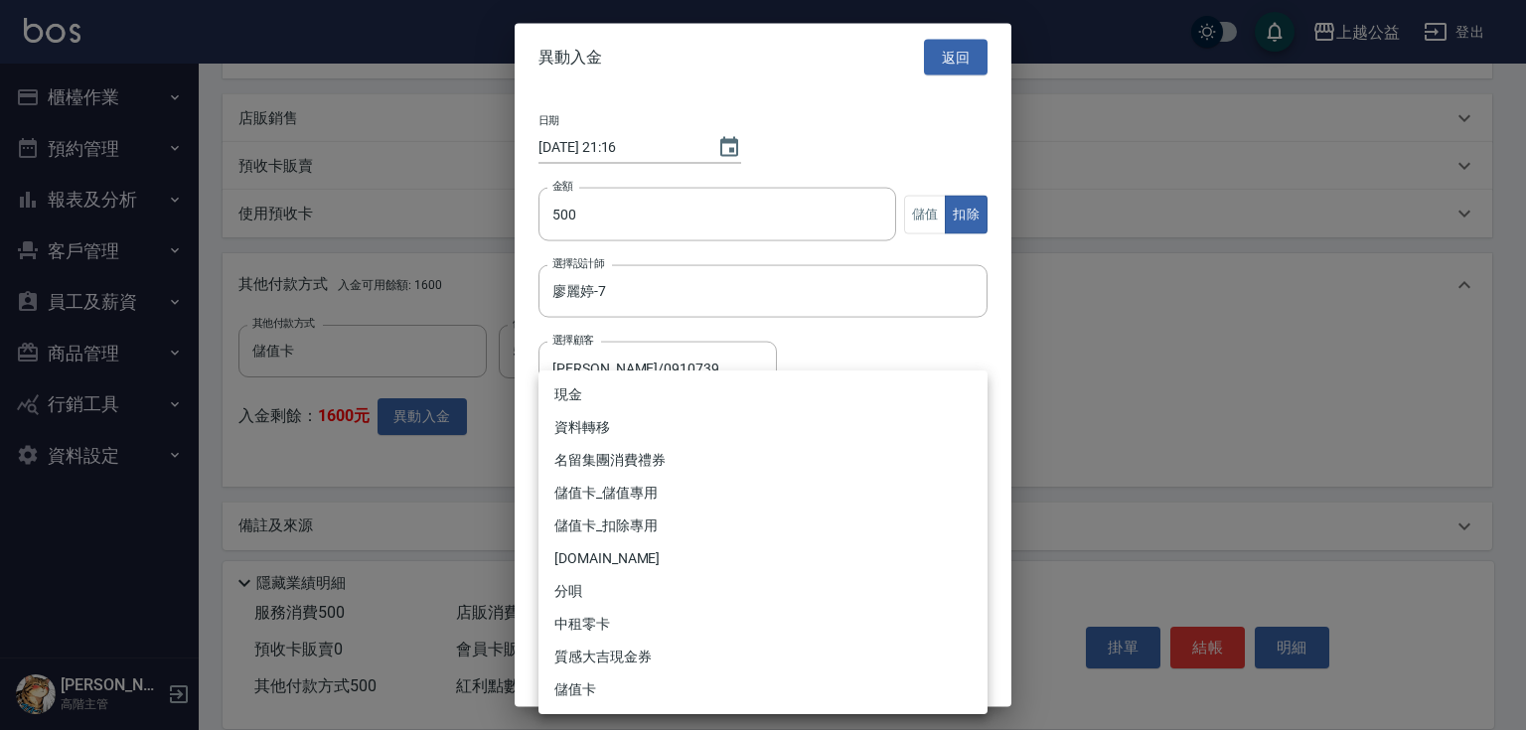
click at [627, 525] on li "儲值卡_扣除專用" at bounding box center [762, 526] width 449 height 33
type input "儲值卡_扣除專用"
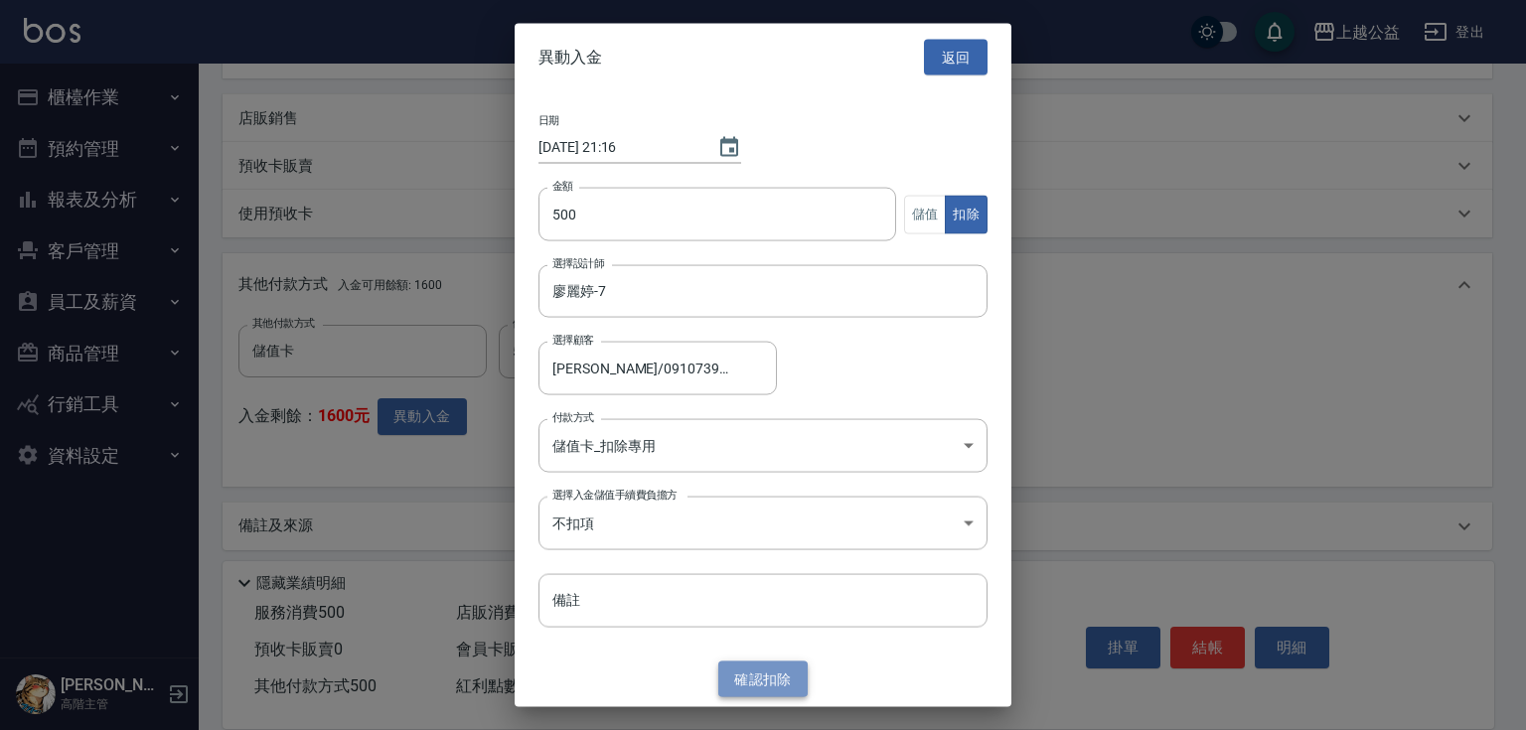
click at [785, 672] on button "確認 扣除" at bounding box center [762, 679] width 89 height 37
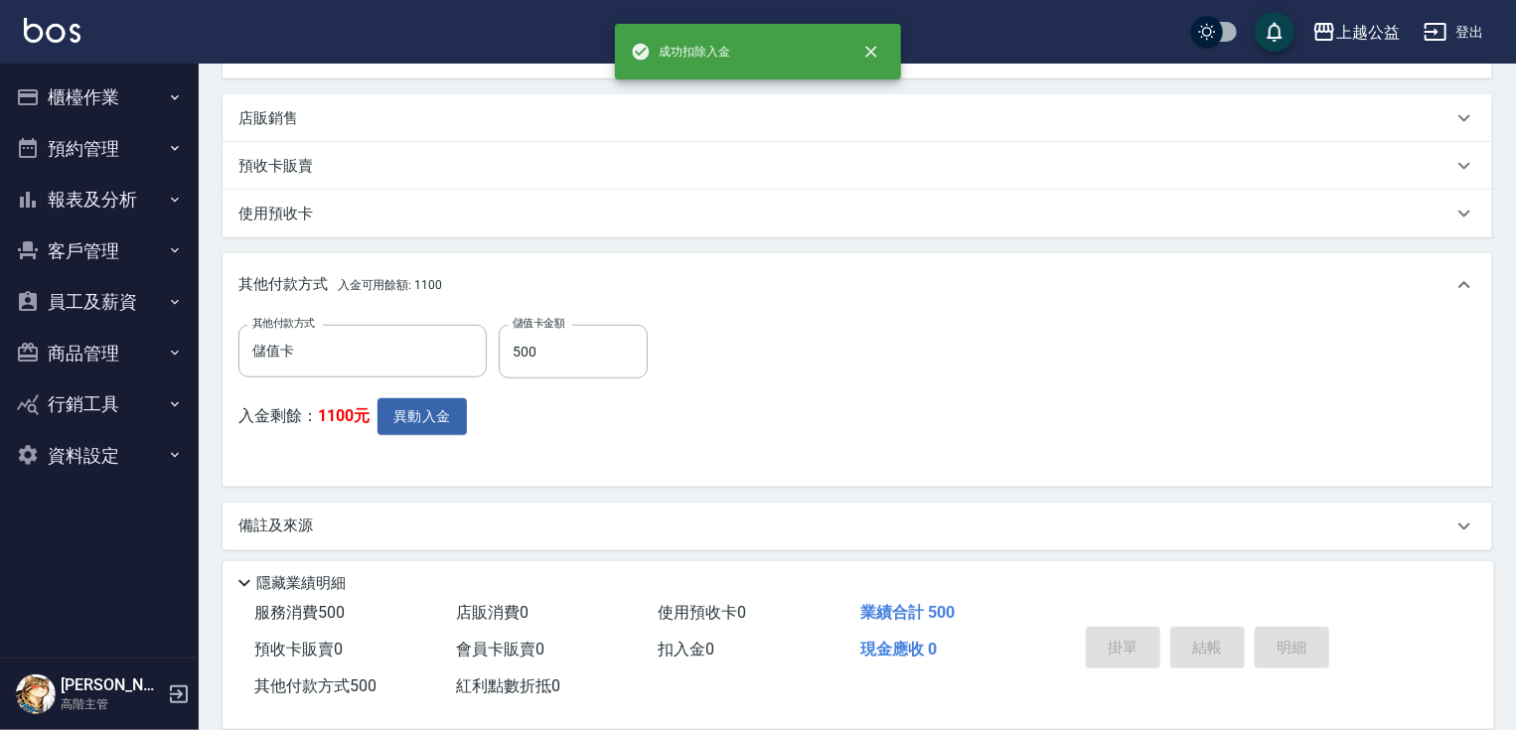
type input "2025/09/23 21:16"
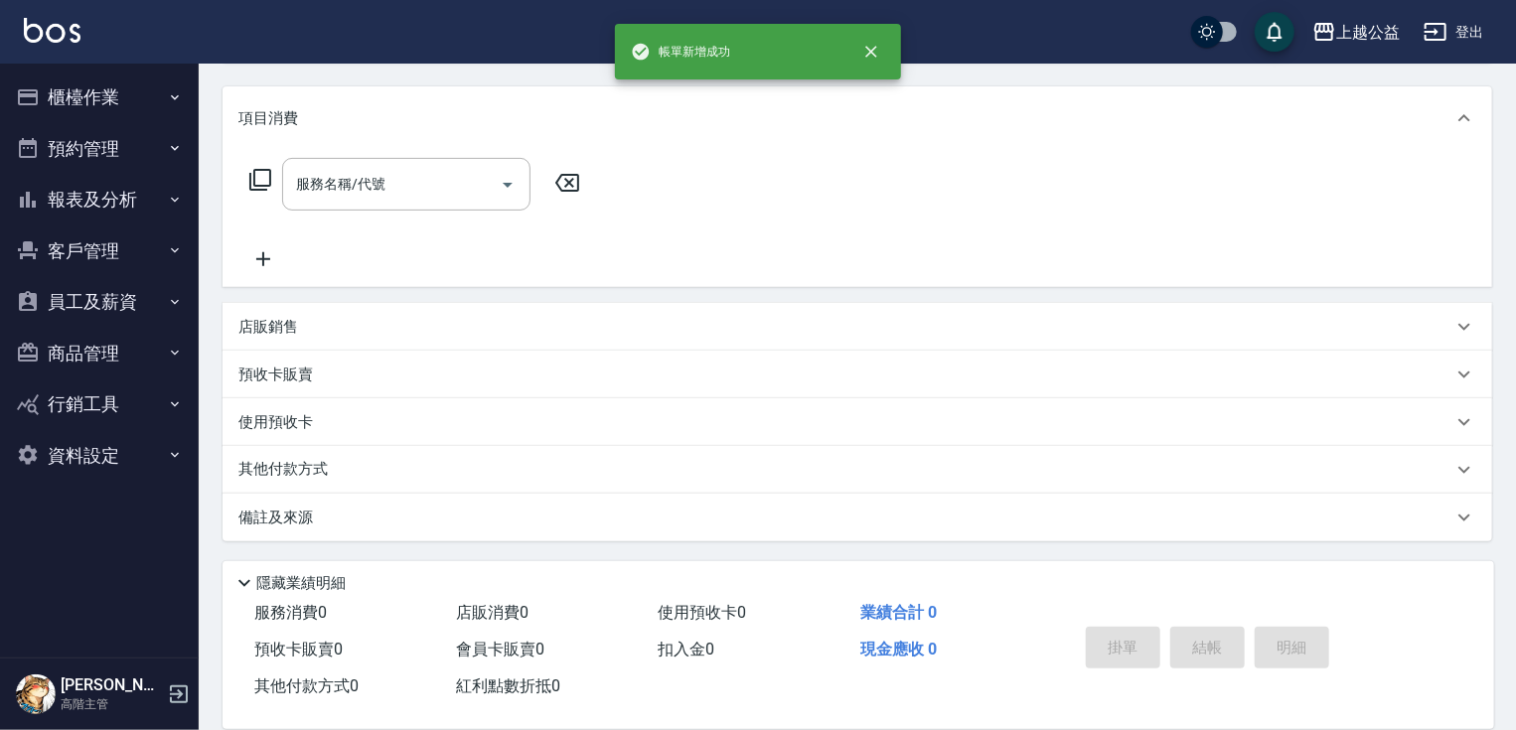
scroll to position [0, 0]
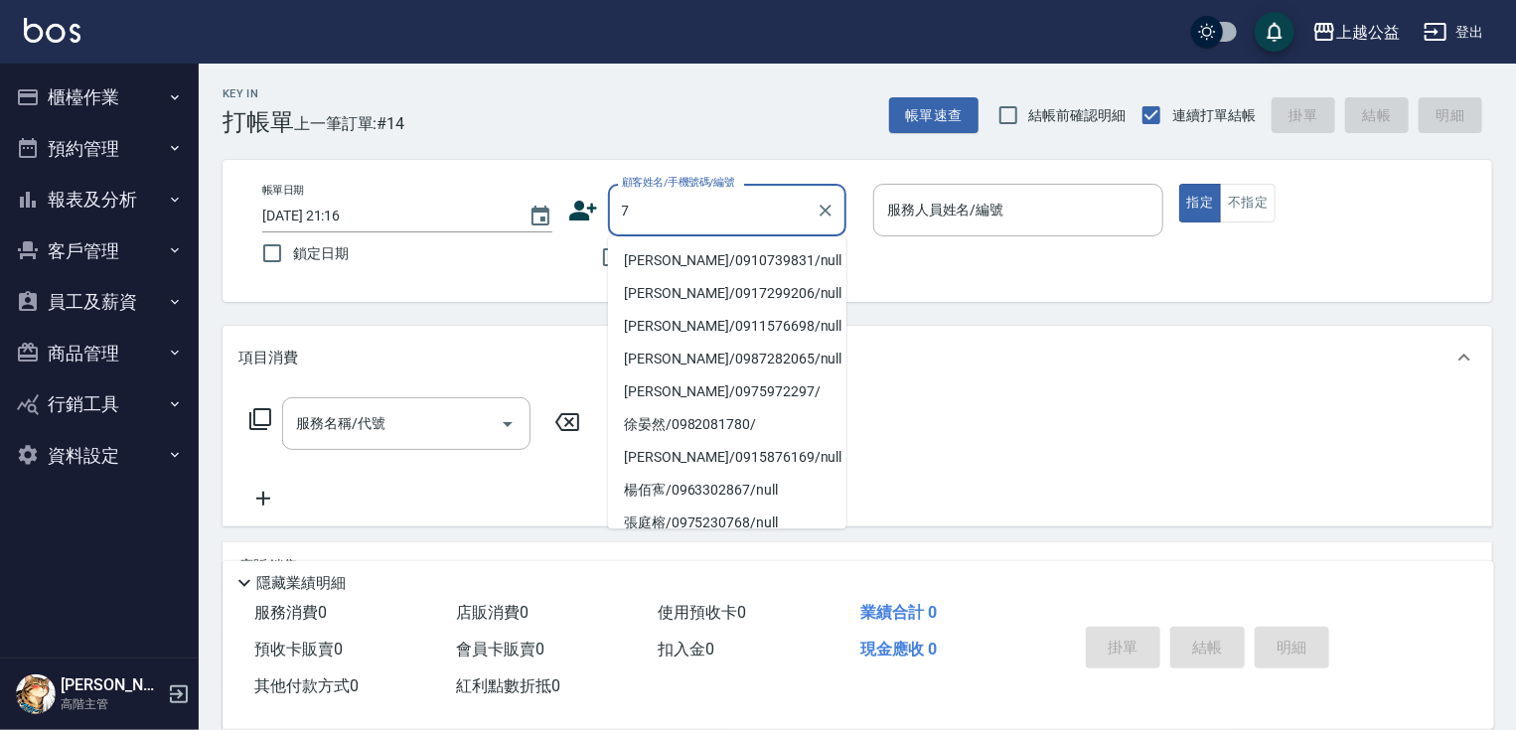
type input "7"
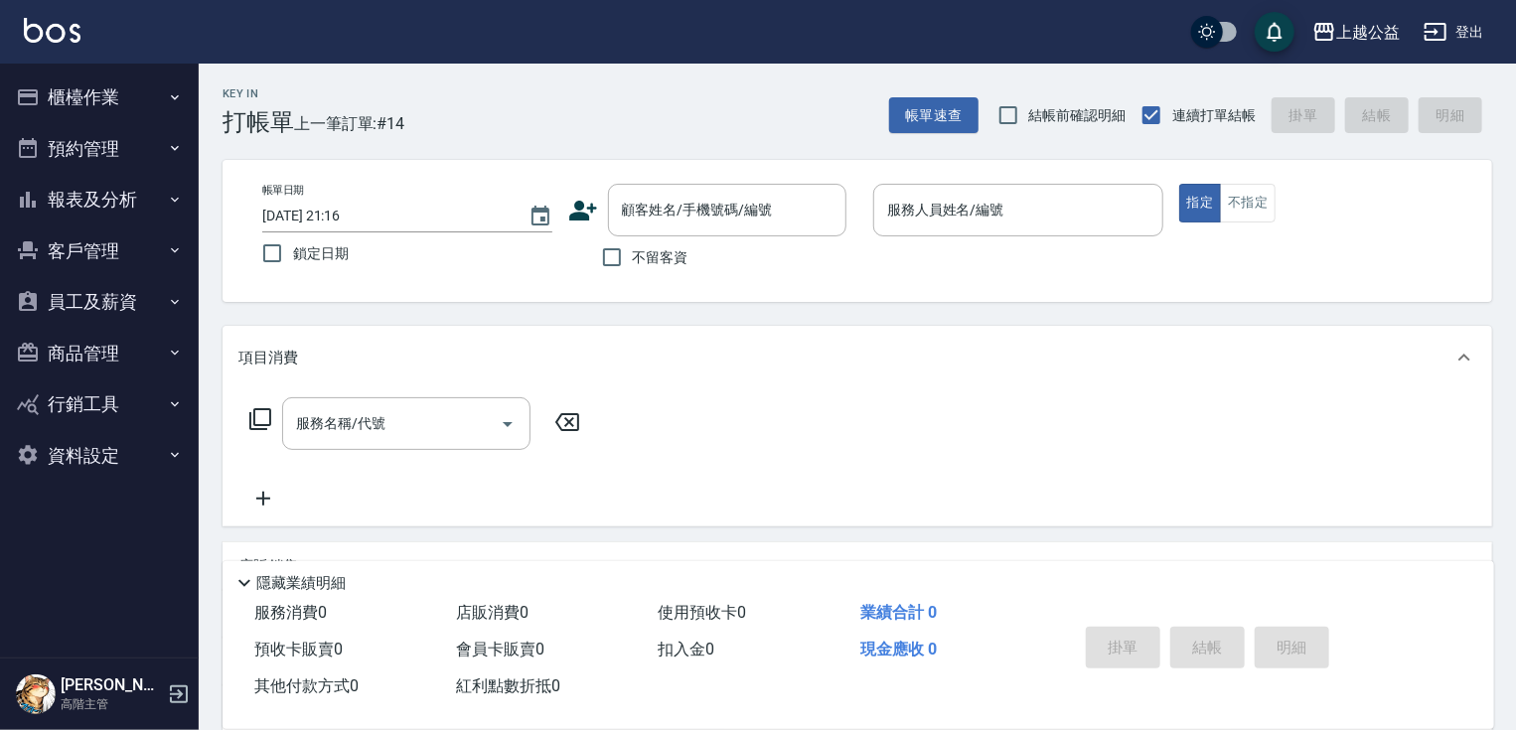
drag, startPoint x: 889, startPoint y: 573, endPoint x: 762, endPoint y: 401, distance: 213.8
click at [887, 573] on div "隱藏業績明細" at bounding box center [863, 583] width 1262 height 24
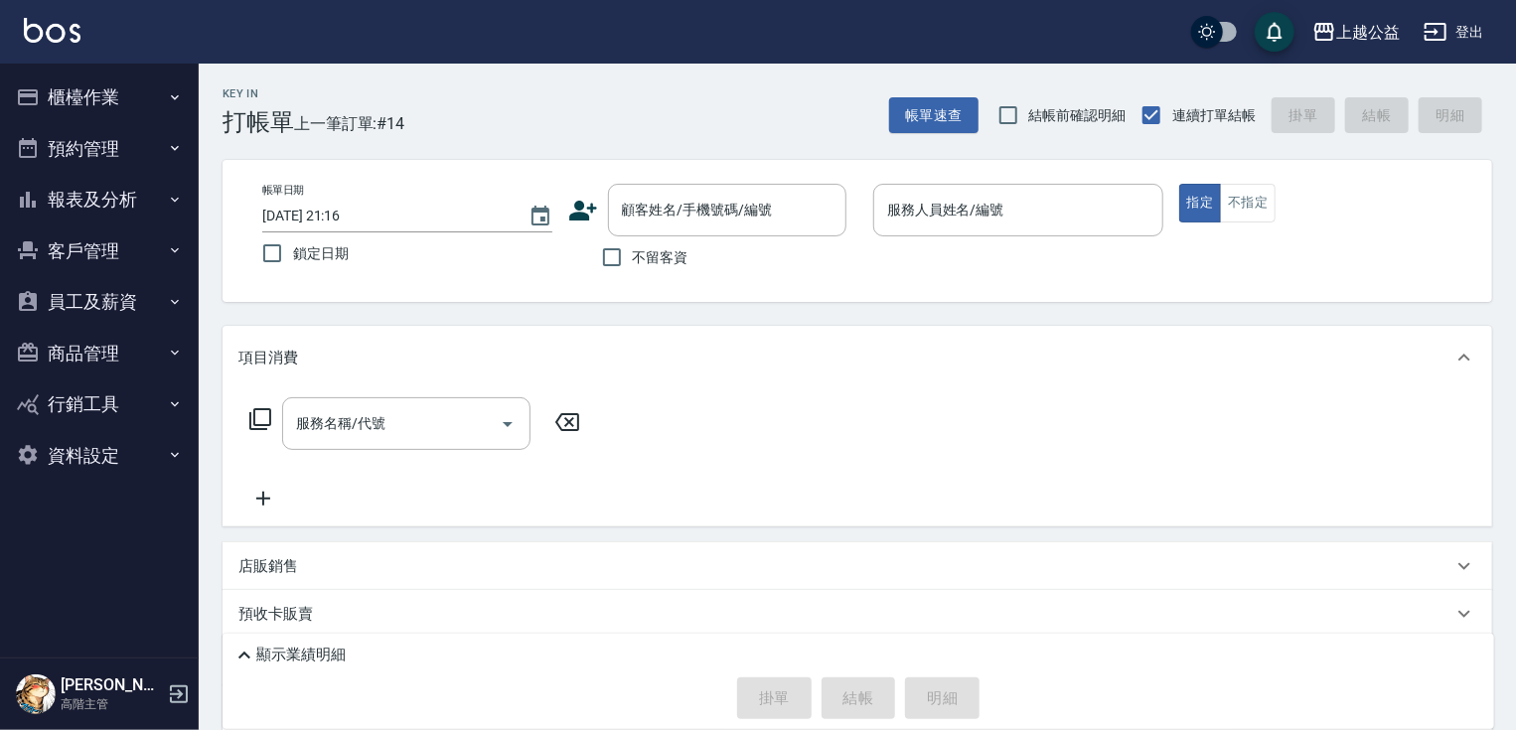
click at [670, 270] on label "不留客資" at bounding box center [639, 257] width 97 height 42
click at [633, 270] on input "不留客資" at bounding box center [612, 257] width 42 height 42
checkbox input "true"
click at [538, 650] on div "顯示業績明細" at bounding box center [863, 656] width 1262 height 24
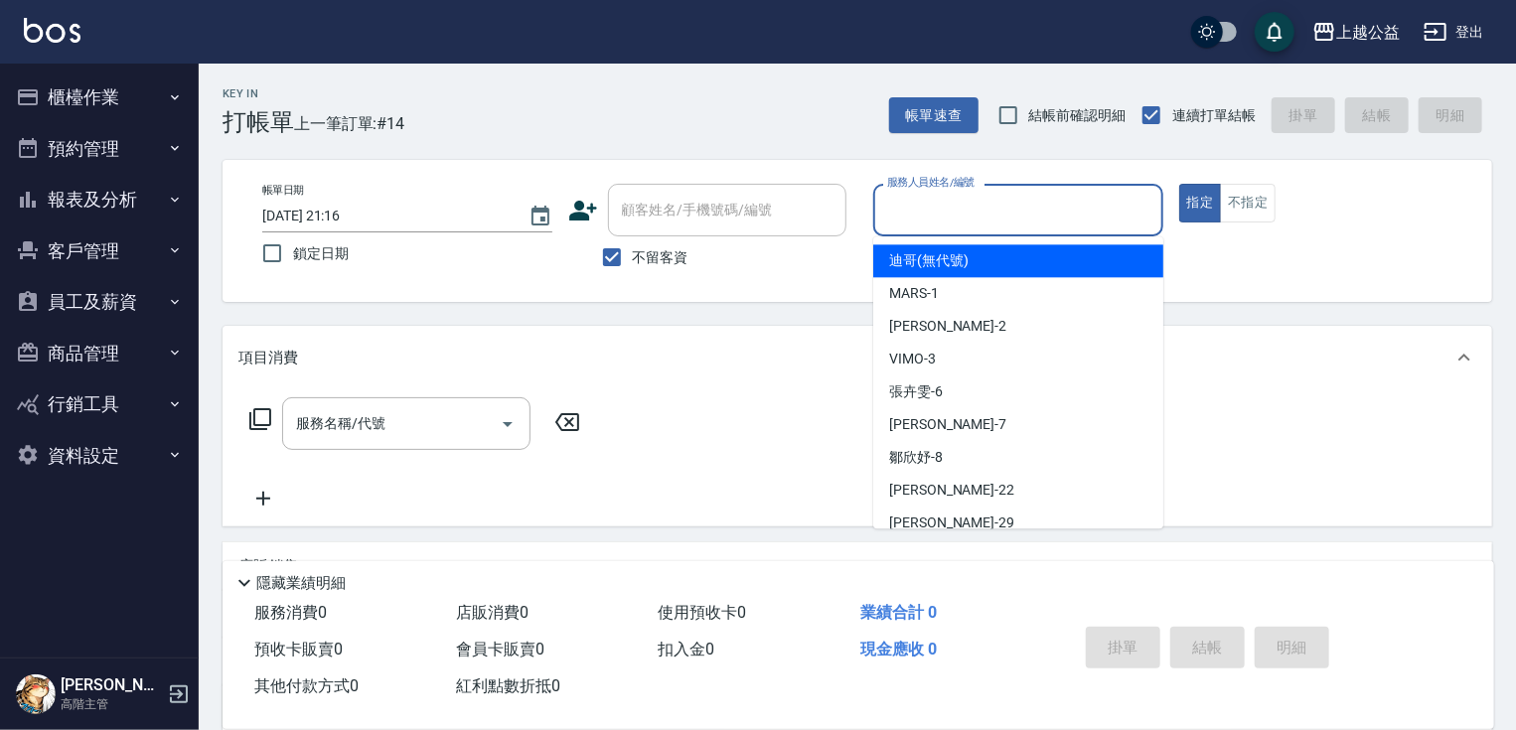
click at [964, 220] on input "服務人員姓名/編號" at bounding box center [1018, 210] width 272 height 35
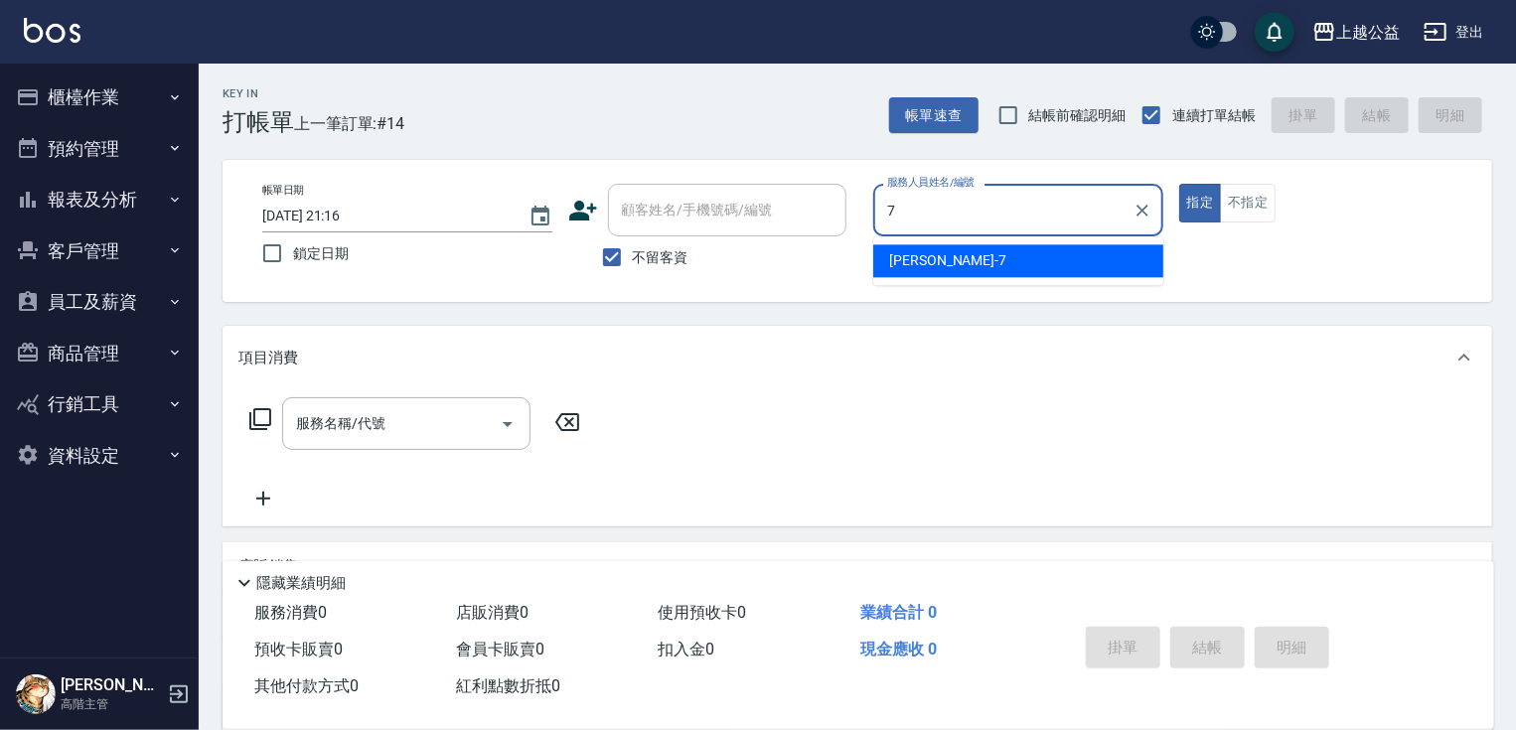
type input "廖麗婷-7"
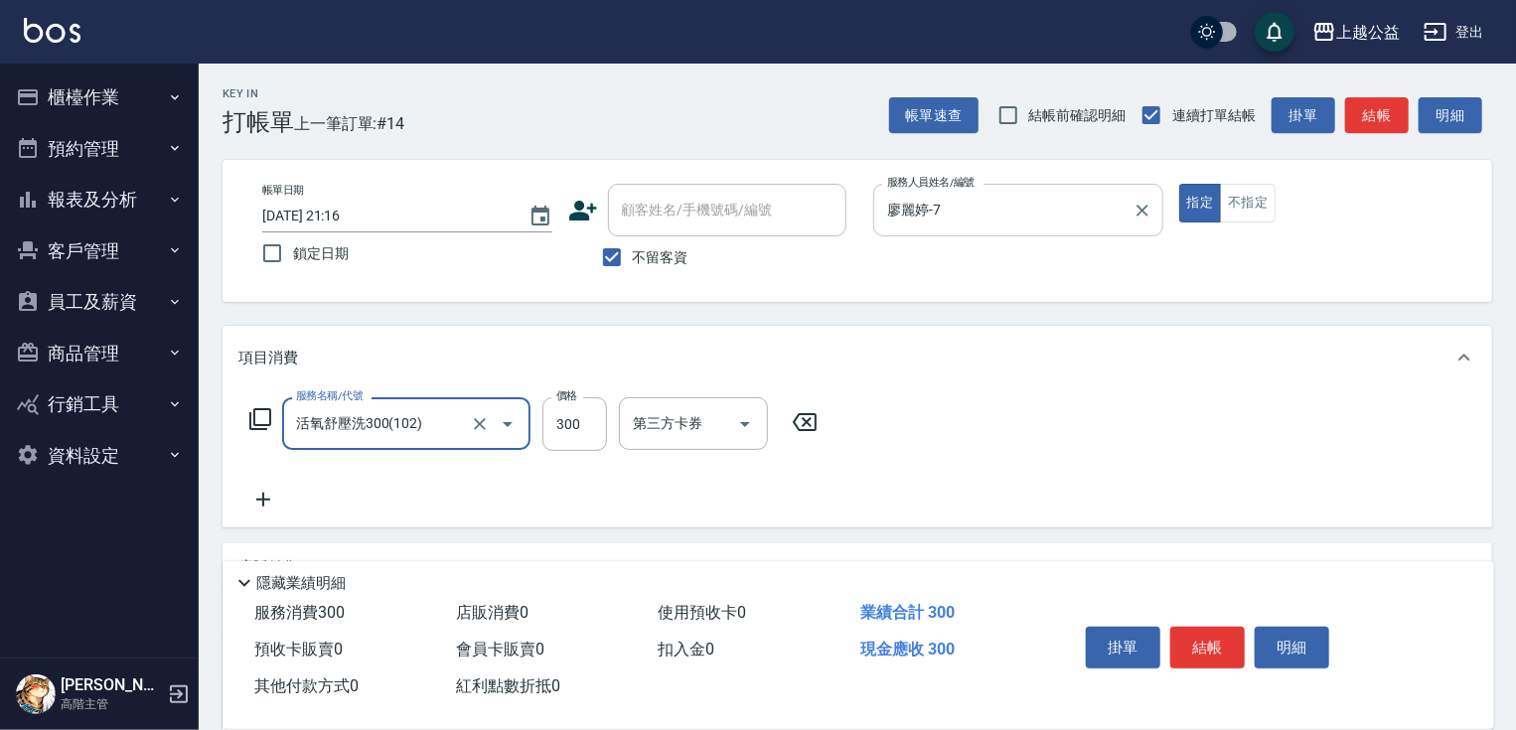
type input "活氧舒壓洗300(102)"
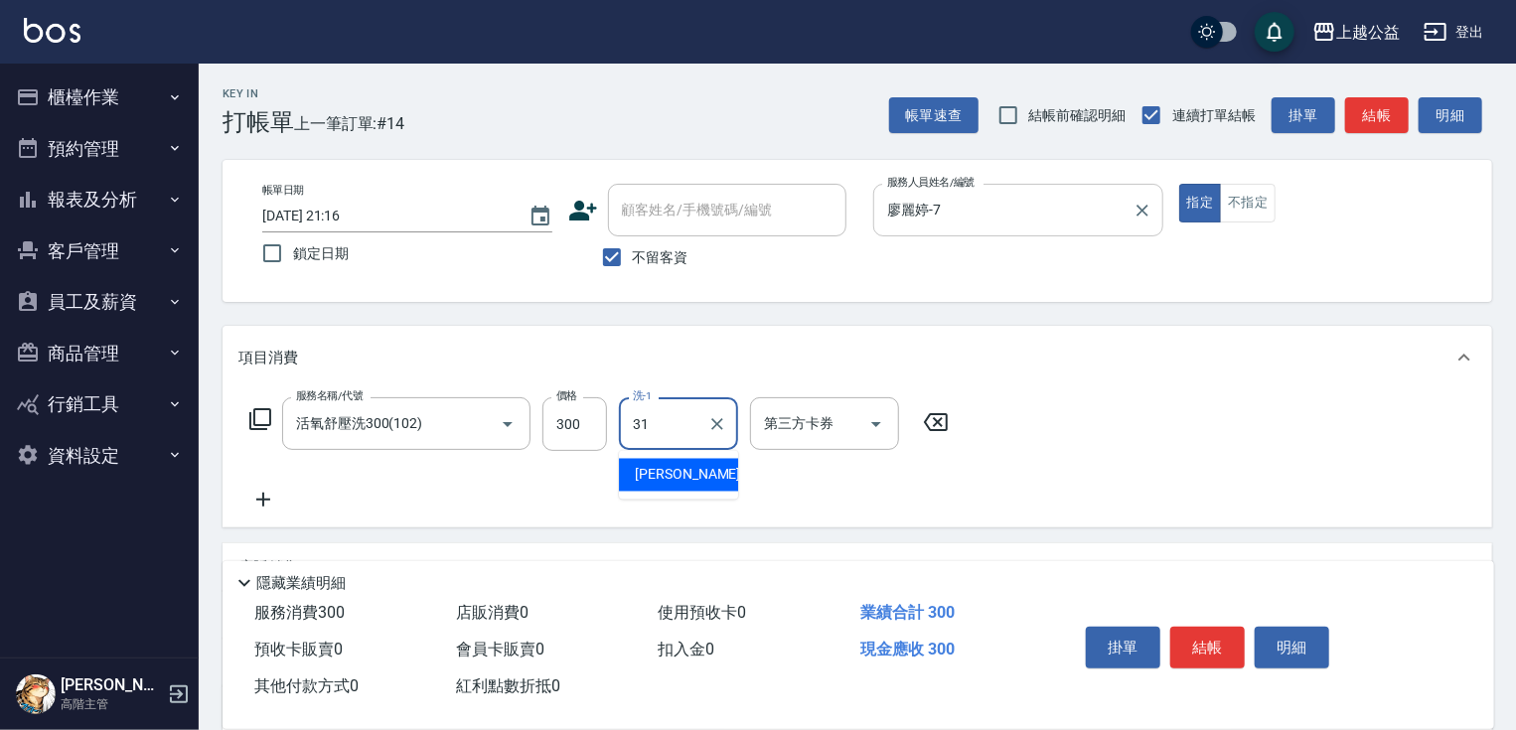
type input "郭宸均-31"
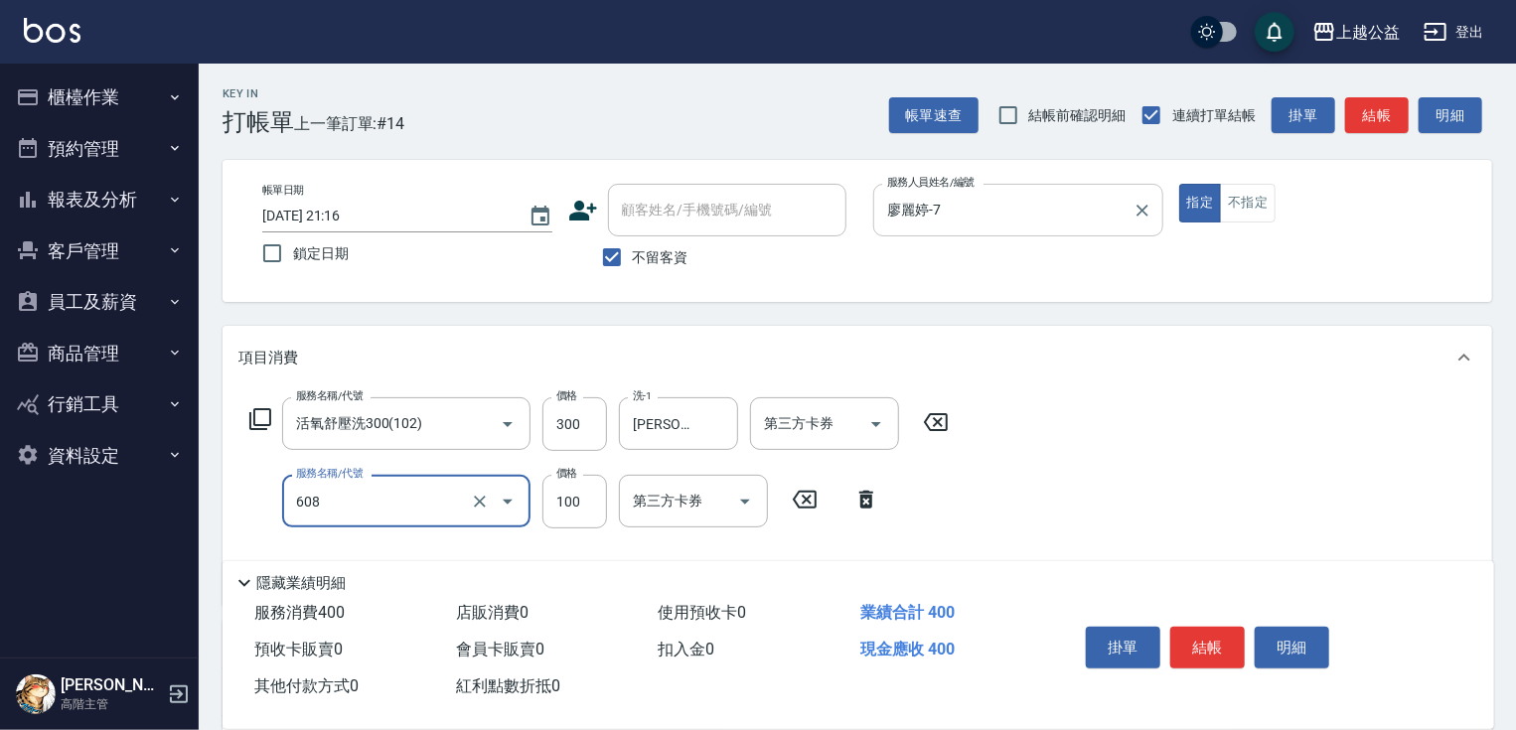
type input "精油長髮(608)"
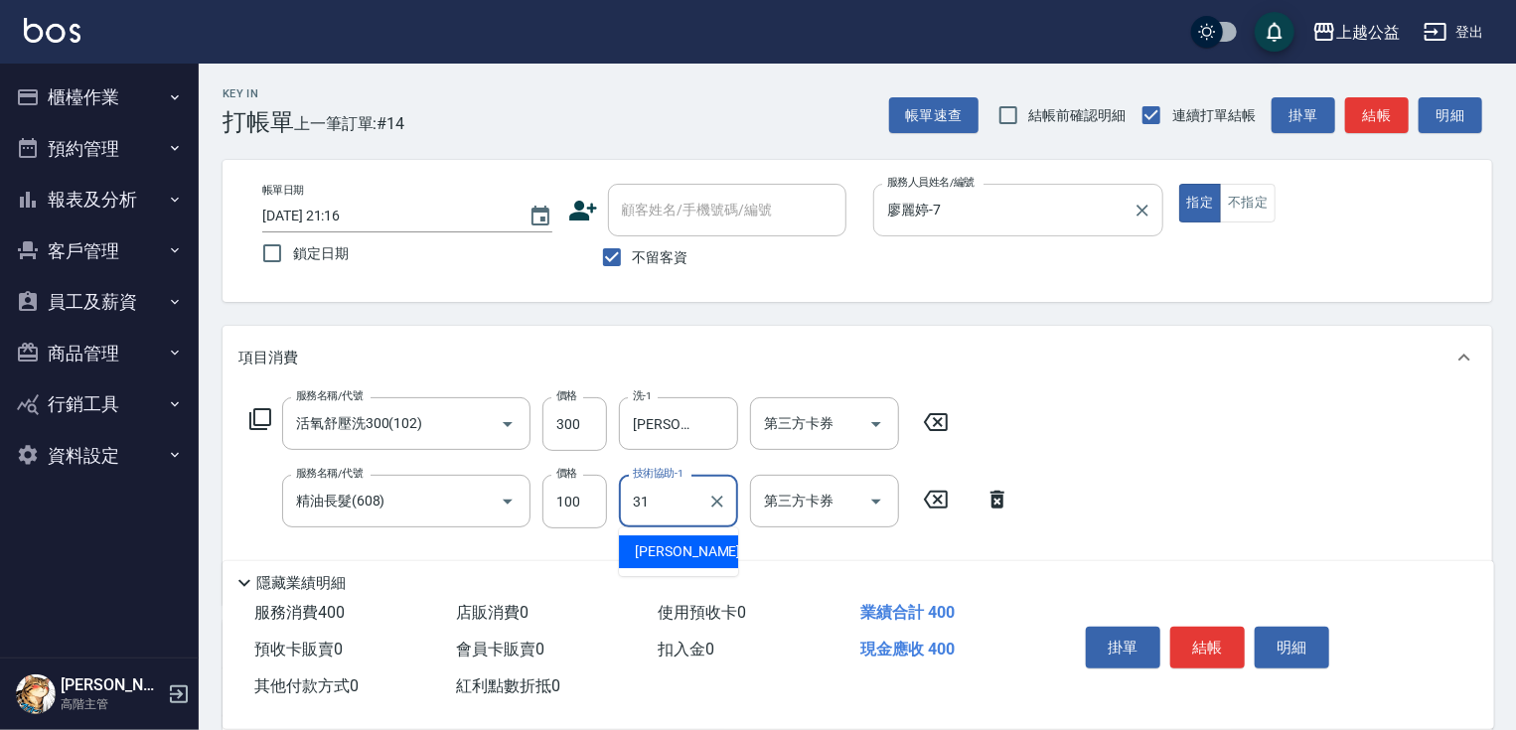
type input "郭宸均-31"
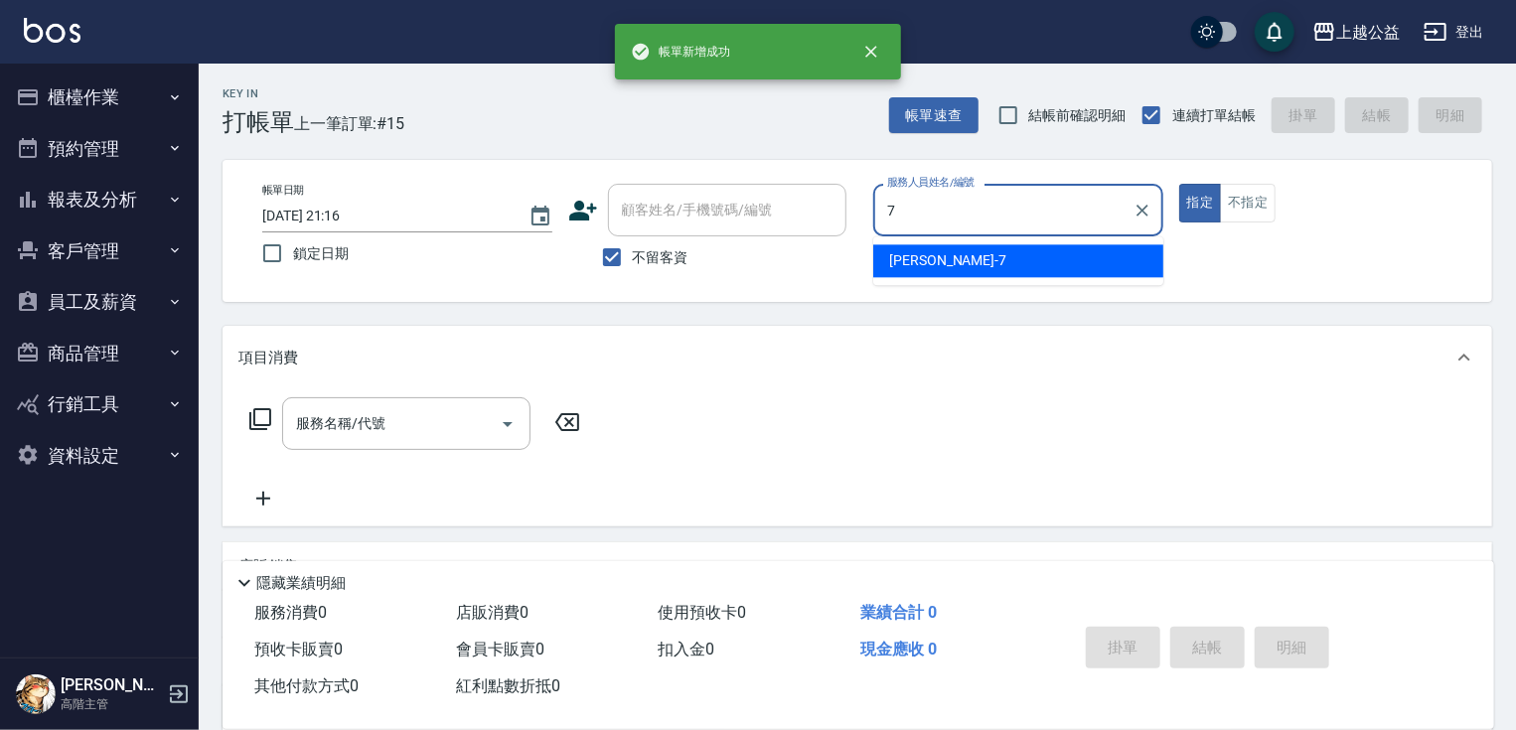
type input "廖麗婷-7"
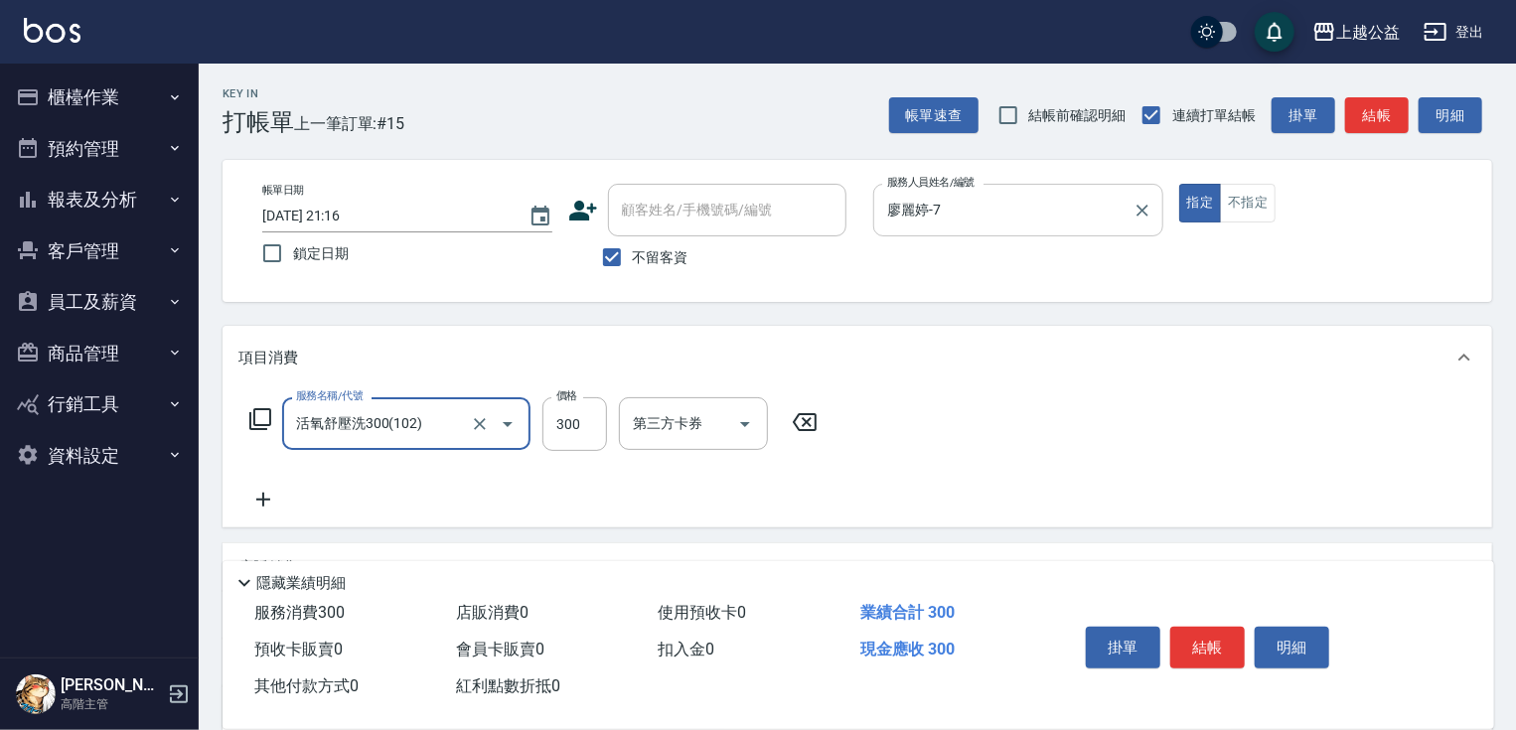
type input "活氧舒壓洗300(102)"
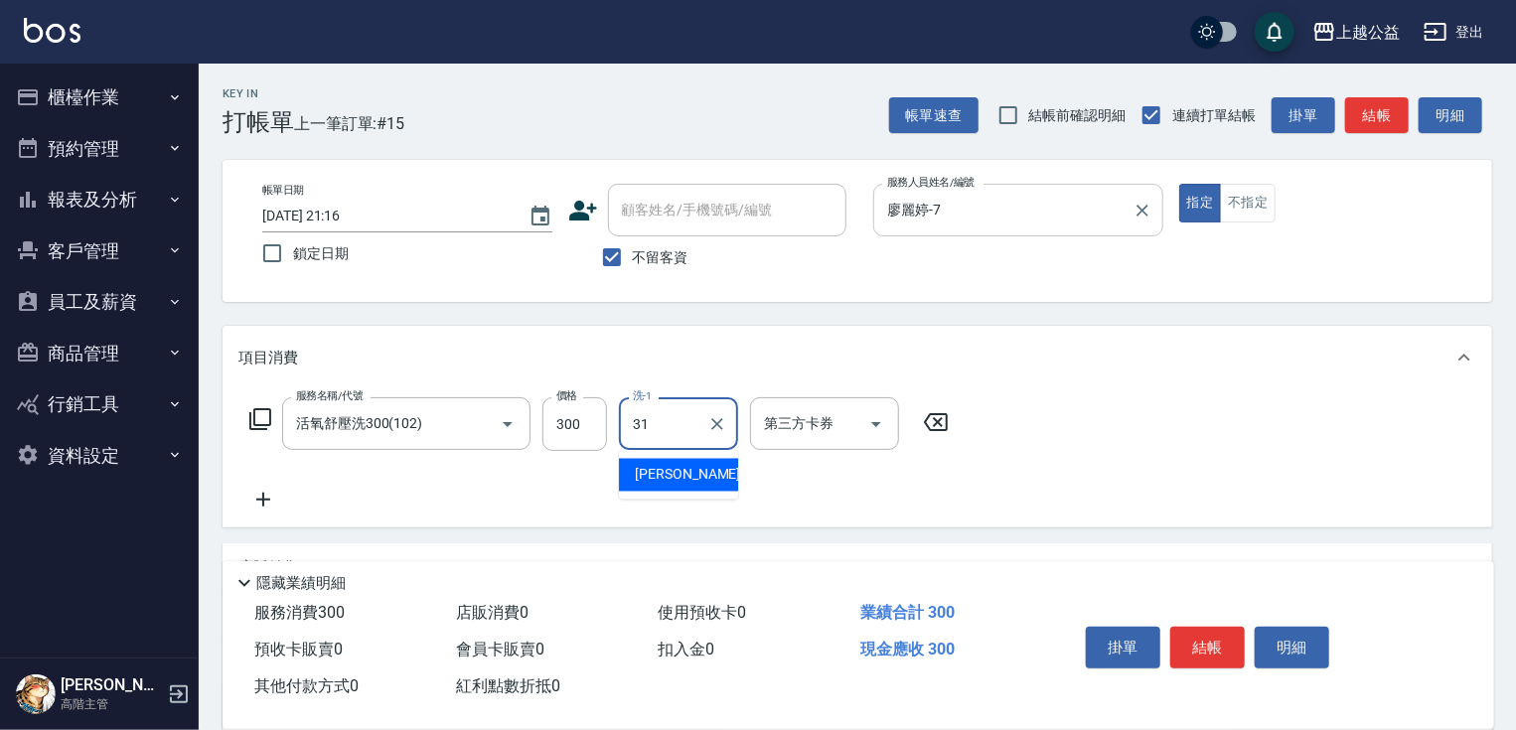
type input "郭宸均-31"
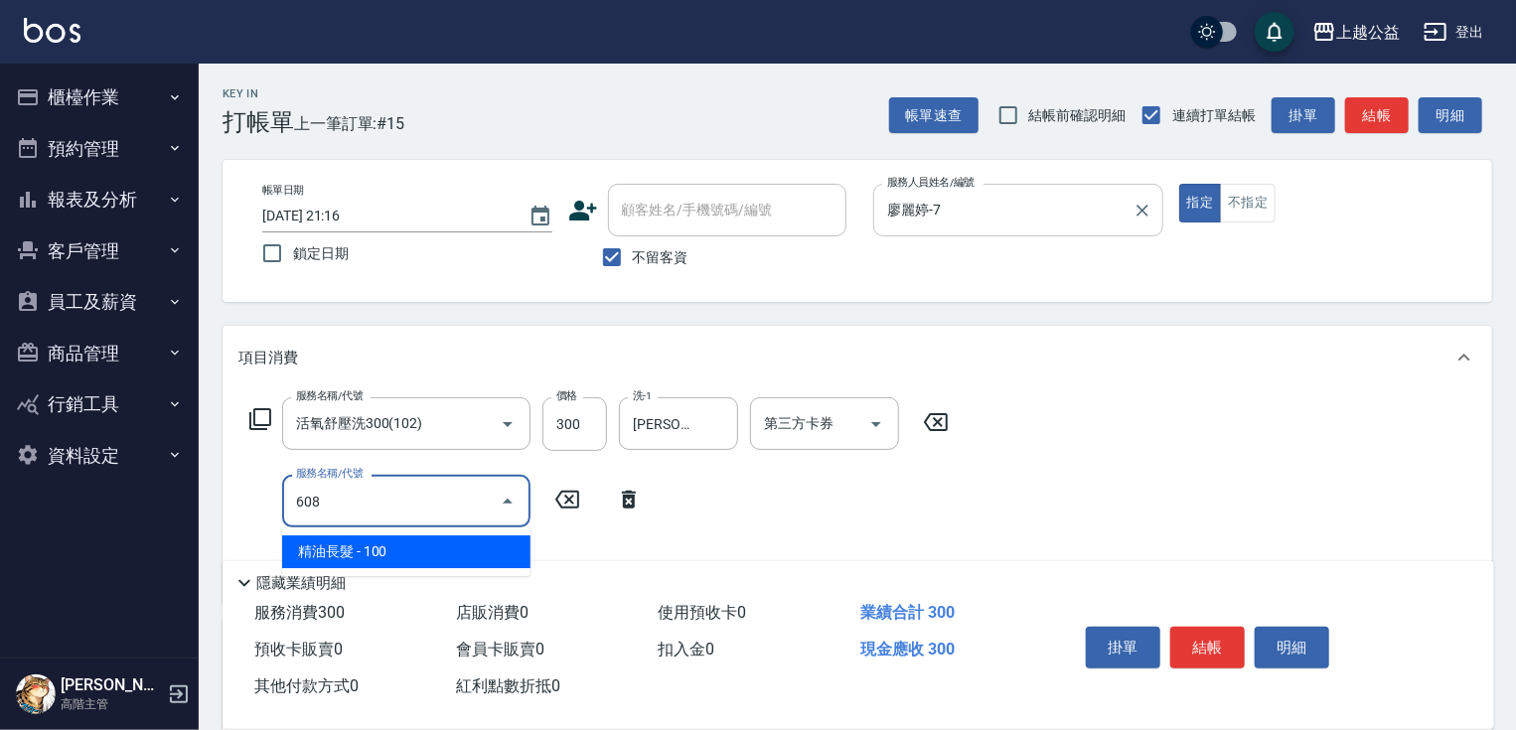
type input "精油長髮(608)"
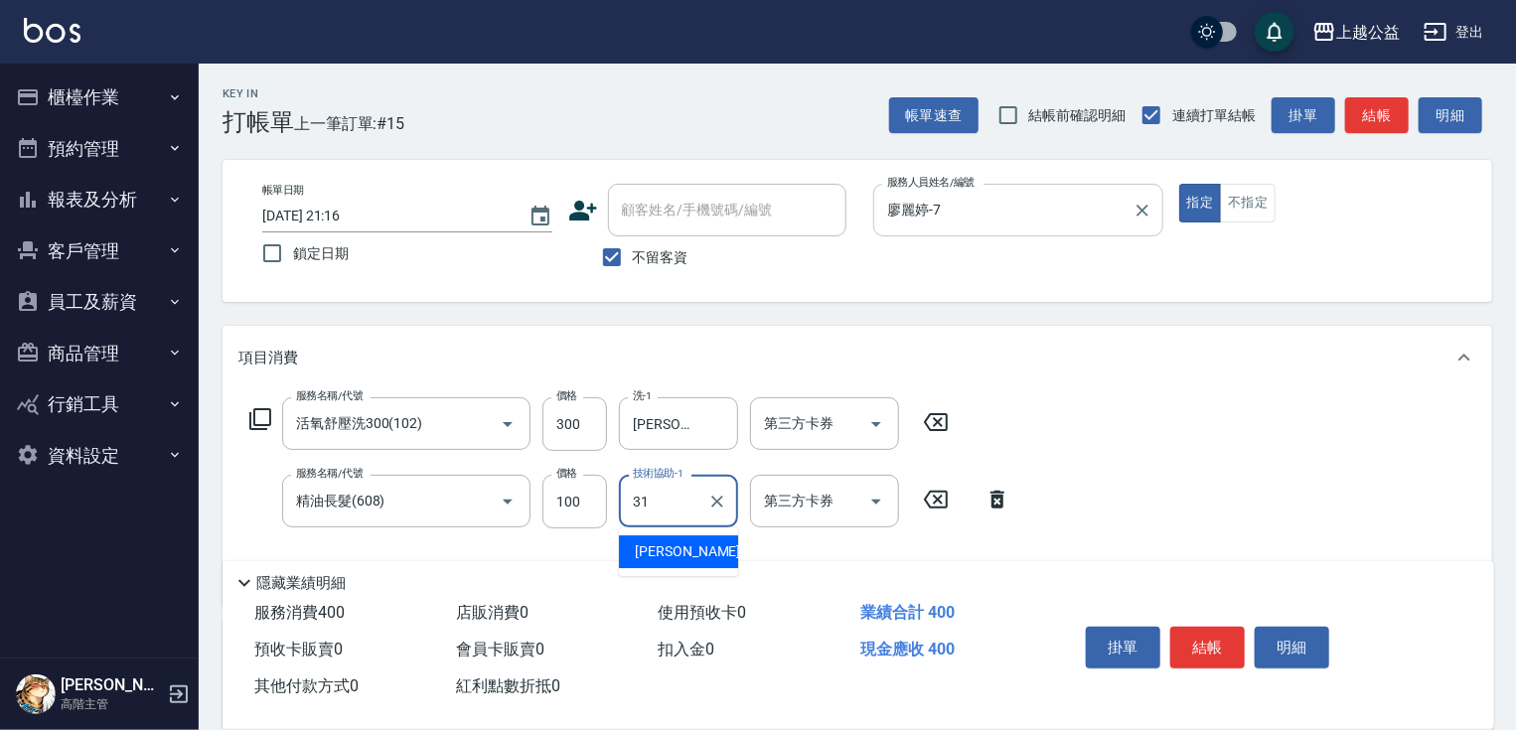
type input "郭宸均-31"
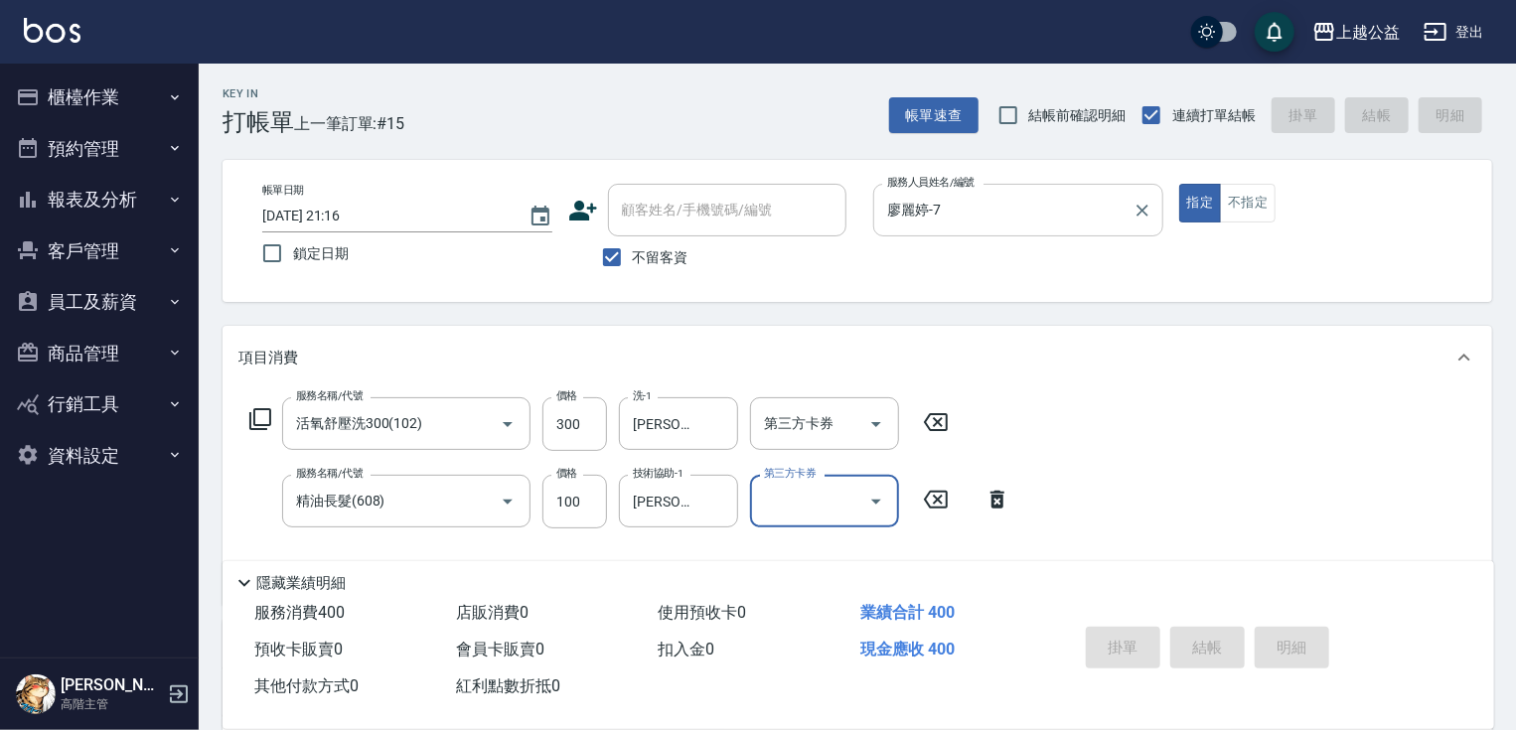
type input "2025/09/23 21:17"
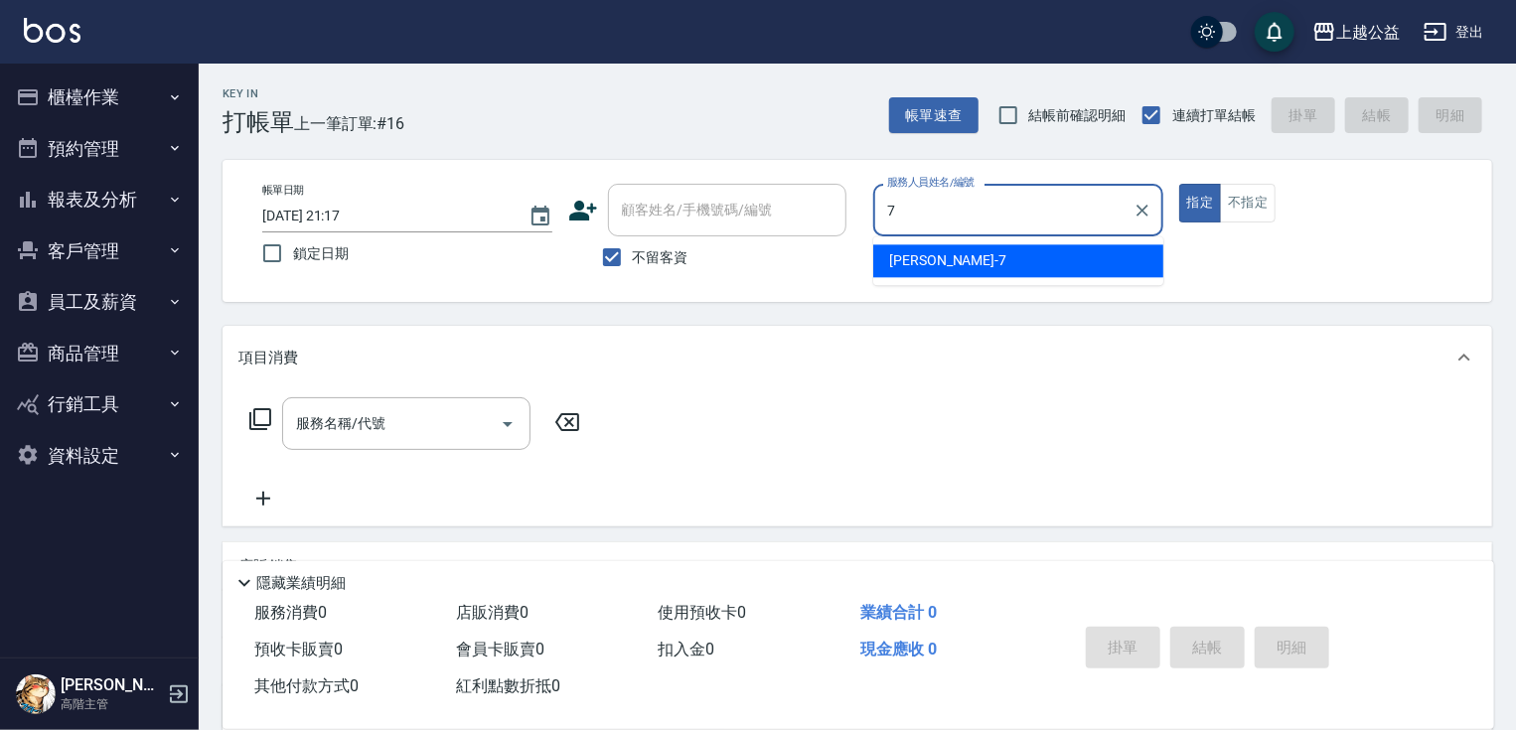
type input "廖麗婷-7"
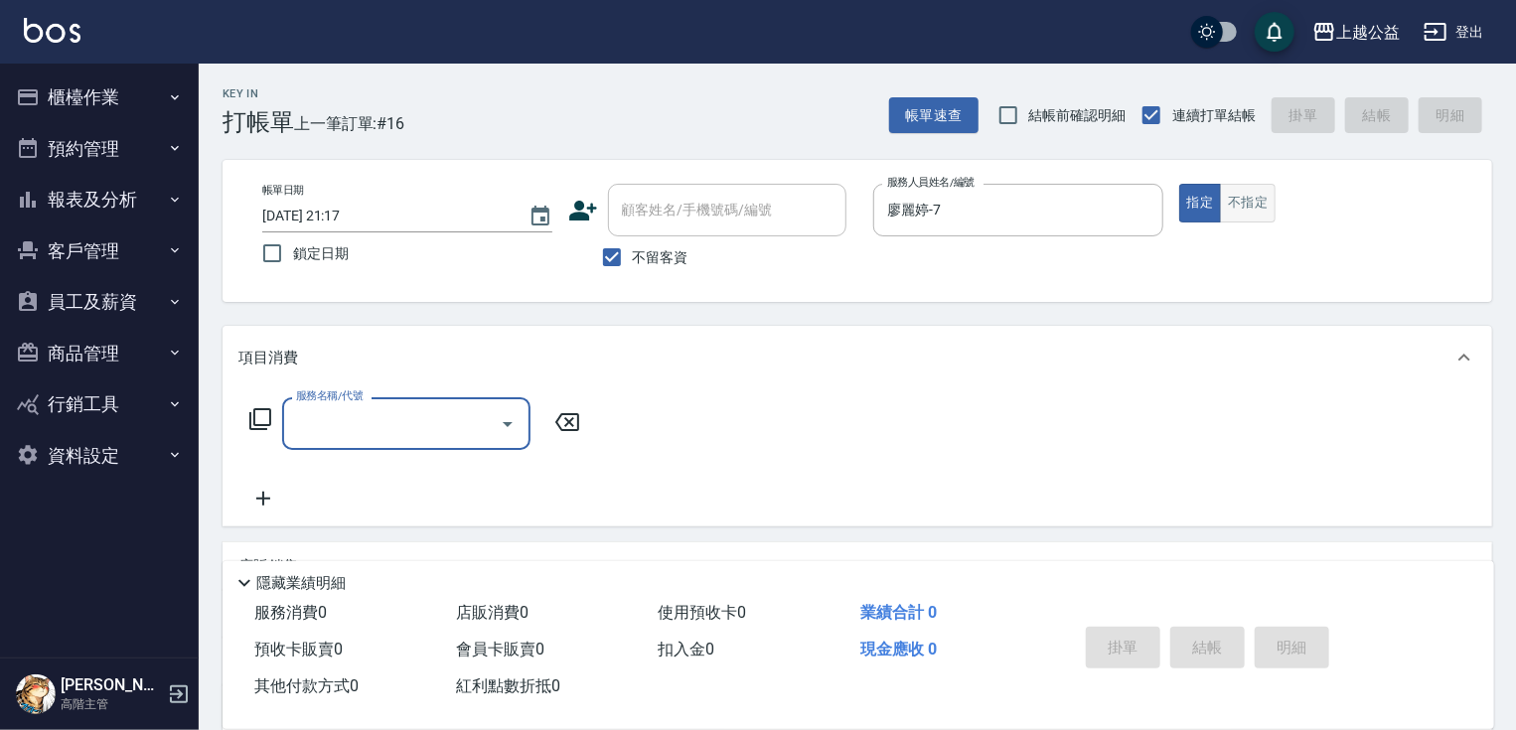
click at [1230, 195] on button "不指定" at bounding box center [1248, 203] width 56 height 39
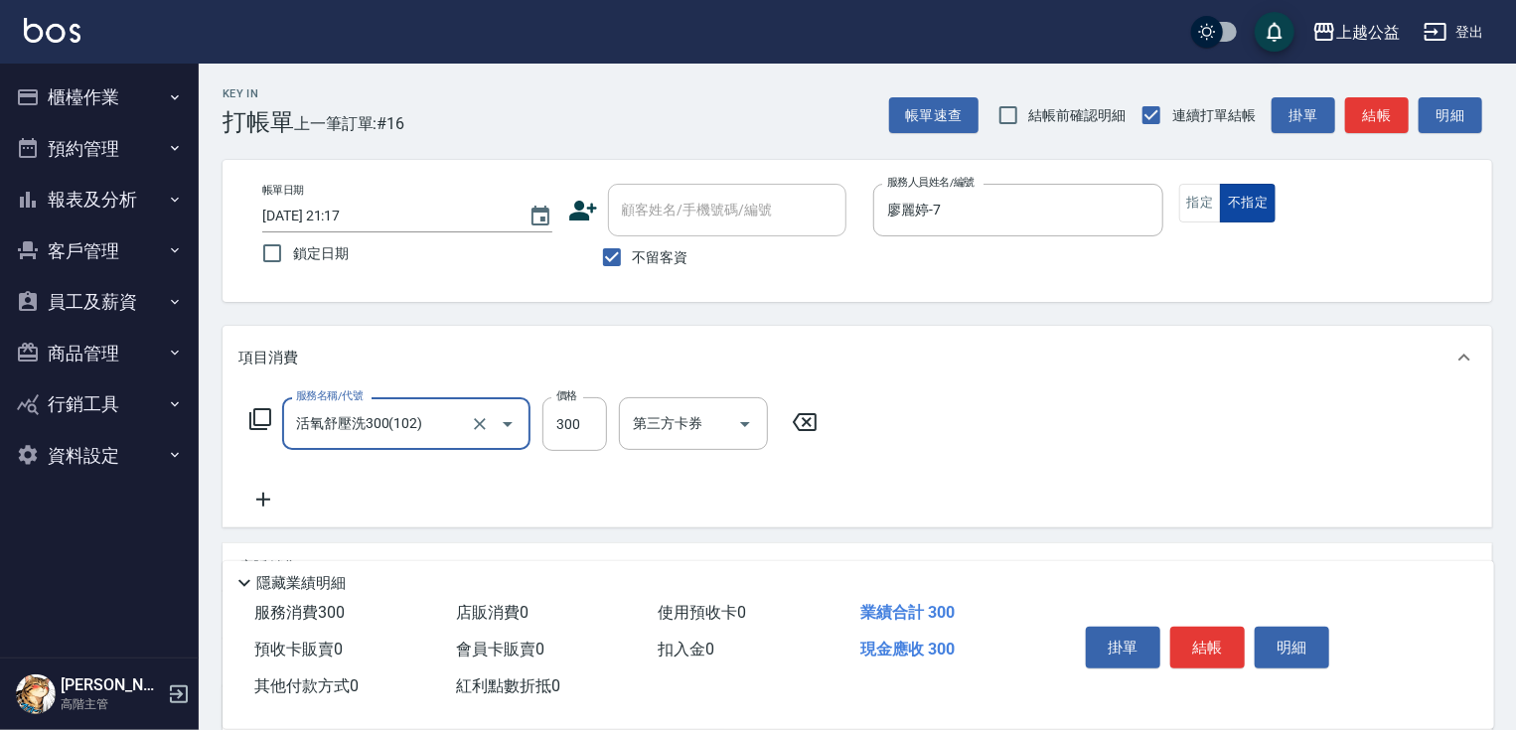
type input "活氧舒壓洗300(102)"
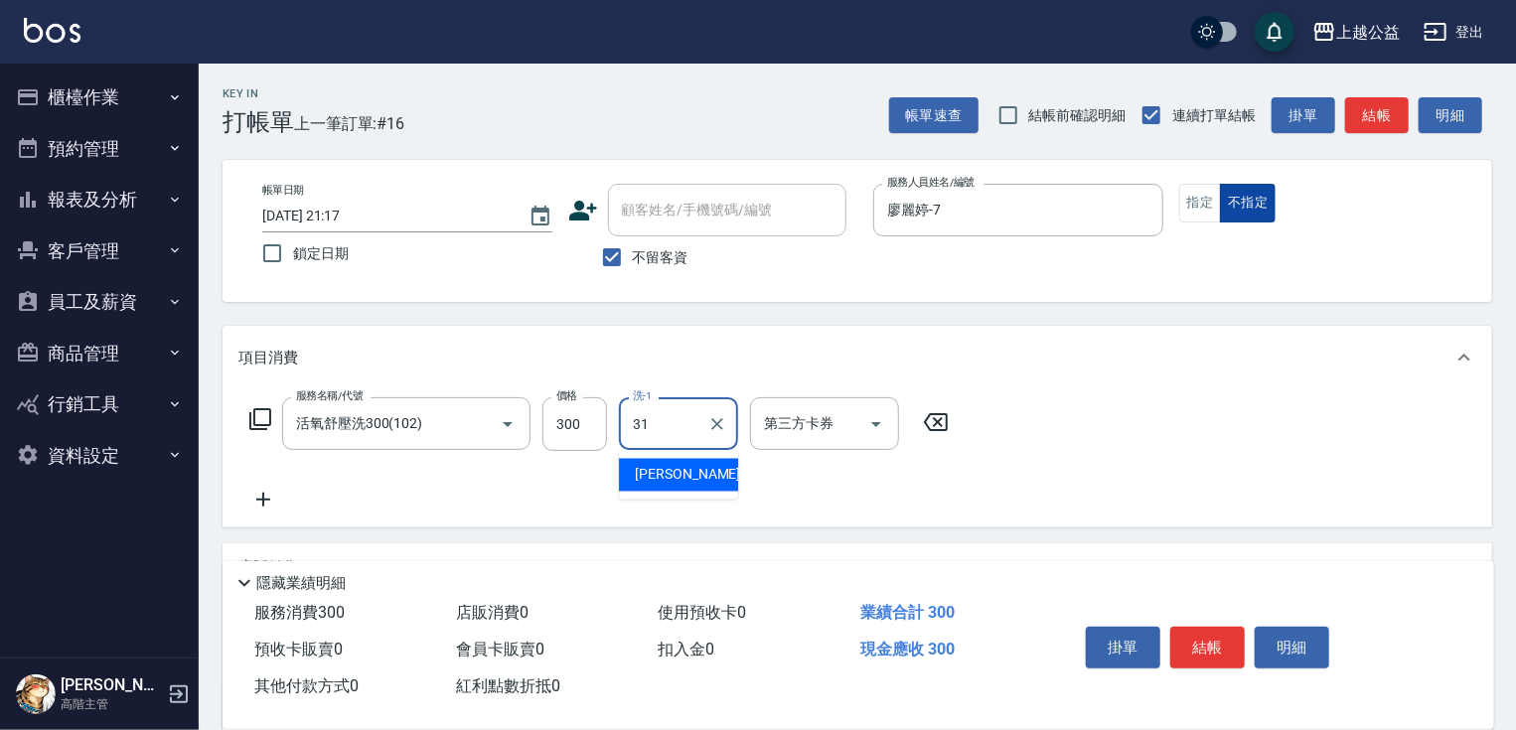
type input "郭宸均-31"
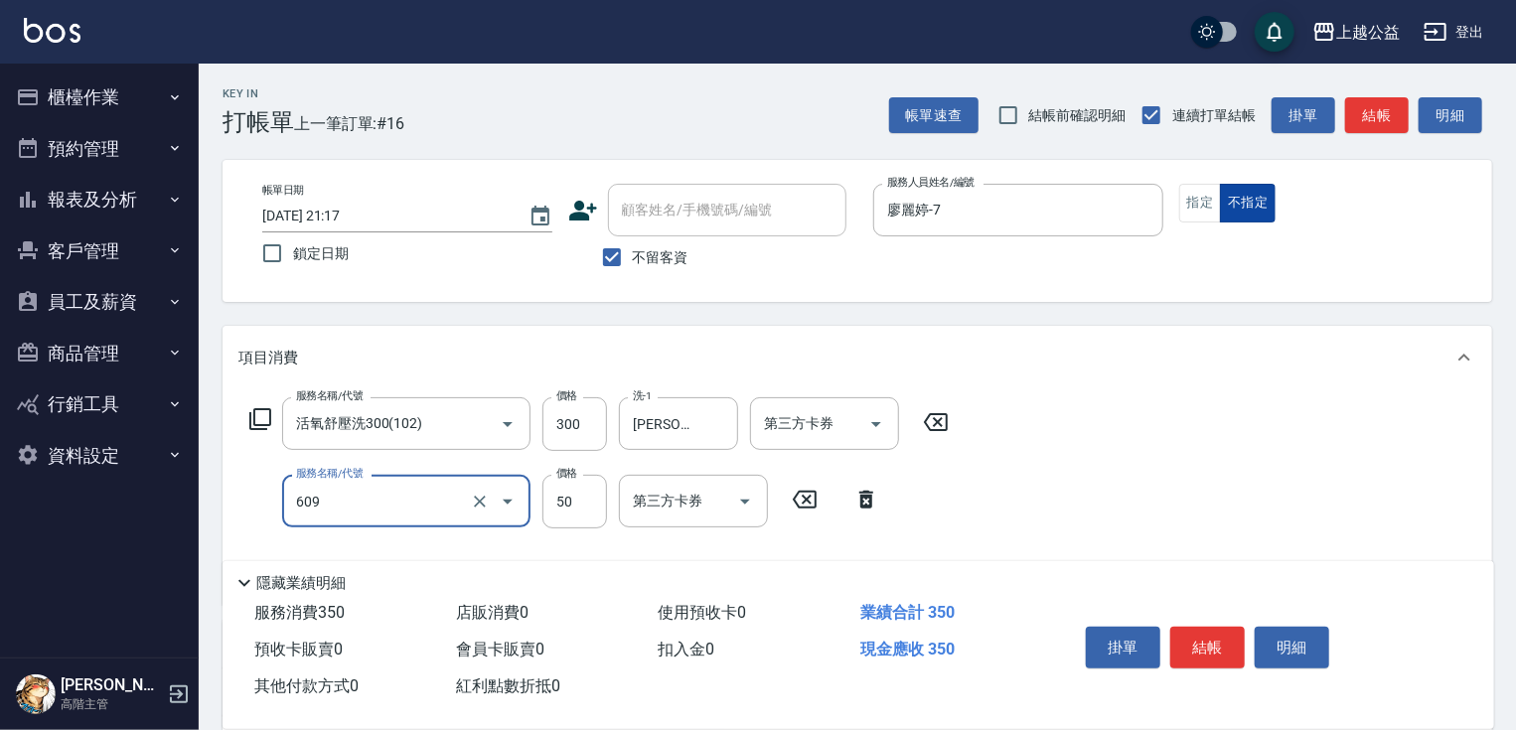
type input "精油(609)"
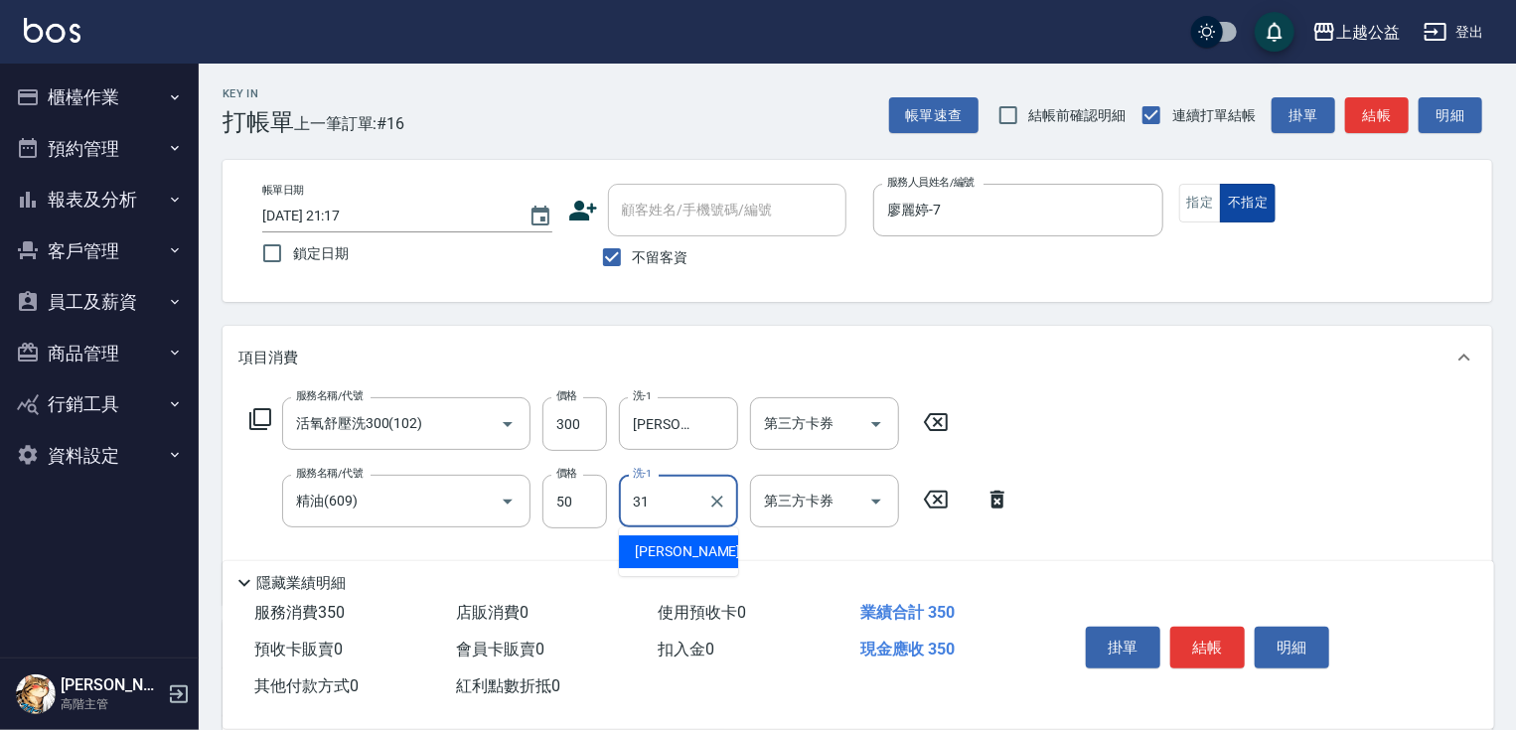
type input "郭宸均-31"
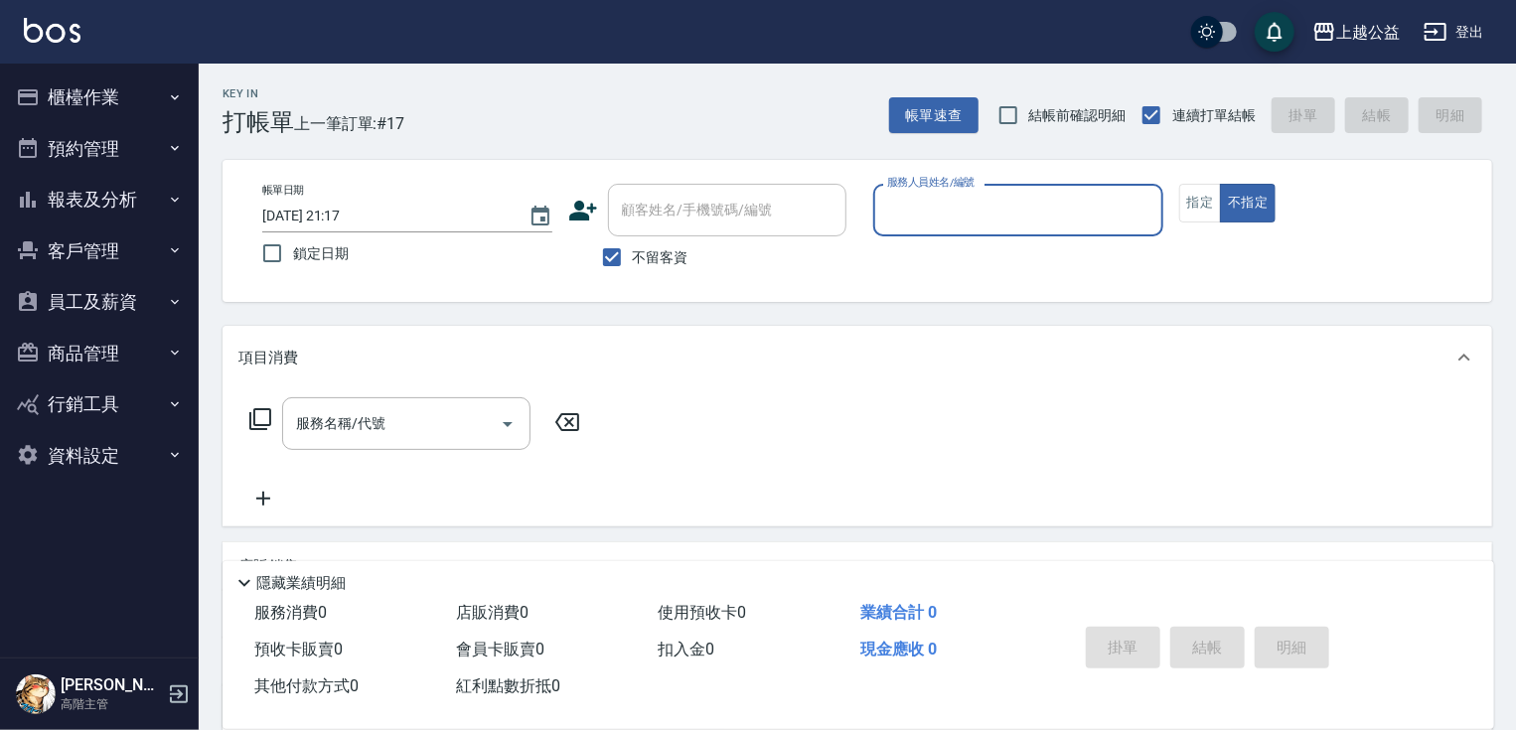
click at [52, 96] on button "櫃檯作業" at bounding box center [99, 98] width 183 height 52
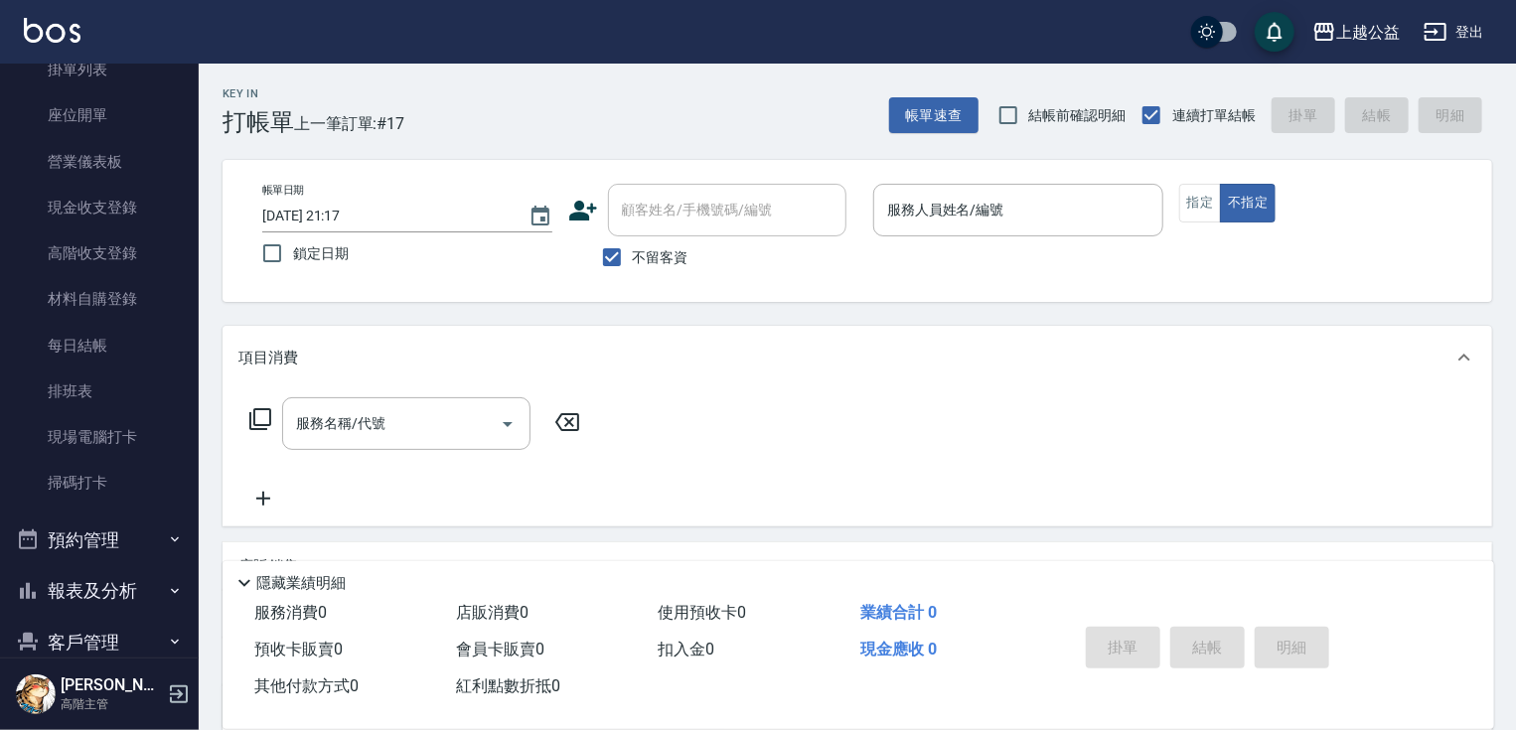
scroll to position [227, 0]
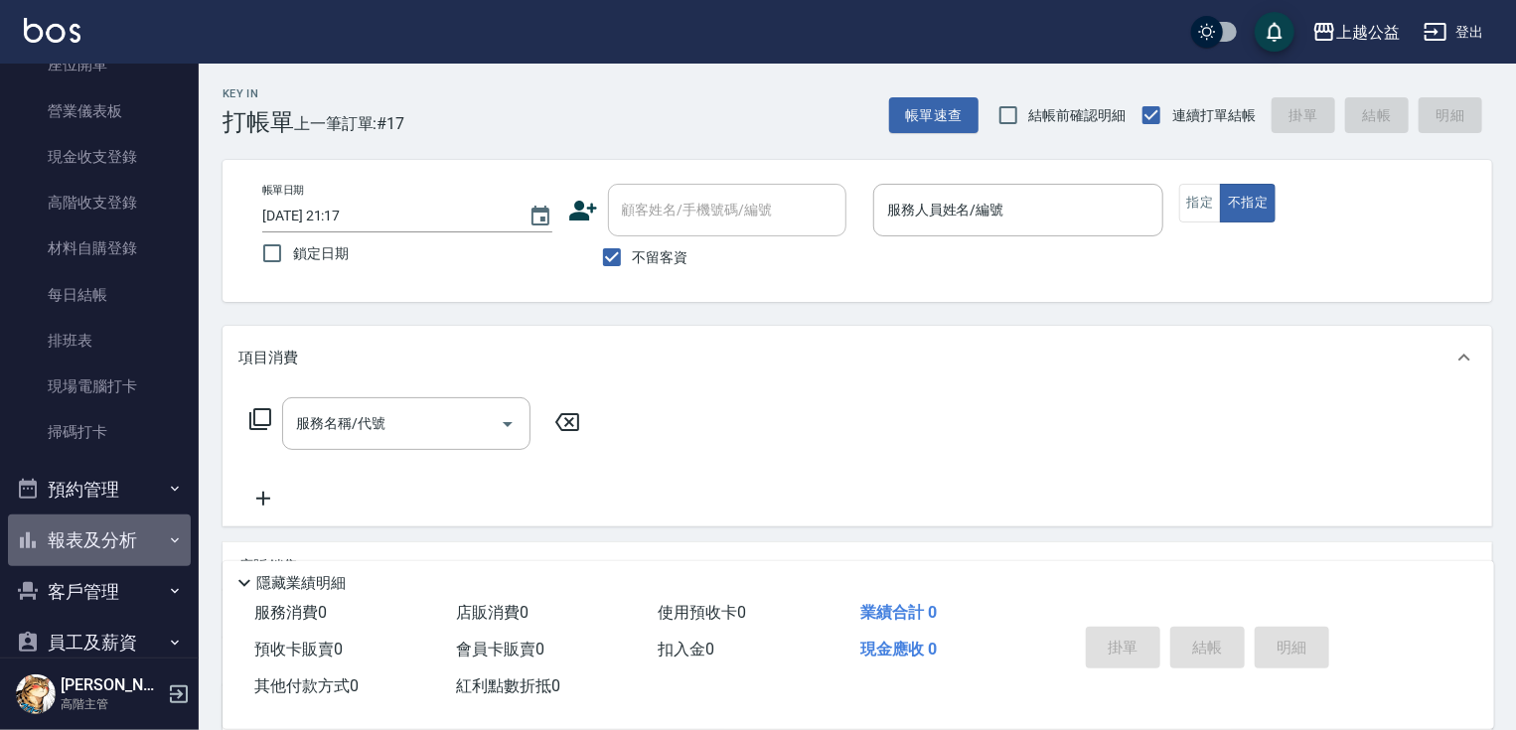
click at [159, 523] on button "報表及分析" at bounding box center [99, 541] width 183 height 52
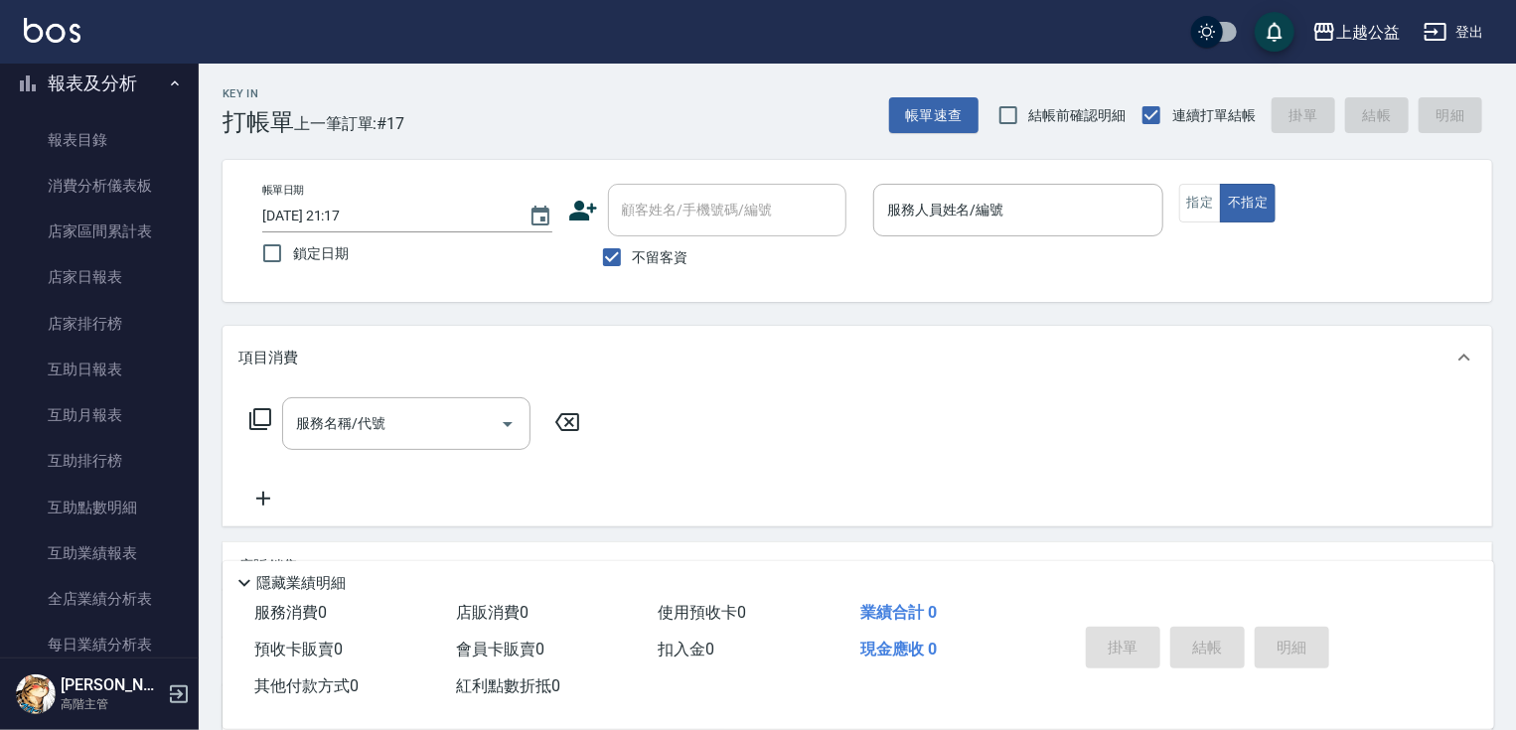
scroll to position [755, 0]
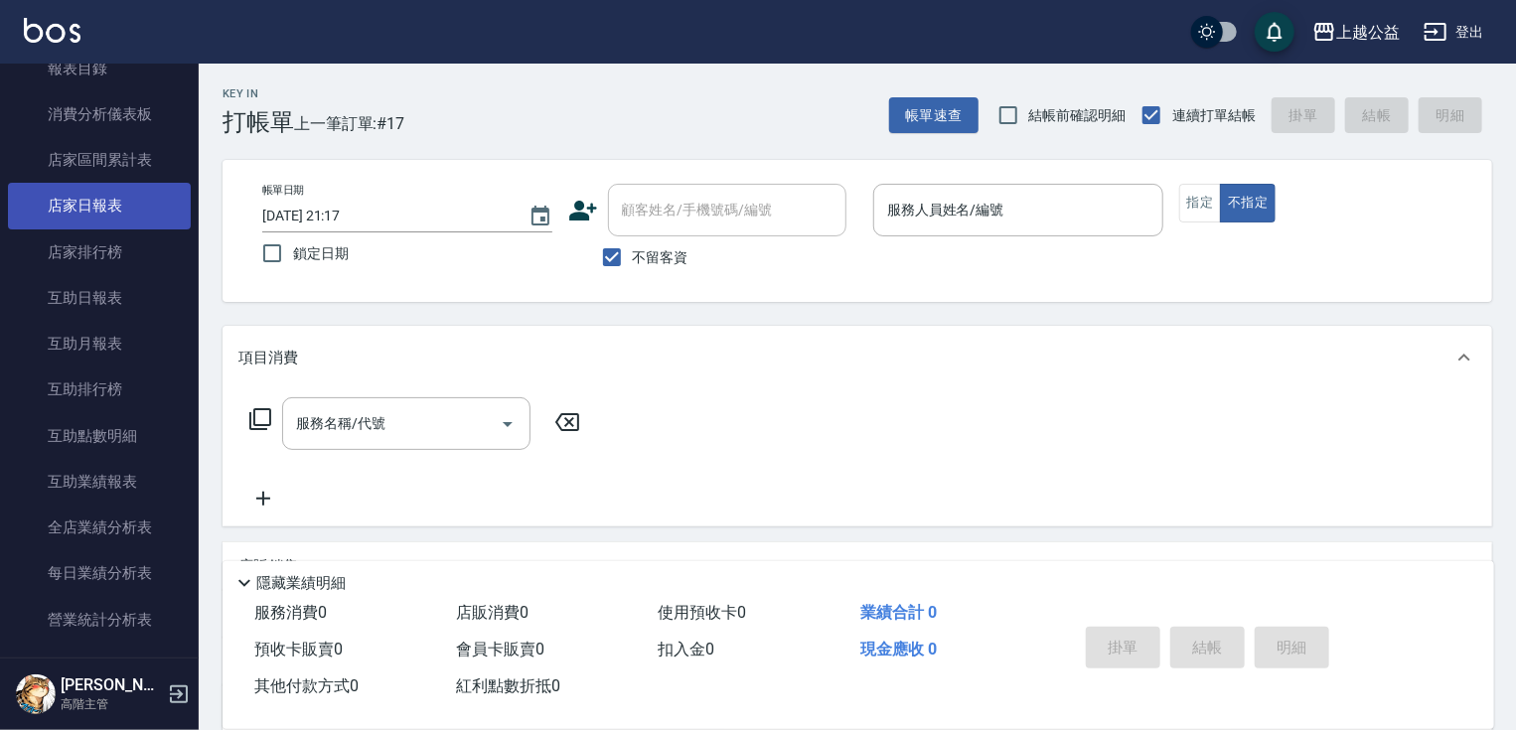
click at [62, 195] on link "店家日報表" at bounding box center [99, 206] width 183 height 46
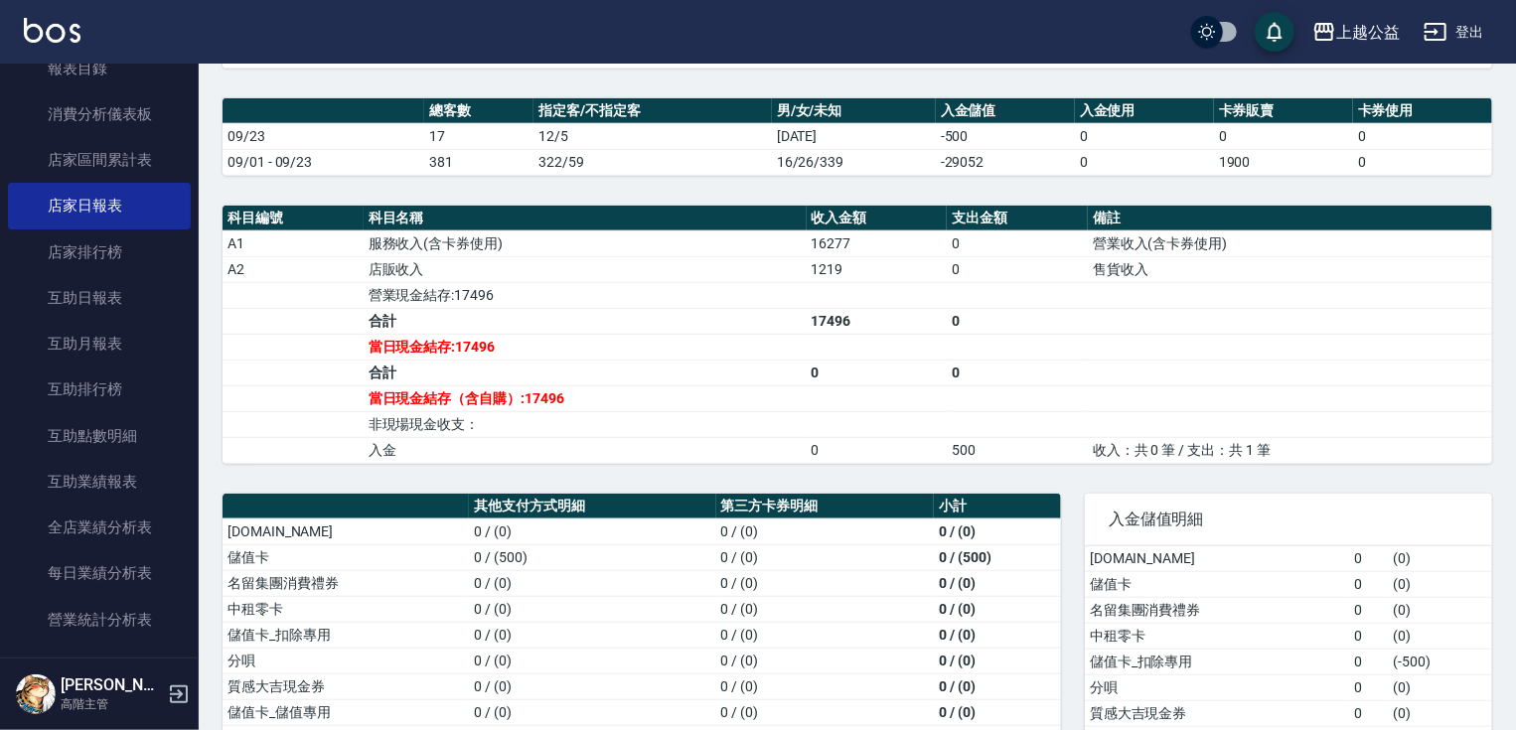
scroll to position [703, 0]
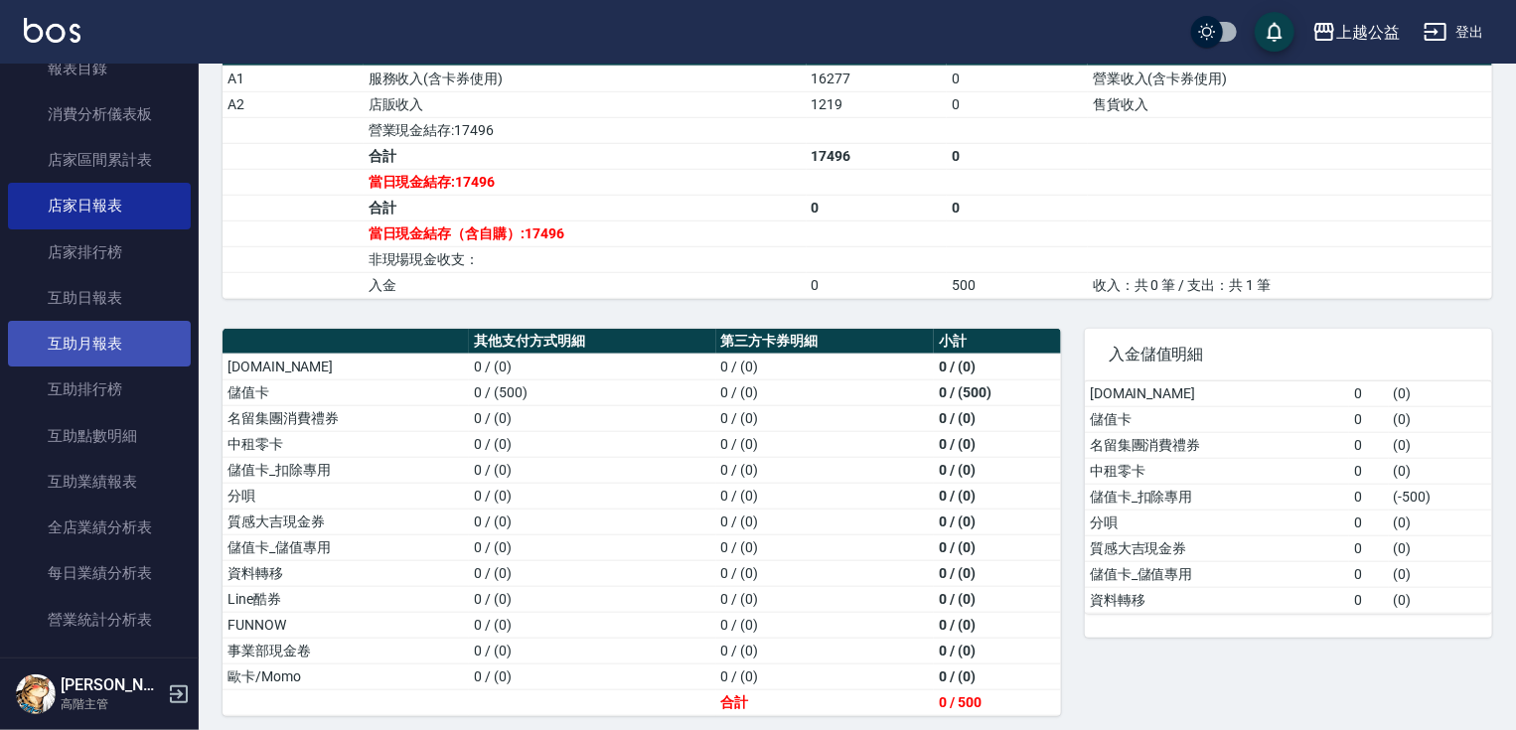
click at [79, 323] on link "互助月報表" at bounding box center [99, 344] width 183 height 46
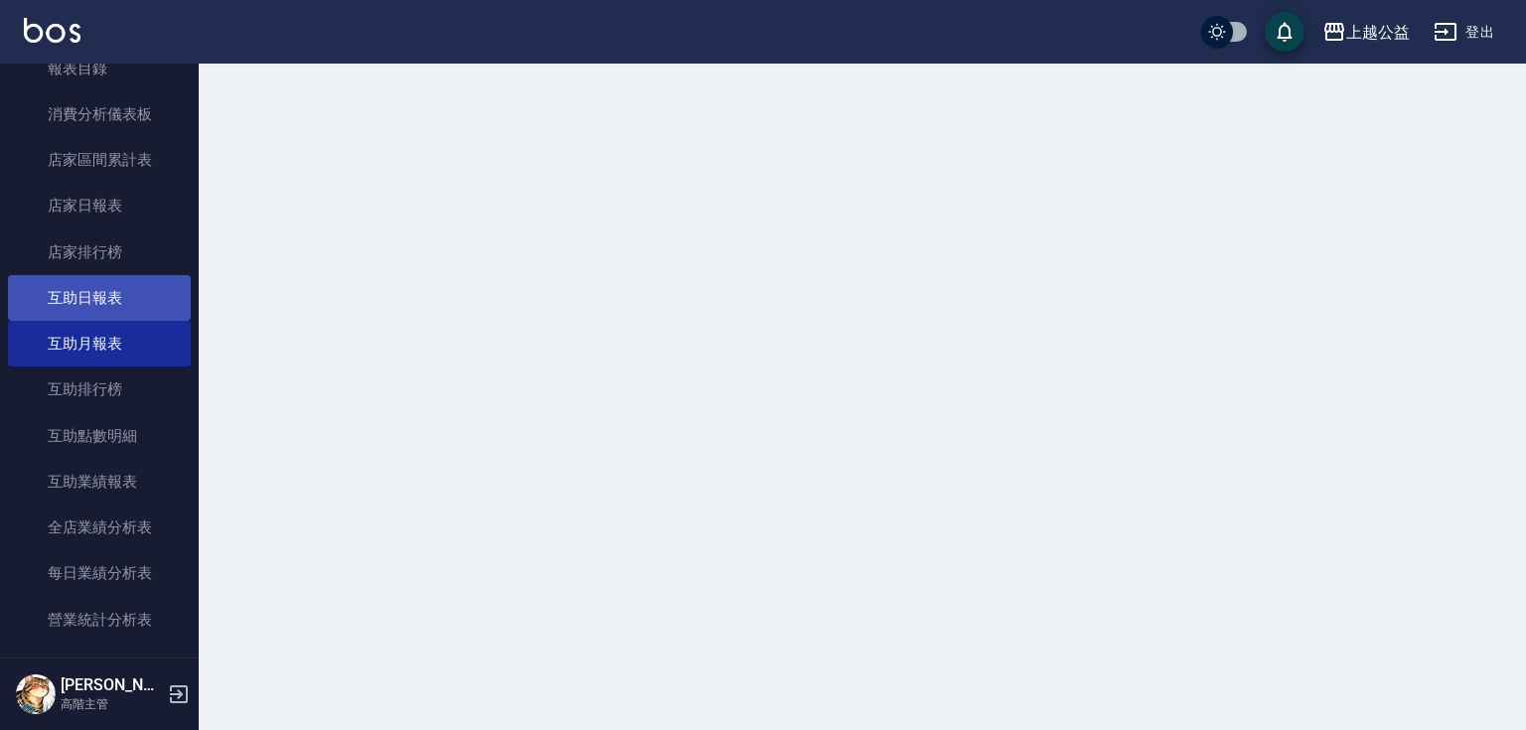
click at [93, 301] on link "互助日報表" at bounding box center [99, 298] width 183 height 46
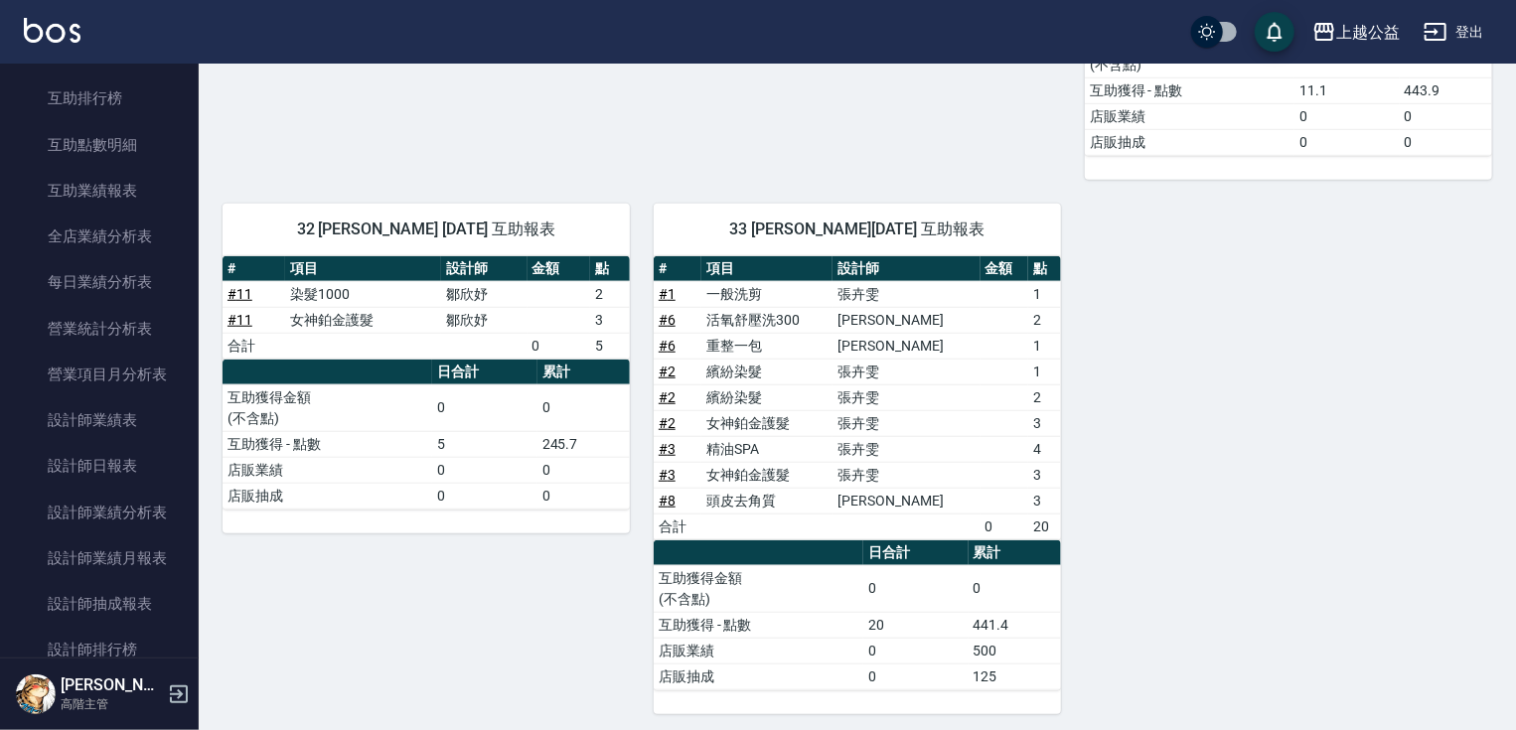
scroll to position [1118, 0]
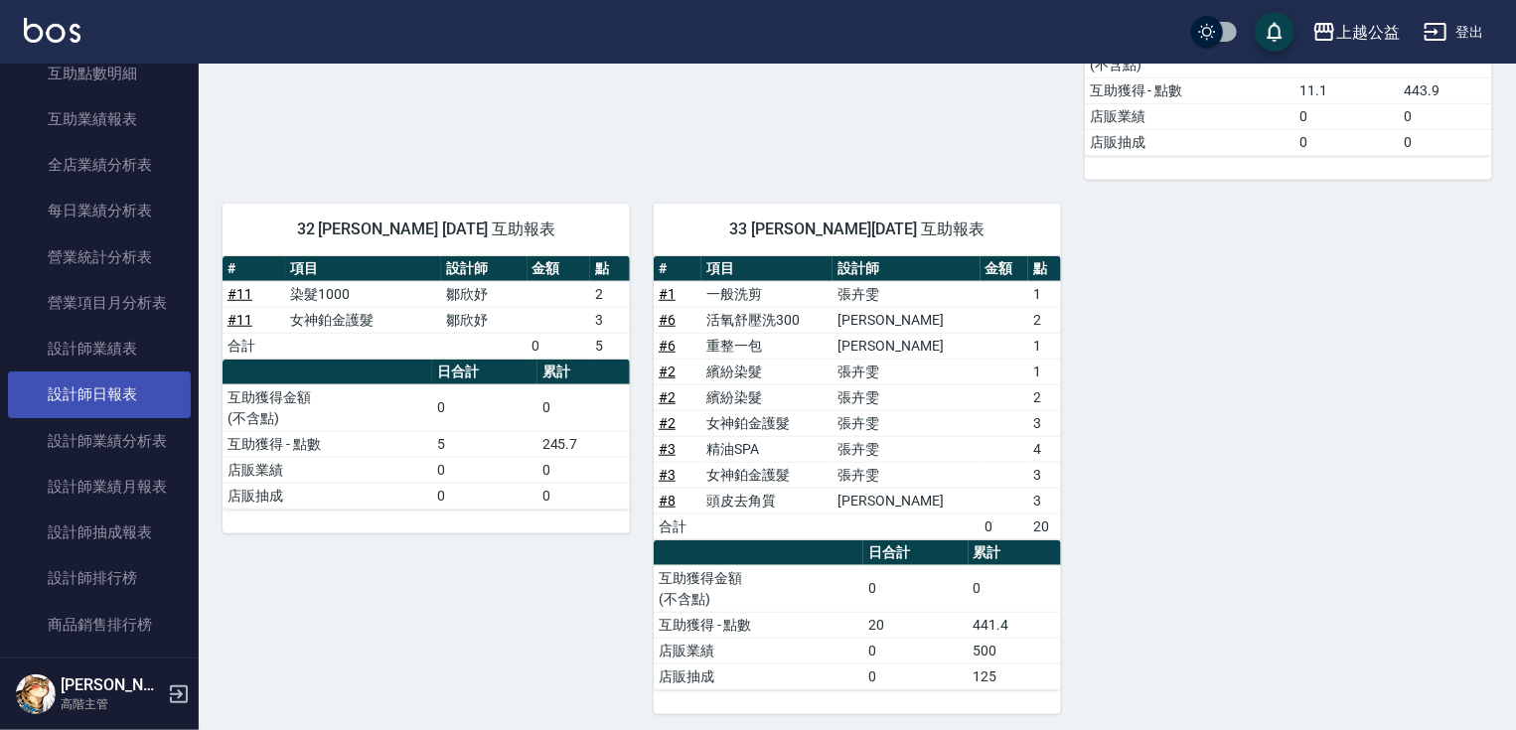
click at [145, 384] on link "設計師日報表" at bounding box center [99, 395] width 183 height 46
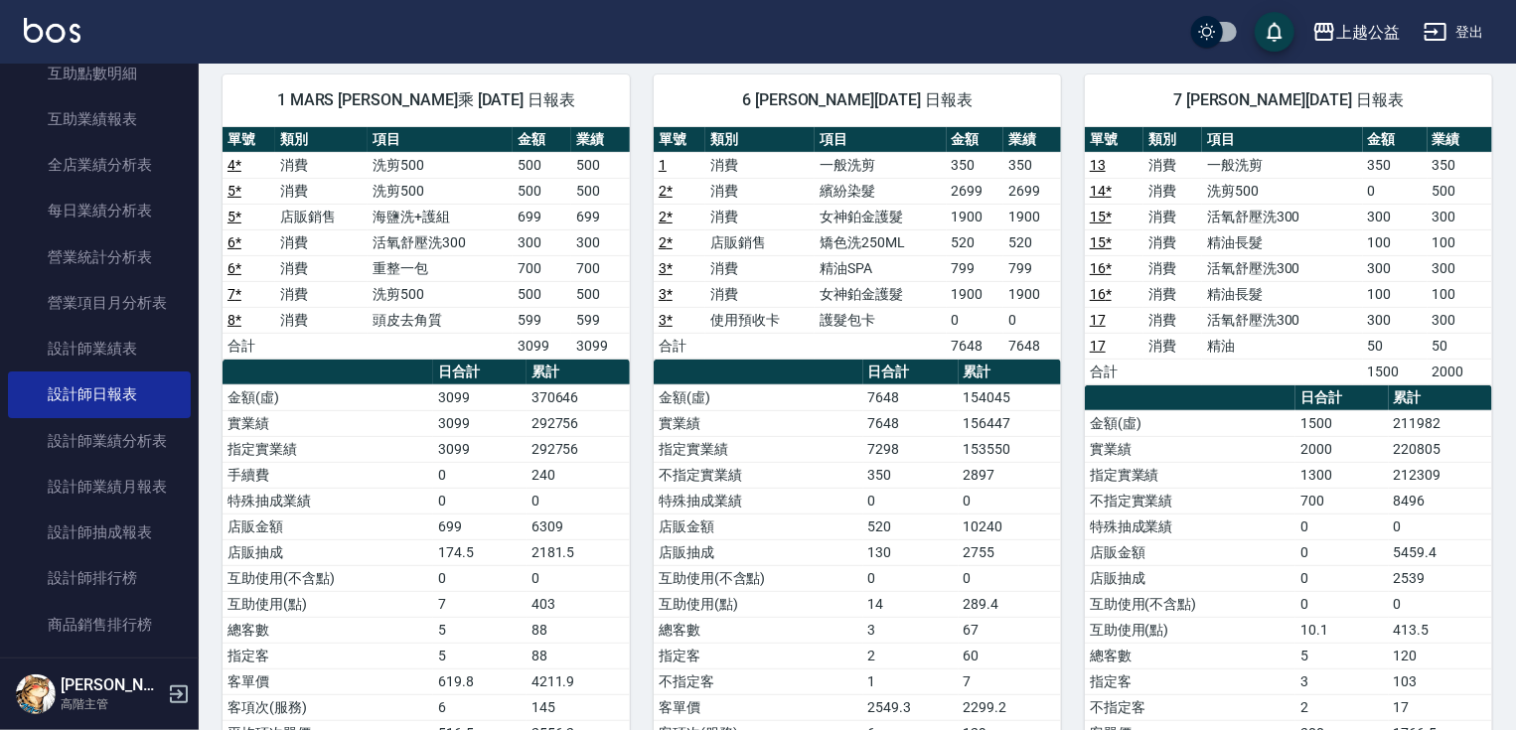
scroll to position [150, 0]
